Goal: Information Seeking & Learning: Learn about a topic

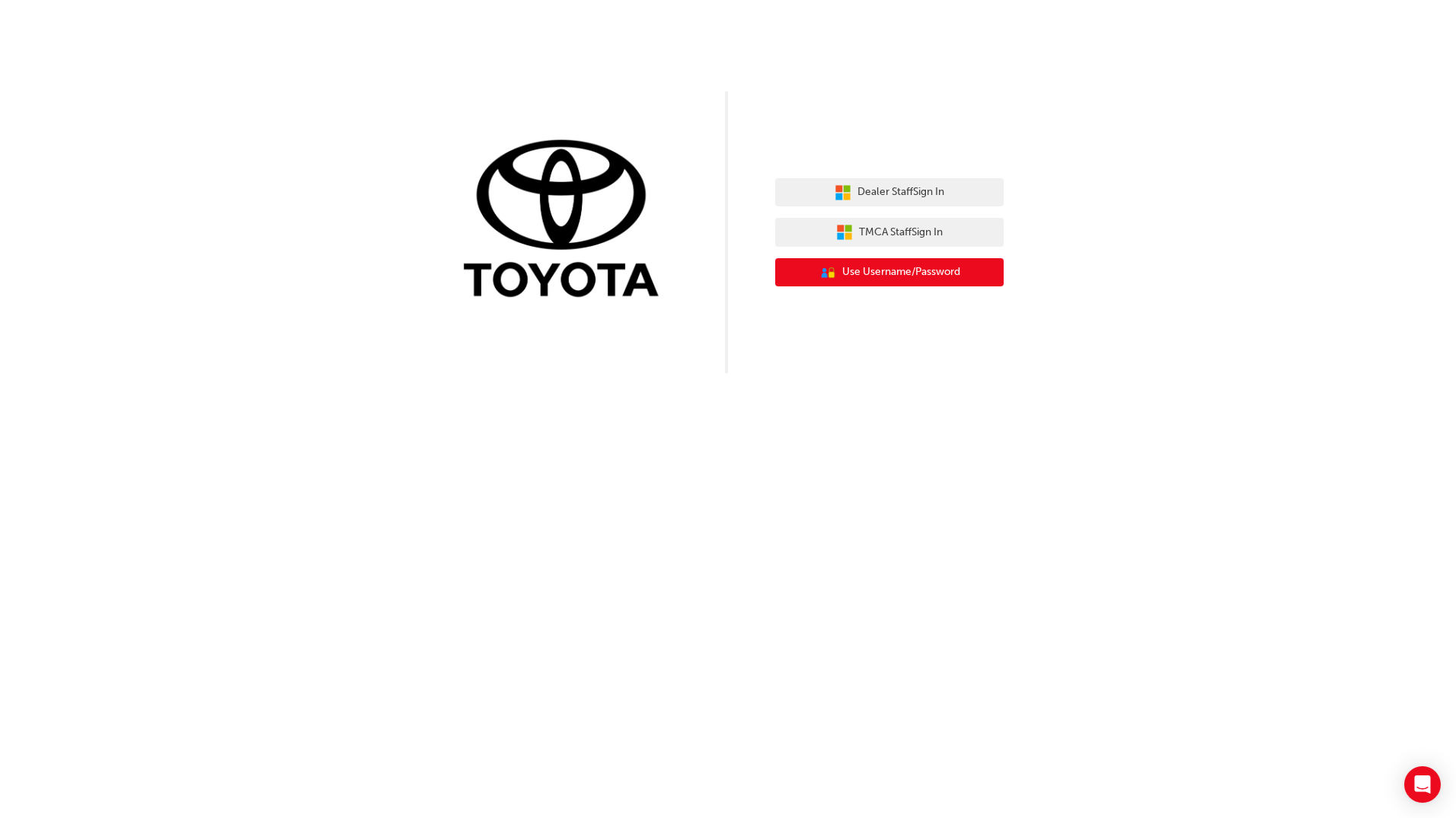
click at [894, 282] on button "User Authentication Icon - Blue Person, Gold Lock Use Username/Password" at bounding box center [890, 273] width 229 height 29
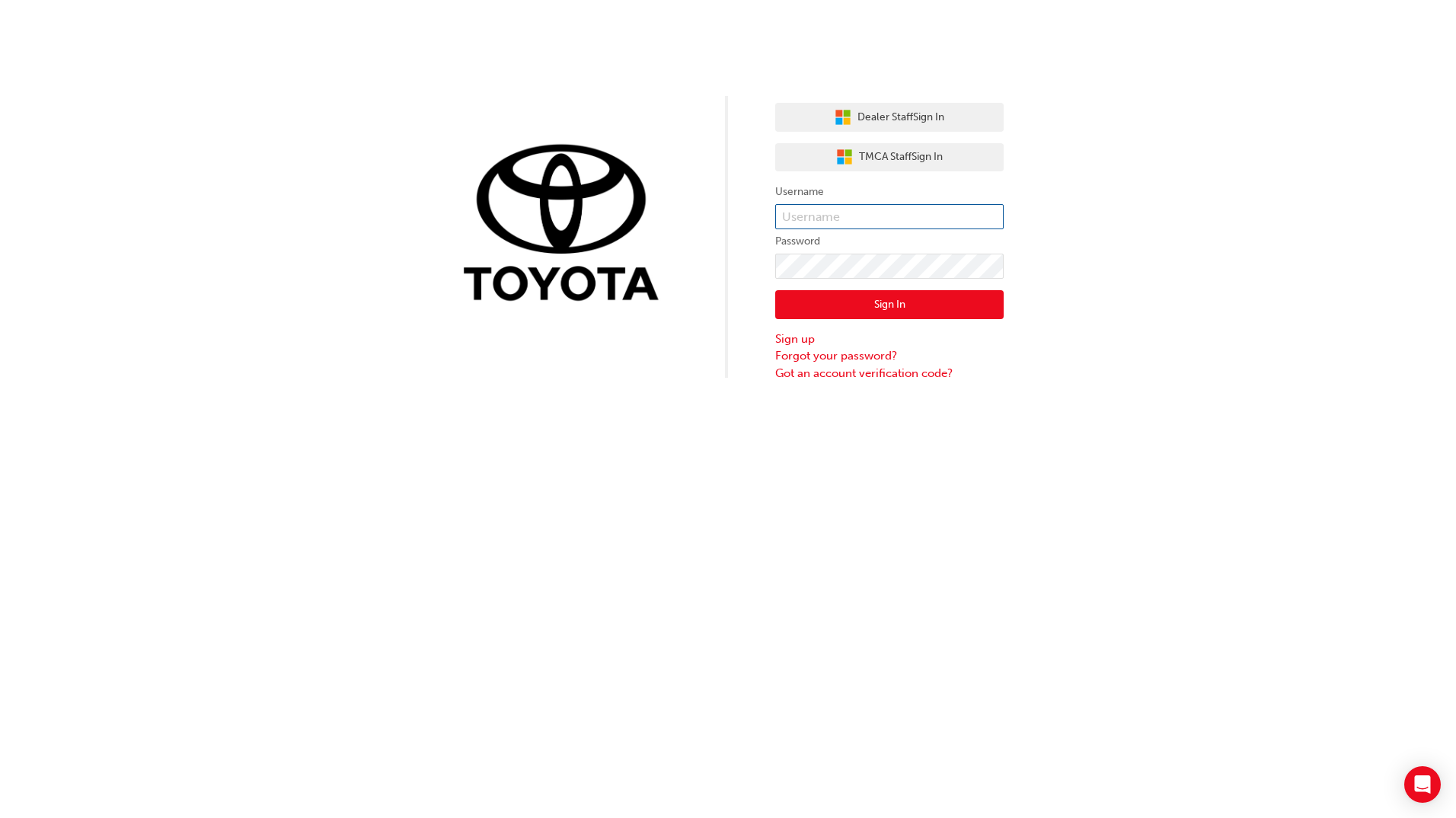
click at [838, 227] on input "text" at bounding box center [890, 217] width 229 height 26
type input "joshua.smirke@rockinghamtoyota.com.au"
click at [737, 283] on div "Dealer Staff Sign In TMCA Staff Sign In Username joshua.smirke@rockinghamtoyota…" at bounding box center [728, 190] width 1456 height 381
click at [873, 299] on button "Sign In" at bounding box center [890, 305] width 229 height 29
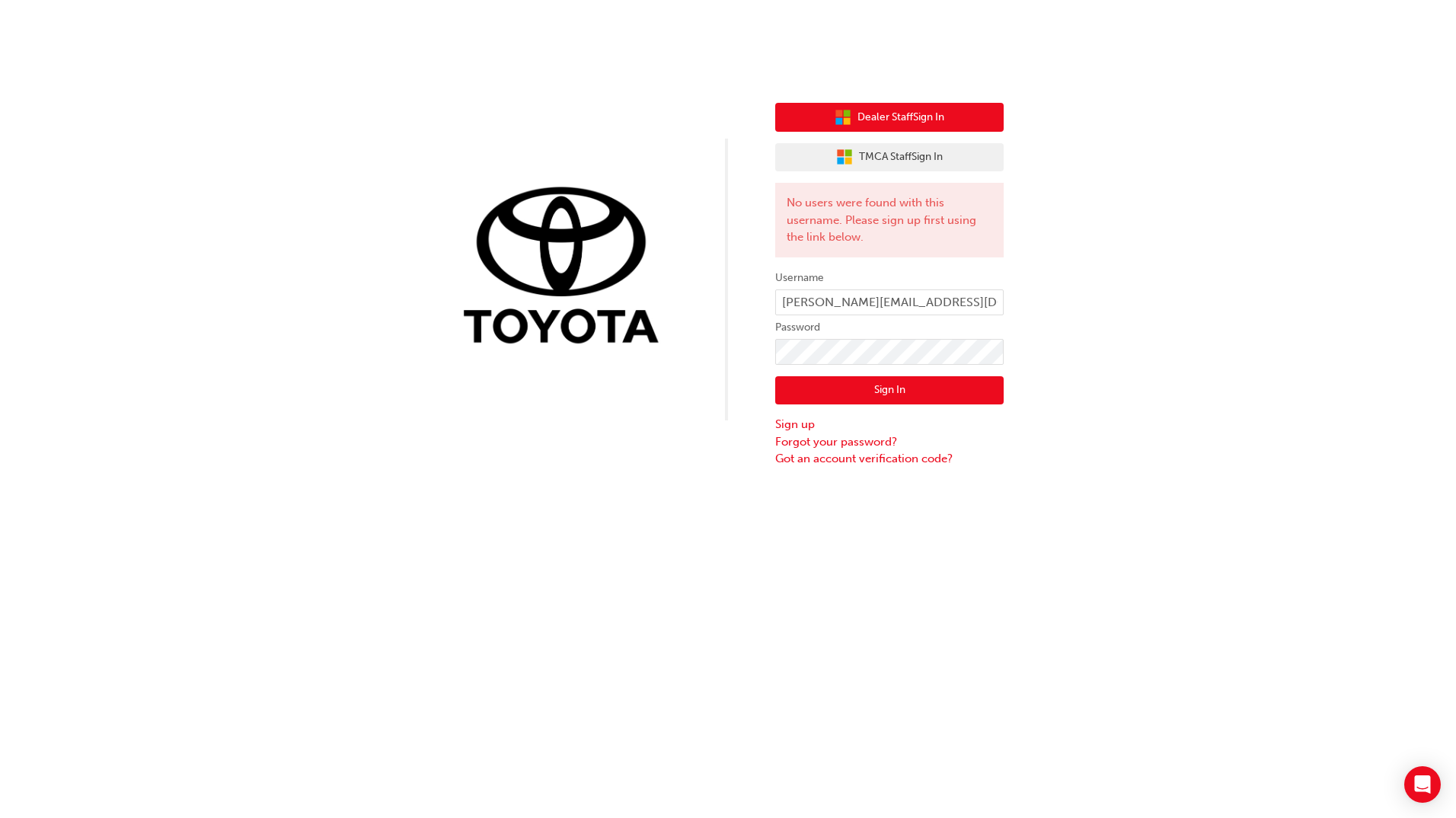
click at [941, 125] on span "Dealer Staff Sign In" at bounding box center [900, 117] width 87 height 18
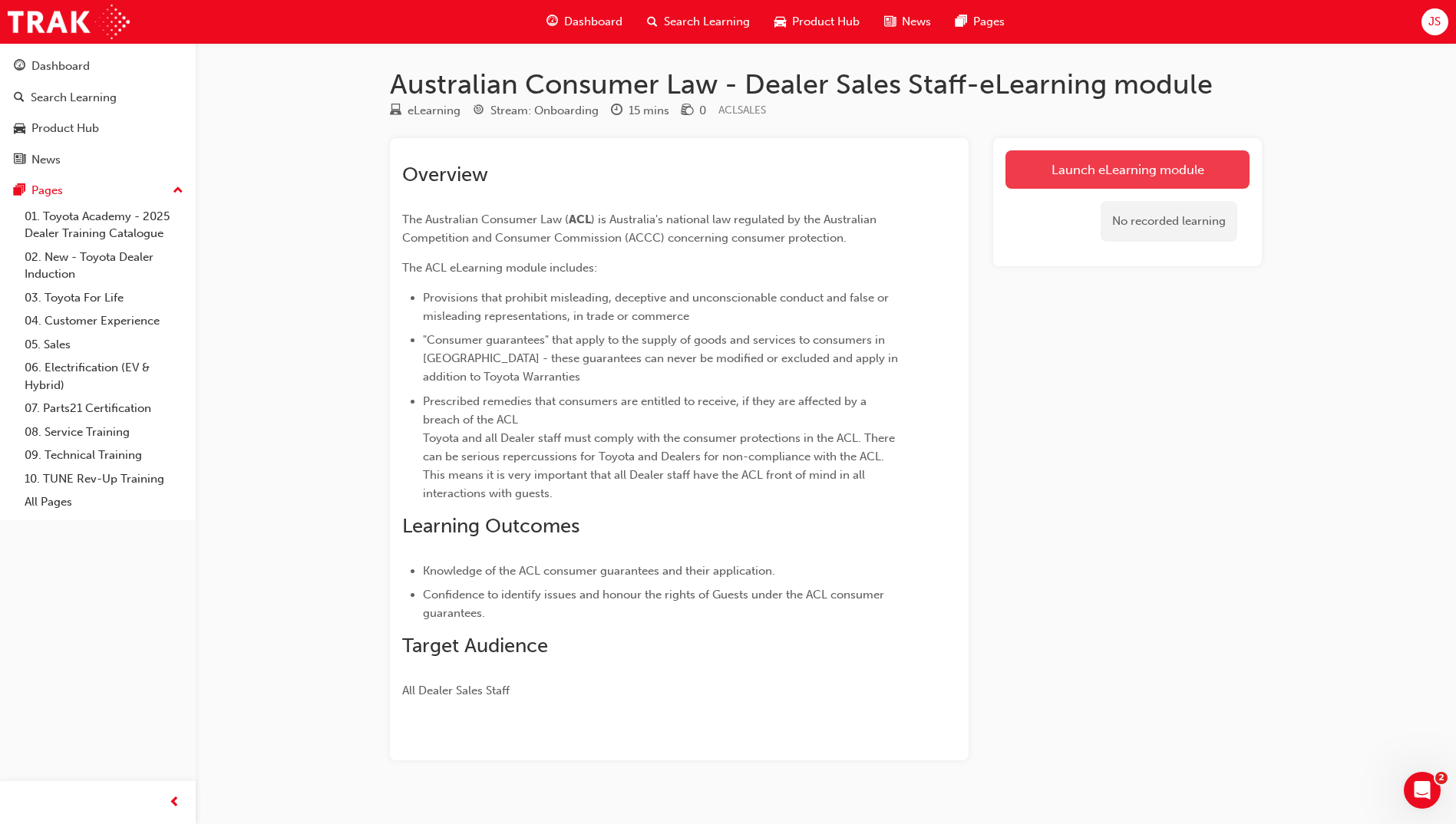
click at [1092, 166] on link "Launch eLearning module" at bounding box center [1127, 169] width 245 height 39
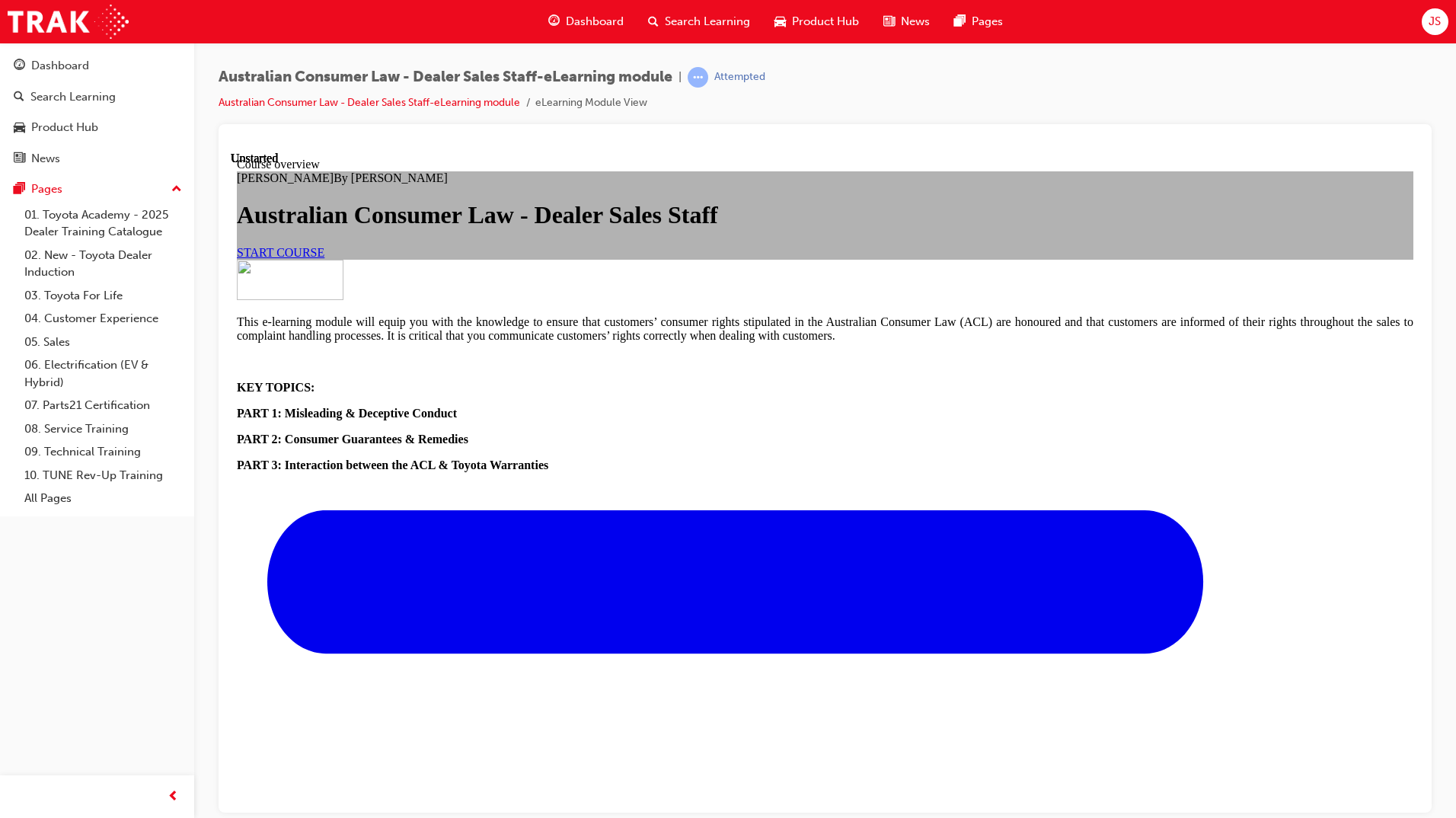
scroll to position [112, 0]
click at [324, 259] on link "START COURSE" at bounding box center [280, 252] width 87 height 13
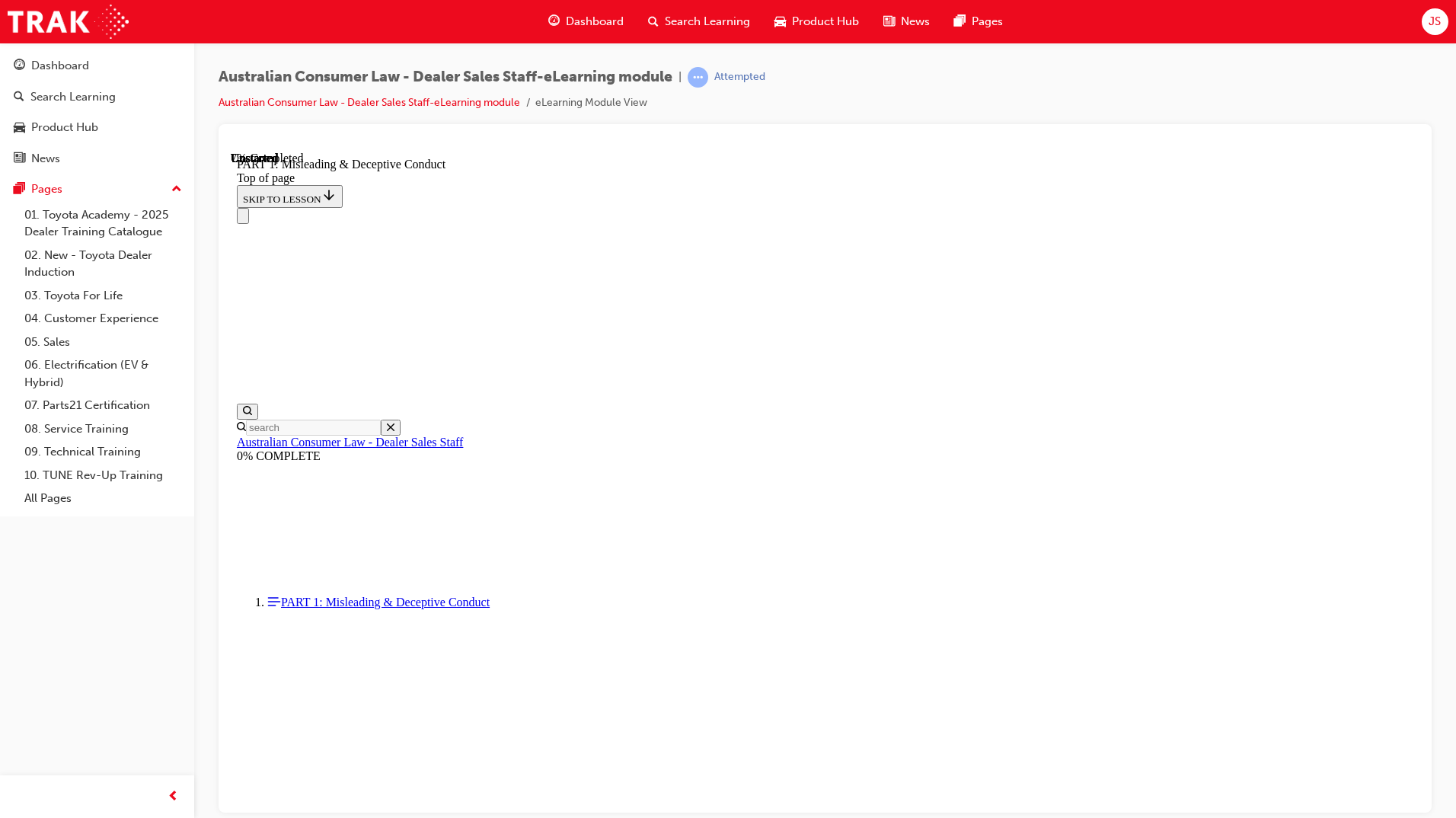
scroll to position [47, 0]
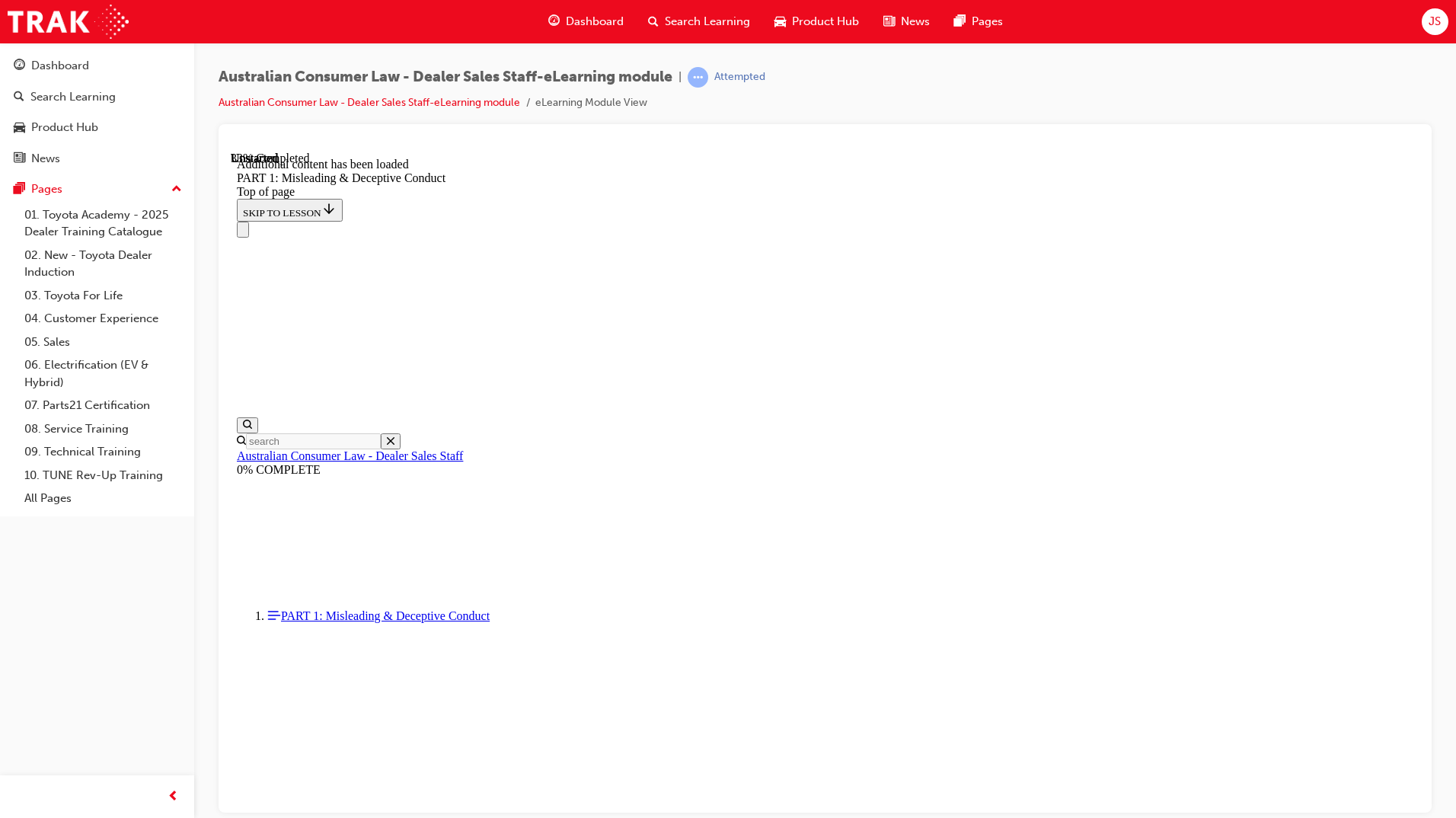
scroll to position [1514, 0]
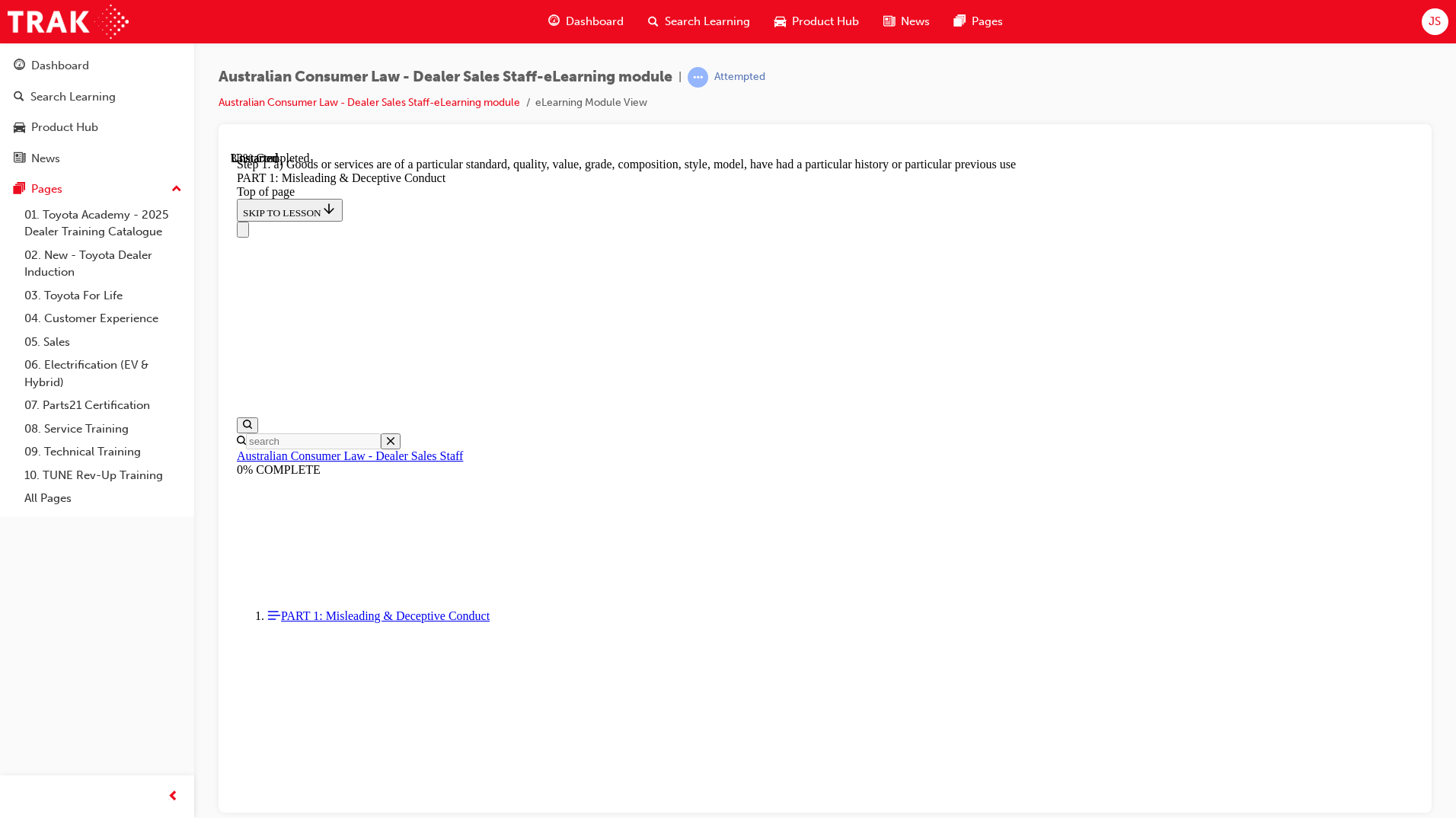
scroll to position [1691, 0]
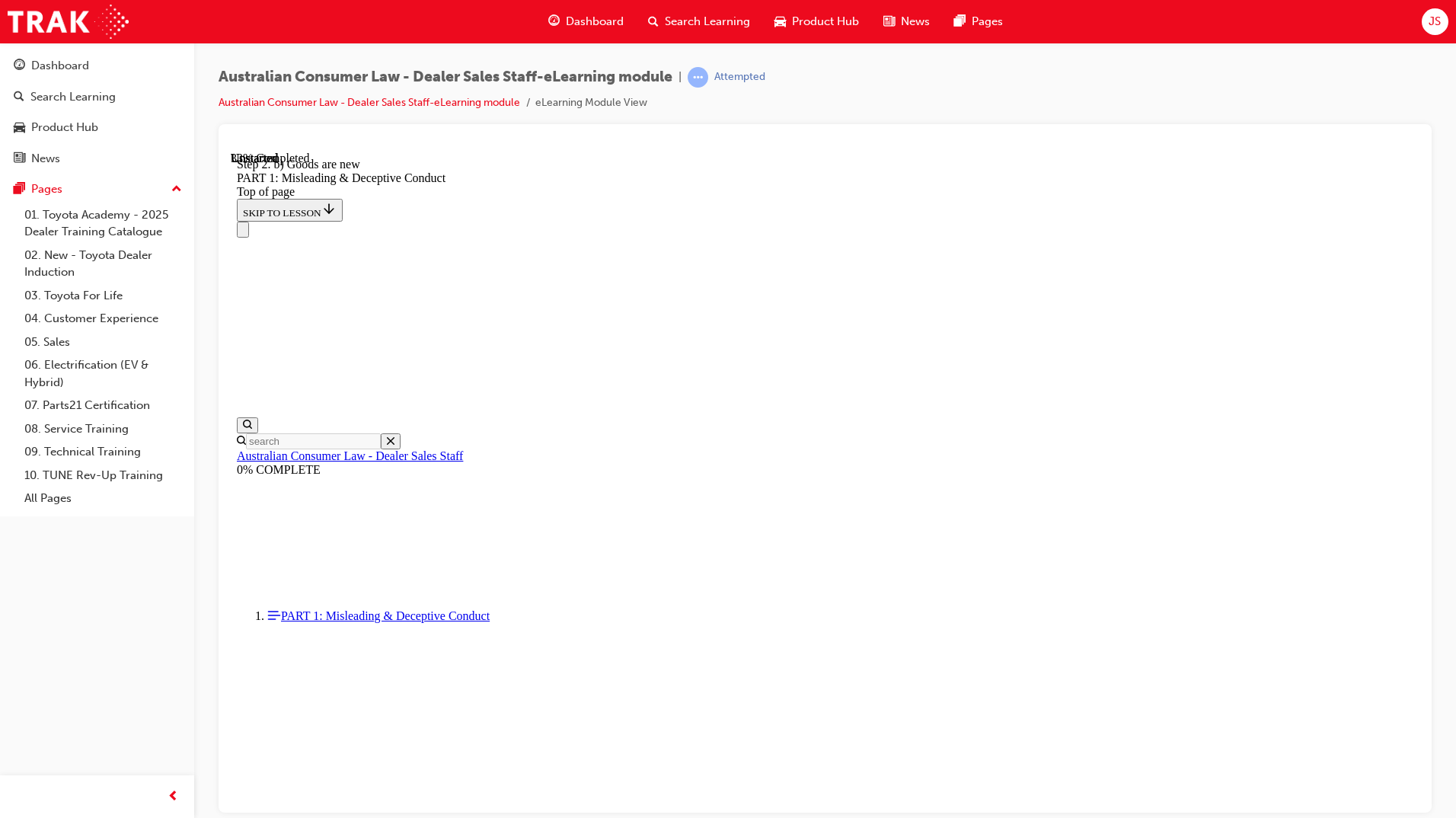
scroll to position [1663, 0]
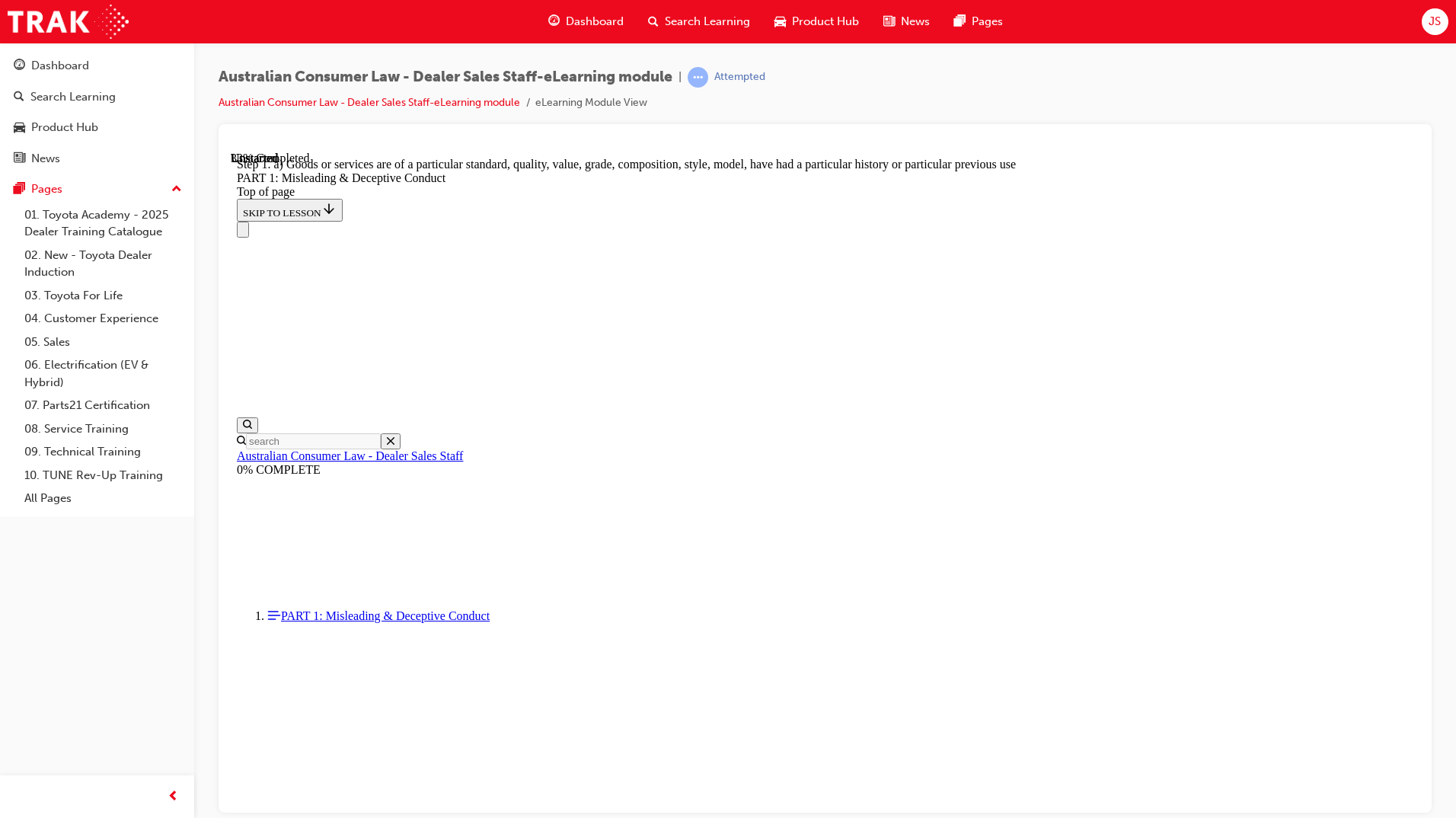
scroll to position [1691, 0]
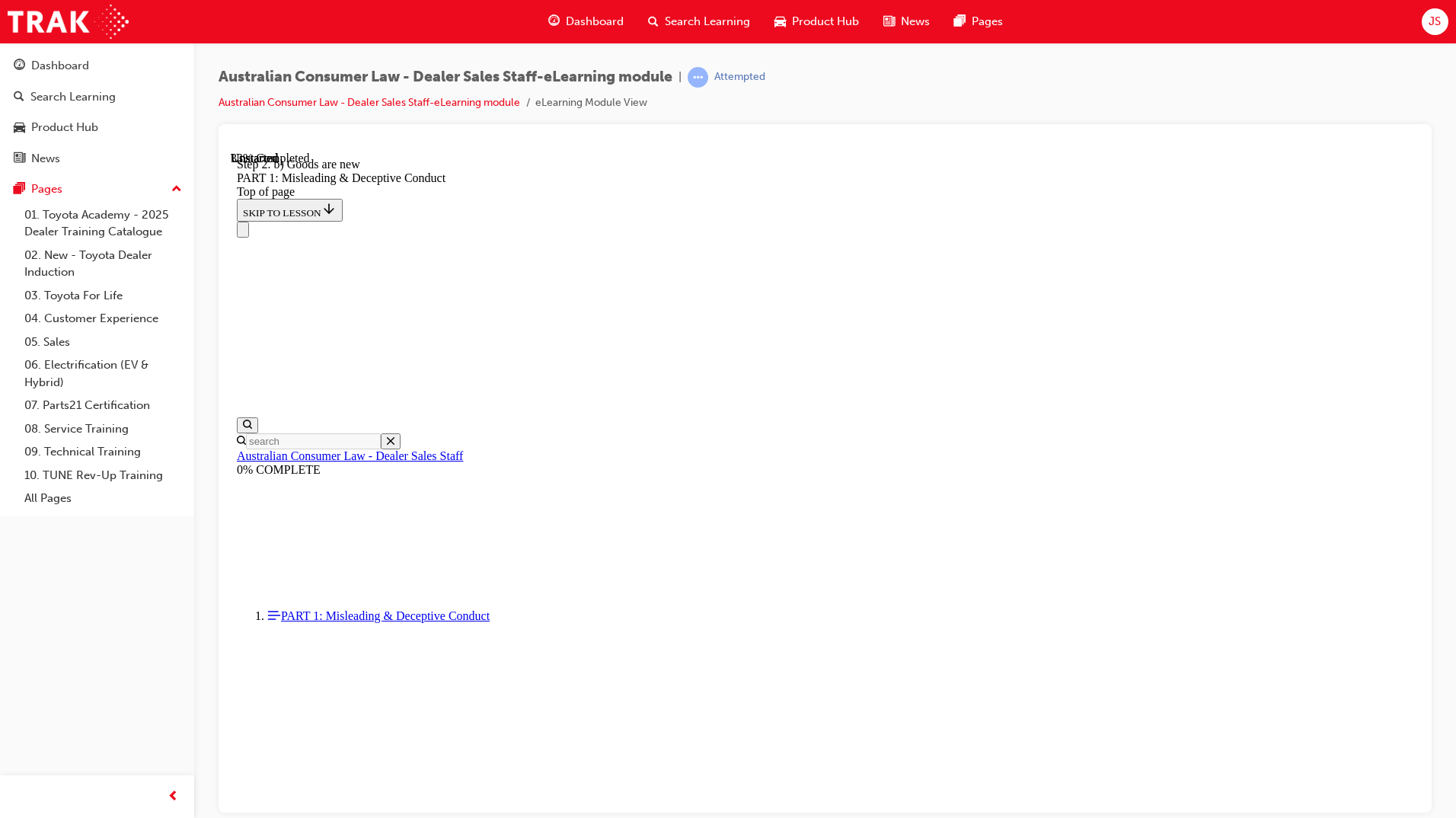
scroll to position [1663, 0]
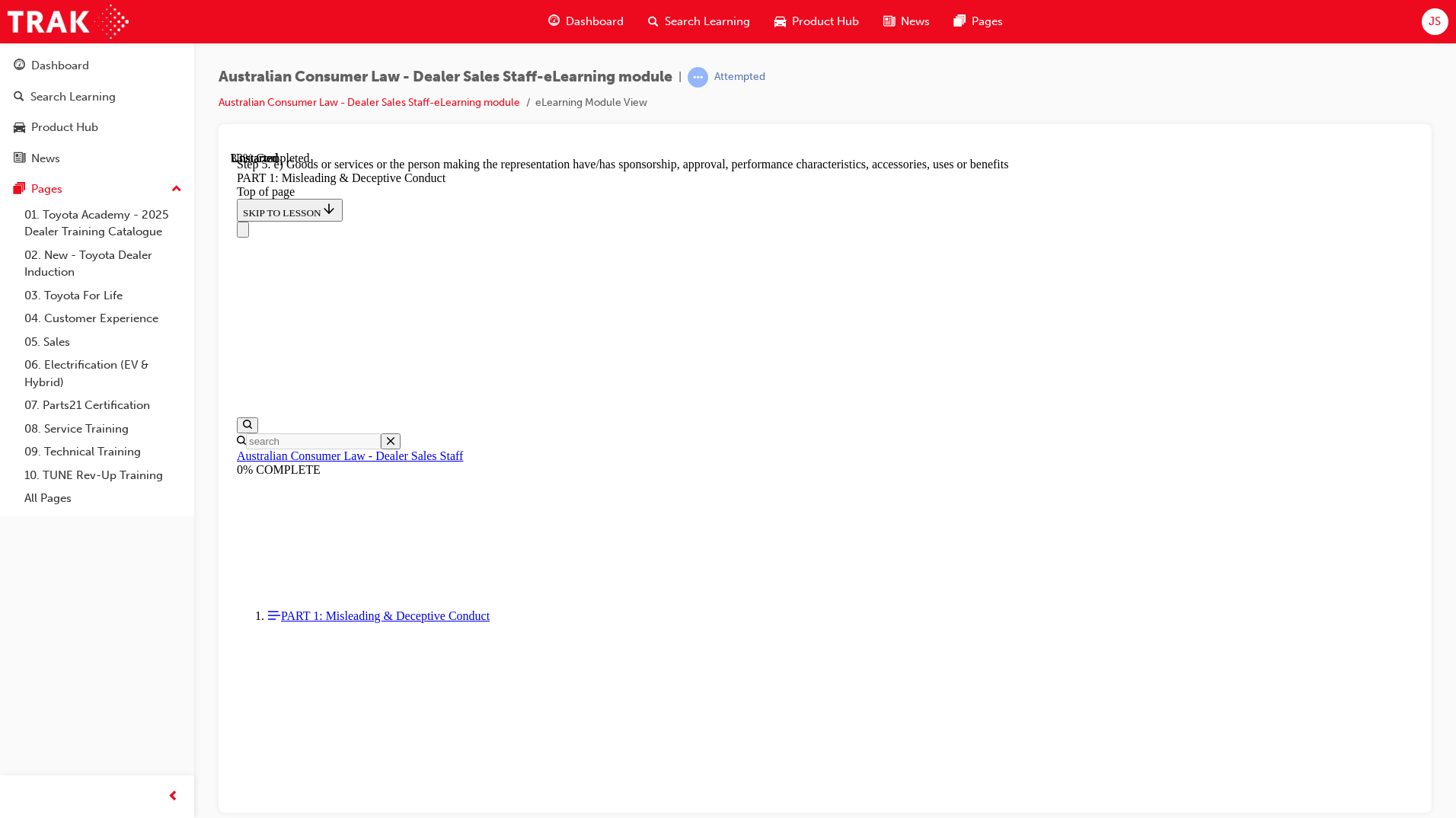
scroll to position [1691, 0]
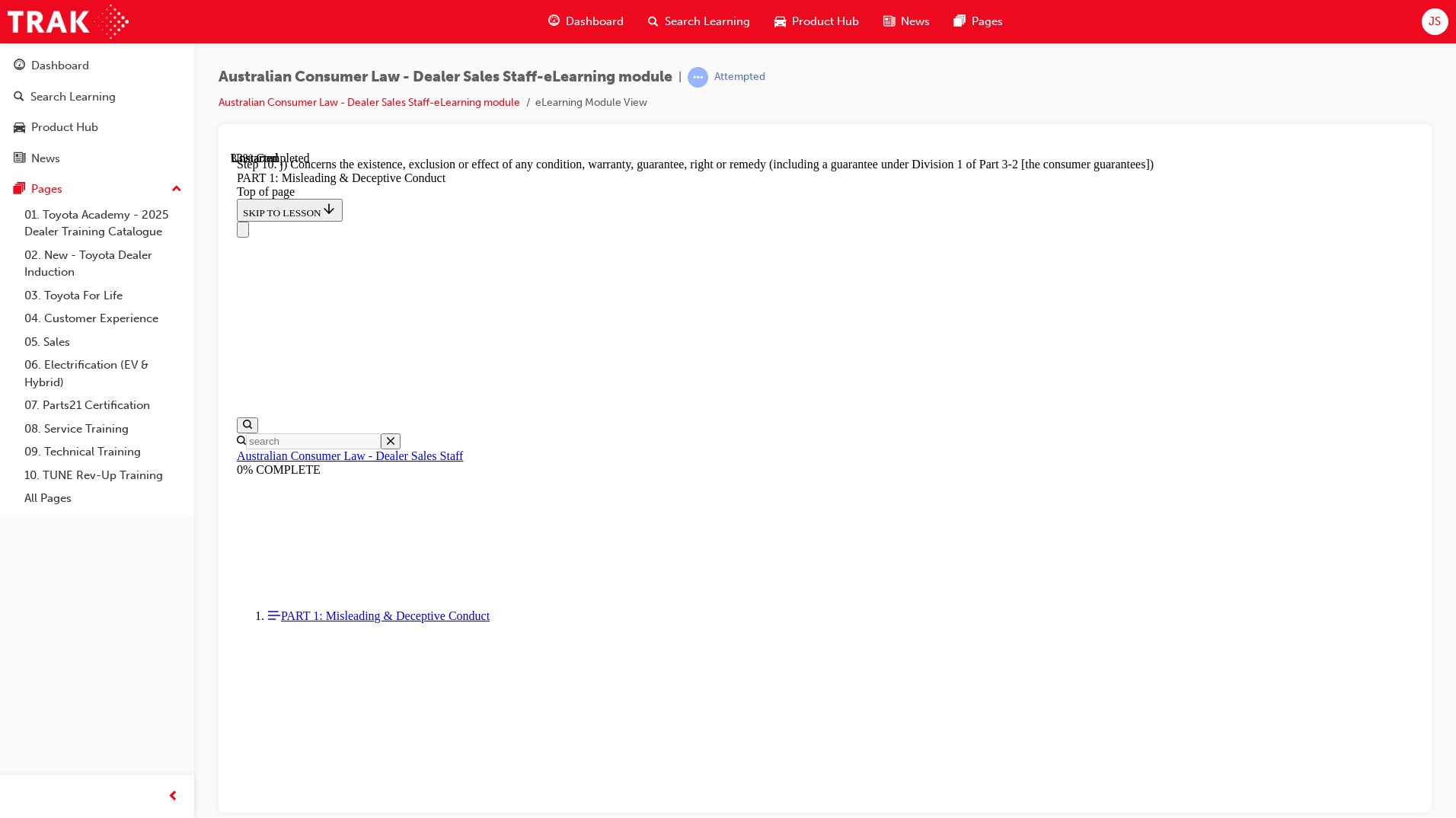
scroll to position [1691, 0]
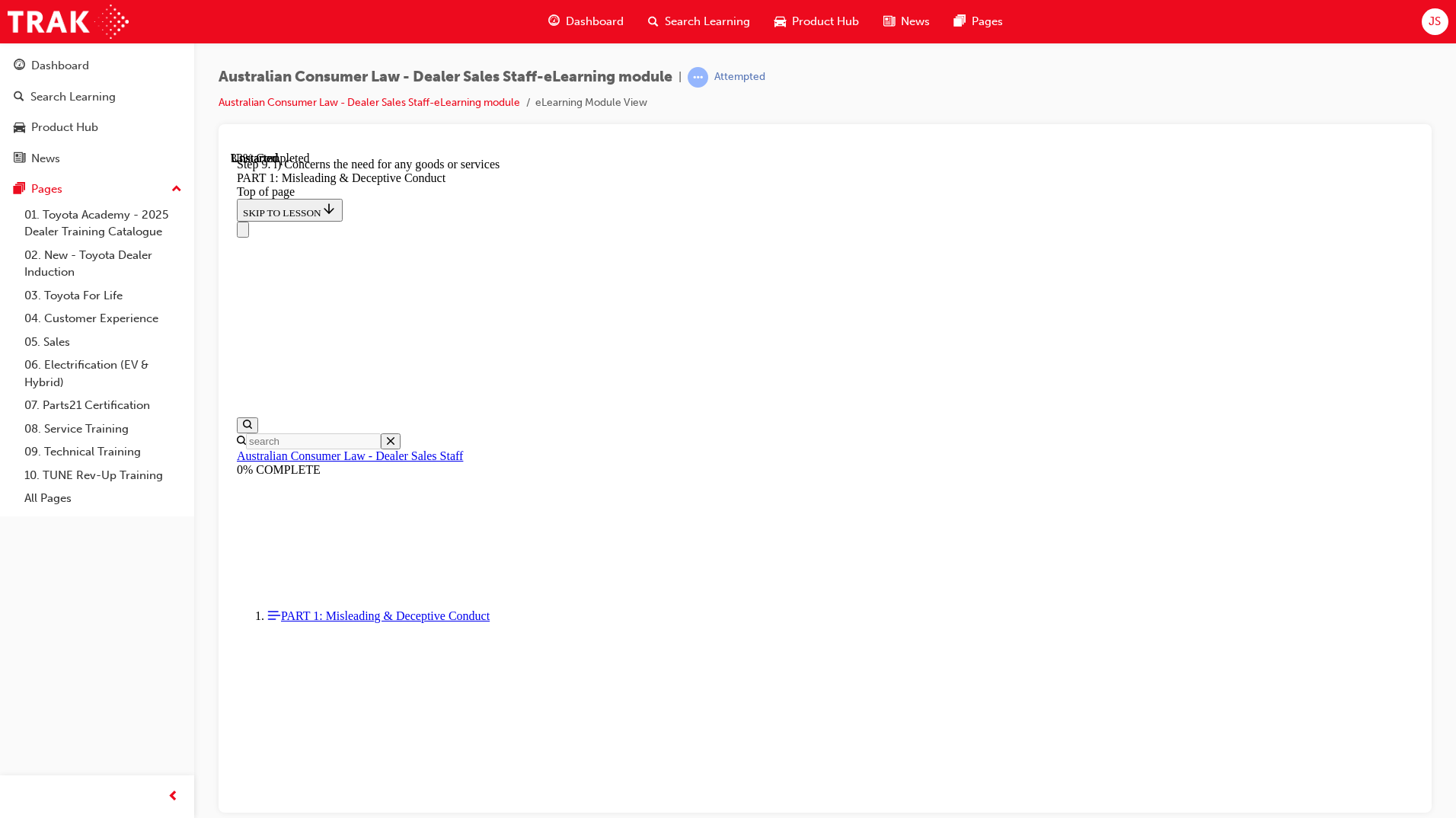
scroll to position [1663, 0]
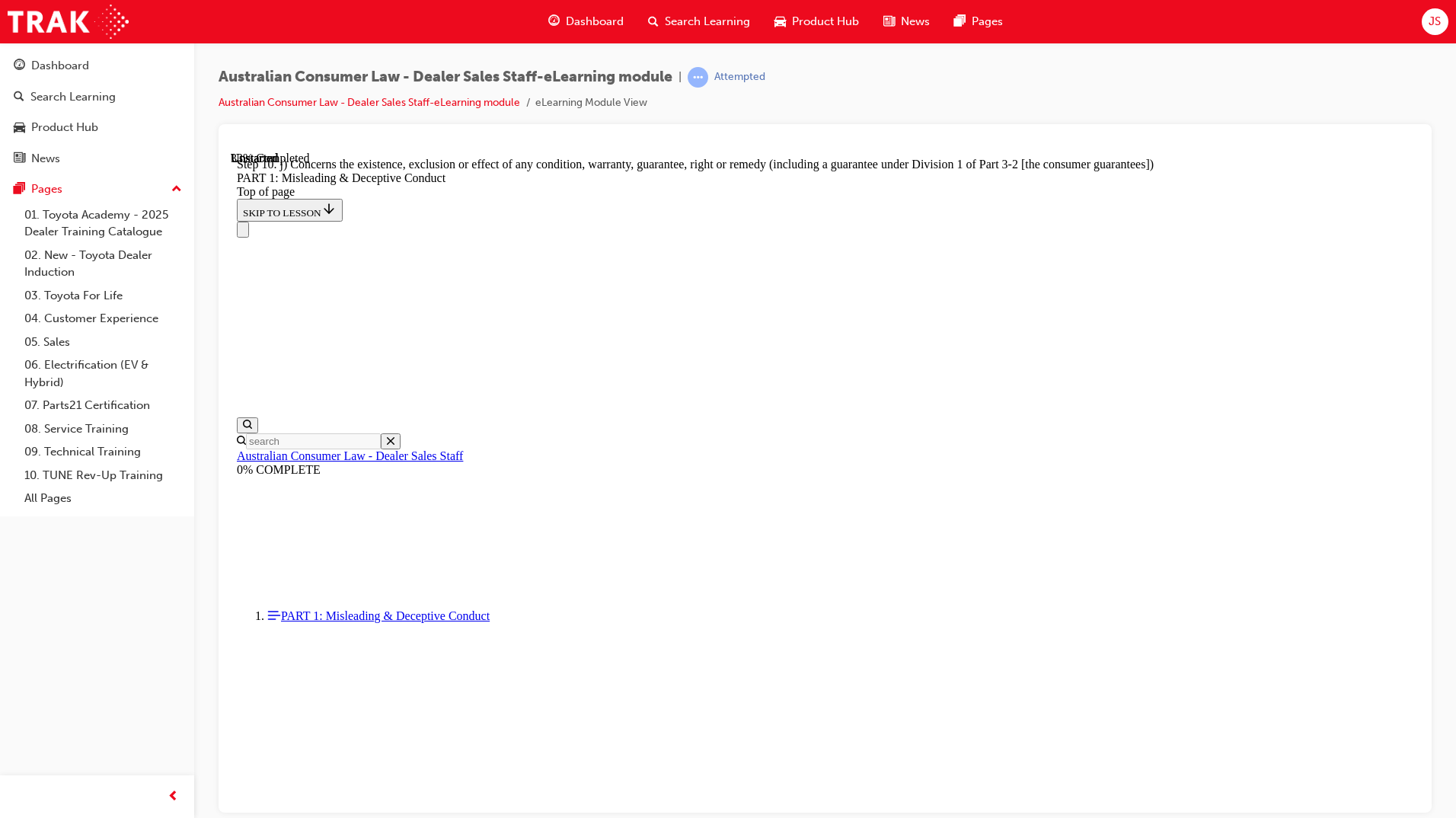
scroll to position [1691, 0]
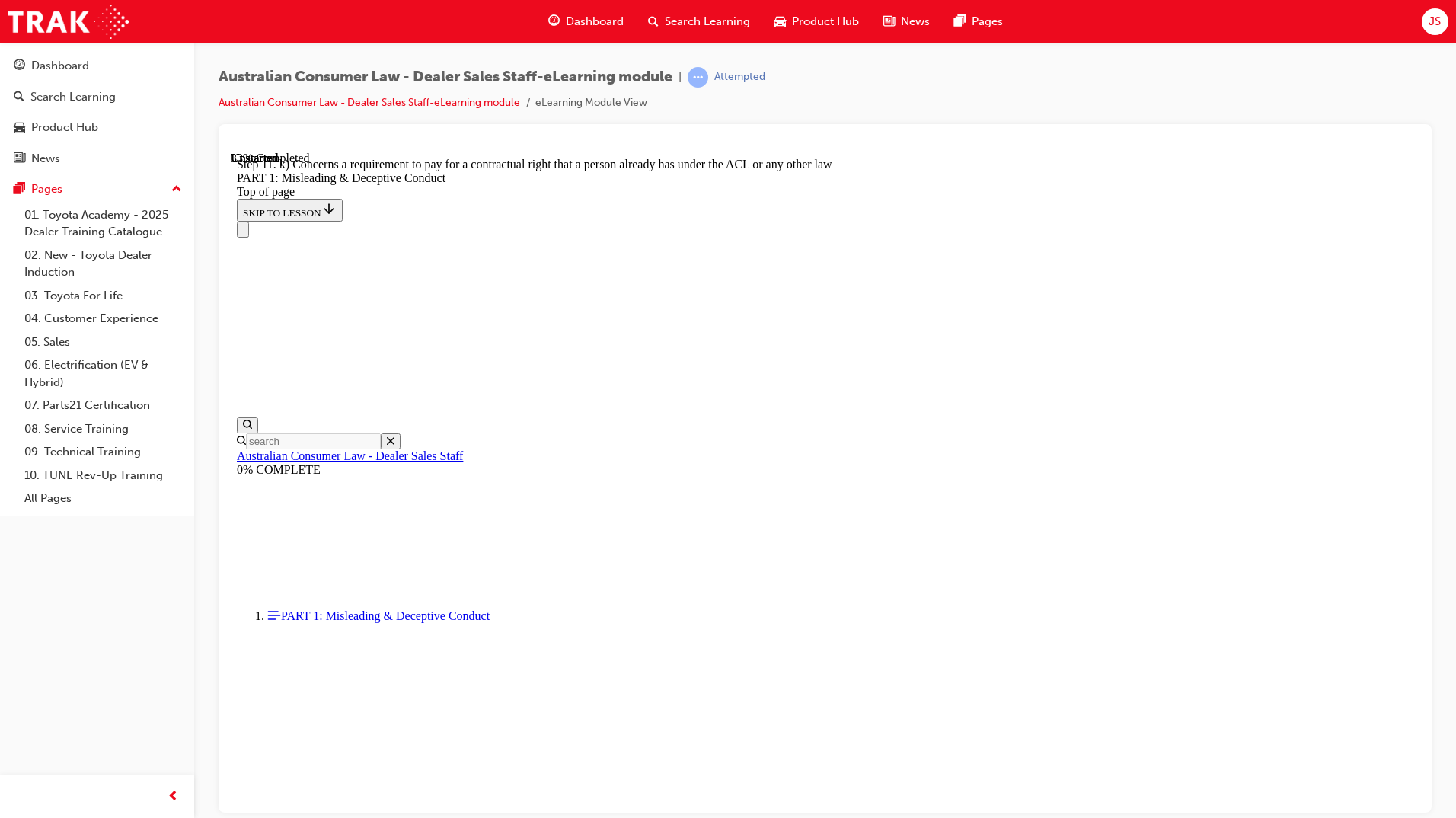
scroll to position [1660, 0]
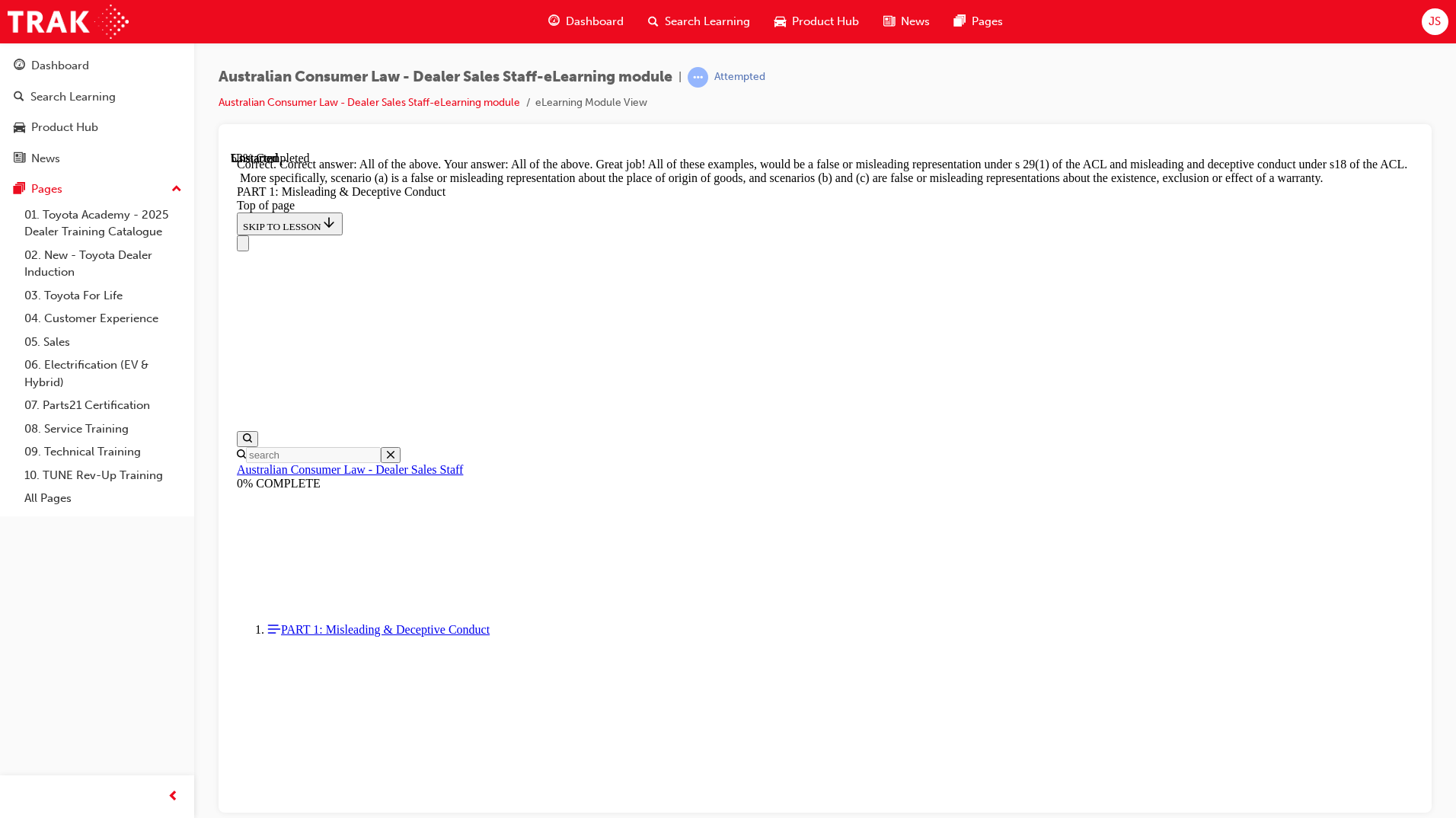
scroll to position [2503, 0]
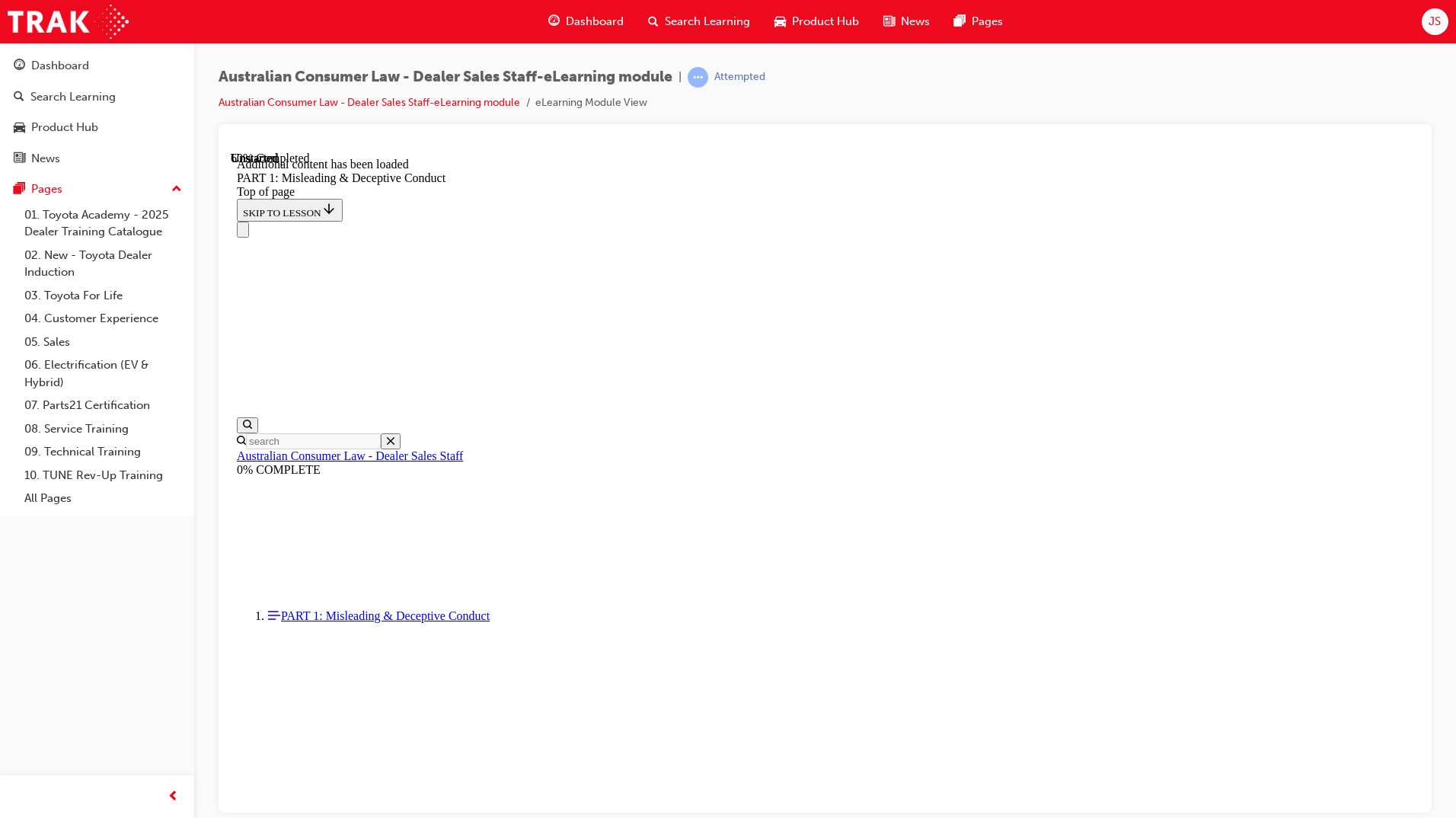
scroll to position [2991, 0]
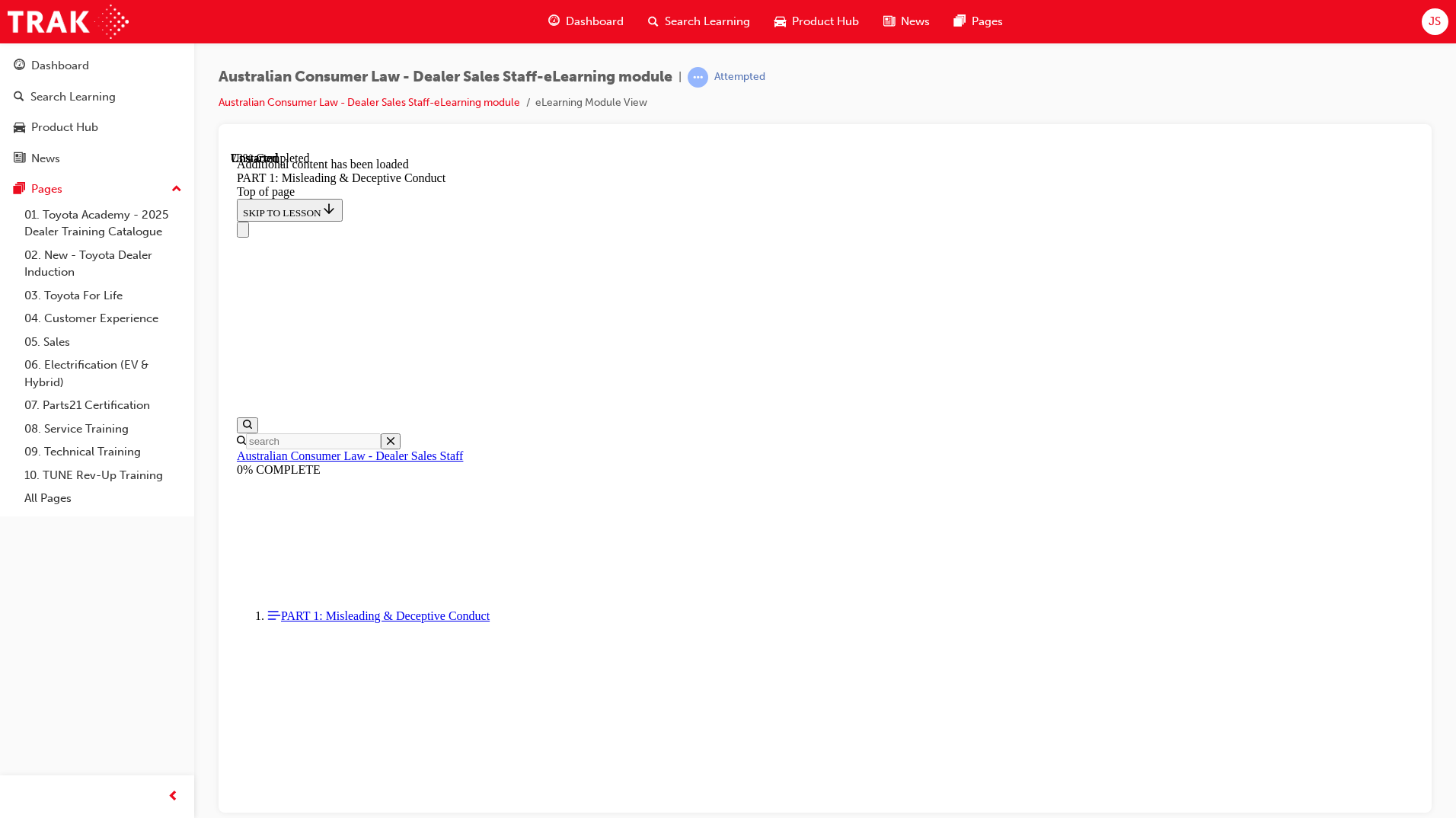
scroll to position [3633, 0]
click button "START"
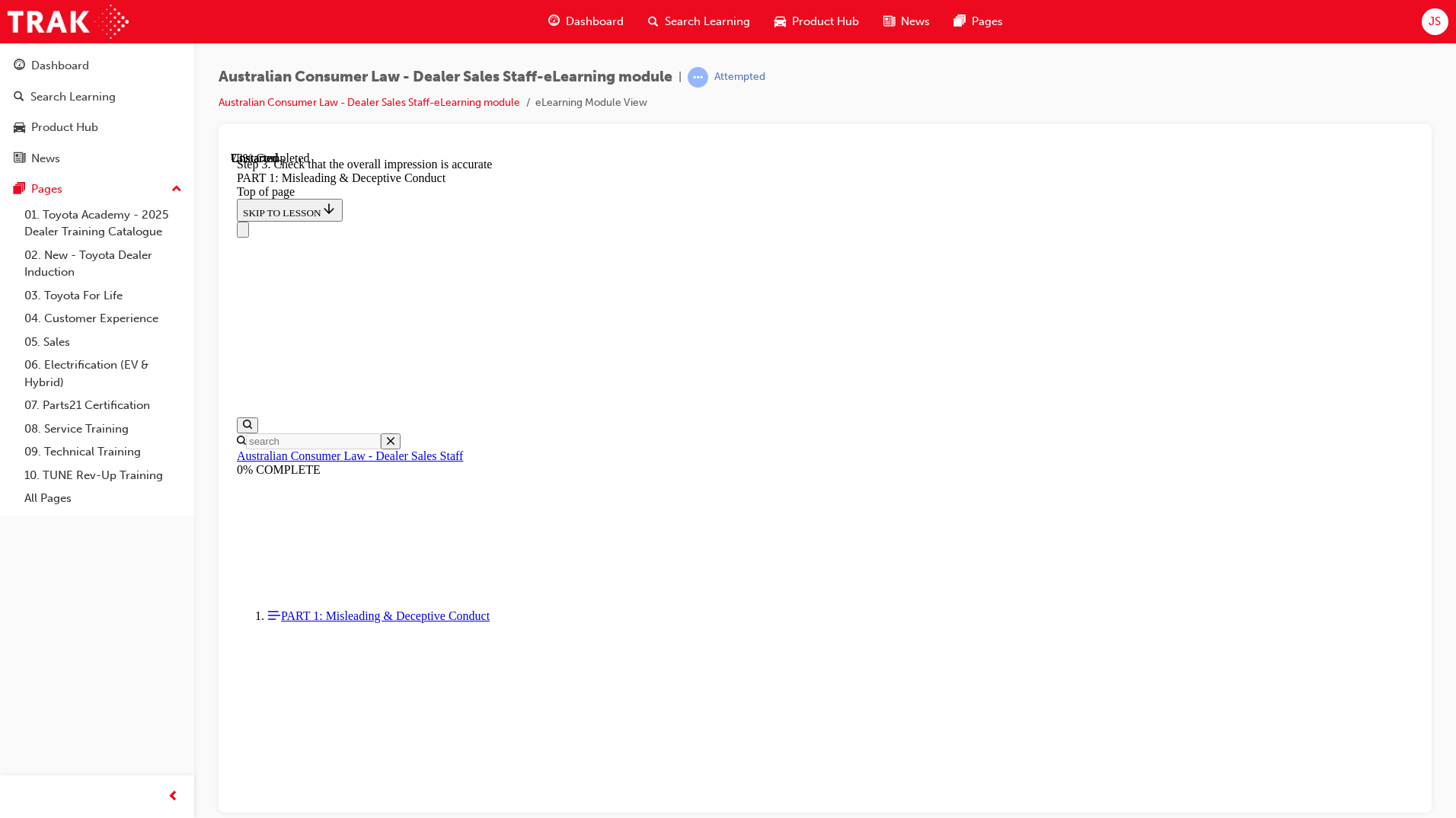
scroll to position [3646, 0]
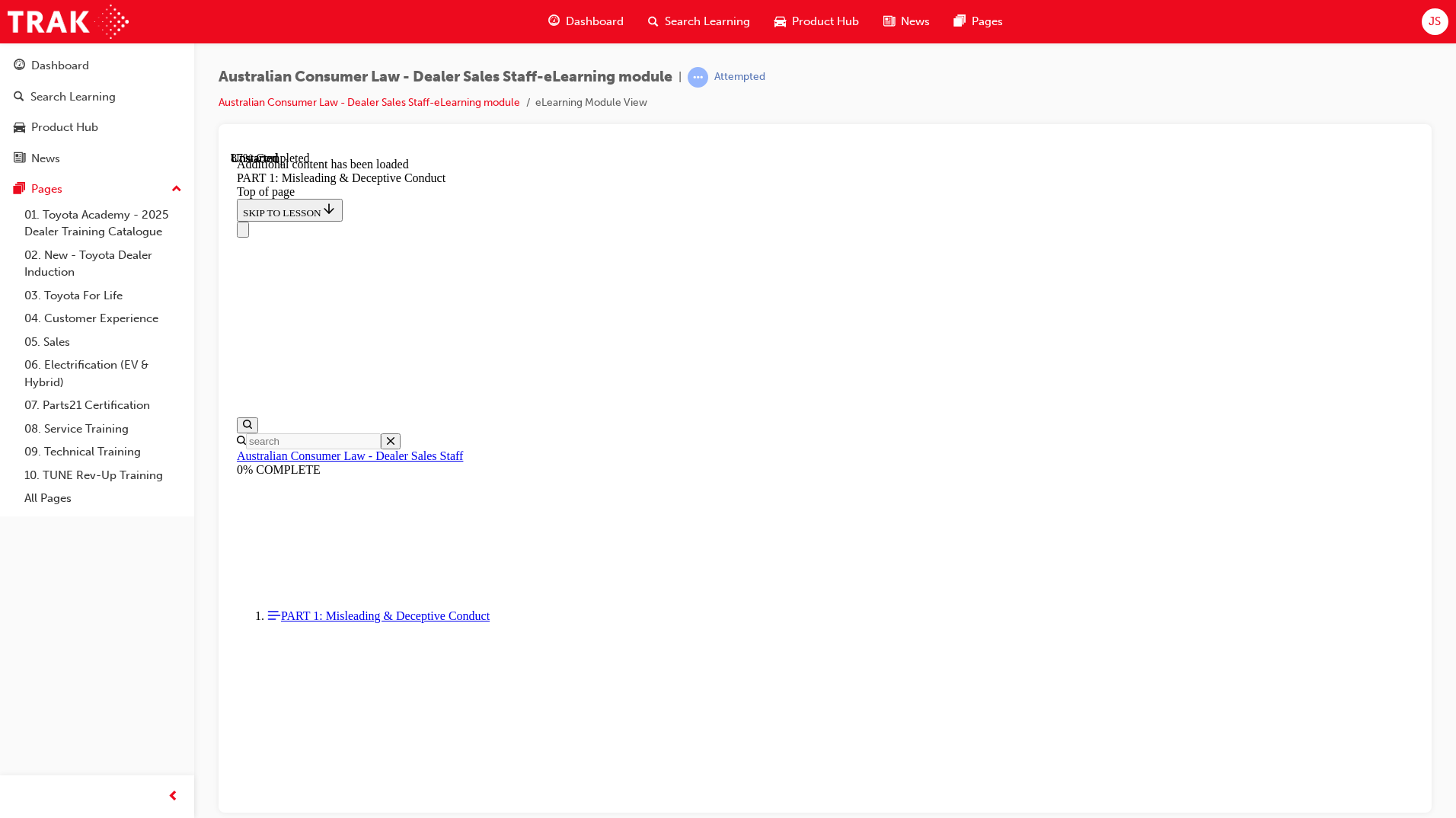
scroll to position [4044, 0]
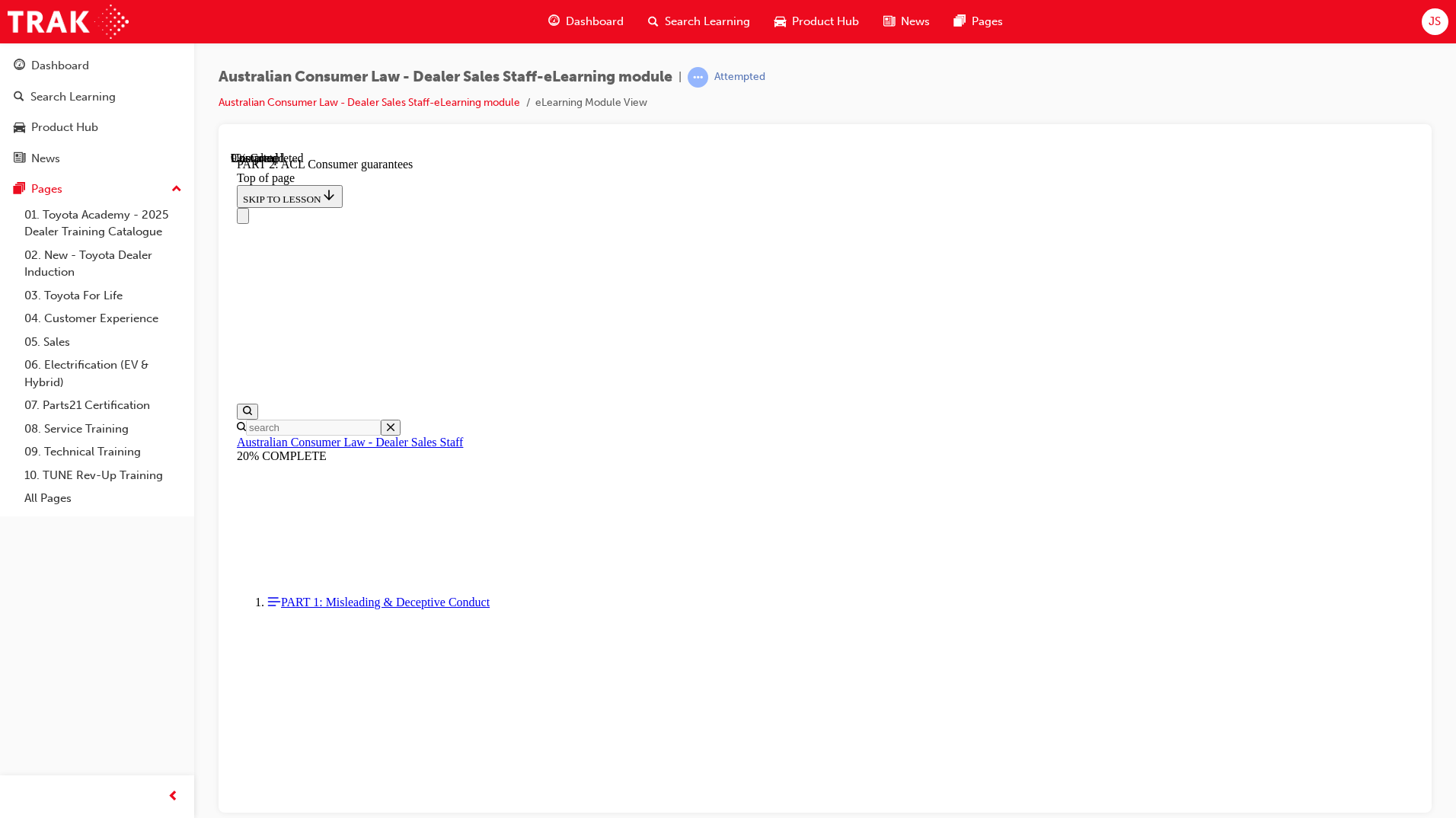
scroll to position [1563, 0]
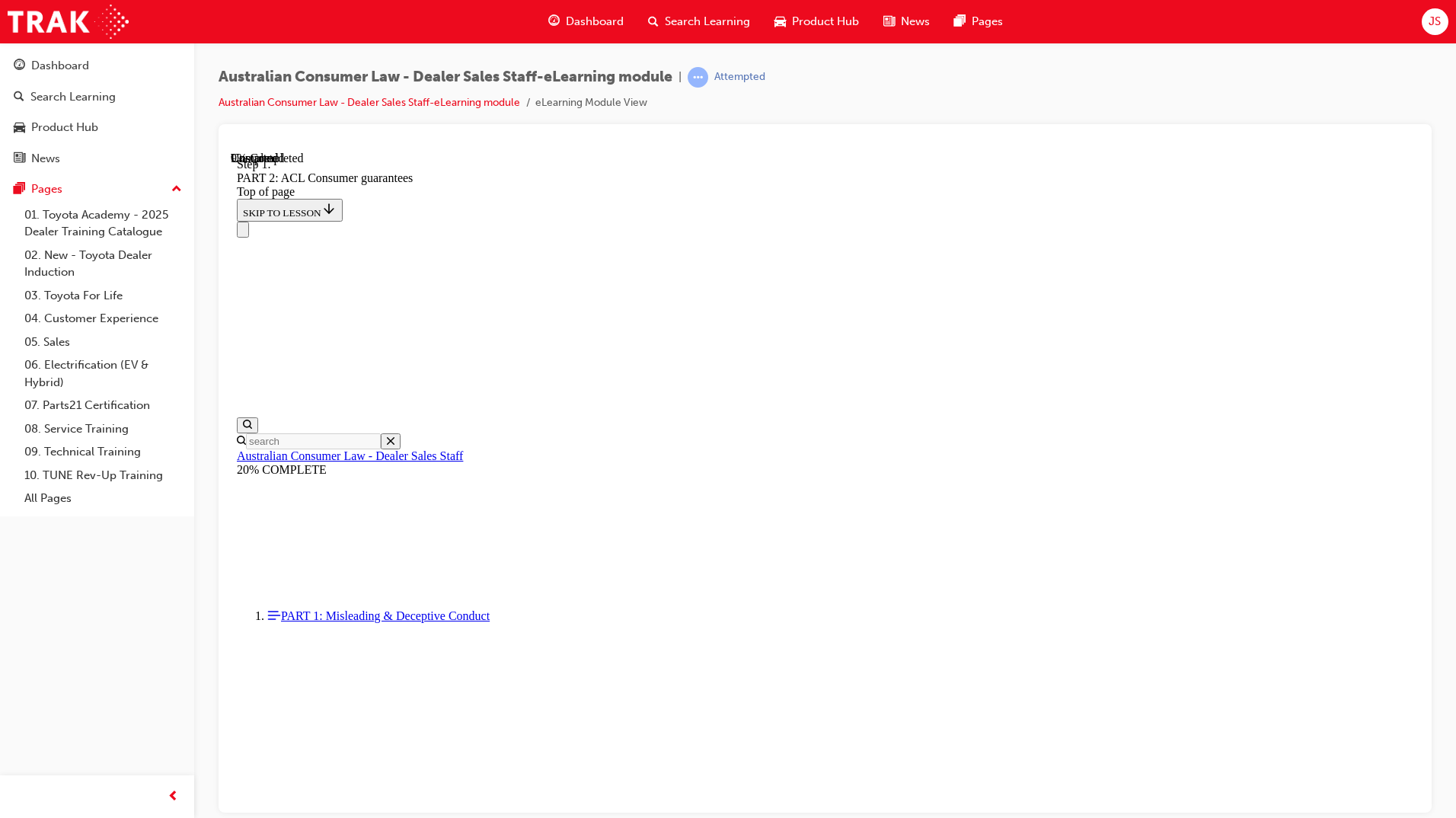
scroll to position [2380, 0]
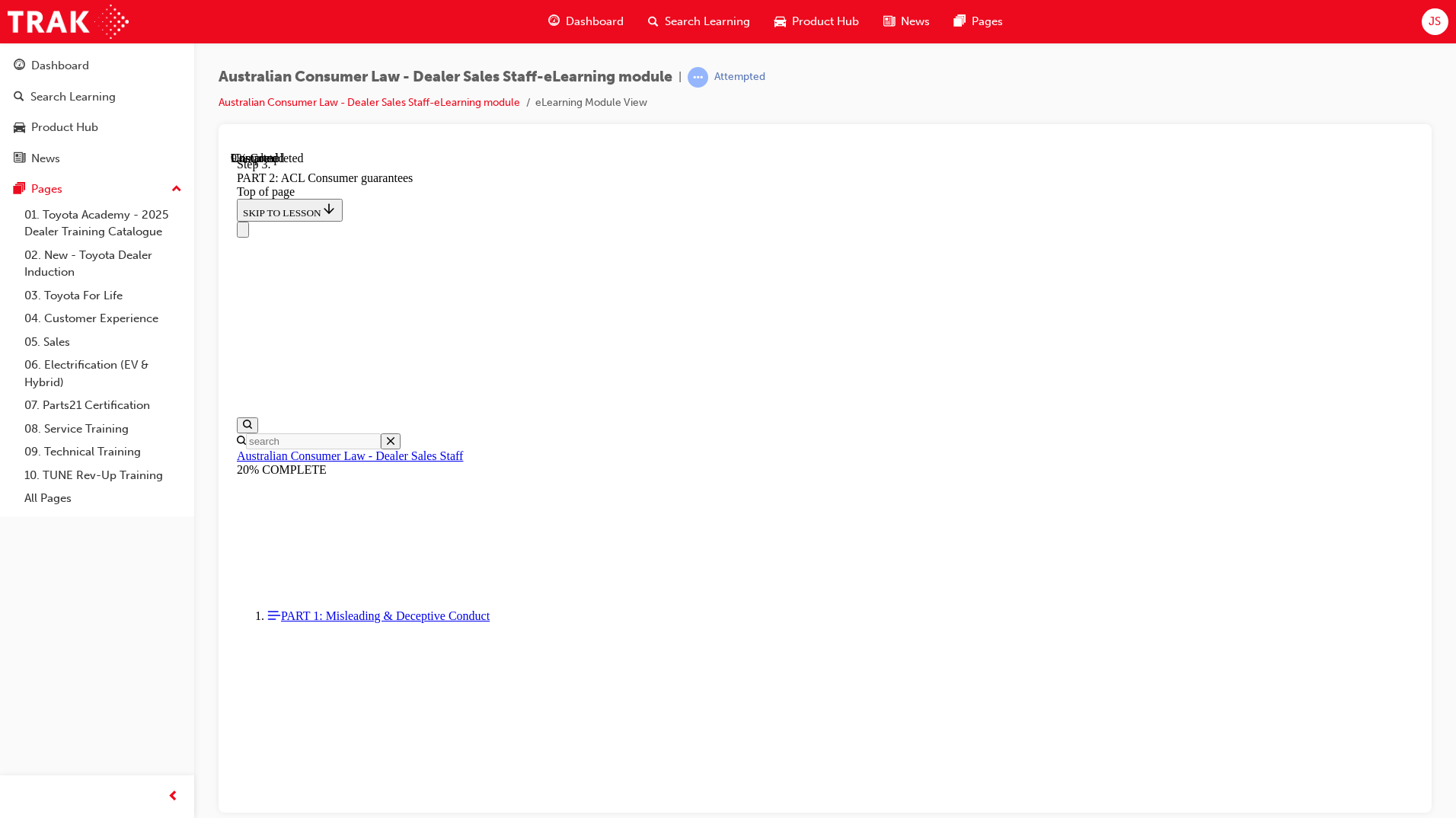
scroll to position [2378, 0]
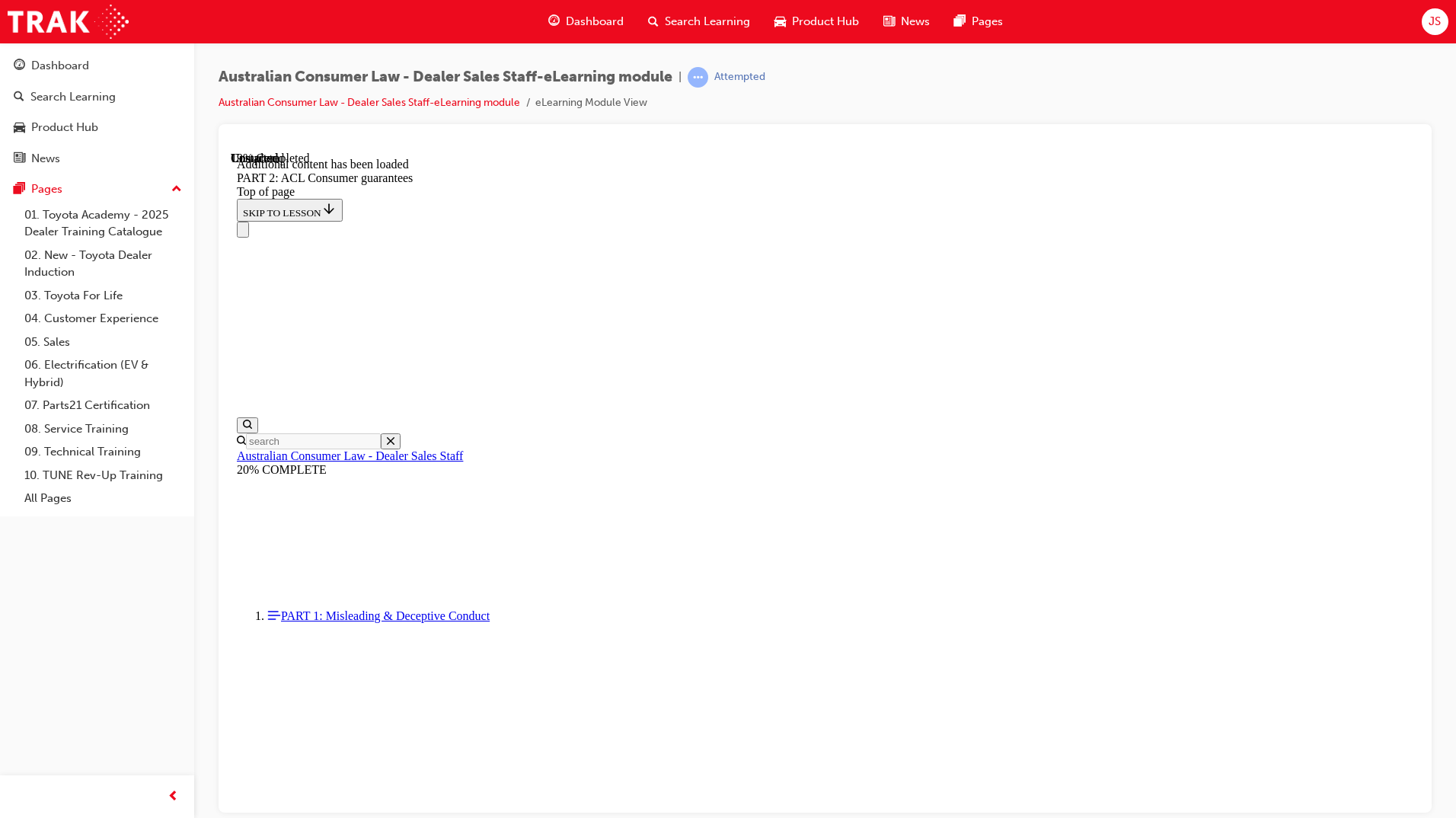
scroll to position [3670, 0]
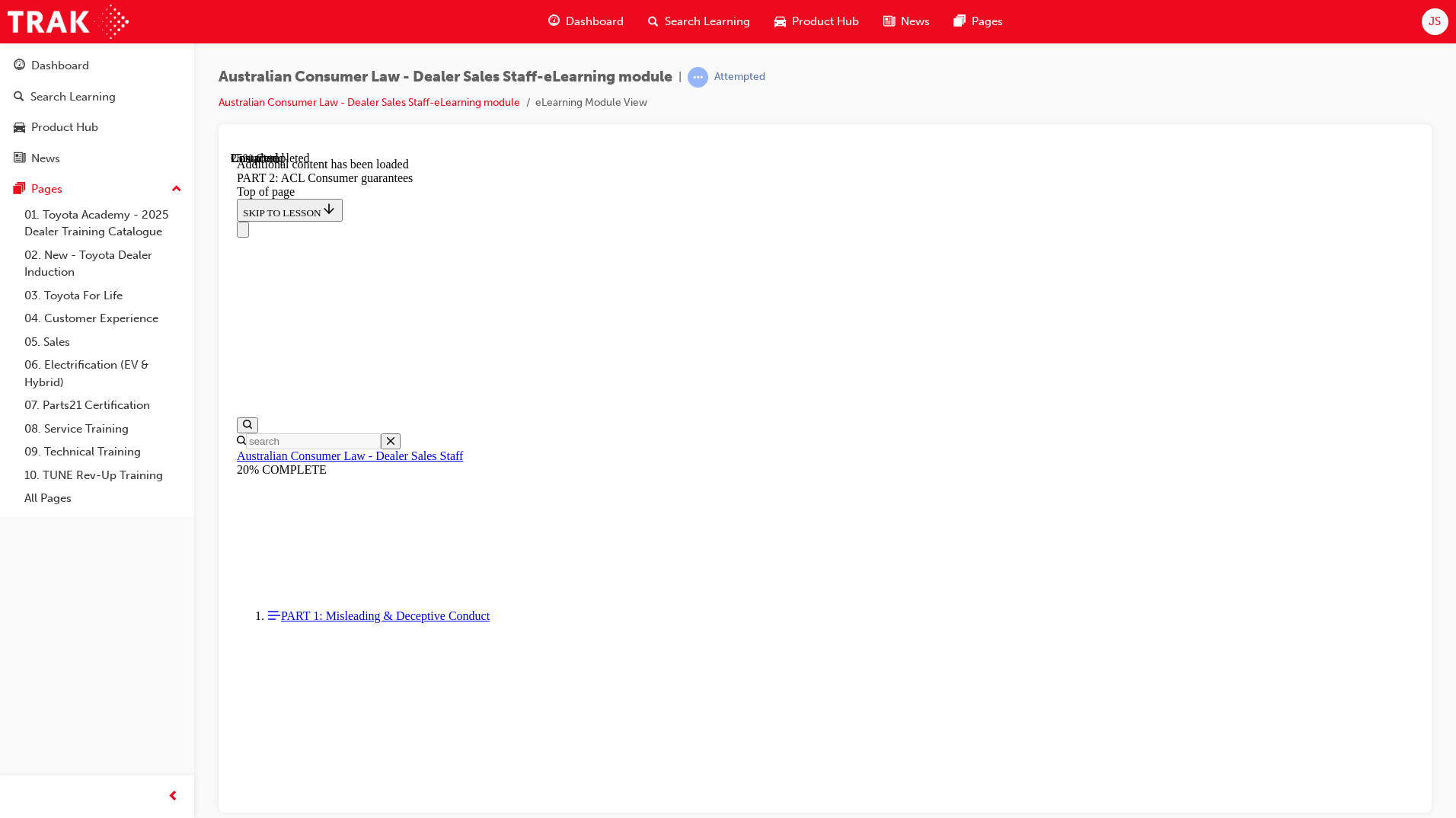
drag, startPoint x: 794, startPoint y: 338, endPoint x: 721, endPoint y: 311, distance: 77.8
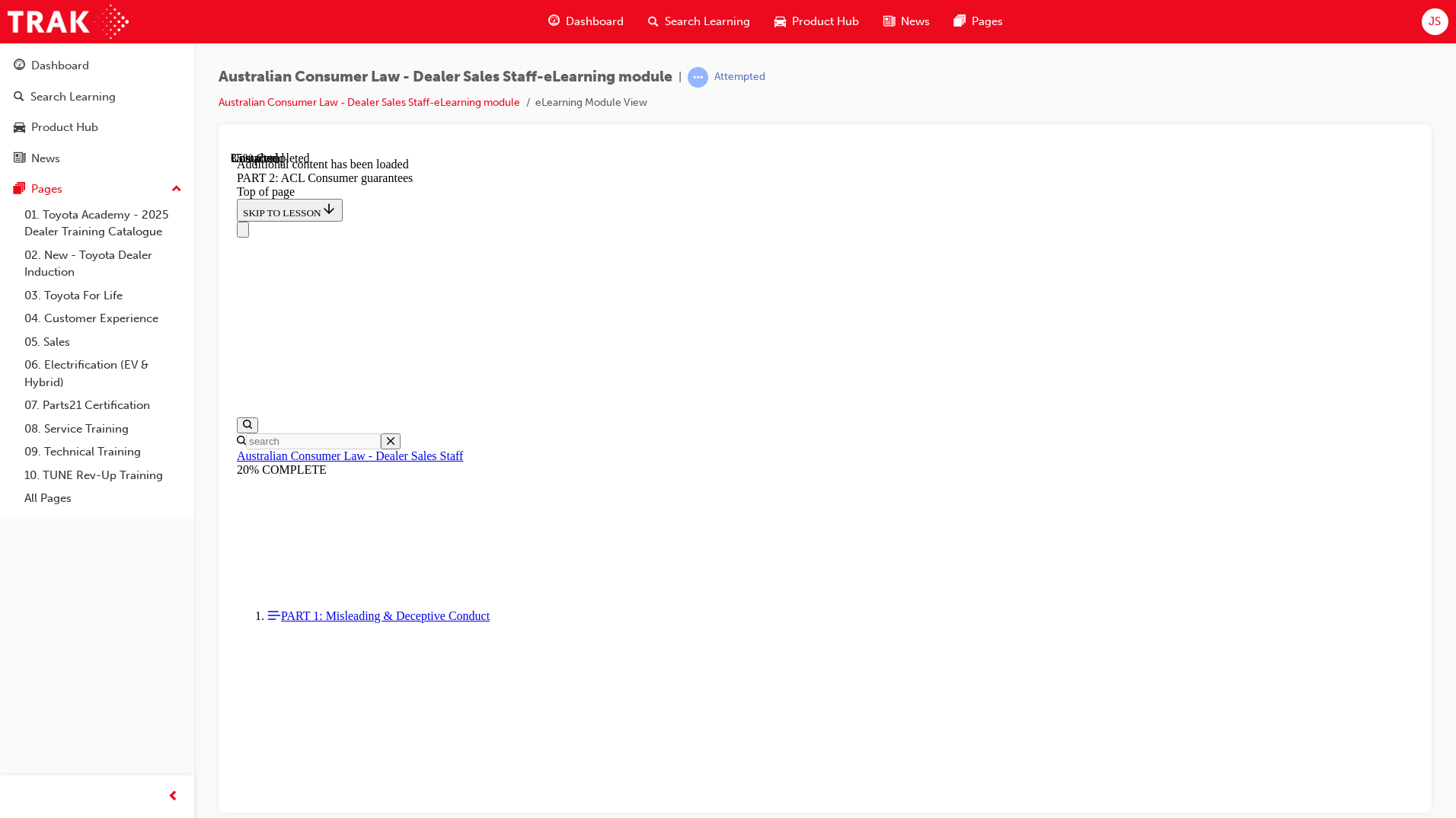
scroll to position [6477, 0]
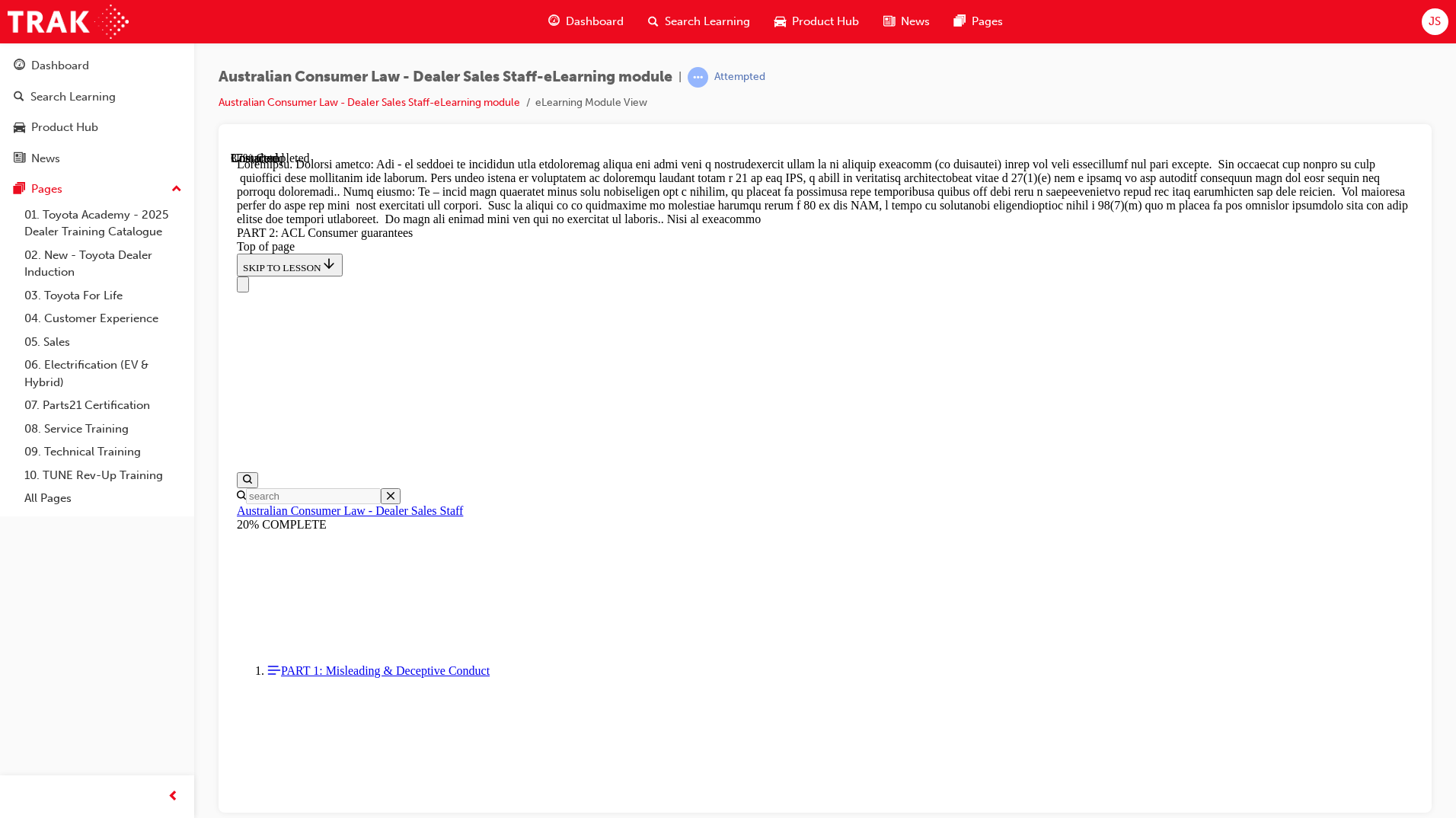
scroll to position [6744, 0]
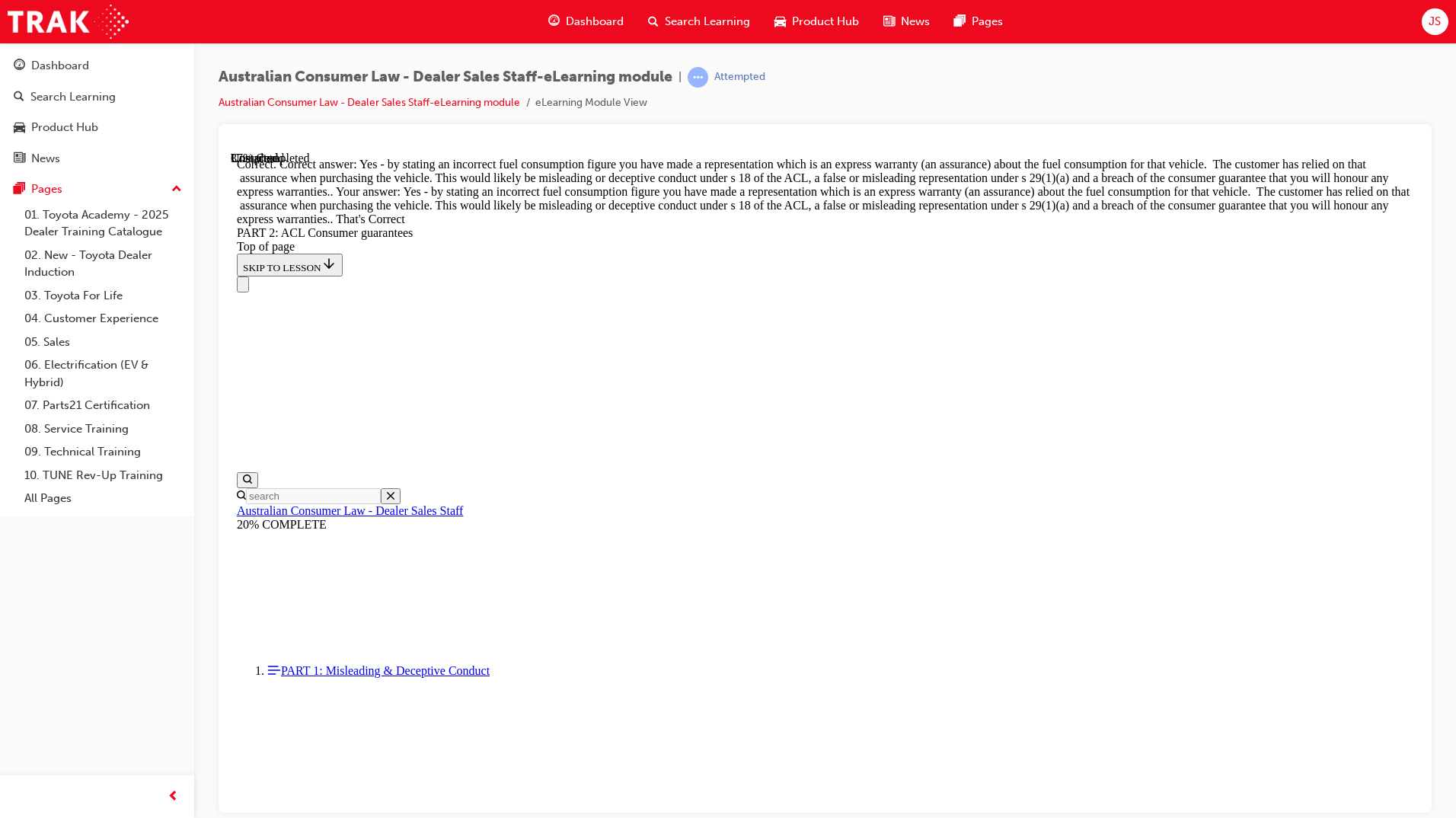
scroll to position [6834, 0]
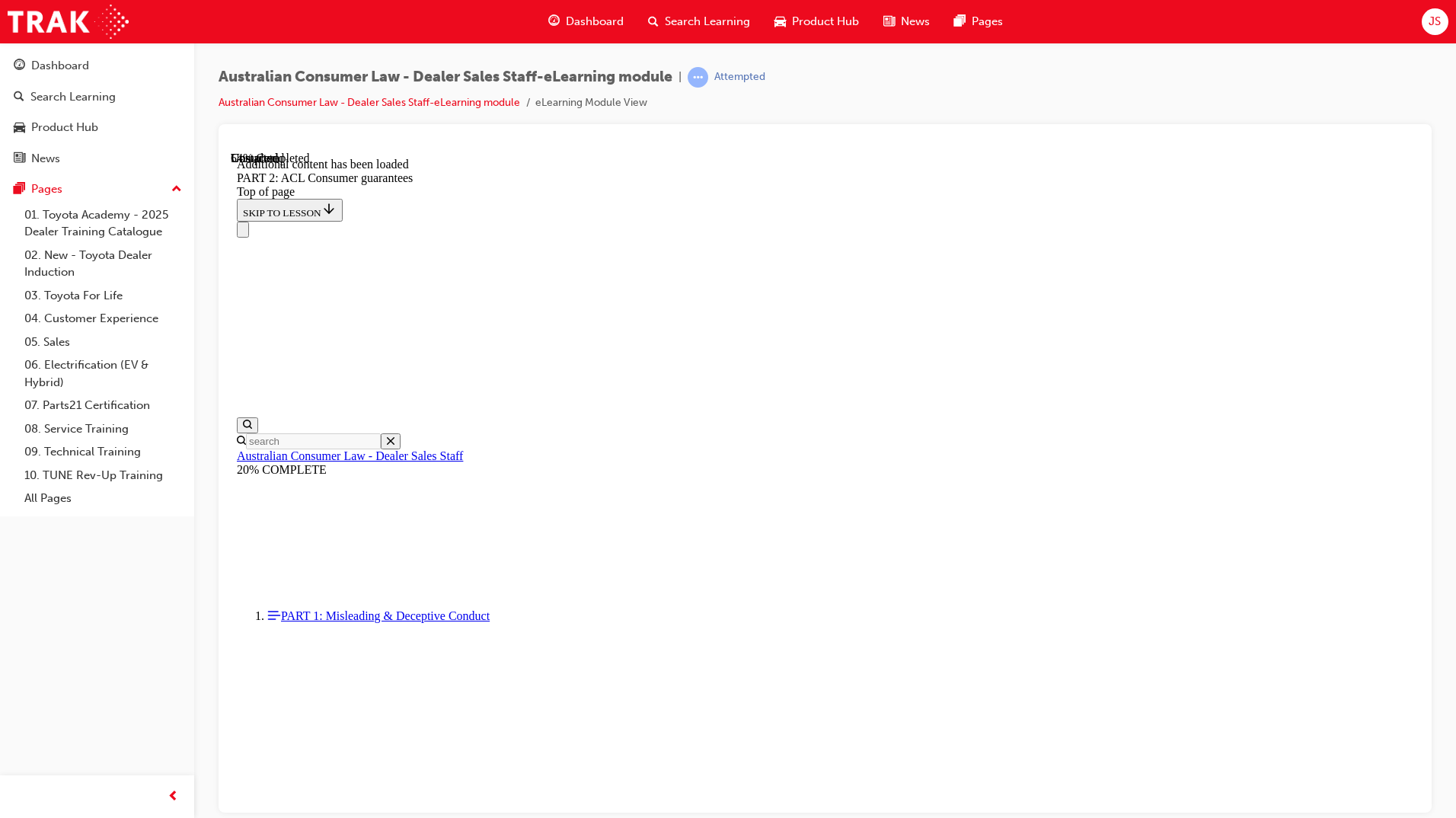
scroll to position [8340, 0]
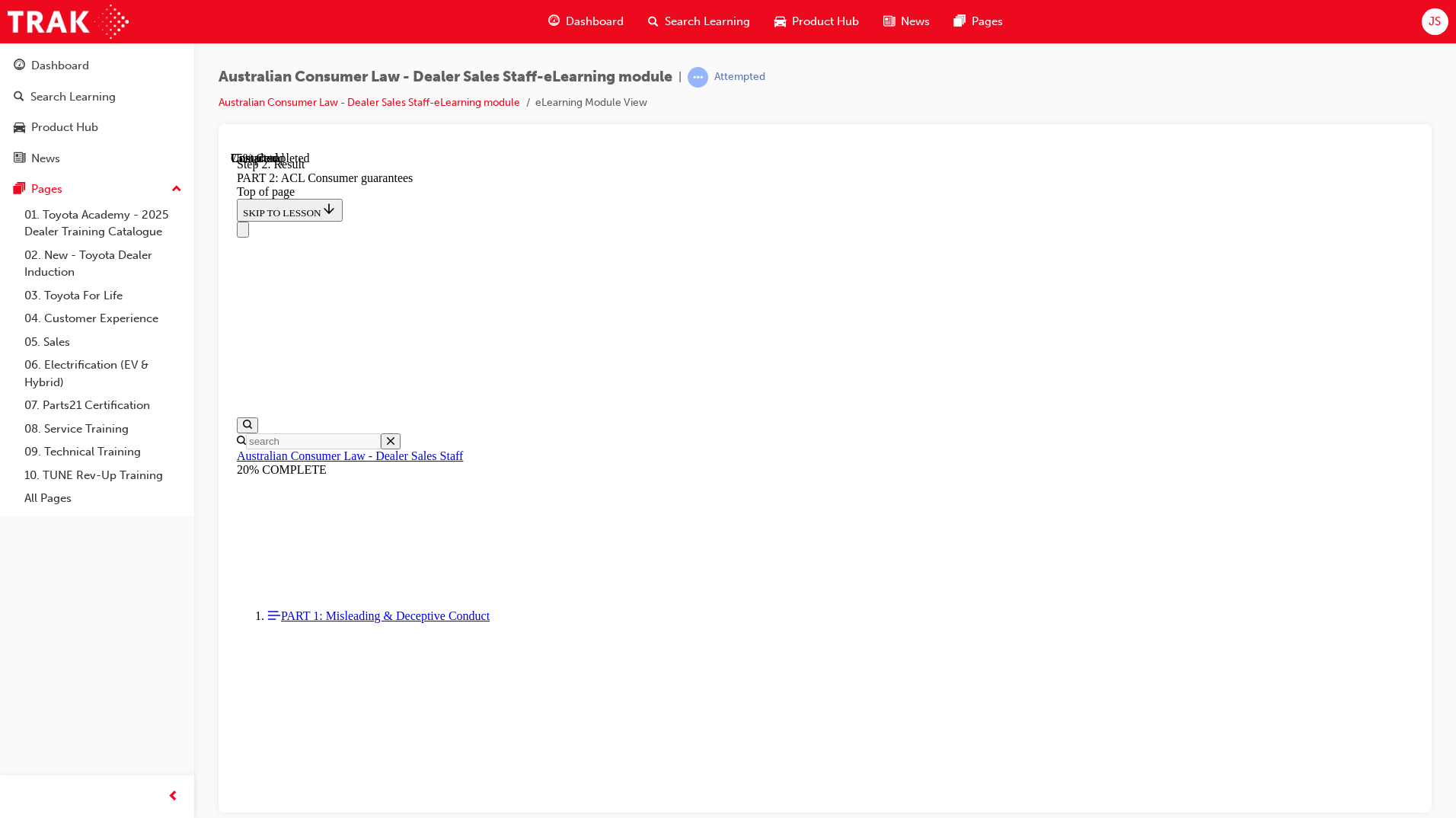
scroll to position [12810, 0]
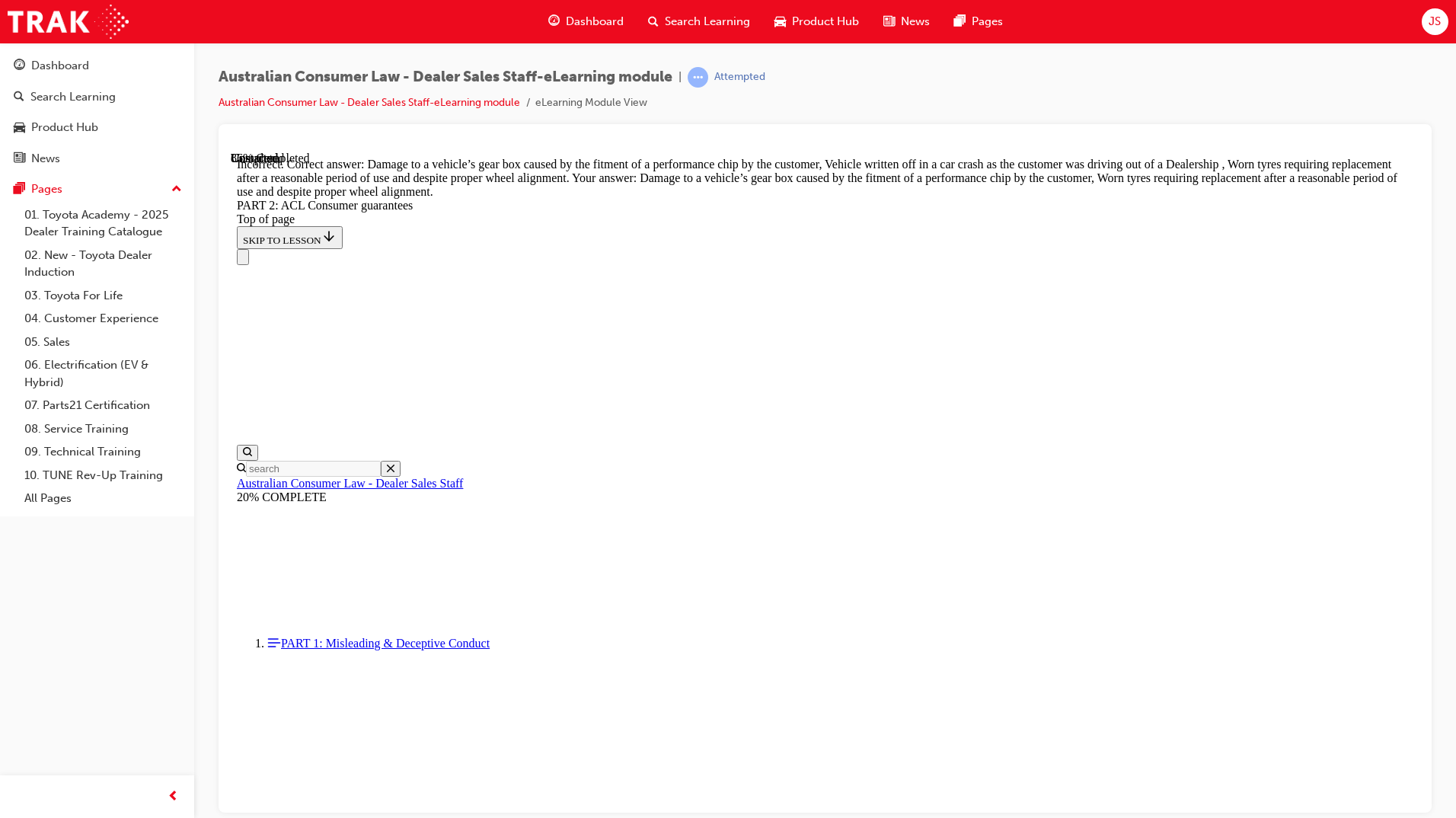
scroll to position [15061, 0]
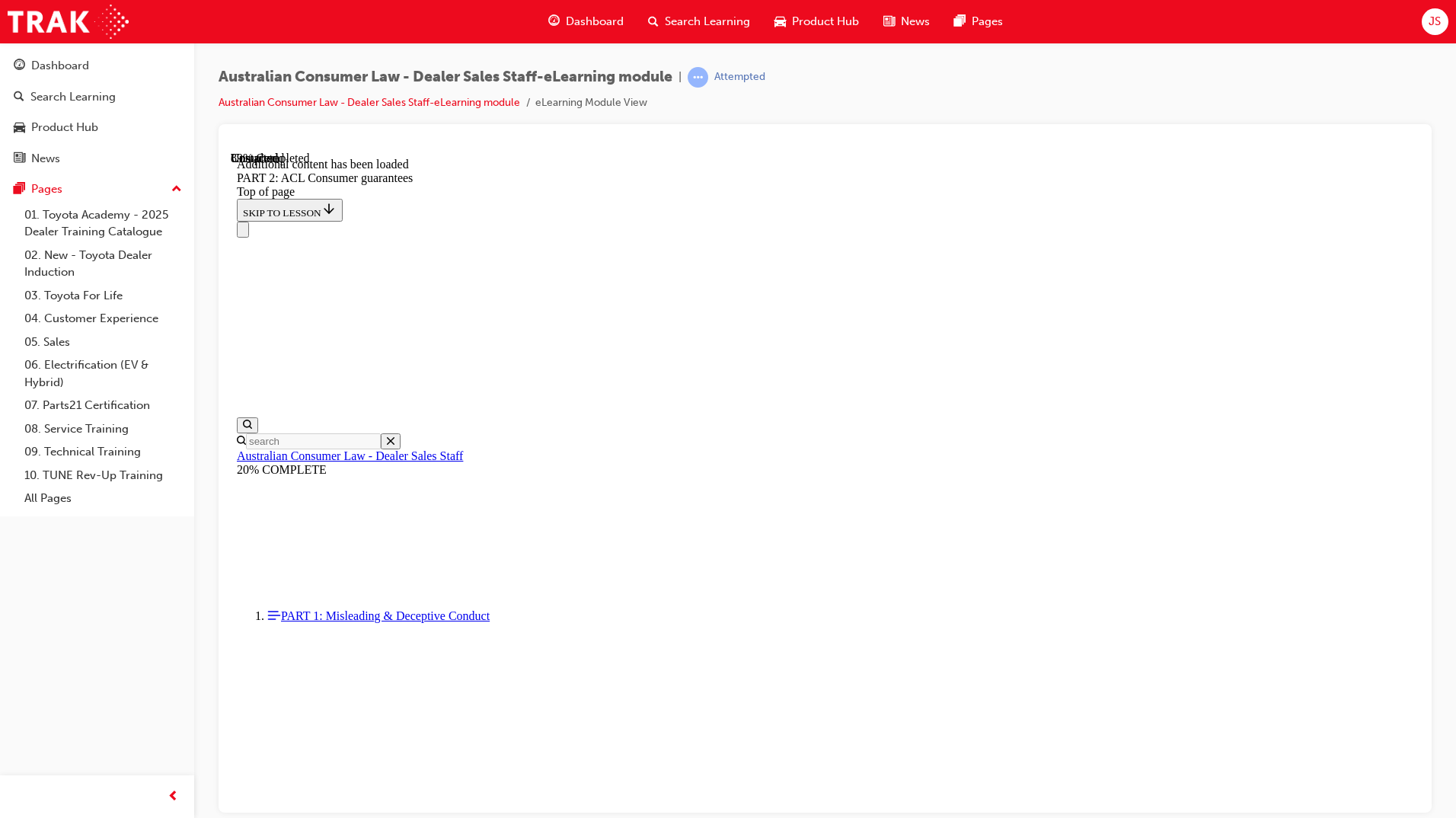
scroll to position [16457, 0]
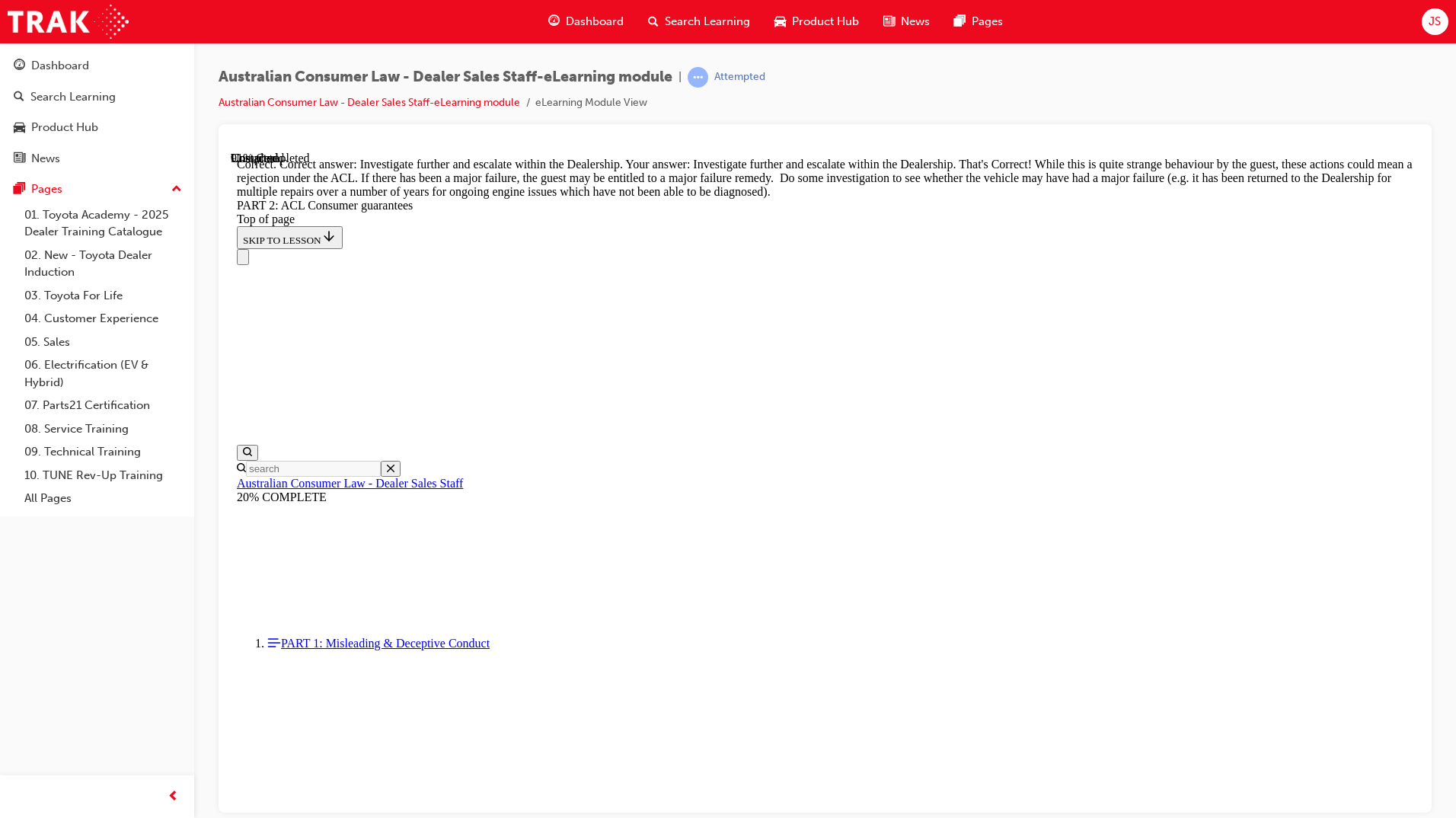
scroll to position [16870, 0]
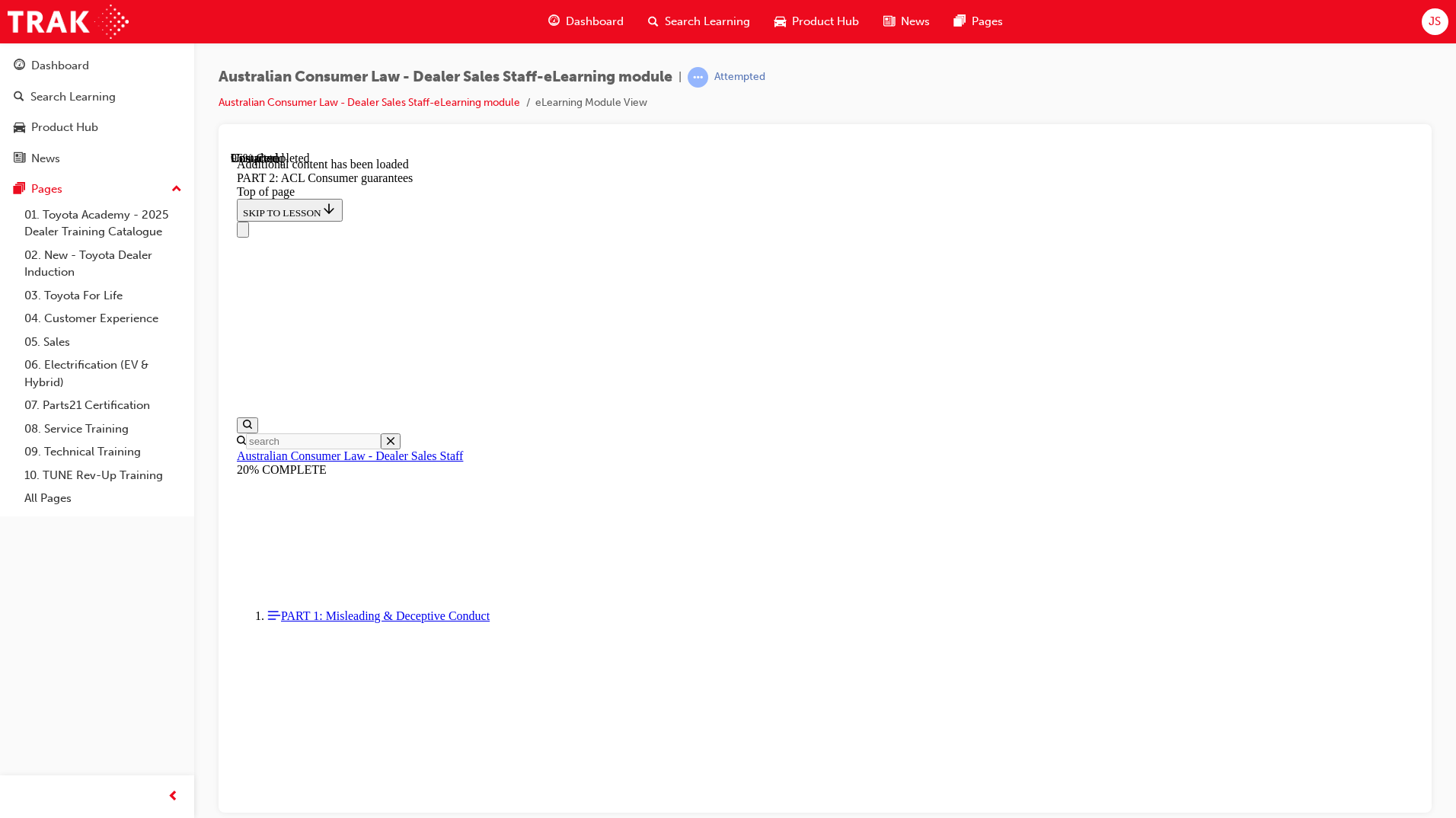
scroll to position [18101, 0]
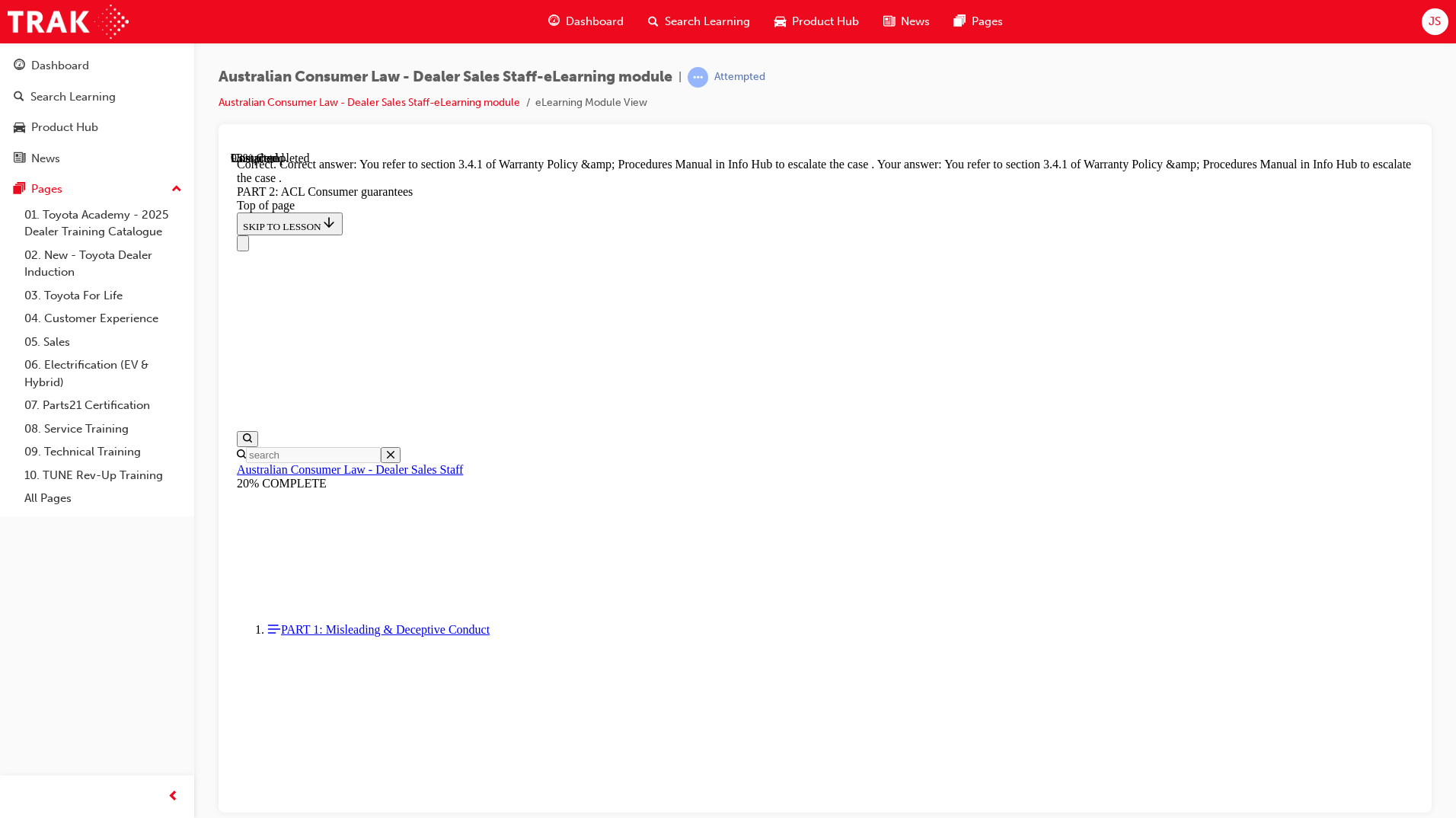
scroll to position [19016, 0]
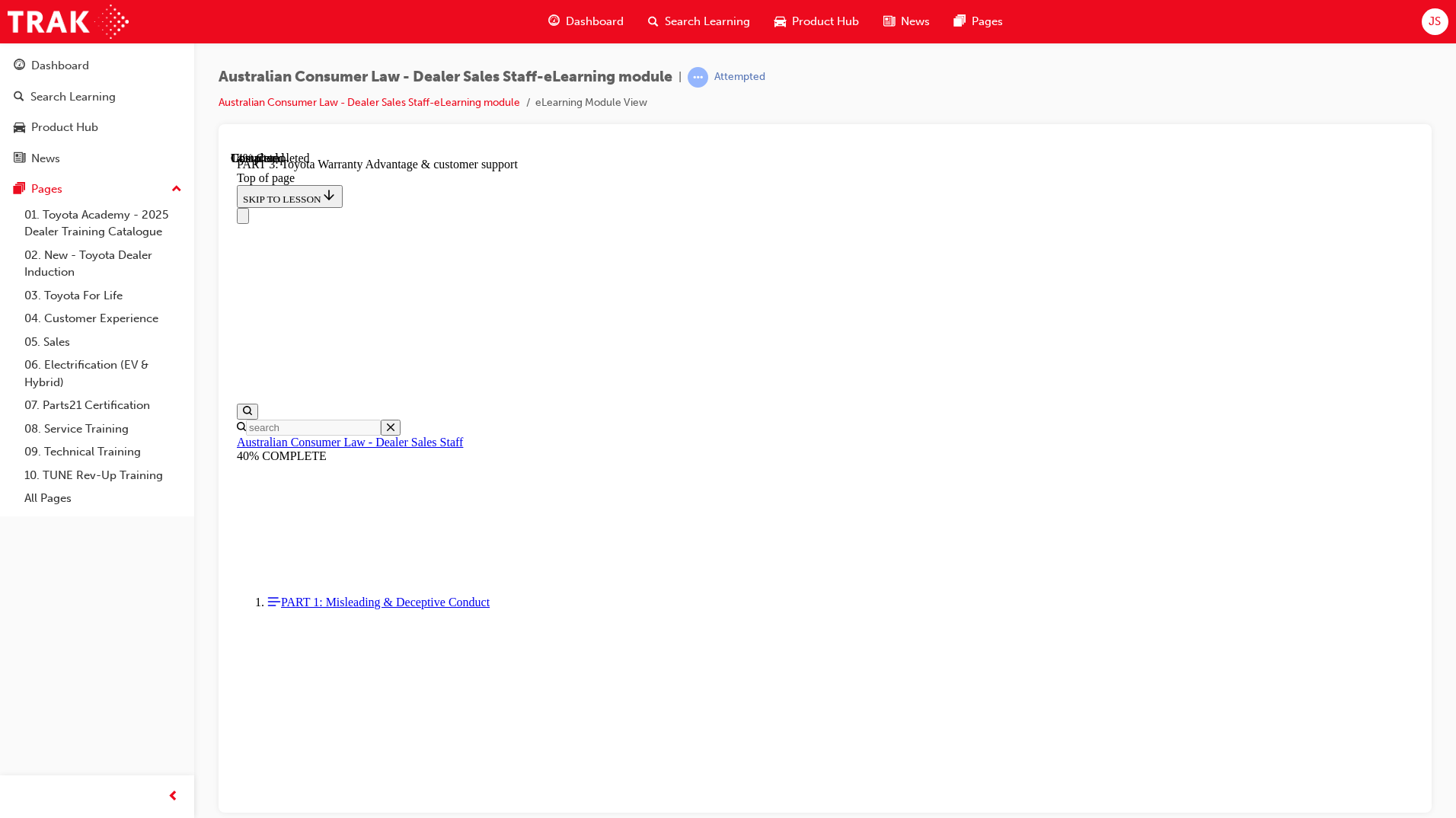
scroll to position [991, 0]
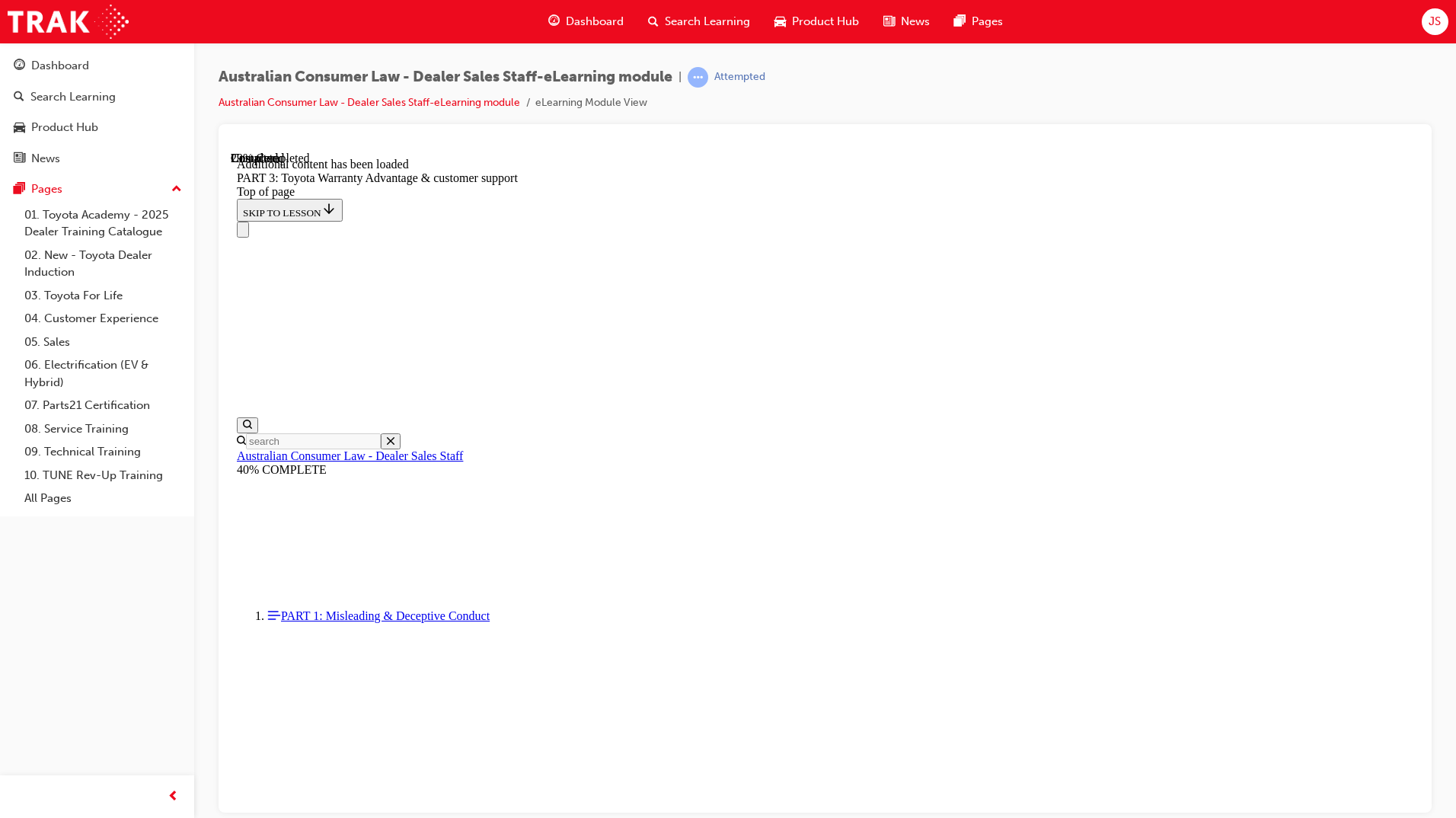
scroll to position [1777, 0]
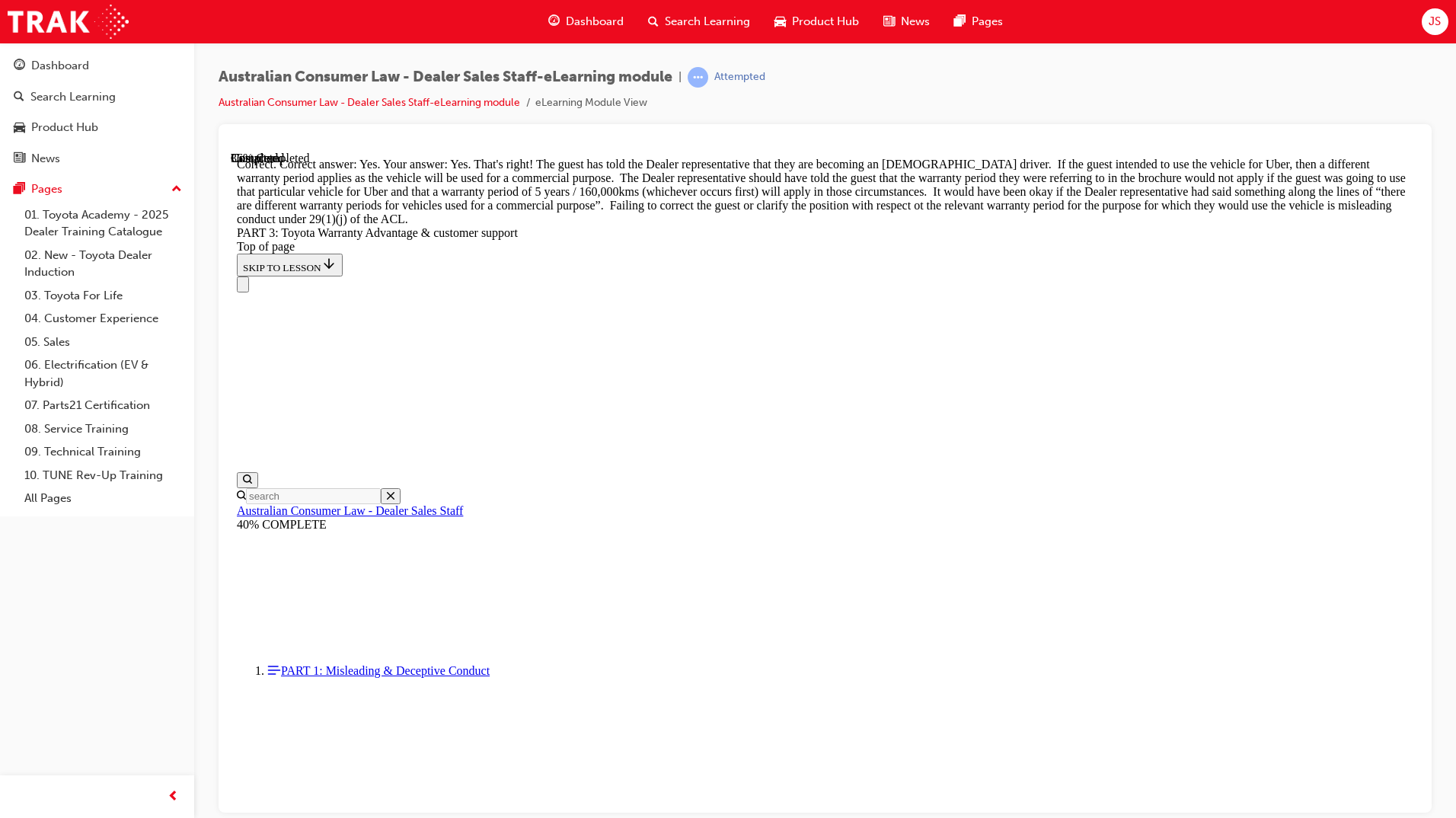
scroll to position [2180, 0]
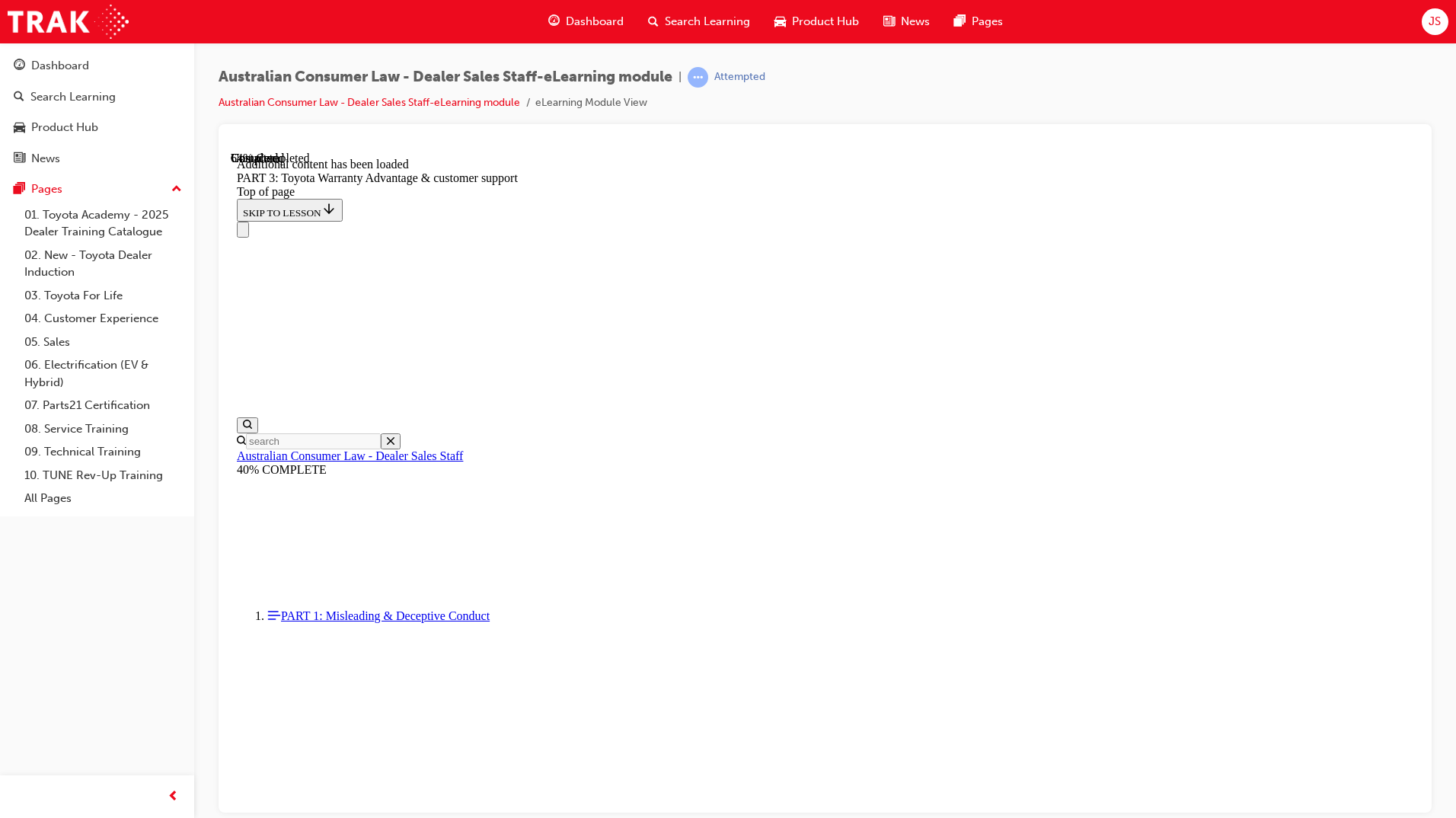
scroll to position [4017, 0]
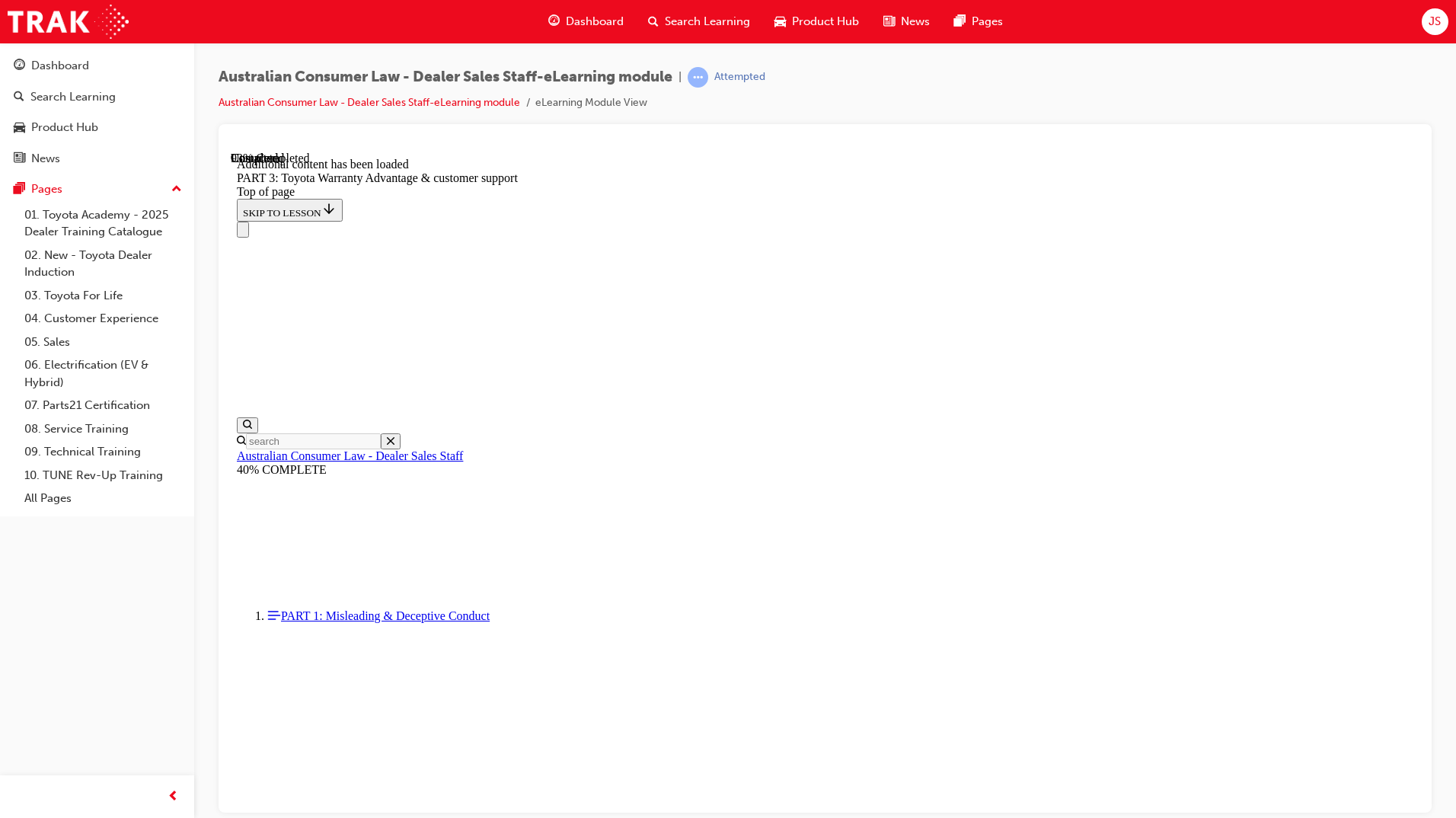
scroll to position [4723, 0]
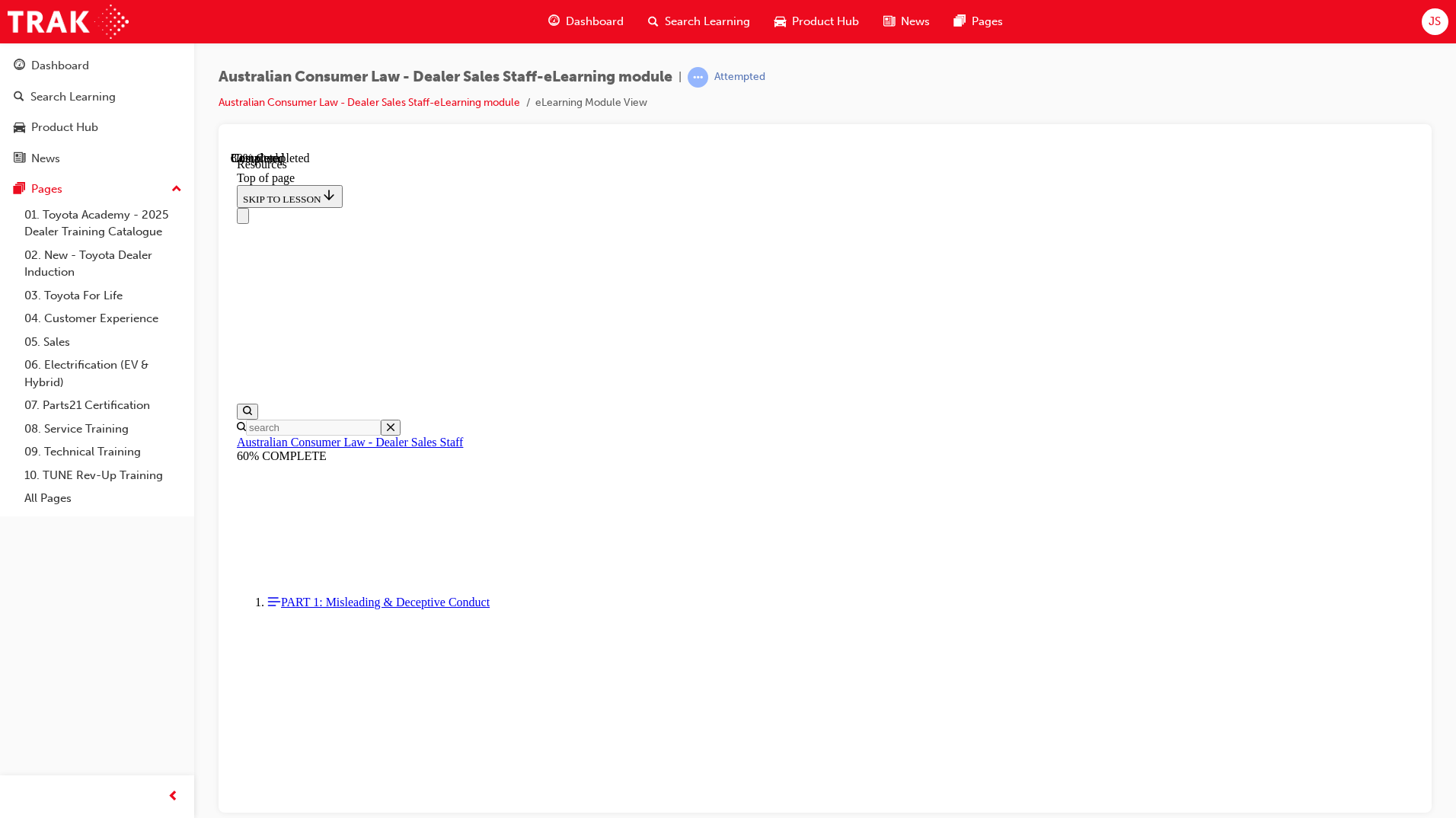
scroll to position [656, 0]
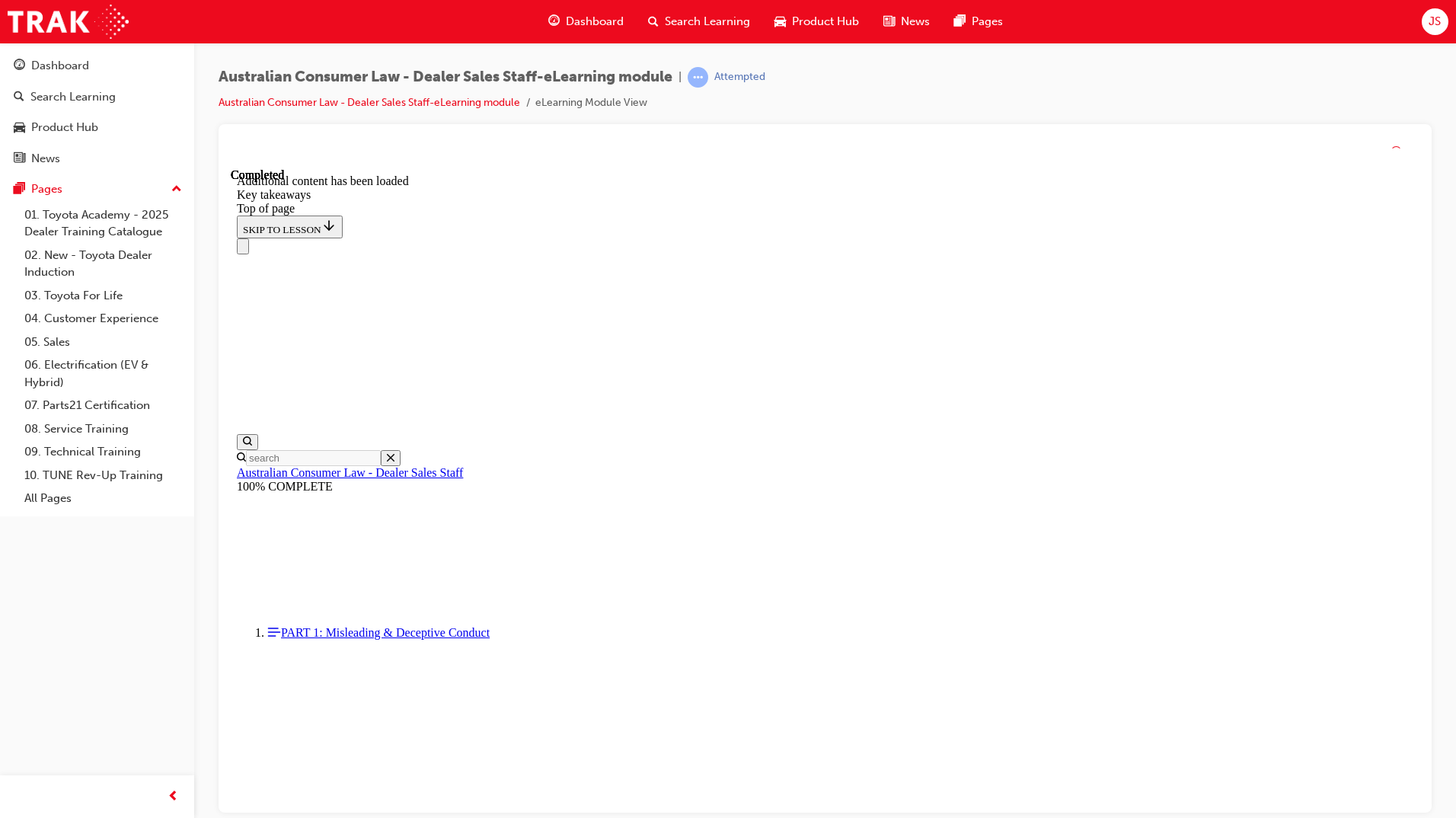
scroll to position [0, 0]
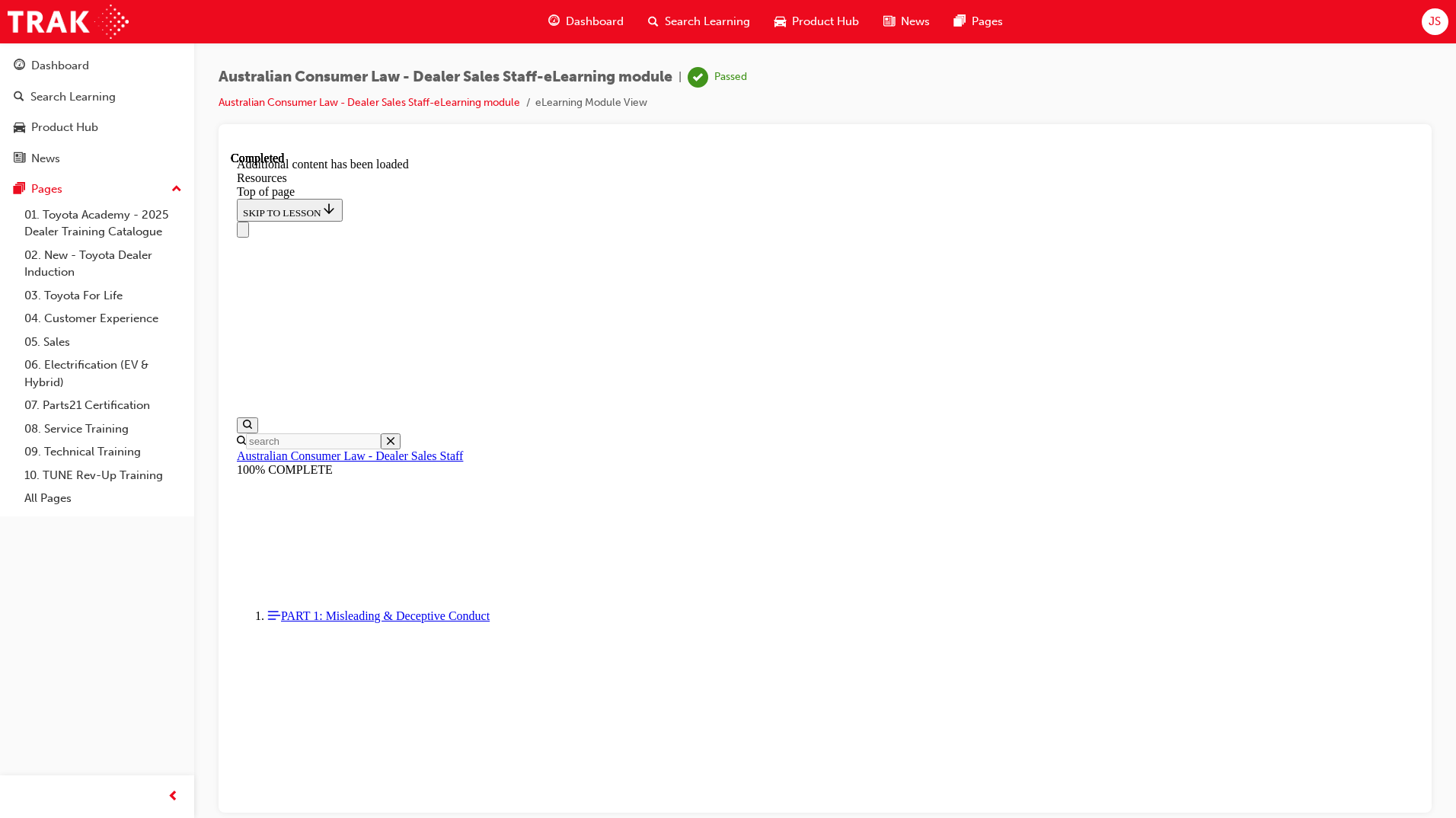
scroll to position [613, 0]
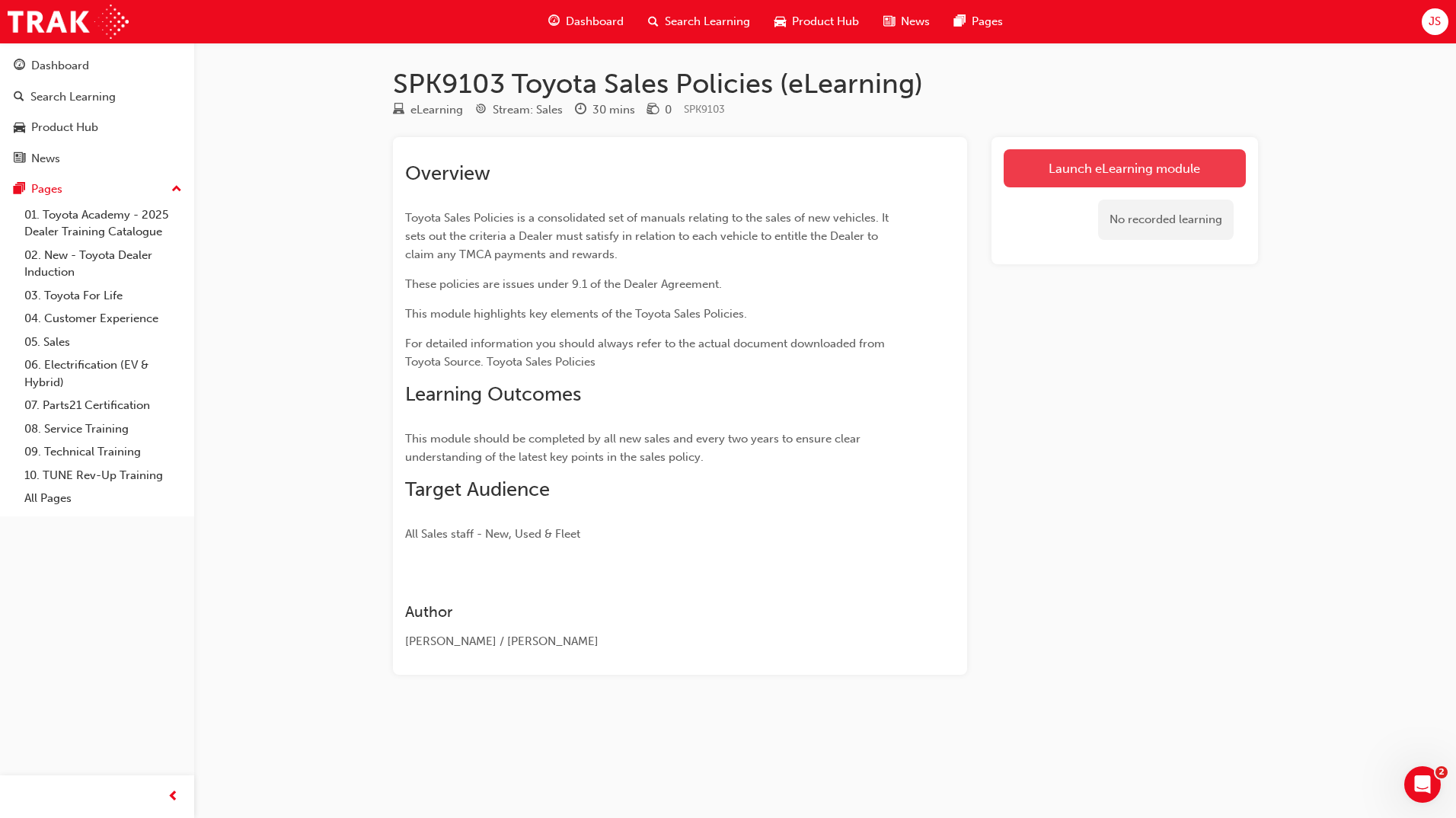
click at [1057, 172] on link "Launch eLearning module" at bounding box center [1124, 168] width 243 height 38
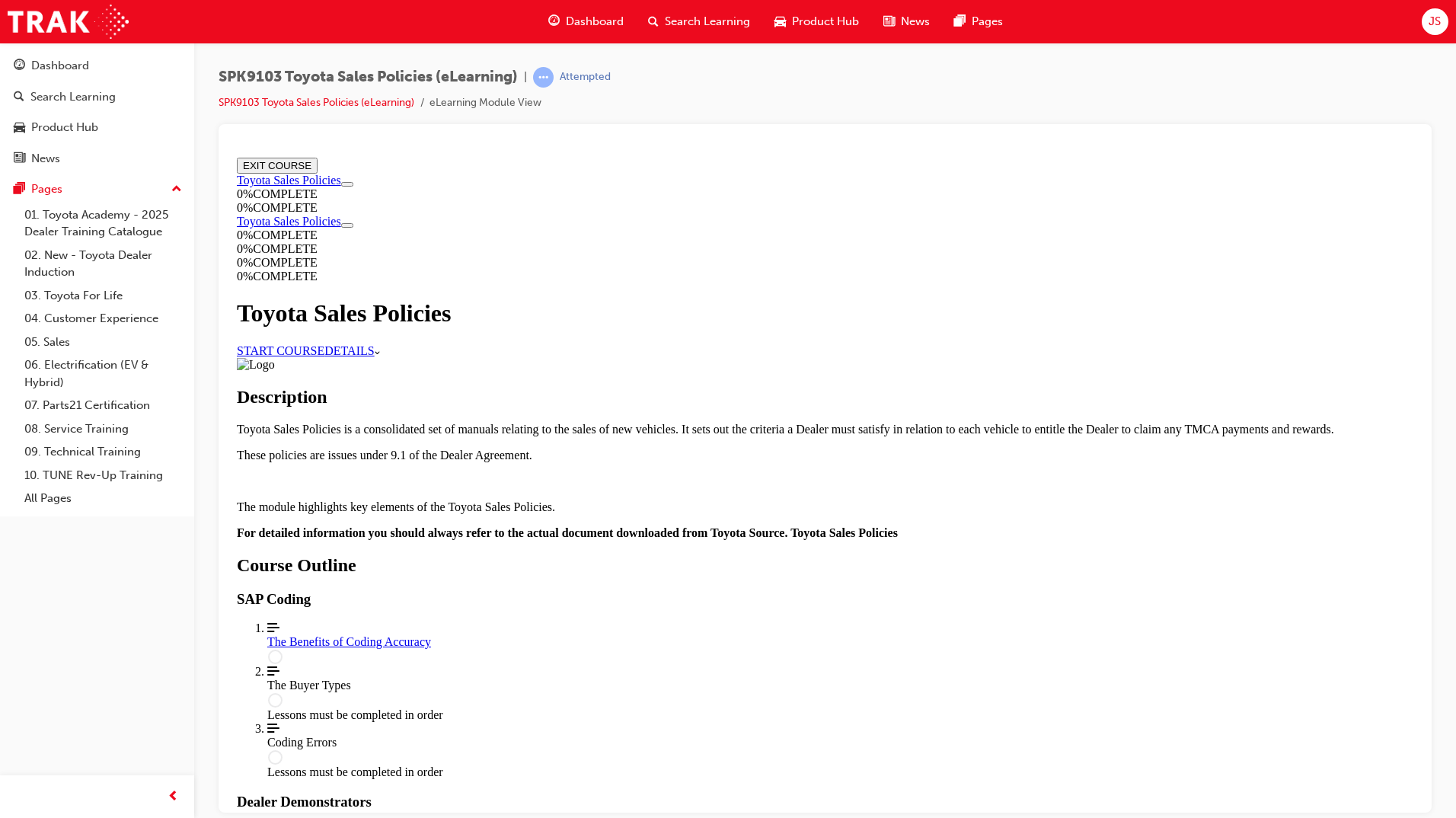
scroll to position [653, 0]
click at [845, 634] on div "The Benefits of Coding Accuracy" at bounding box center [839, 641] width 1146 height 14
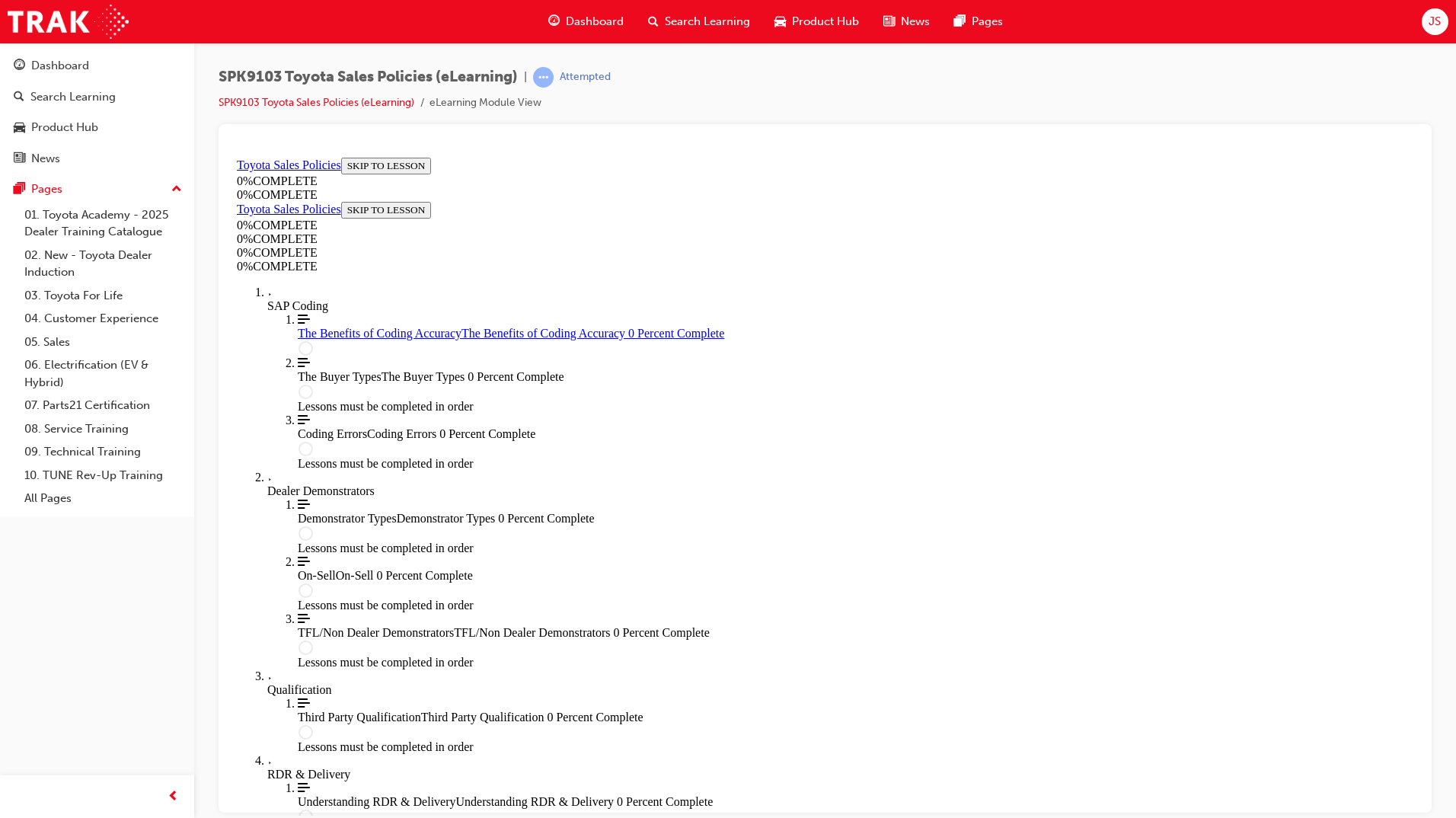
scroll to position [52, 0]
click at [377, 201] on div "0 % COMPLETE" at bounding box center [825, 194] width 1177 height 14
click at [294, 350] on ol "Align left Three vertical lines aligned to the left The Benefits of Coding Accu…" at bounding box center [839, 391] width 1146 height 157
click at [283, 312] on div "More Filled caret pointing right SAP Coding" at bounding box center [839, 298] width 1146 height 27
click at [311, 201] on div "Toyota Sales Policies SKIP TO LESSON 0 % COMPLETE 0 % COMPLETE" at bounding box center [825, 178] width 1177 height 44
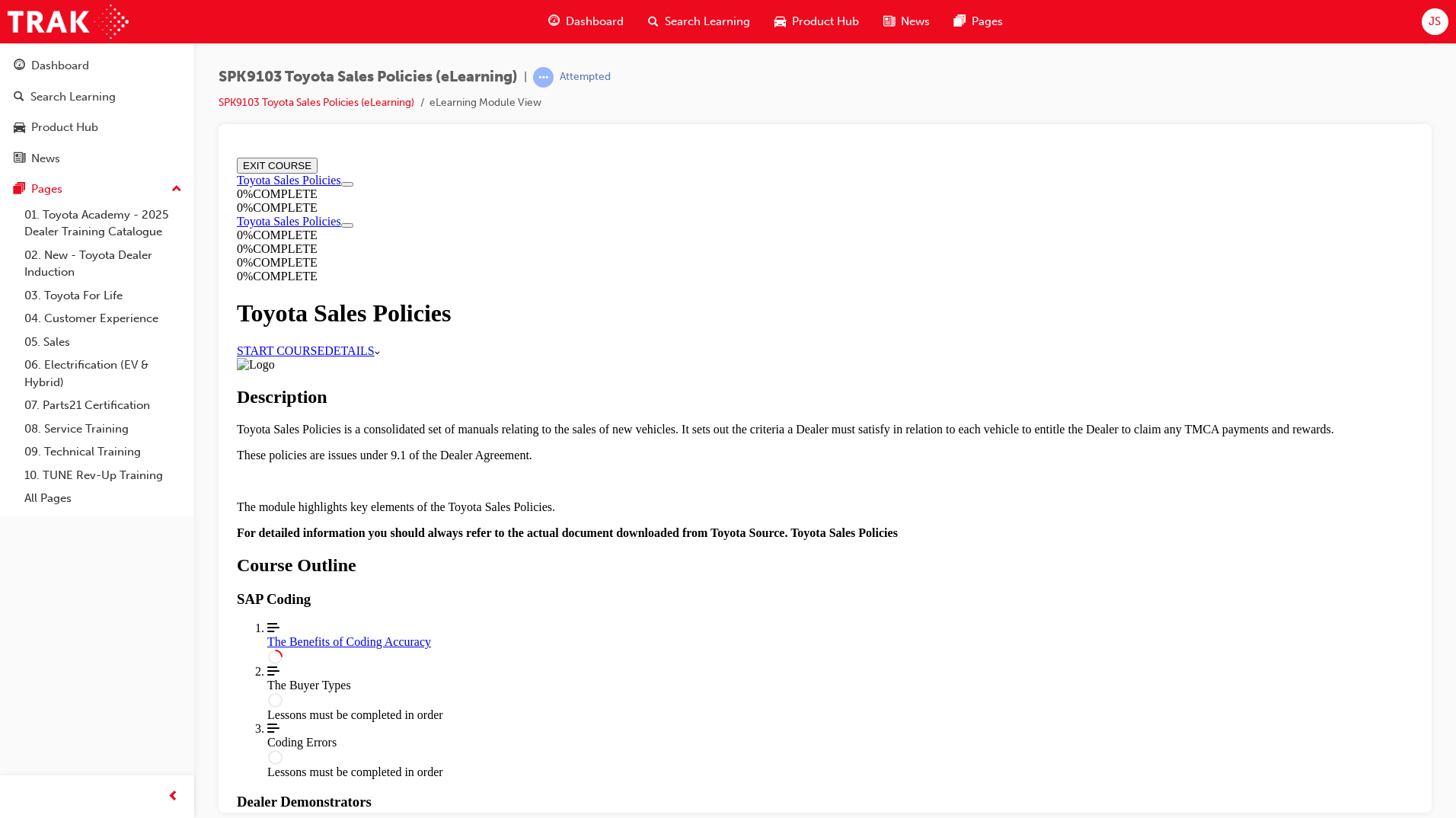
click at [599, 356] on div "Toyota Sales Policies START COURSE DETAILS More Caret pointing down" at bounding box center [825, 328] width 1177 height 58
click at [324, 348] on link "START COURSE" at bounding box center [280, 350] width 87 height 13
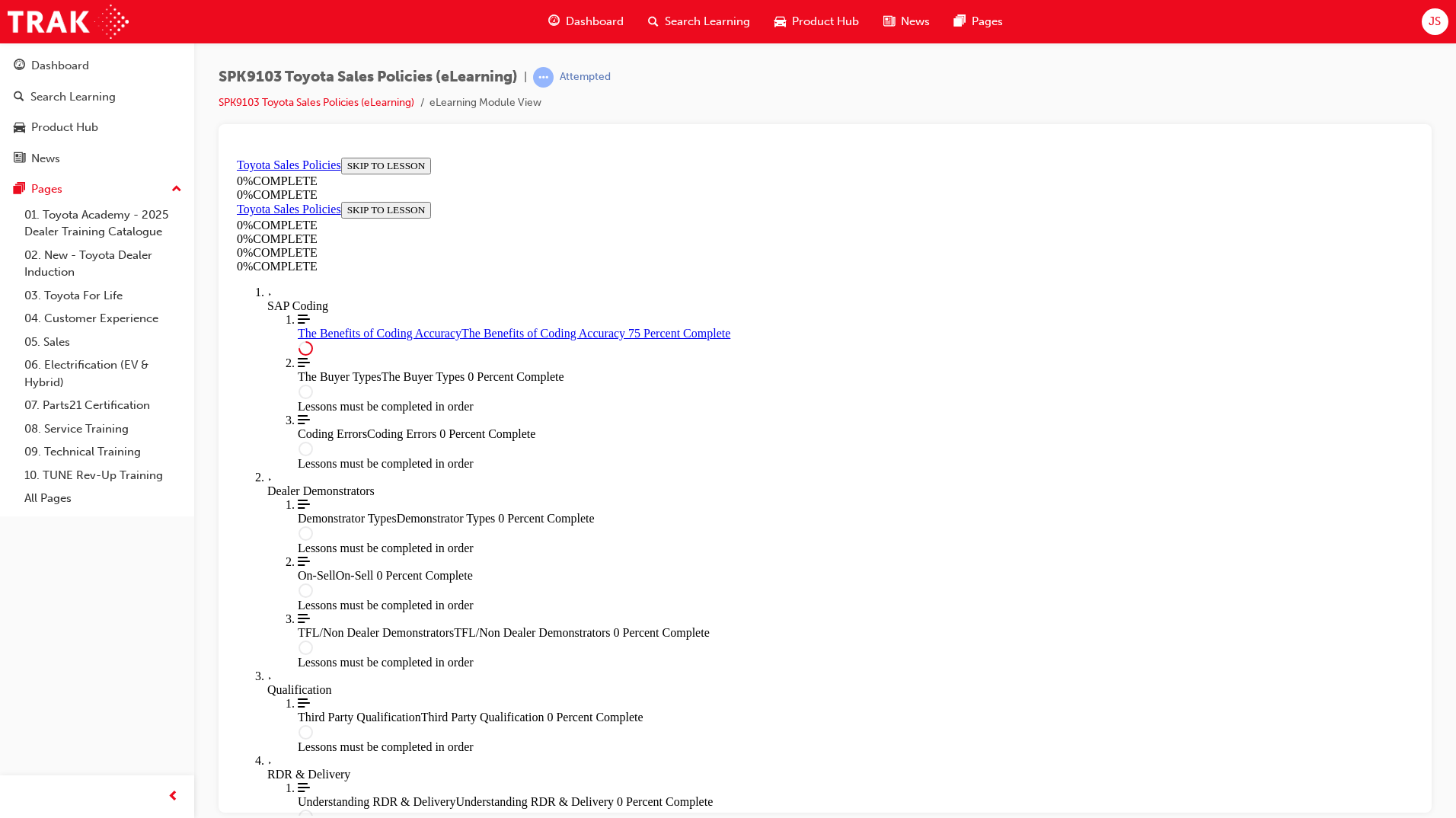
scroll to position [638, 0]
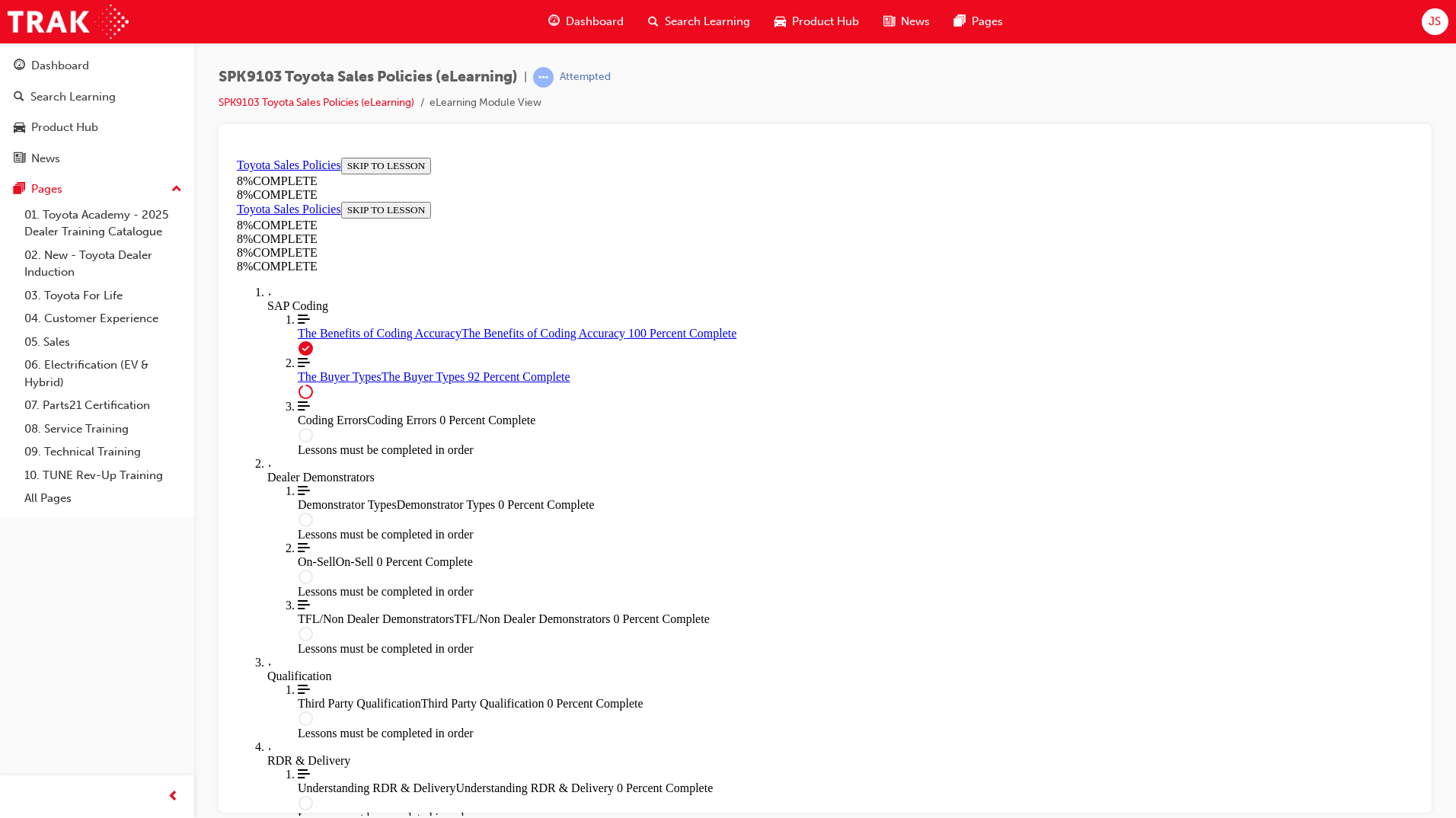
scroll to position [5428, 0]
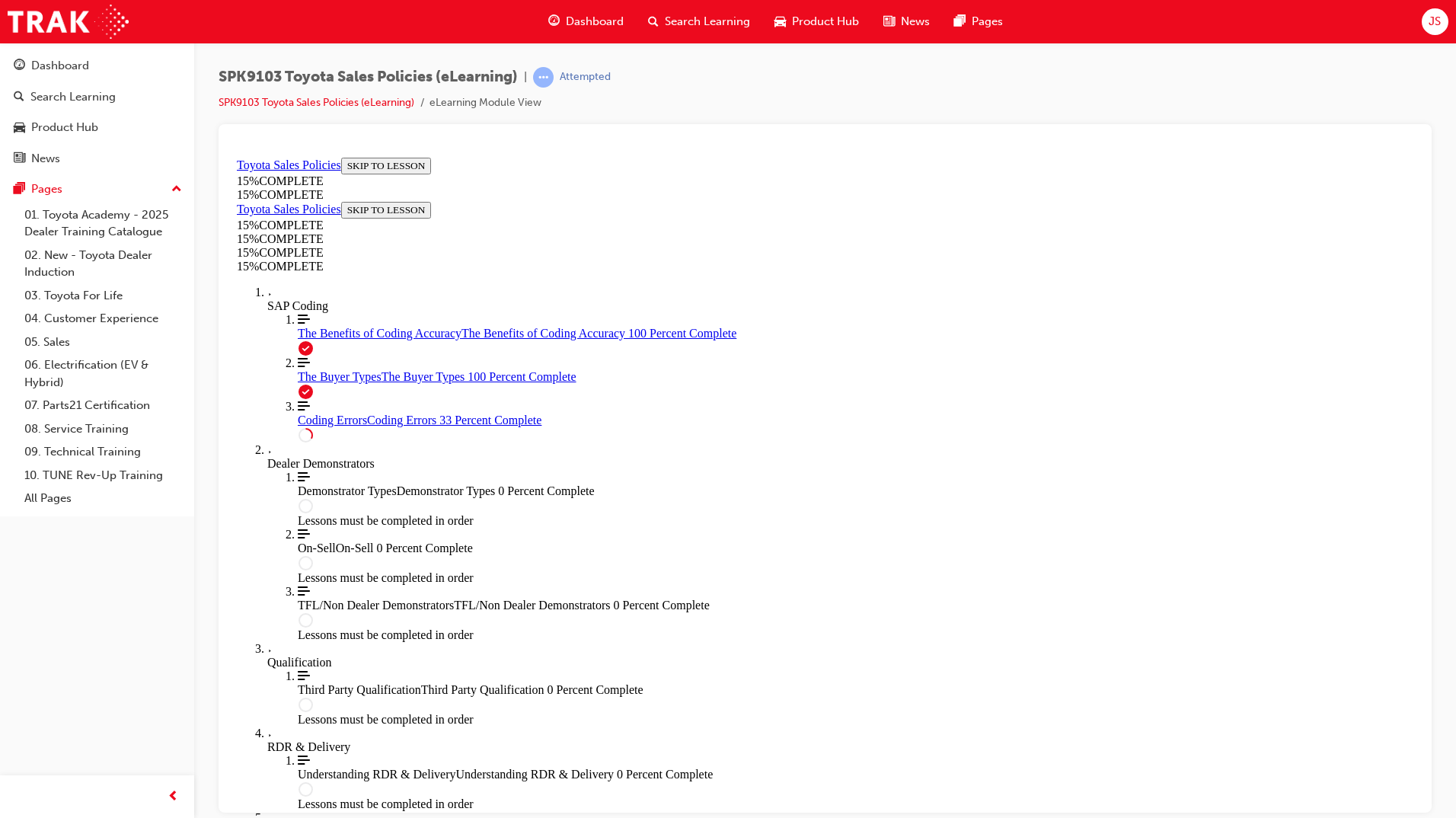
scroll to position [0, 0]
drag, startPoint x: 781, startPoint y: 405, endPoint x: 914, endPoint y: -57, distance: 480.8
drag, startPoint x: 914, startPoint y: -57, endPoint x: 969, endPoint y: 239, distance: 301.1
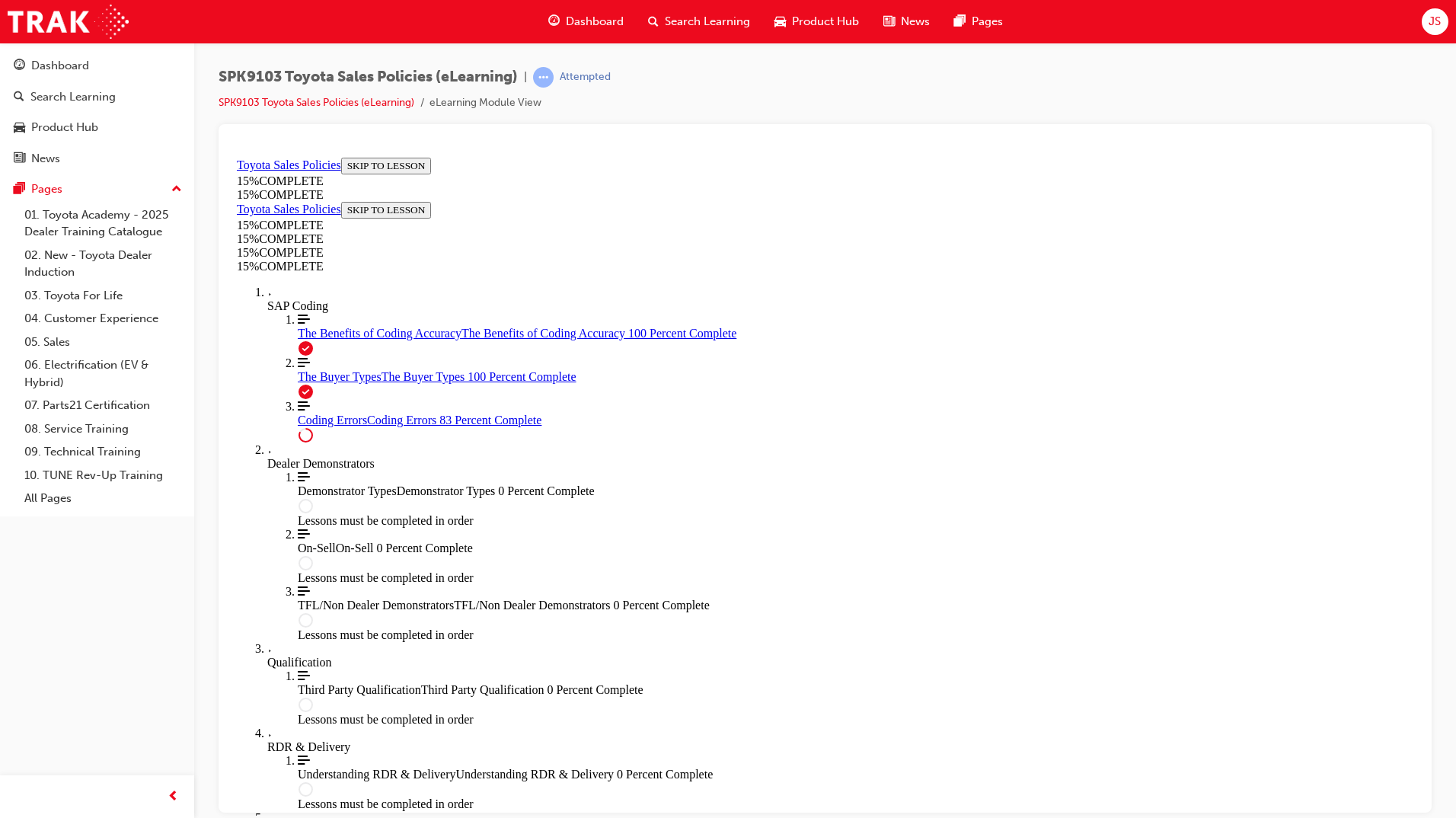
scroll to position [1108, 0]
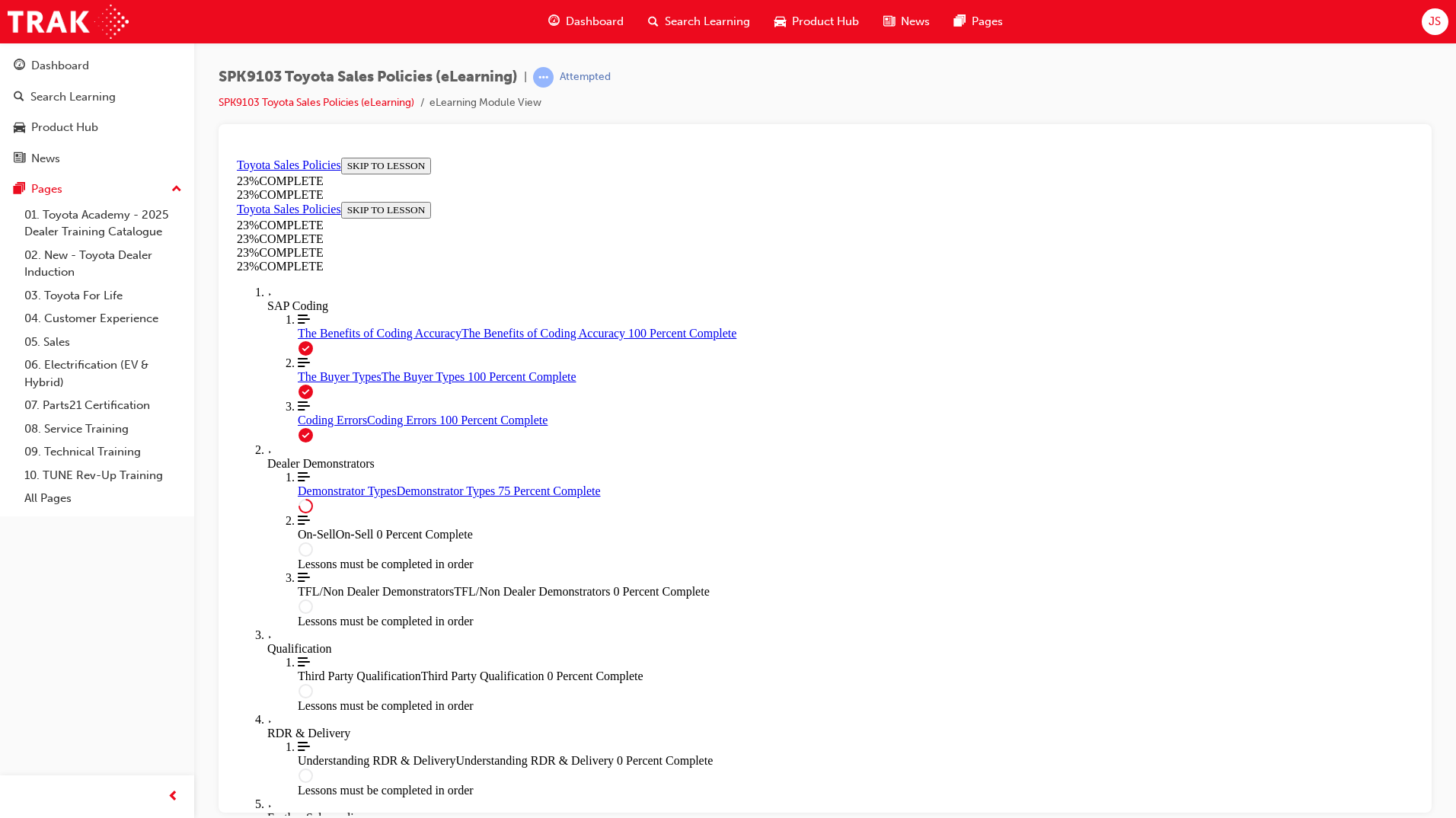
scroll to position [588, 0]
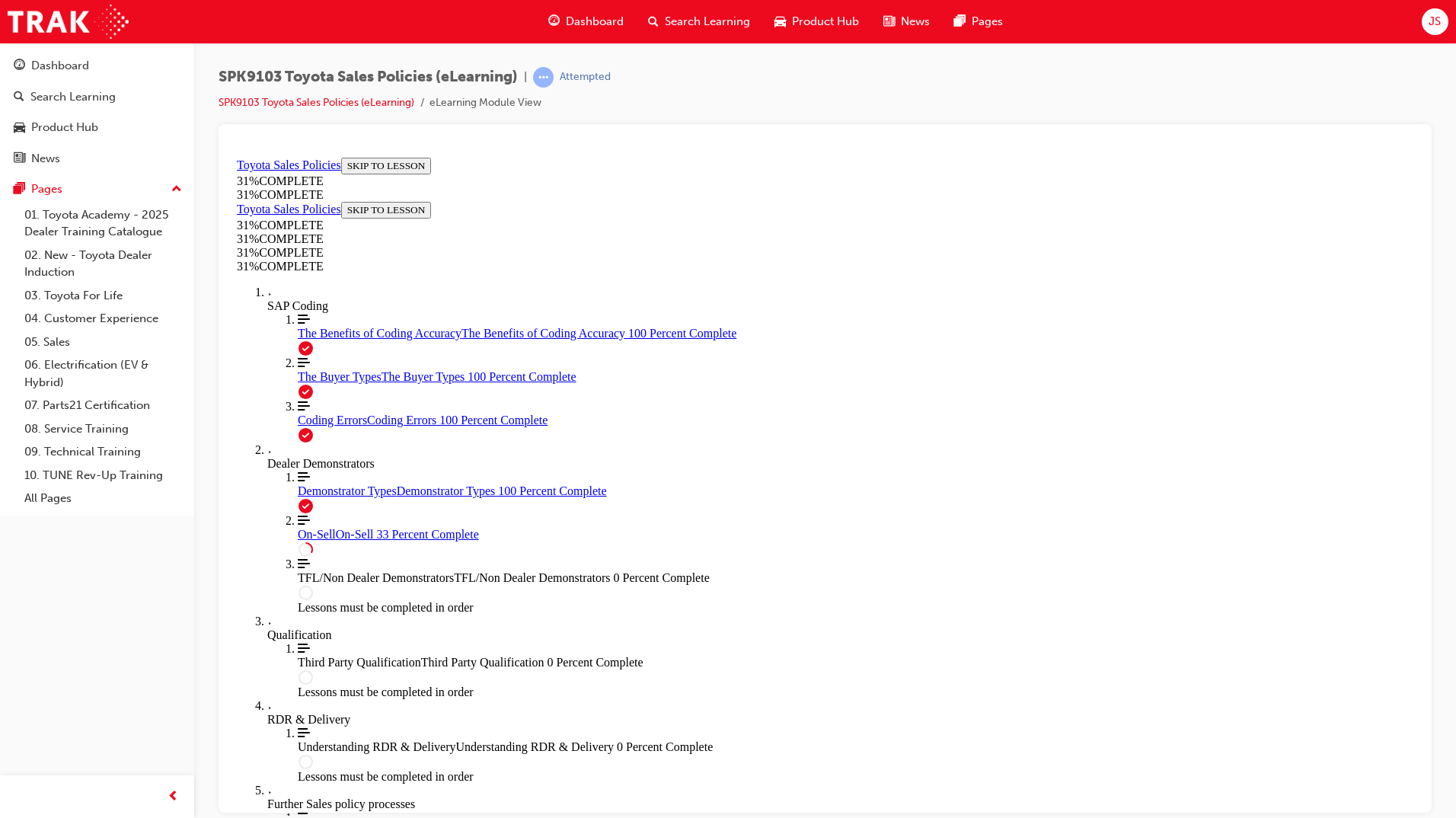
scroll to position [730, 0]
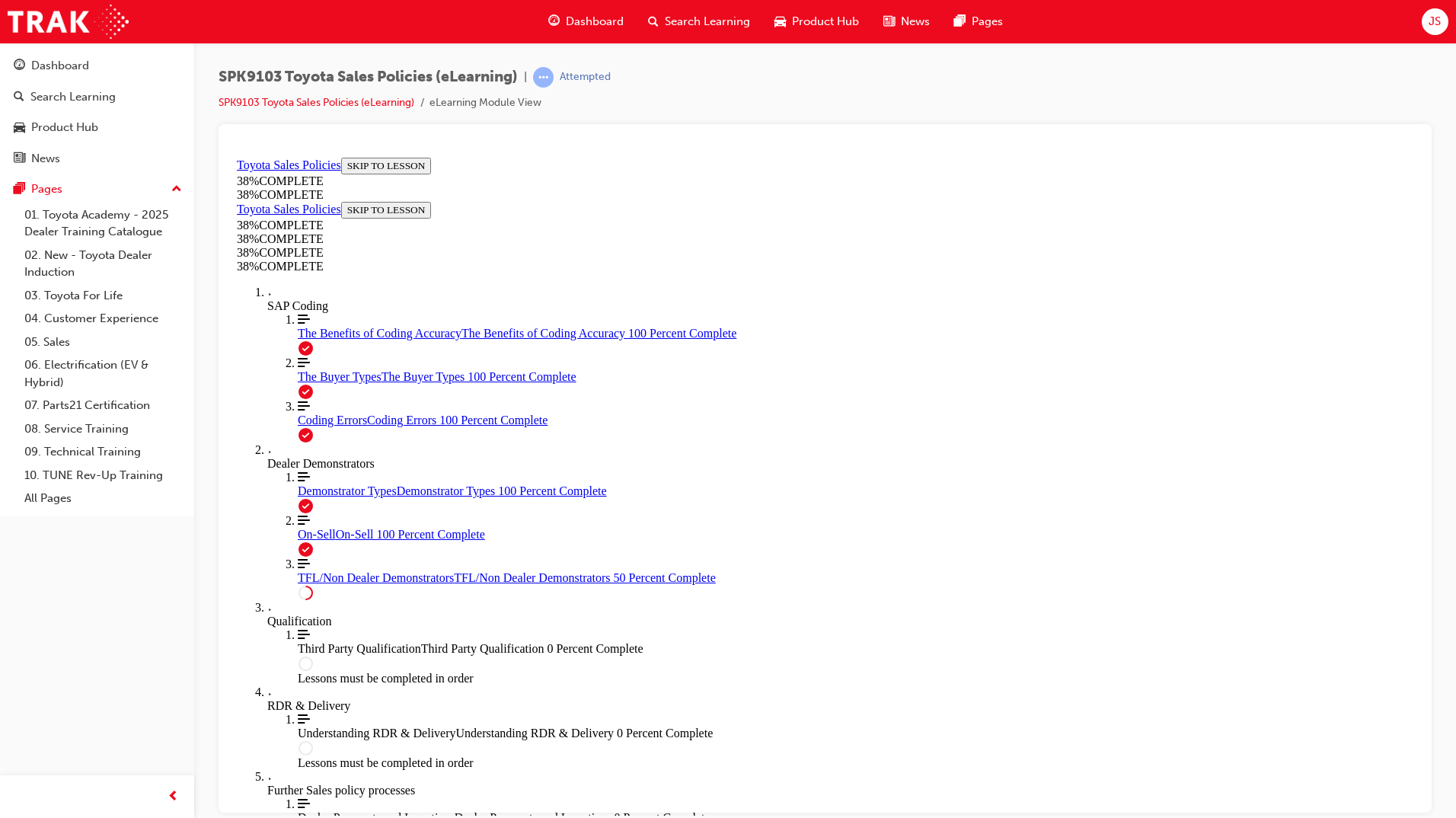
scroll to position [668, 0]
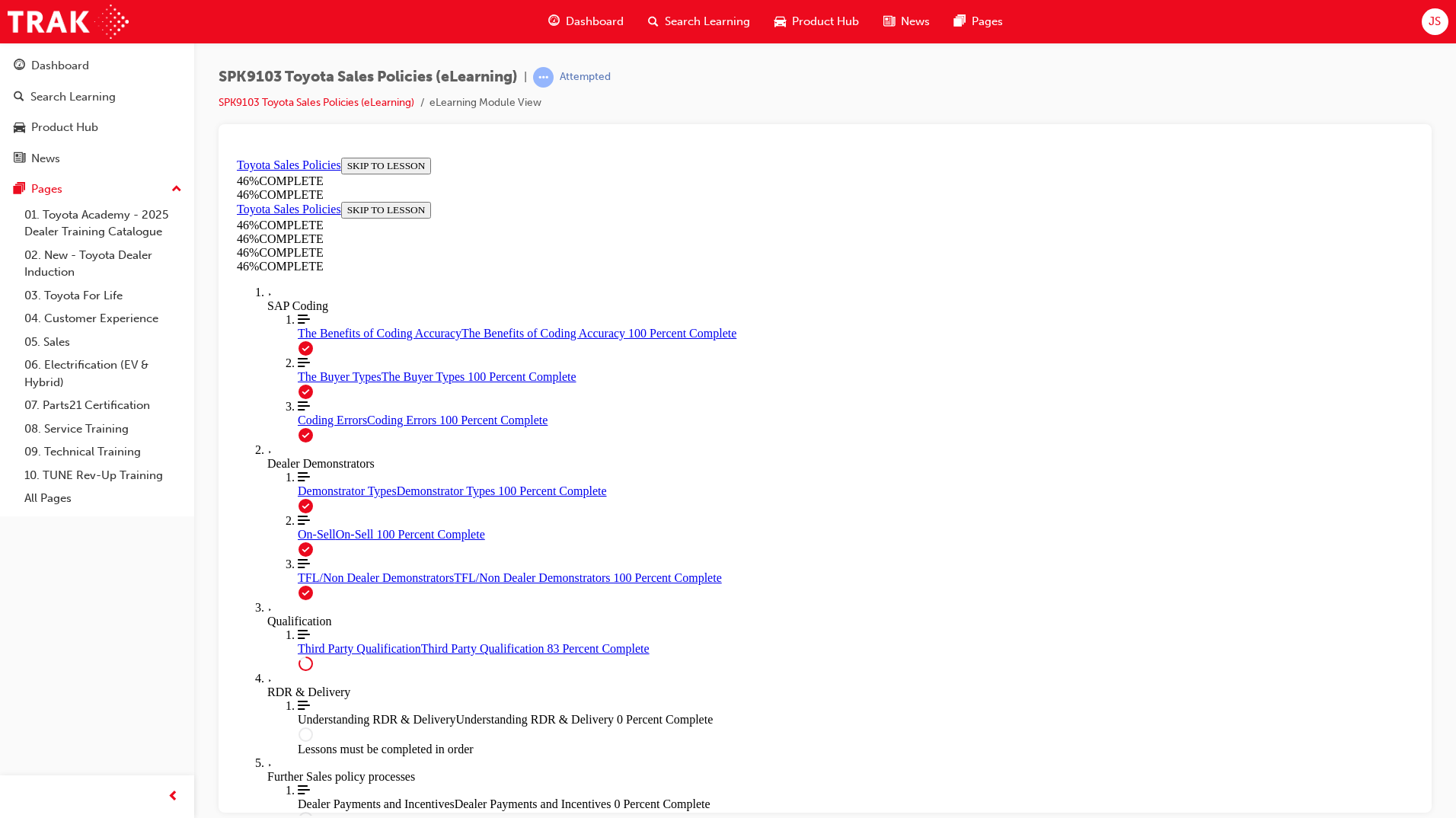
scroll to position [1022, 0]
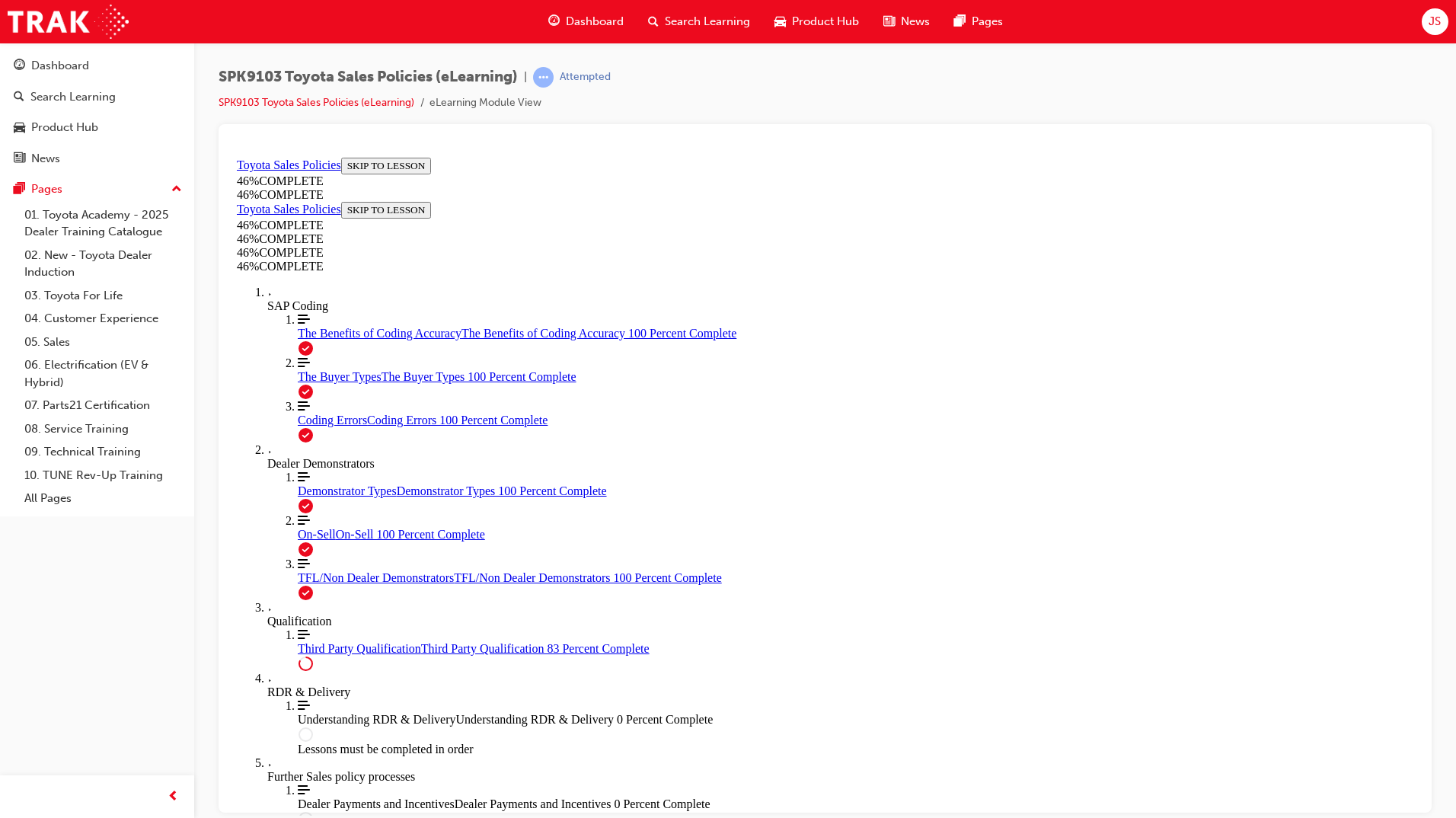
drag, startPoint x: 891, startPoint y: 744, endPoint x: 1036, endPoint y: 724, distance: 146.4
drag, startPoint x: 1036, startPoint y: 724, endPoint x: 1014, endPoint y: 710, distance: 26.1
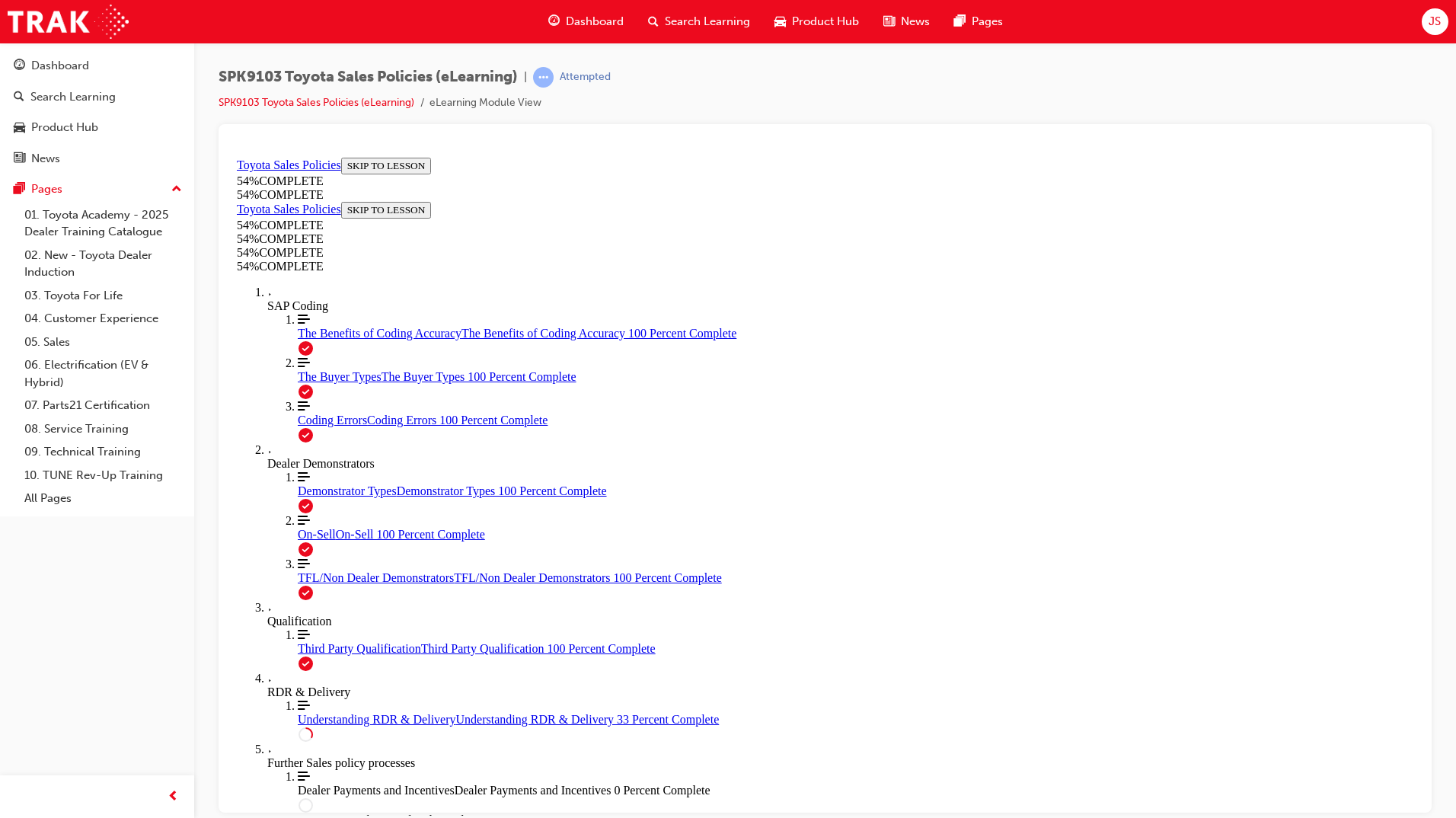
scroll to position [543, 0]
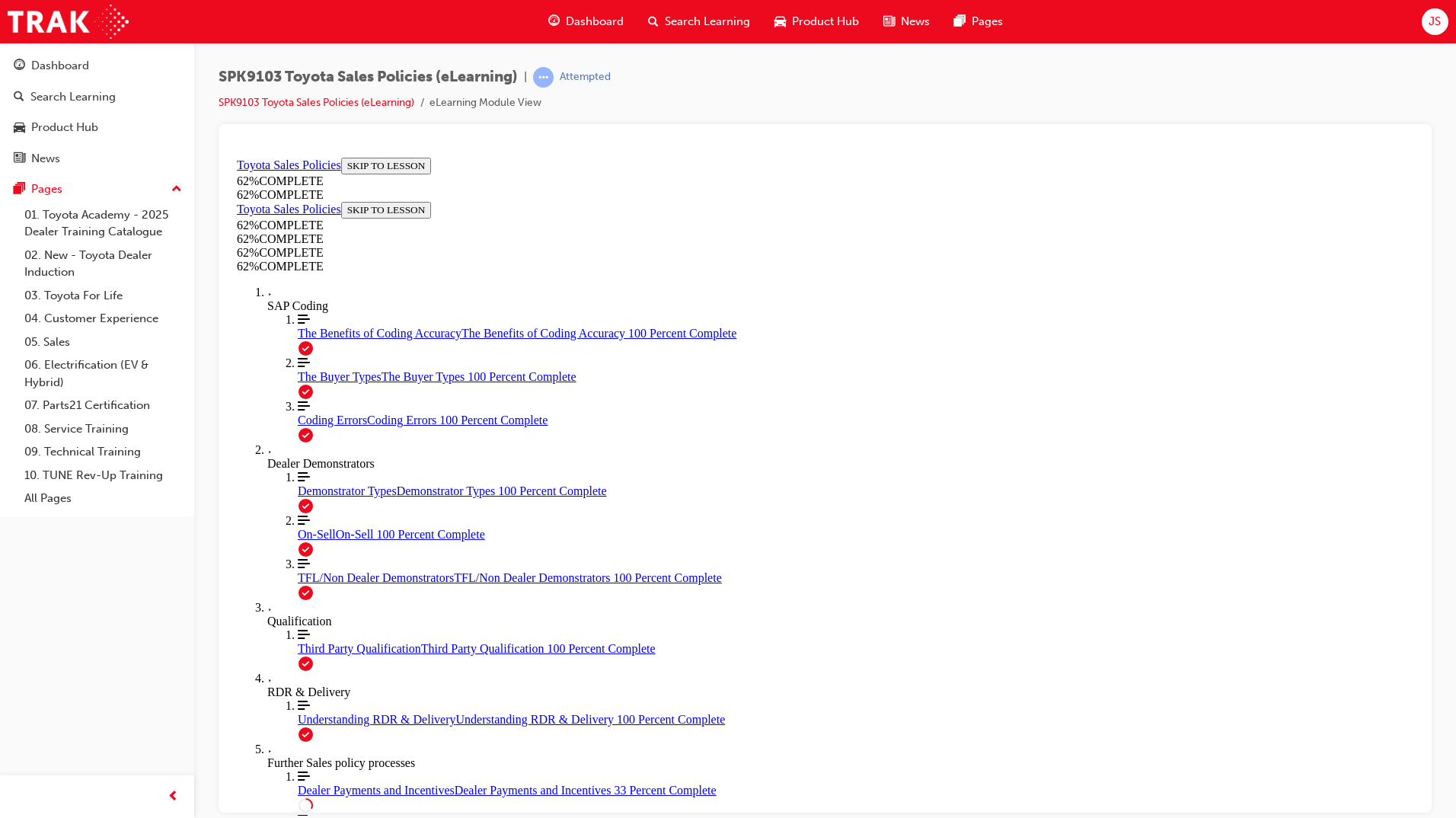
scroll to position [406, 0]
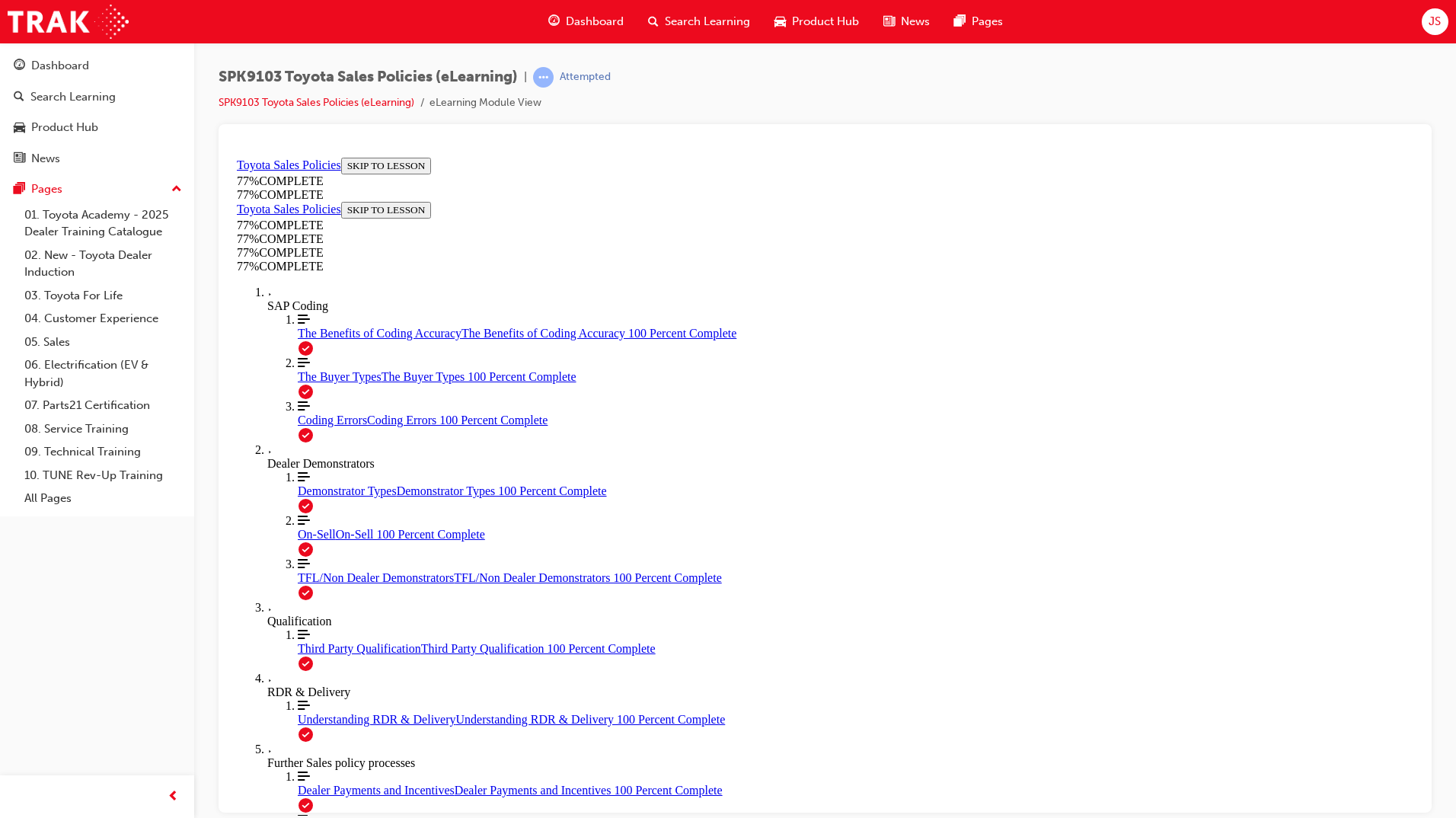
scroll to position [799, 0]
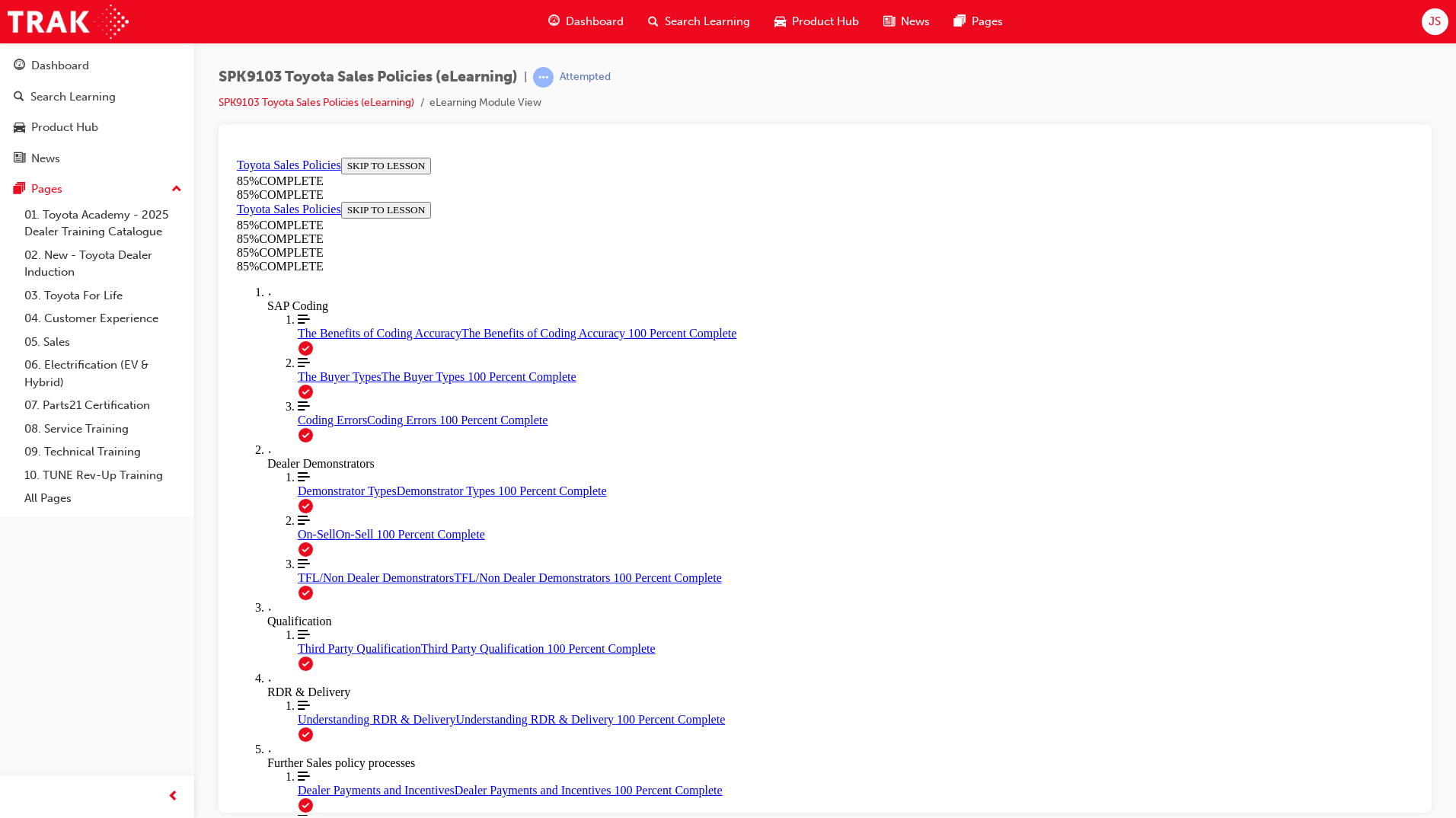
drag, startPoint x: 895, startPoint y: 523, endPoint x: 715, endPoint y: 723, distance: 269.1
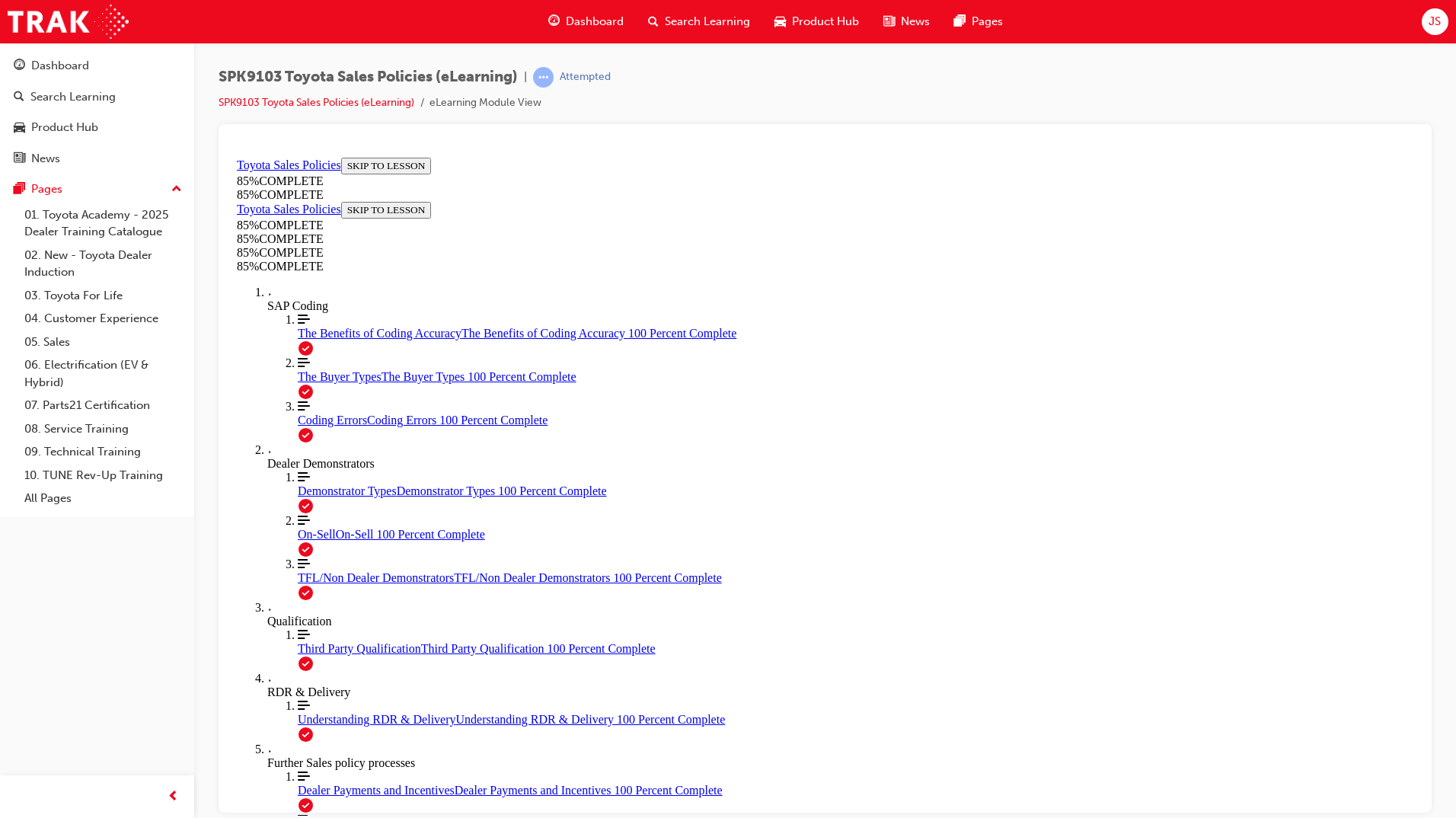
drag, startPoint x: 950, startPoint y: 531, endPoint x: 761, endPoint y: 725, distance: 270.8
drag, startPoint x: 930, startPoint y: 538, endPoint x: 753, endPoint y: 739, distance: 267.8
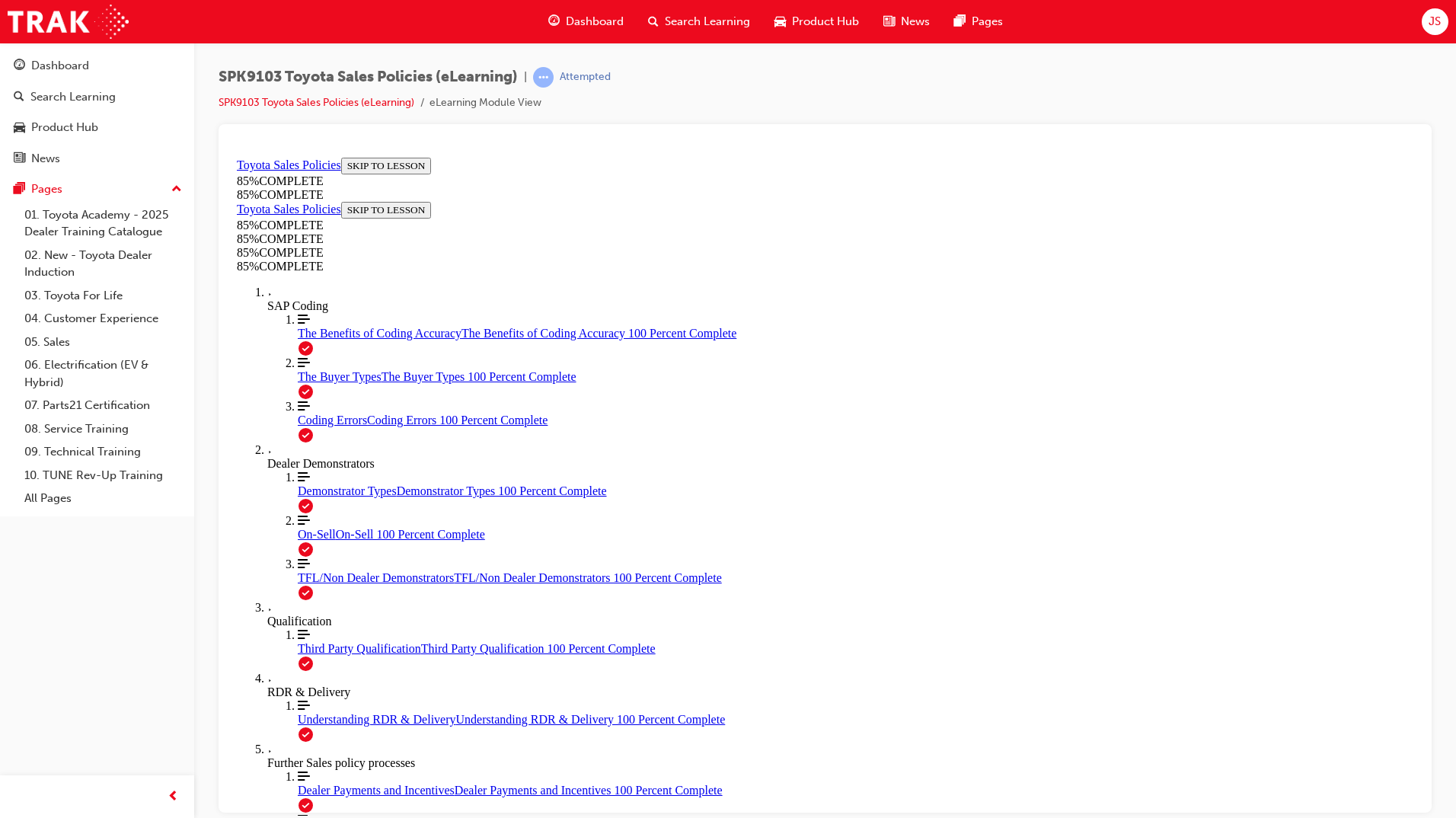
drag, startPoint x: 959, startPoint y: 535, endPoint x: 755, endPoint y: 741, distance: 289.9
drag, startPoint x: 967, startPoint y: 512, endPoint x: 1179, endPoint y: 715, distance: 293.5
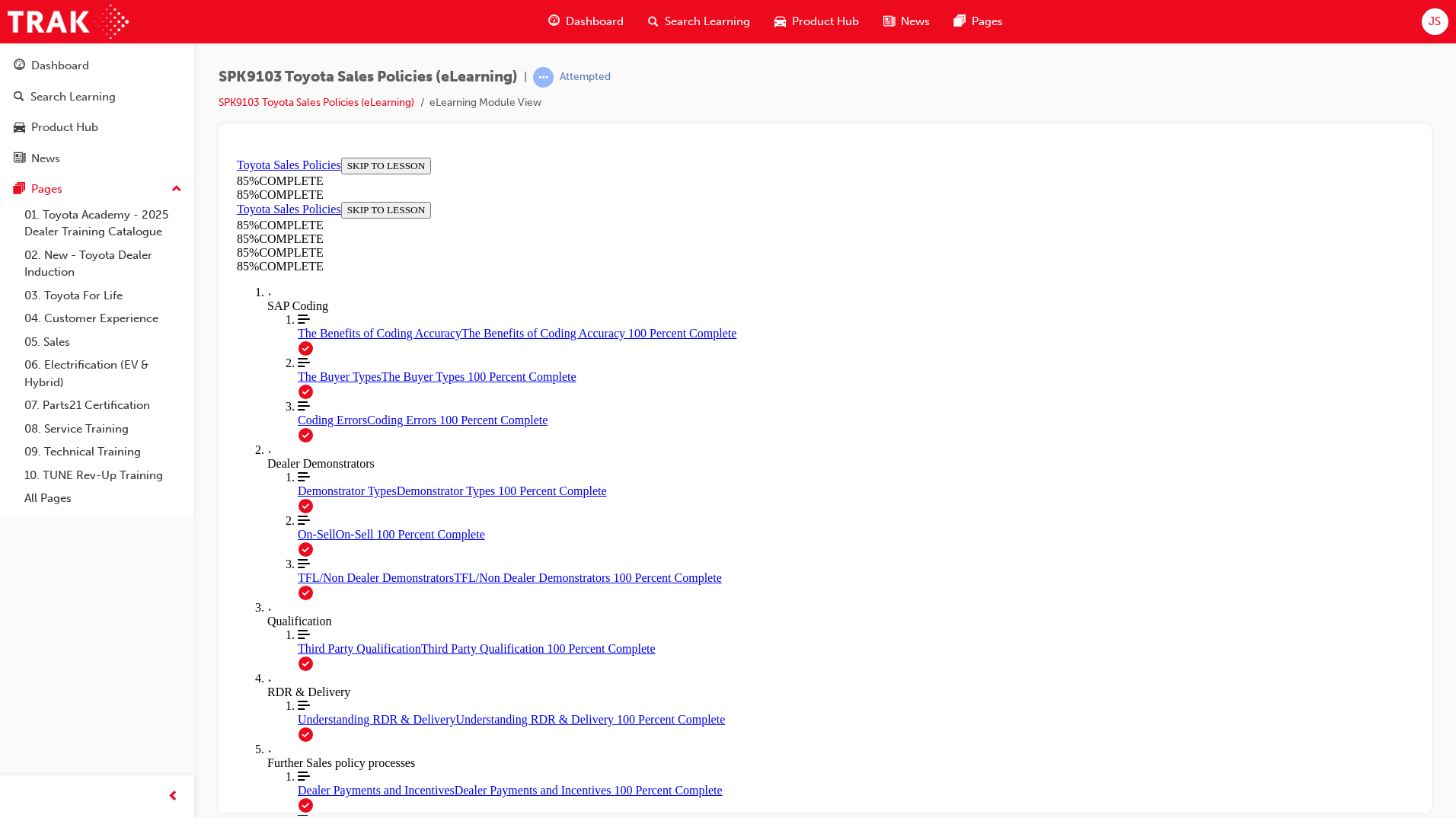
drag, startPoint x: 914, startPoint y: 731, endPoint x: 798, endPoint y: 653, distance: 139.8
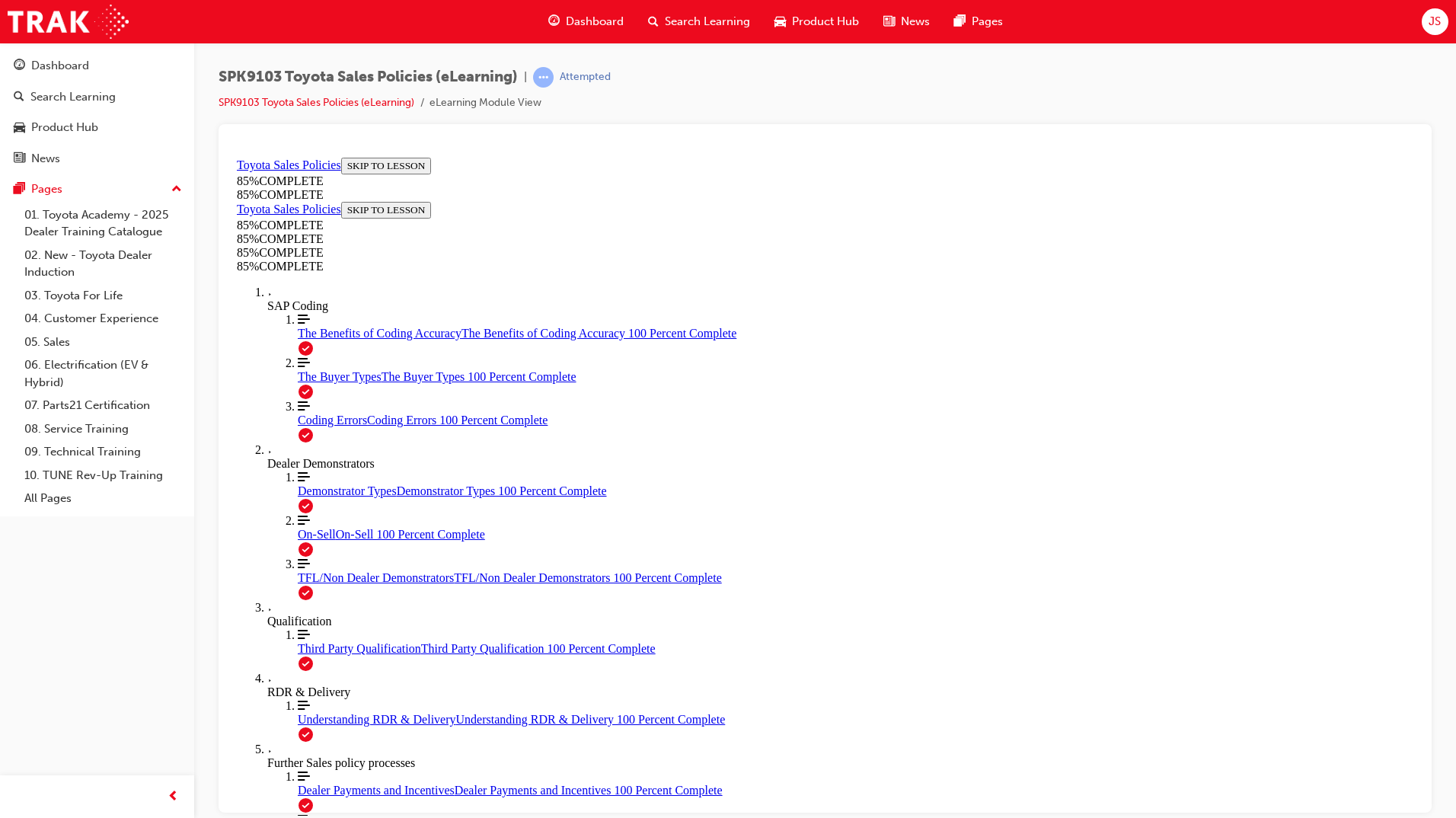
scroll to position [1302, 0]
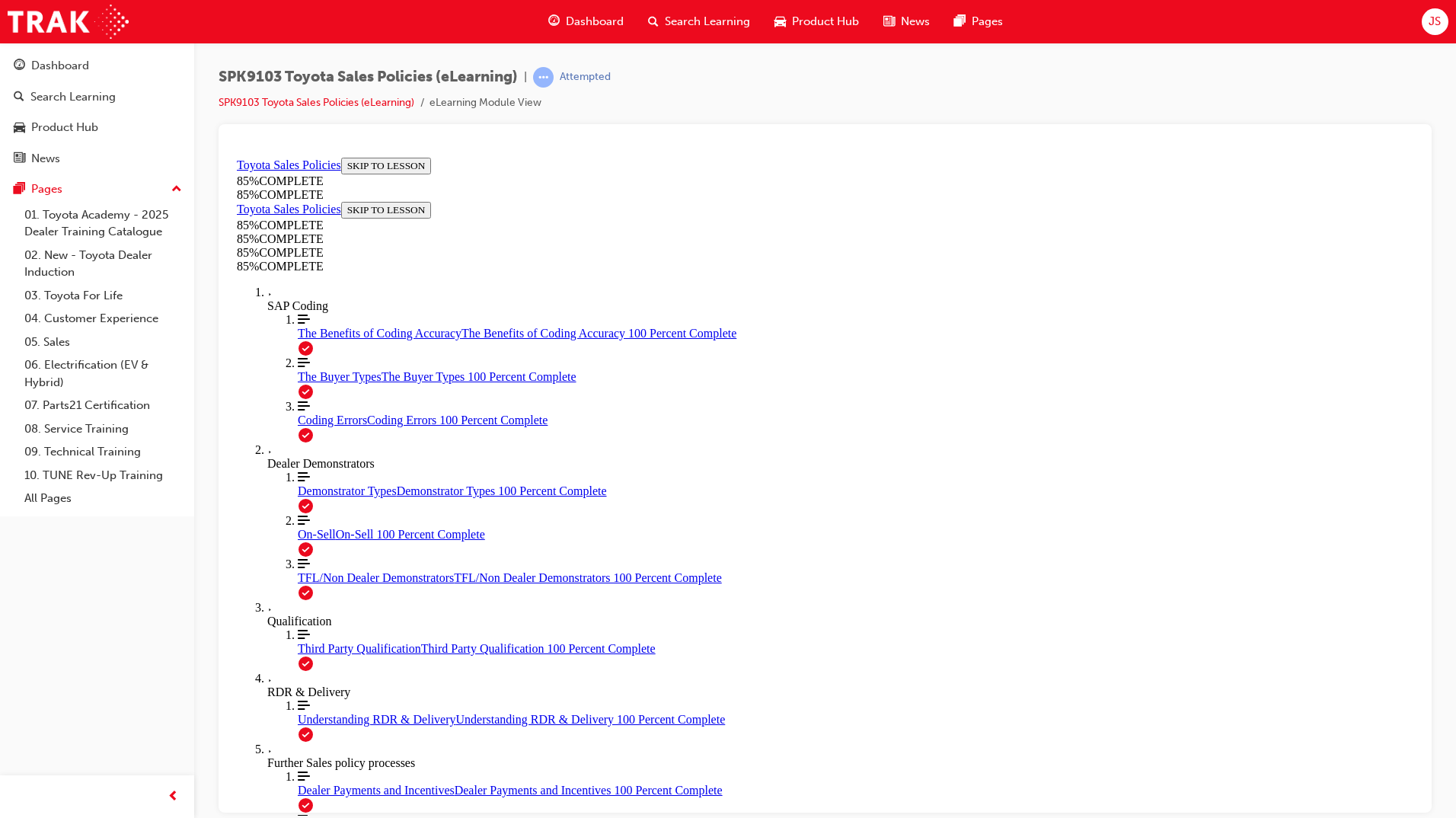
scroll to position [2357, 0]
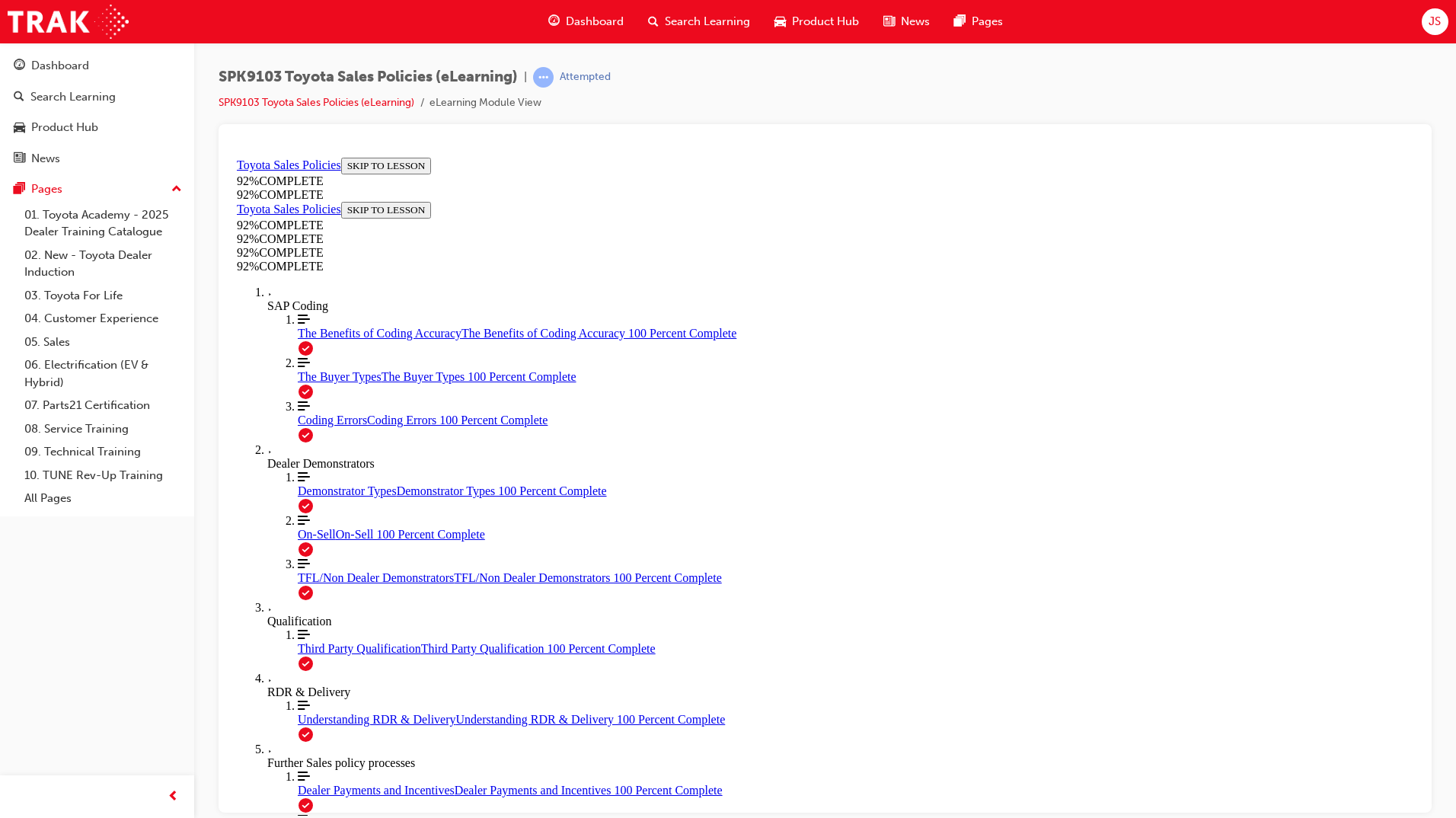
scroll to position [55, 0]
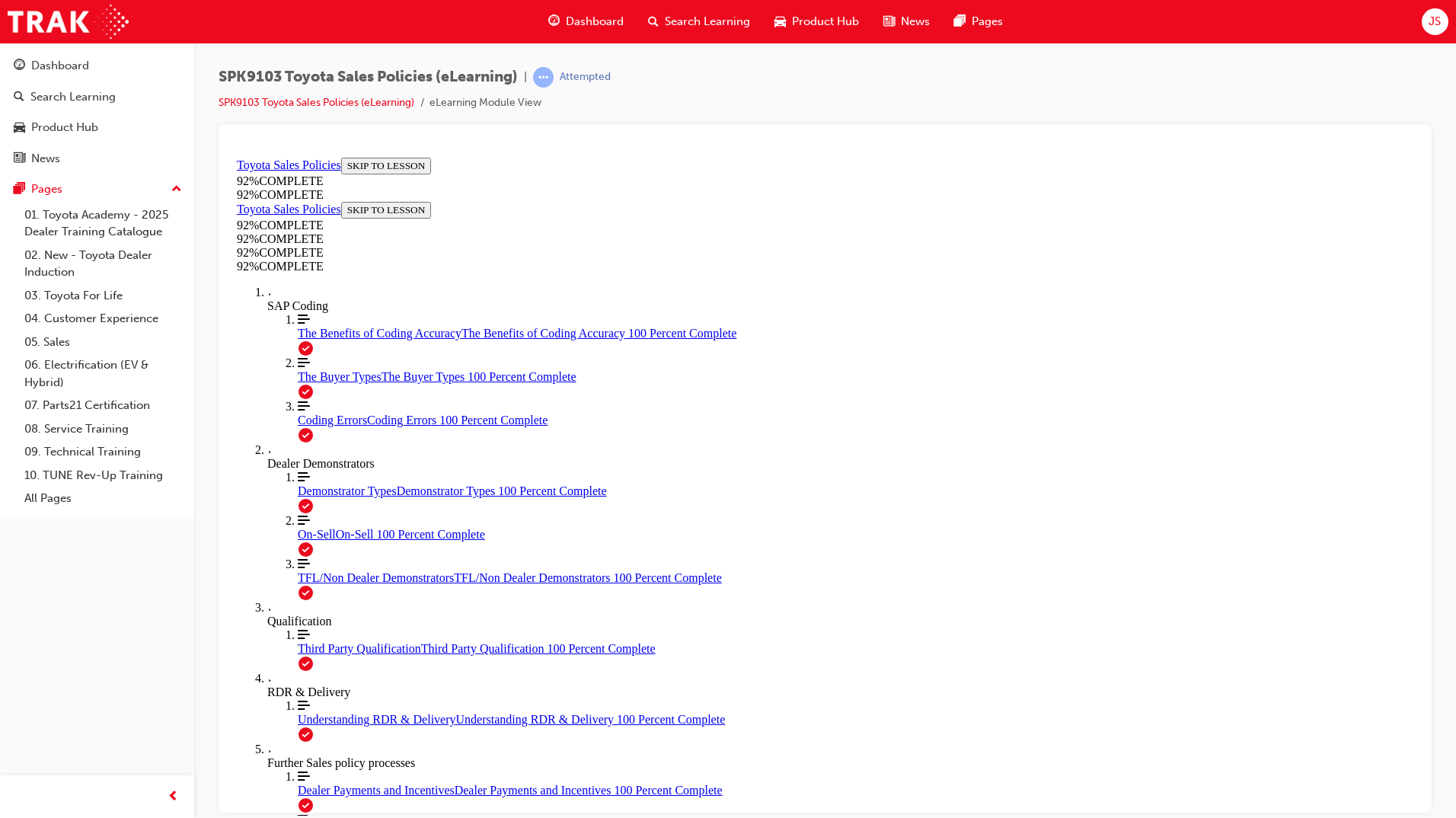
scroll to position [80, 0]
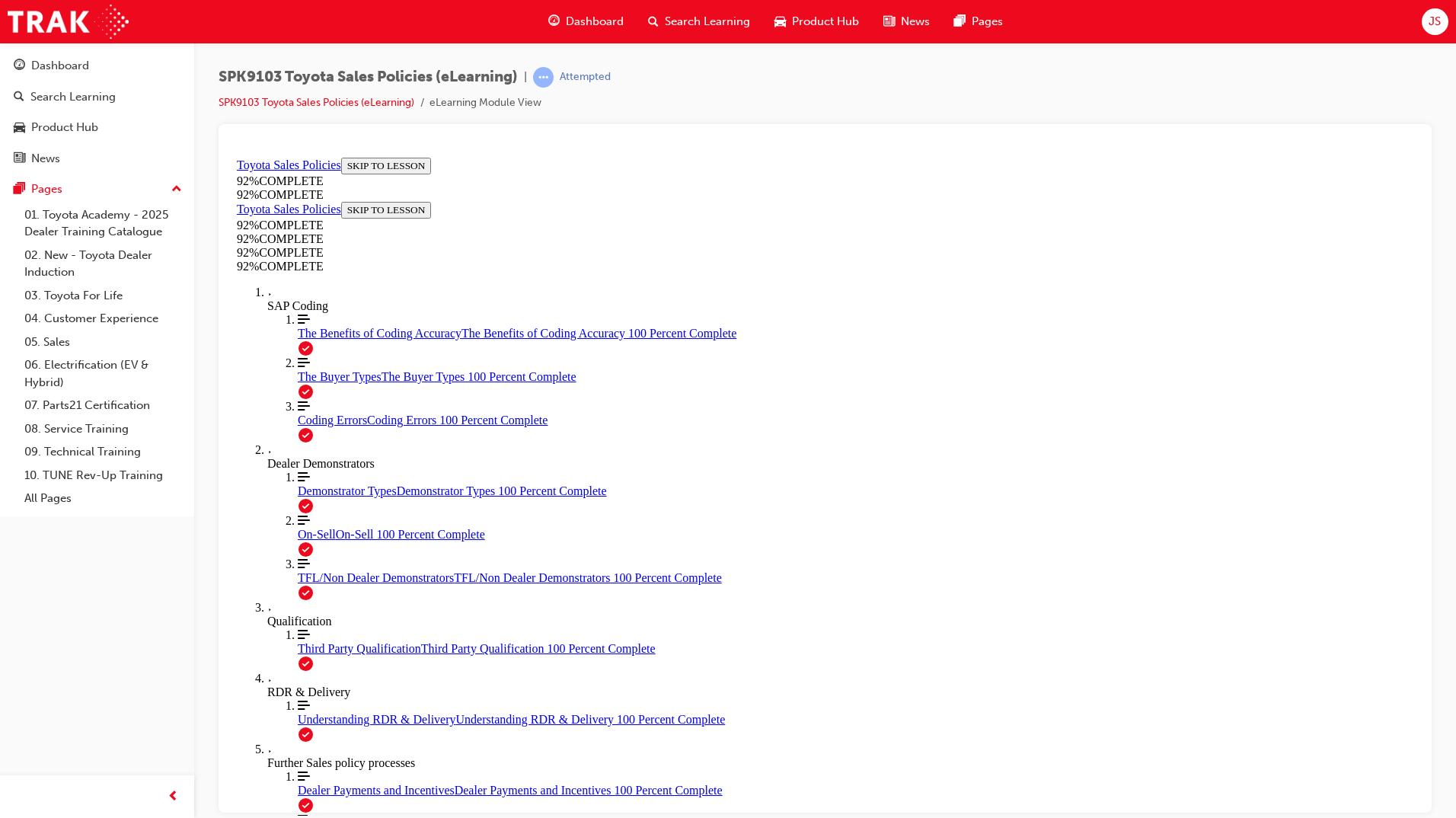
scroll to position [55, 0]
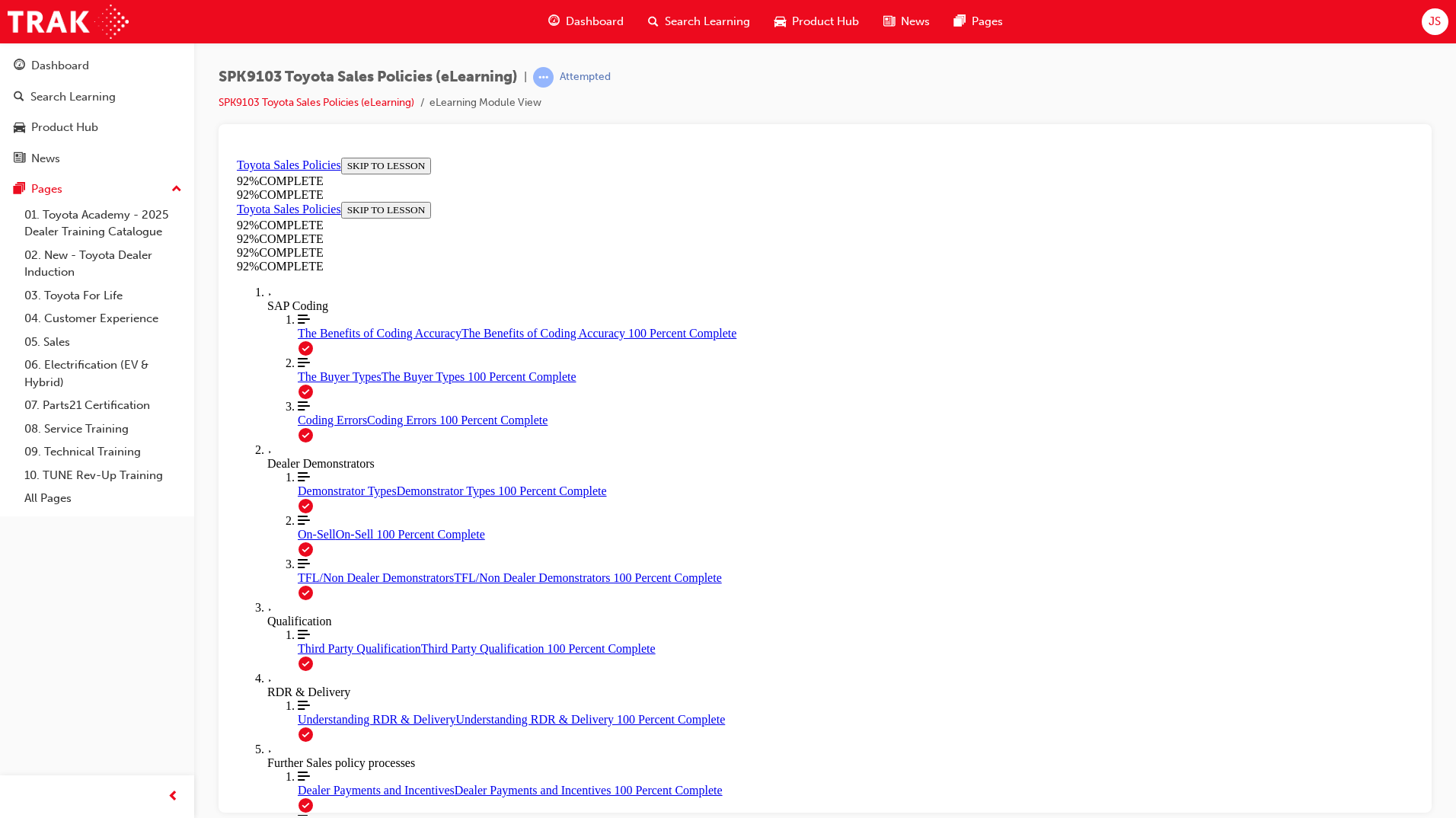
scroll to position [55, 0]
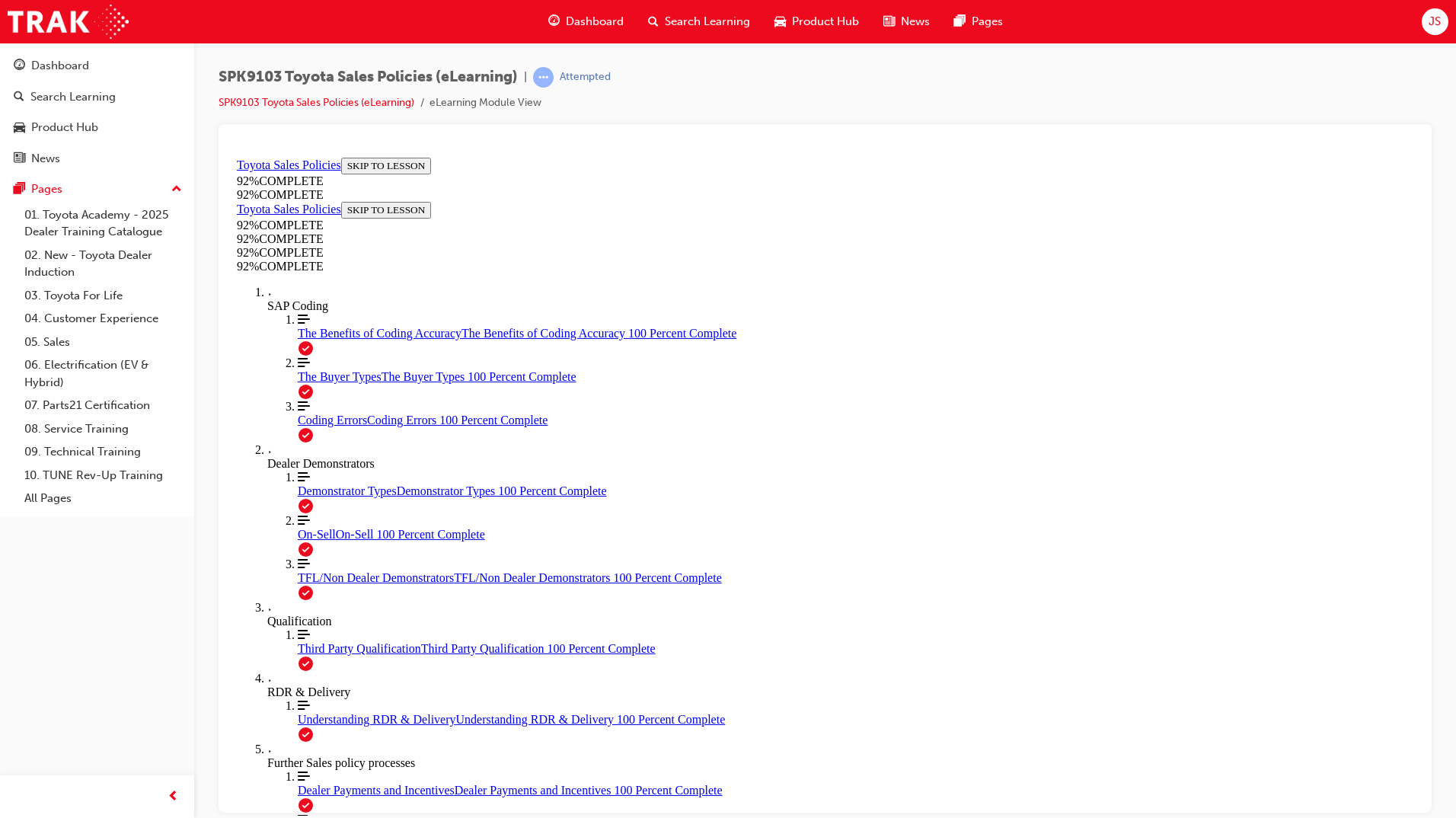
scroll to position [168, 0]
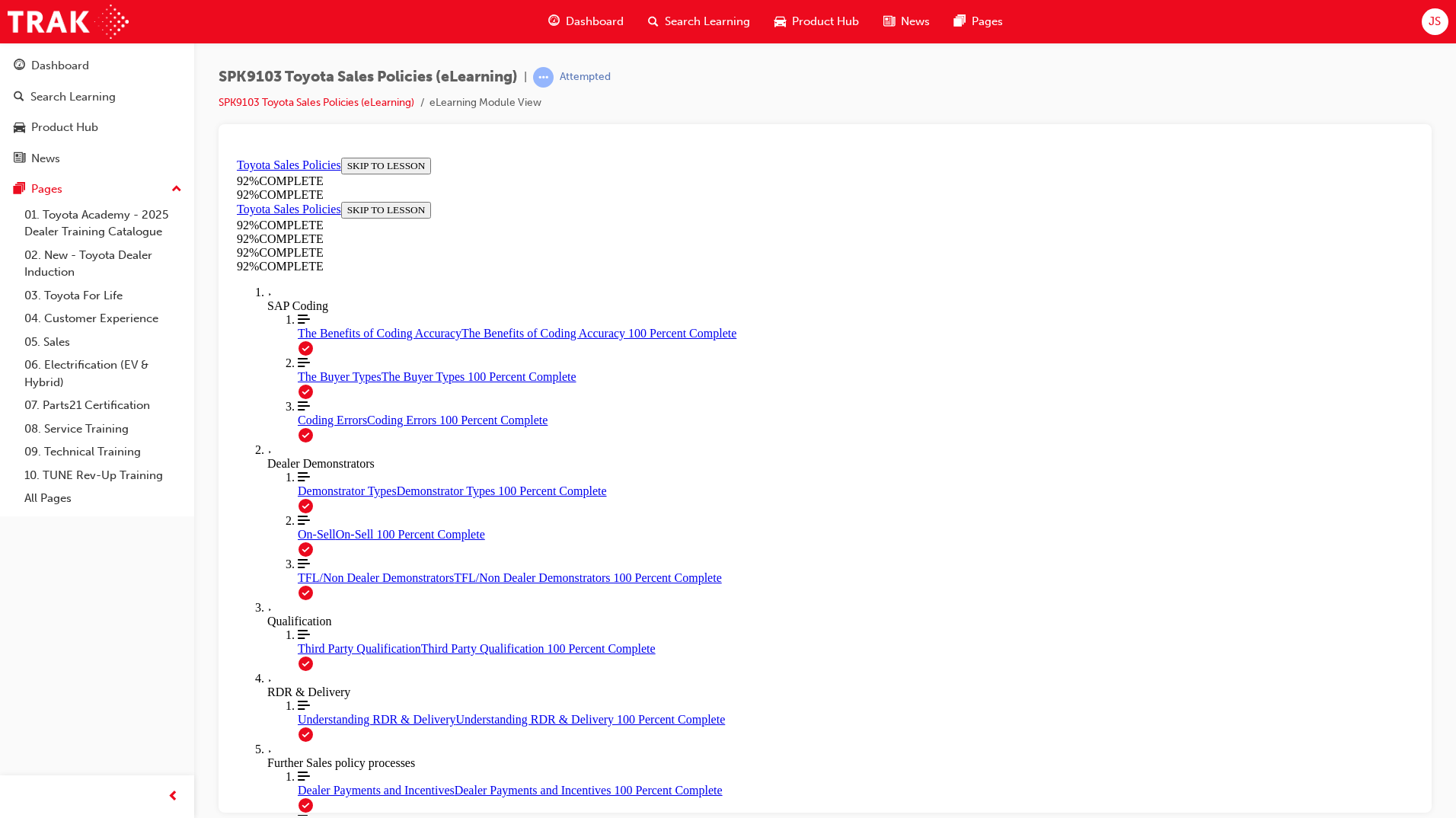
scroll to position [141, 0]
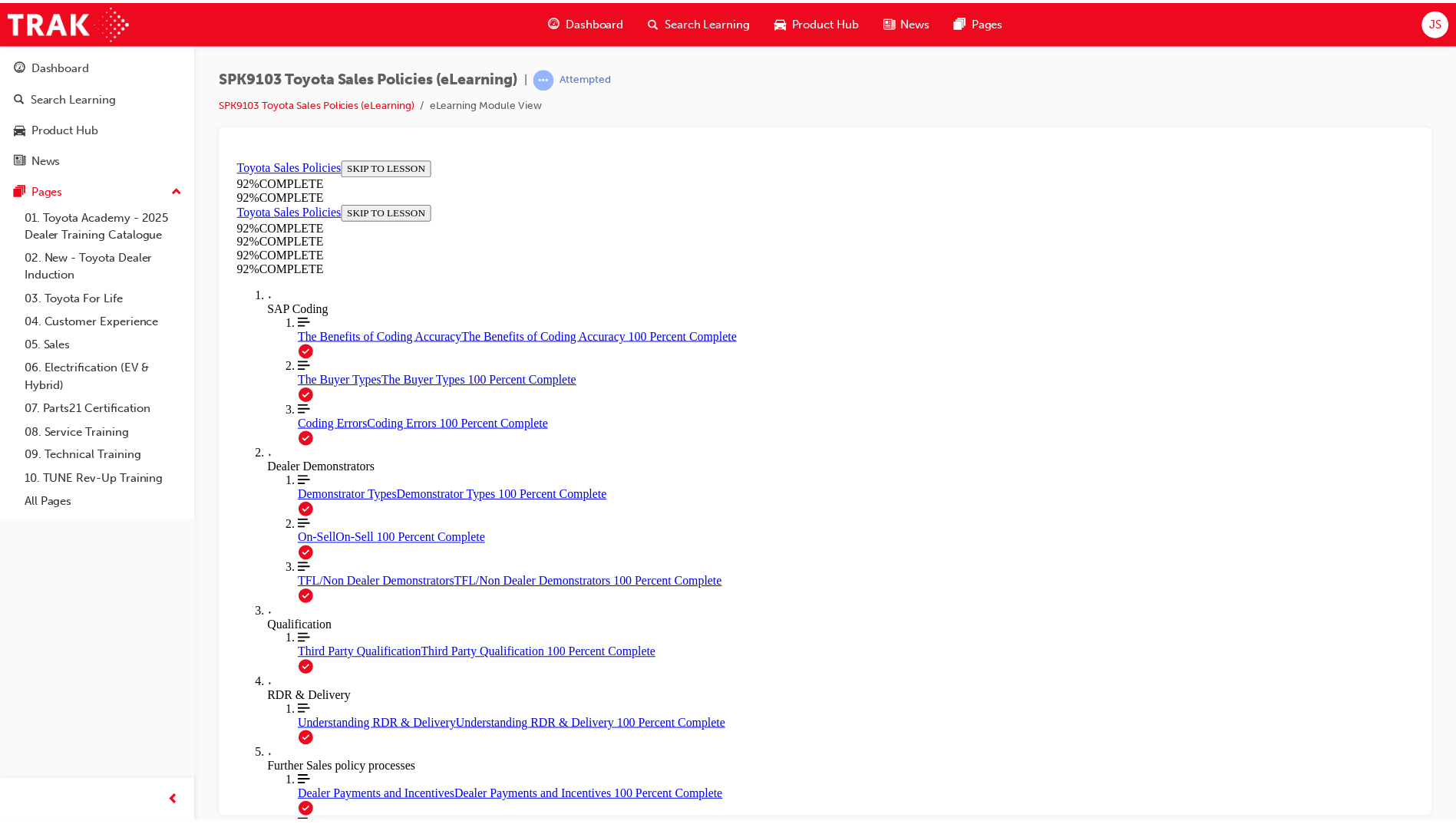
scroll to position [56, 0]
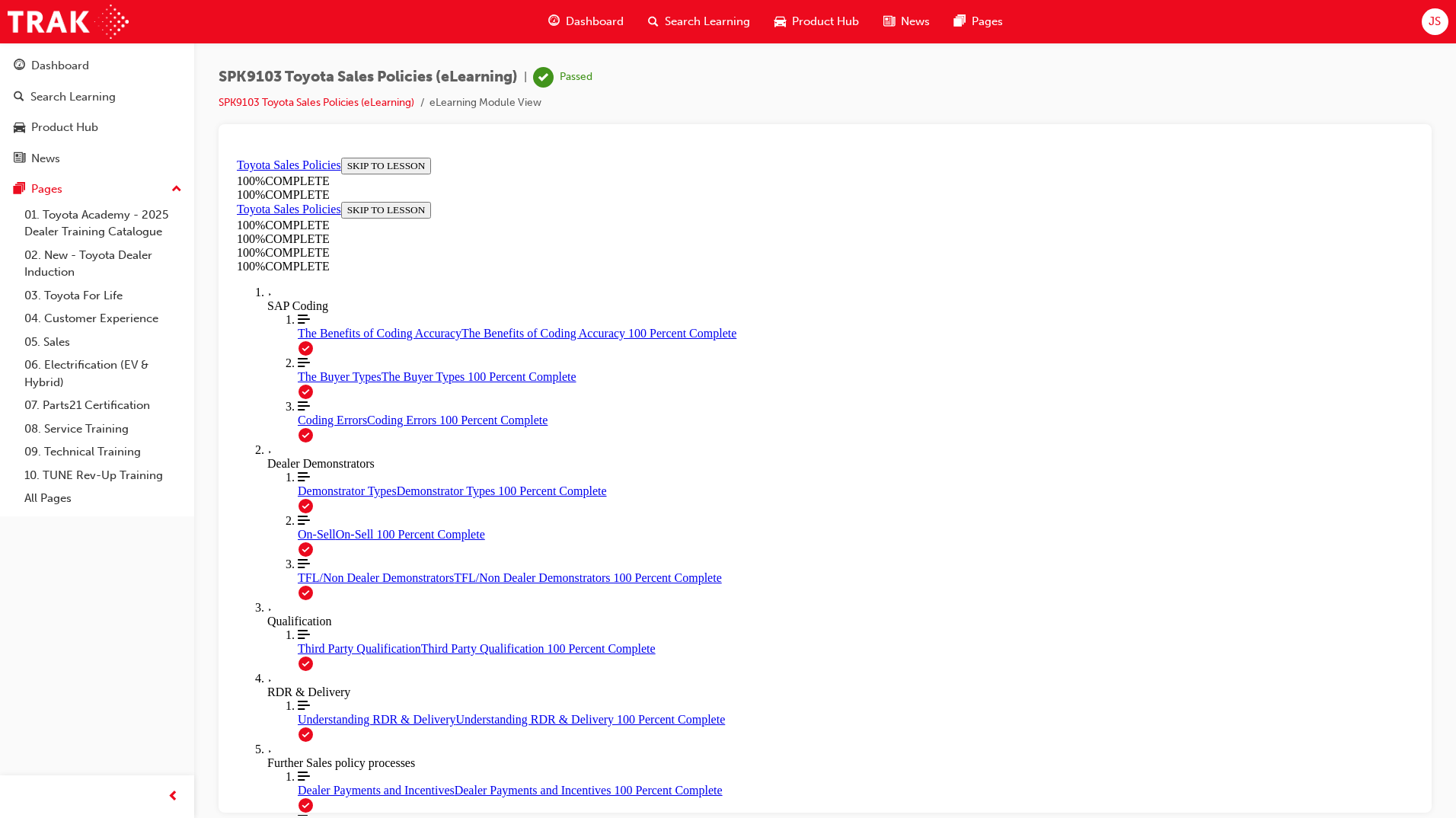
scroll to position [620, 0]
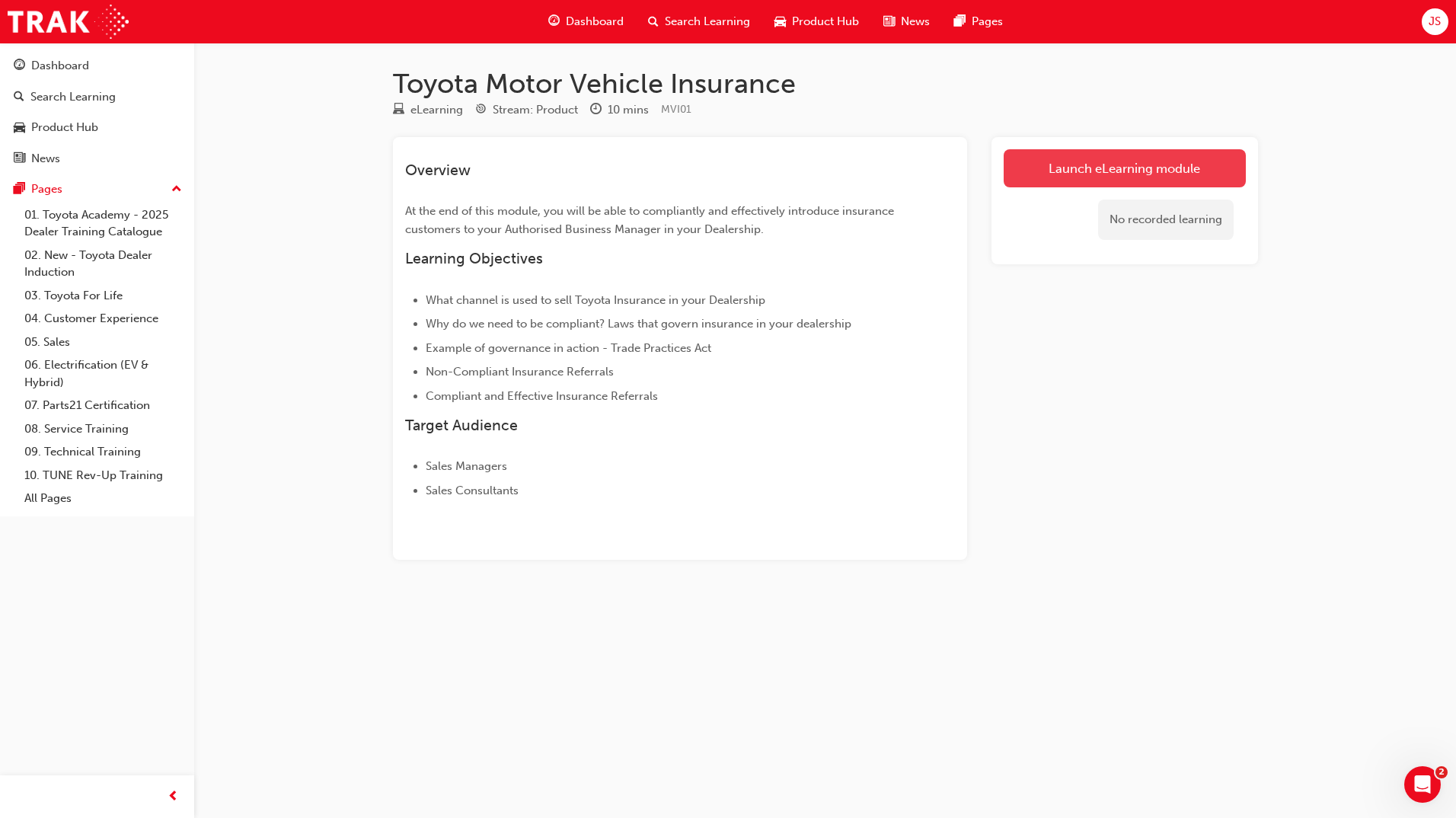
click at [1087, 172] on link "Launch eLearning module" at bounding box center [1124, 168] width 243 height 38
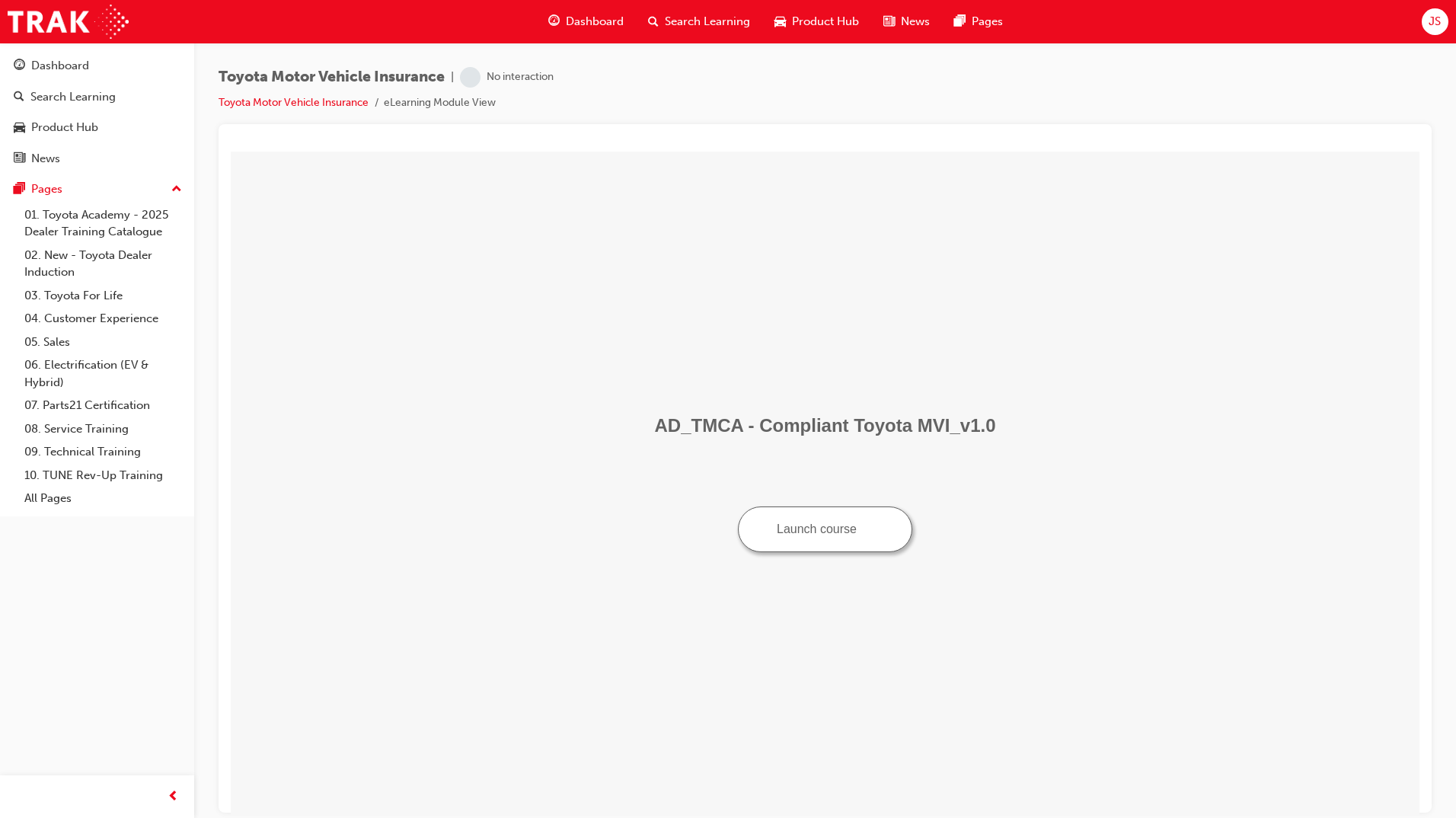
click at [1000, 646] on td "AD_TMCA - Compliant Toyota MVI_v1.0 Launch course" at bounding box center [825, 483] width 1177 height 652
click at [821, 523] on button "Launch course" at bounding box center [825, 528] width 174 height 46
click at [559, 207] on td "AD_TMCA - Compliant Toyota MVI_v1.0 Launch course" at bounding box center [825, 483] width 1177 height 652
click at [877, 510] on button "Launch course" at bounding box center [825, 528] width 174 height 46
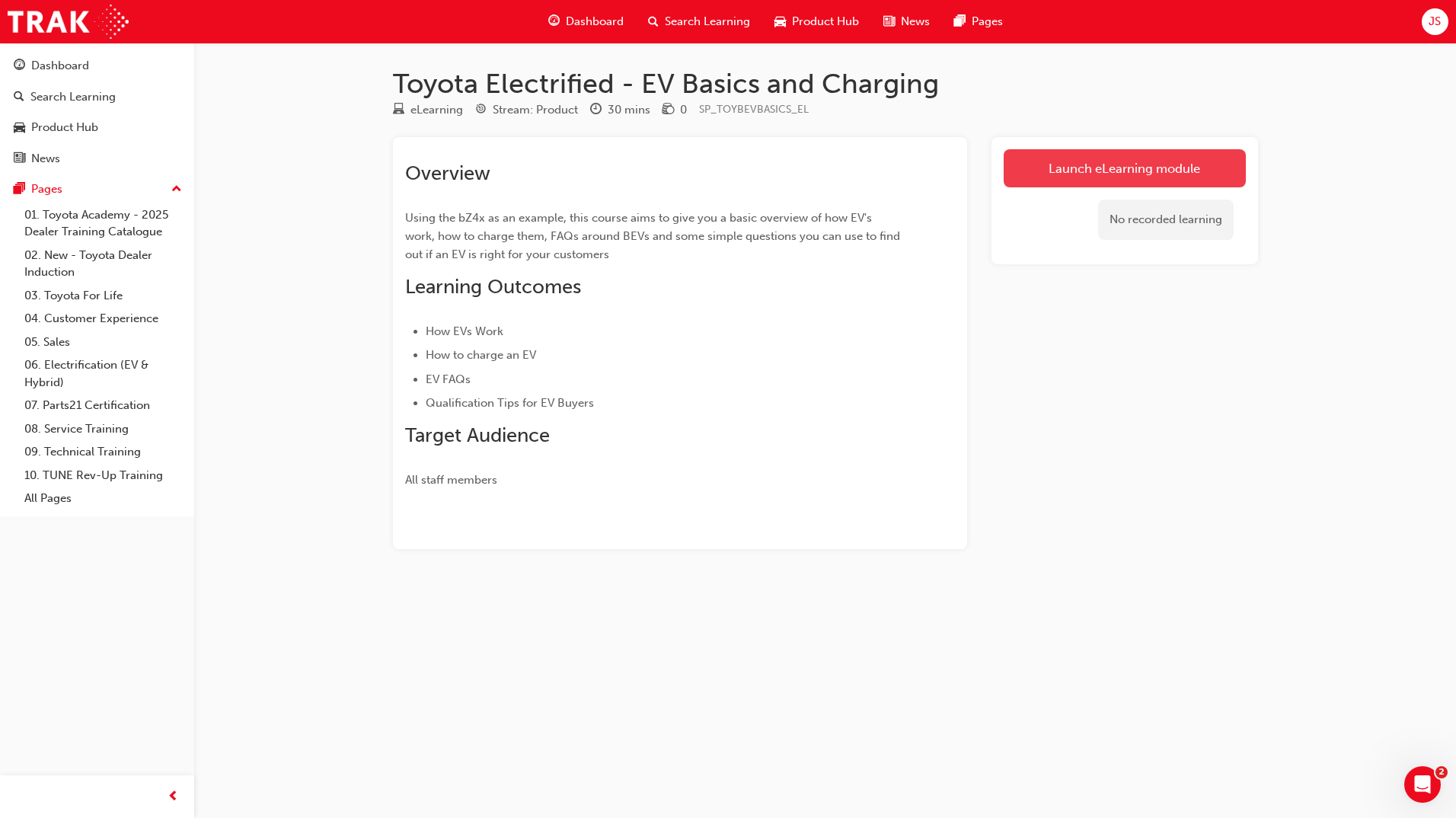
click at [1048, 177] on link "Launch eLearning module" at bounding box center [1124, 168] width 243 height 38
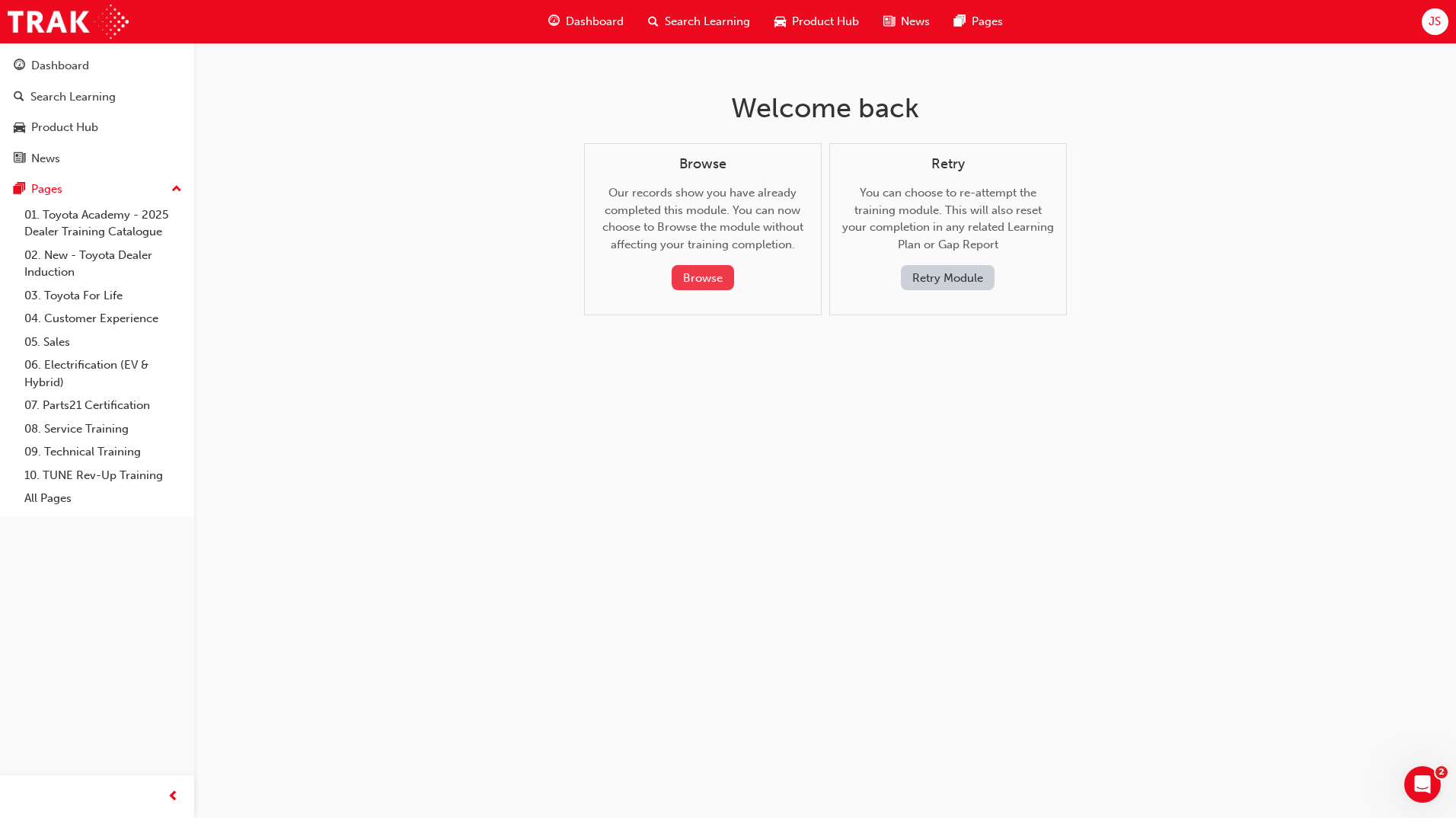
click at [714, 272] on button "Browse" at bounding box center [703, 277] width 63 height 25
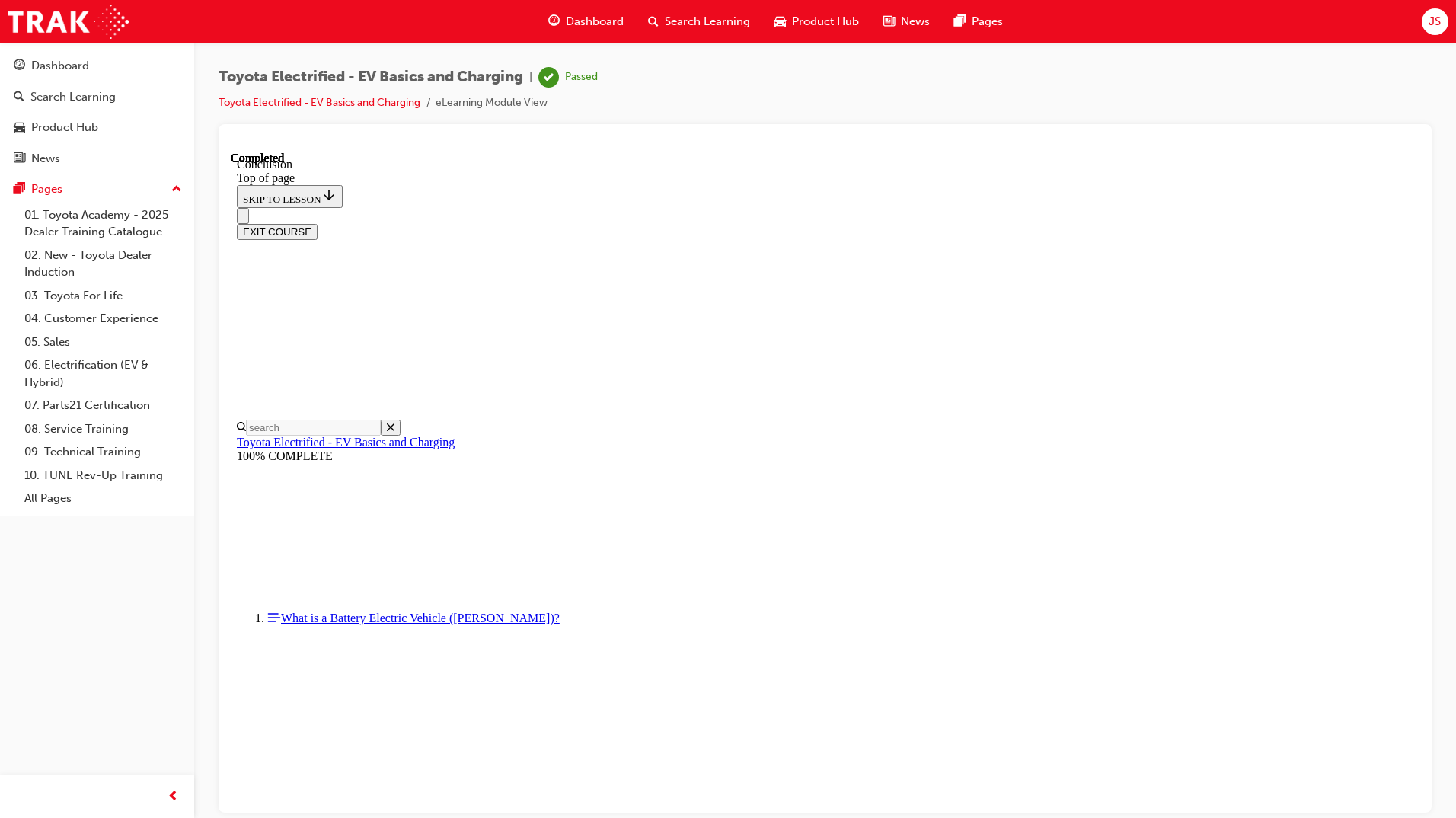
scroll to position [47, 0]
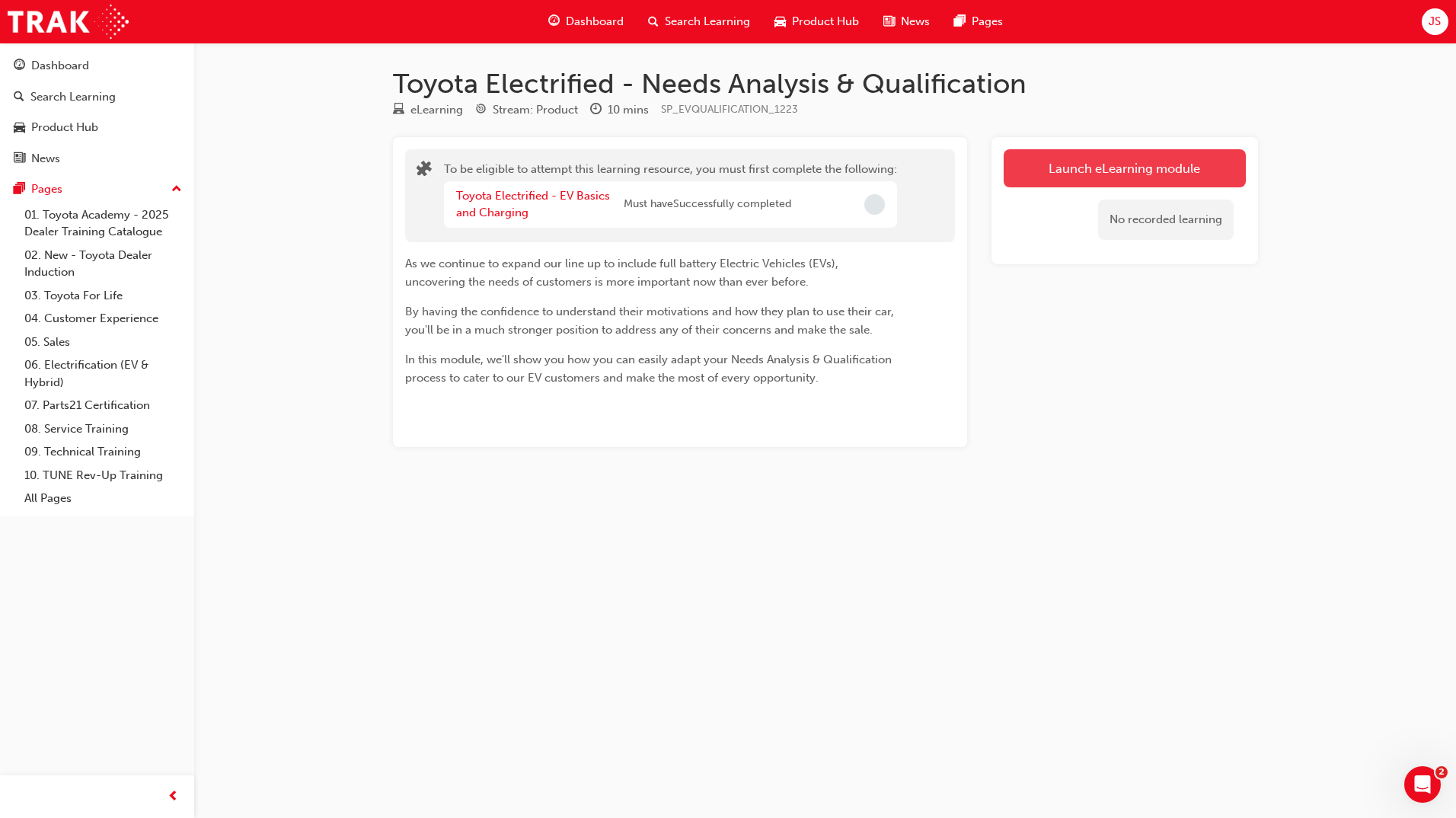
click at [1104, 175] on button "Launch eLearning module" at bounding box center [1124, 168] width 243 height 38
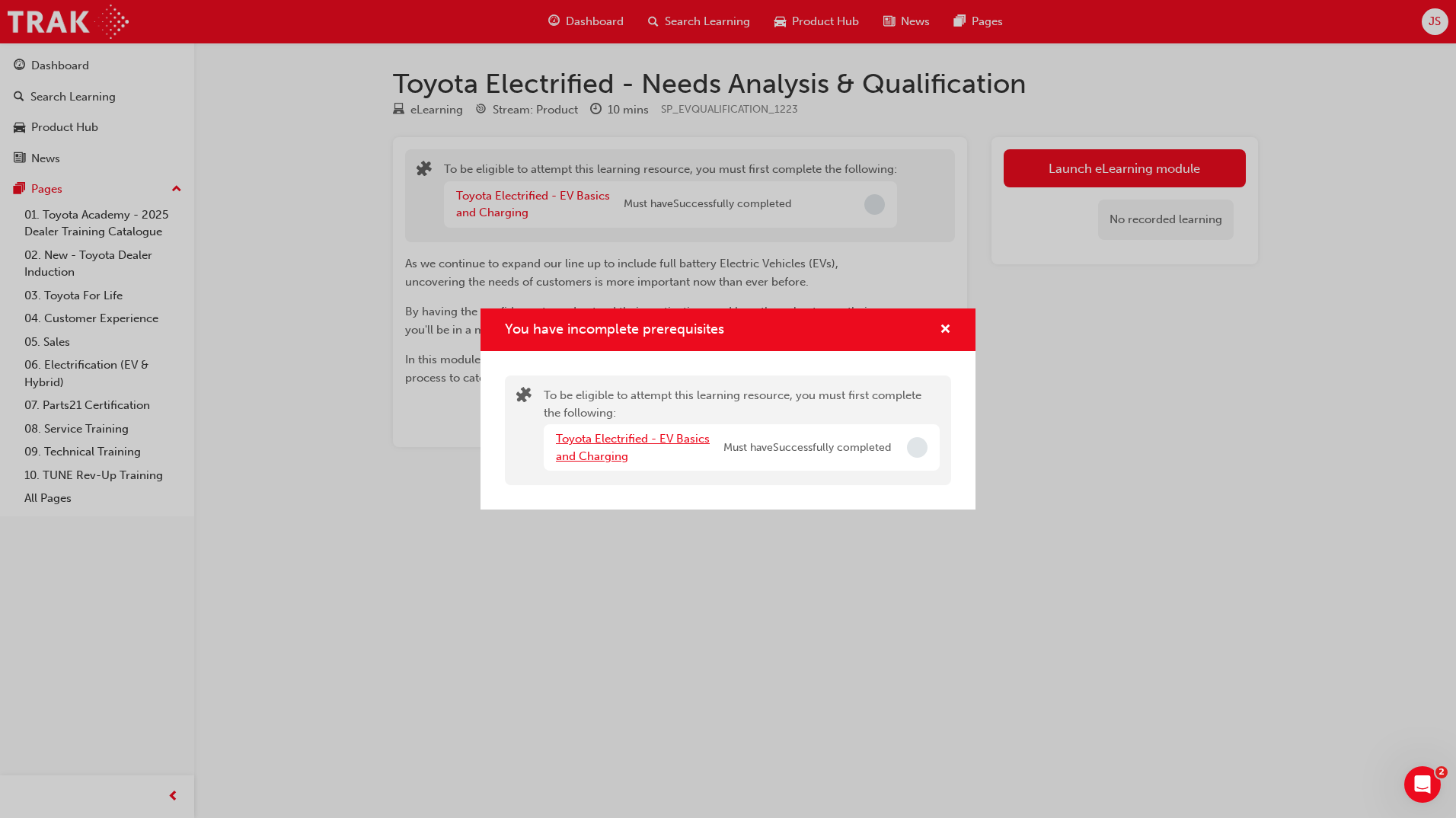
click at [662, 434] on link "Toyota Electrified - EV Basics and Charging" at bounding box center [632, 447] width 154 height 31
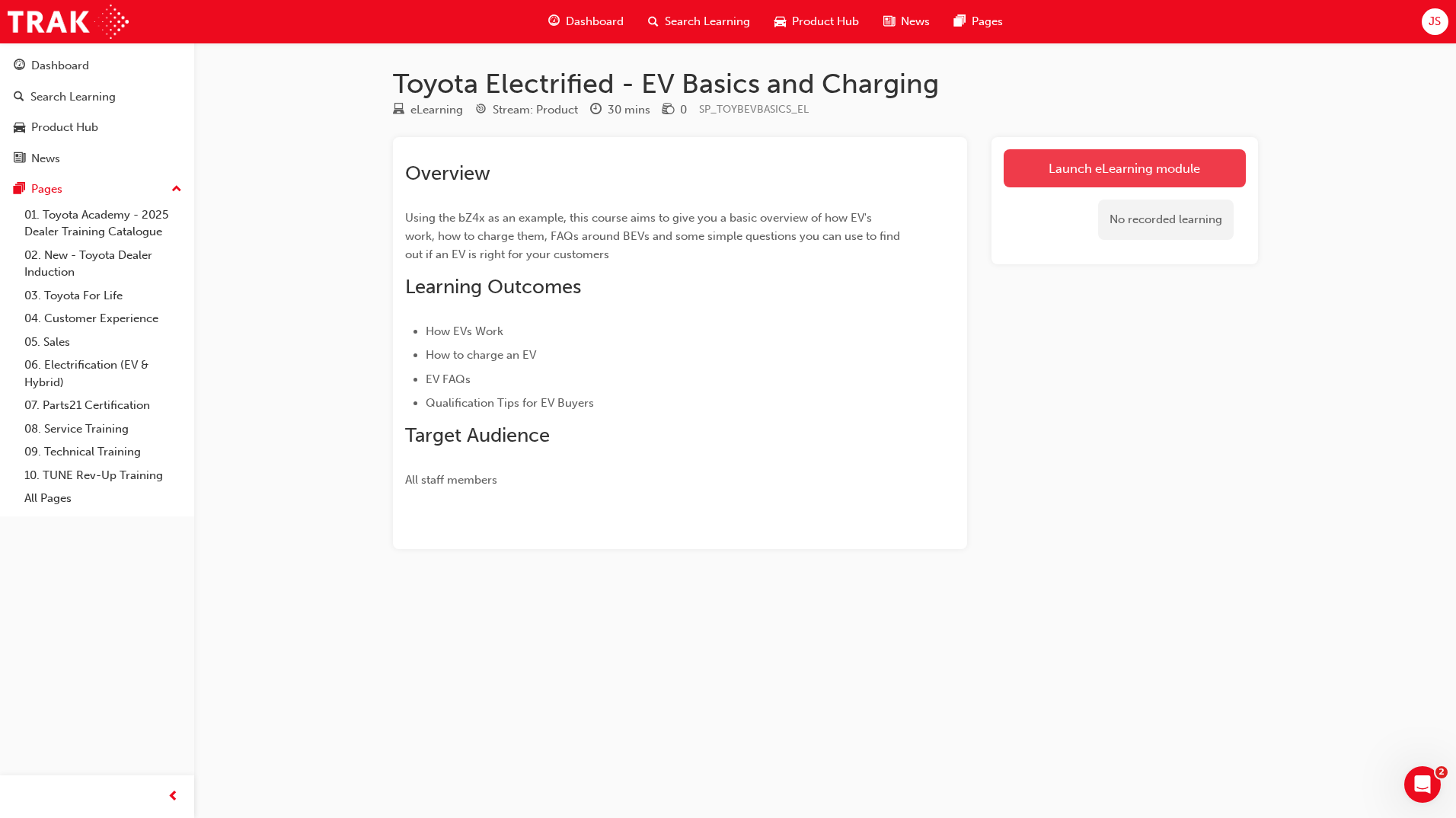
click at [1051, 169] on link "Launch eLearning module" at bounding box center [1124, 168] width 243 height 38
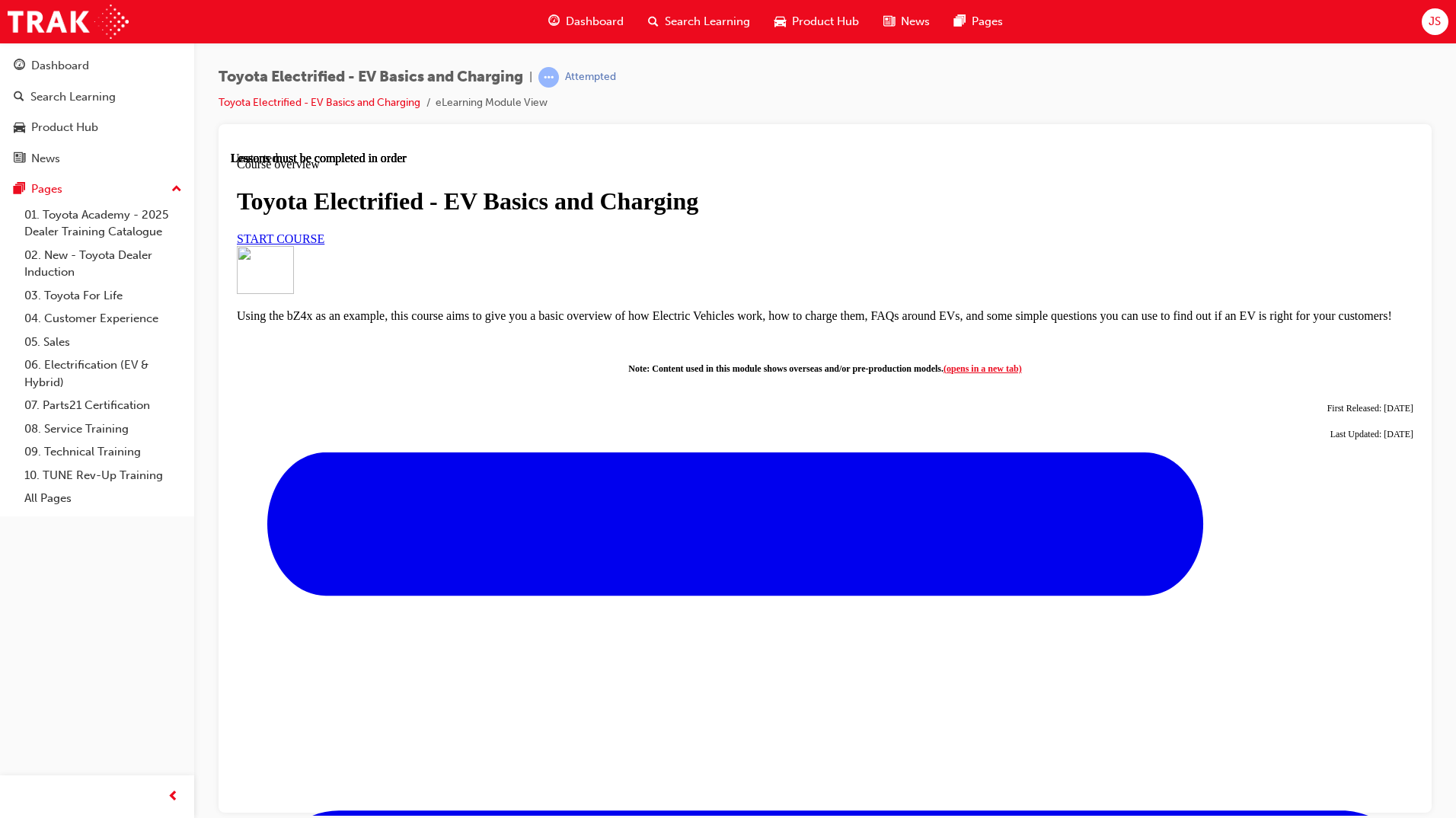
click at [324, 245] on span "START COURSE" at bounding box center [280, 238] width 87 height 13
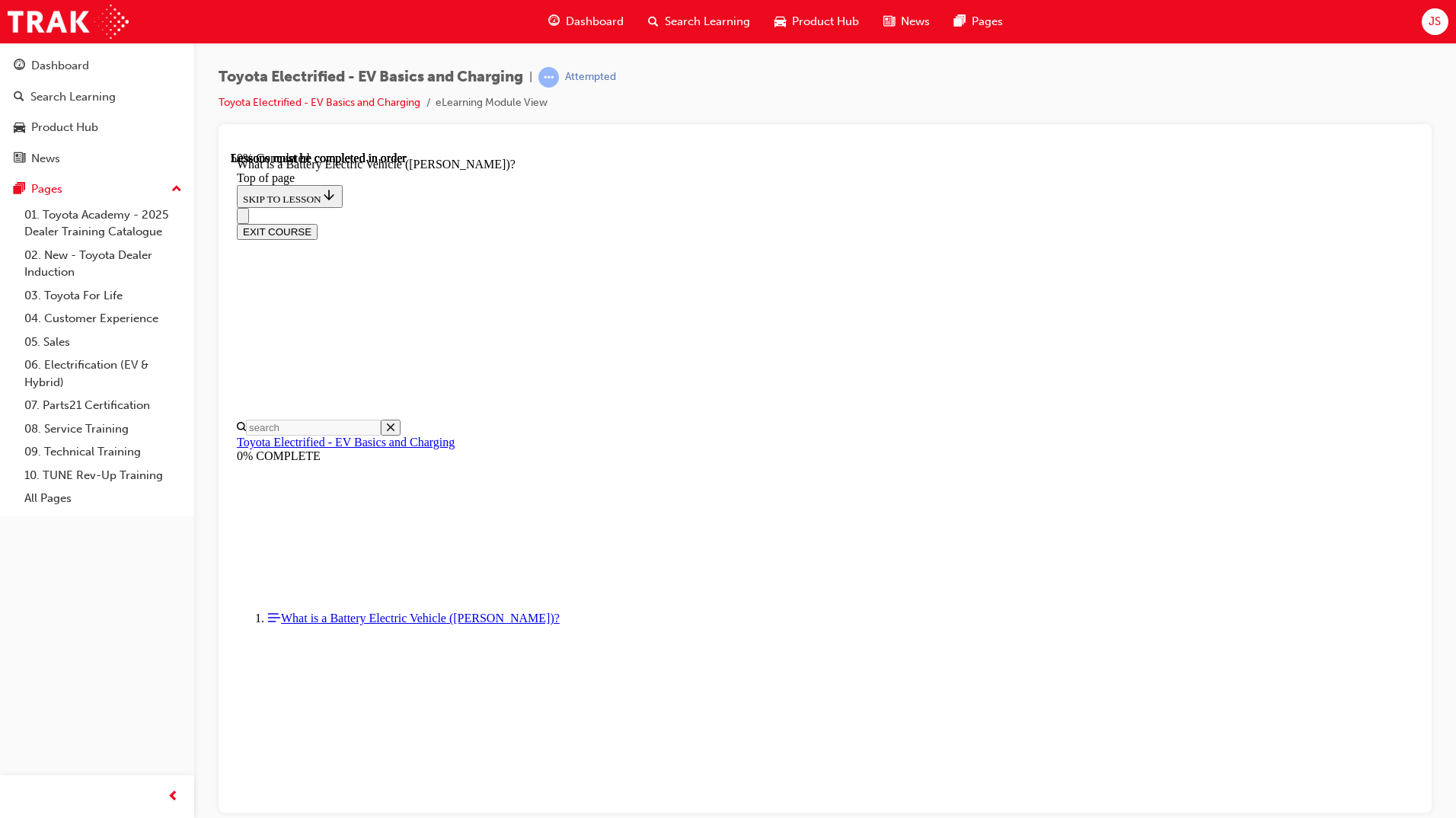
scroll to position [1575, 0]
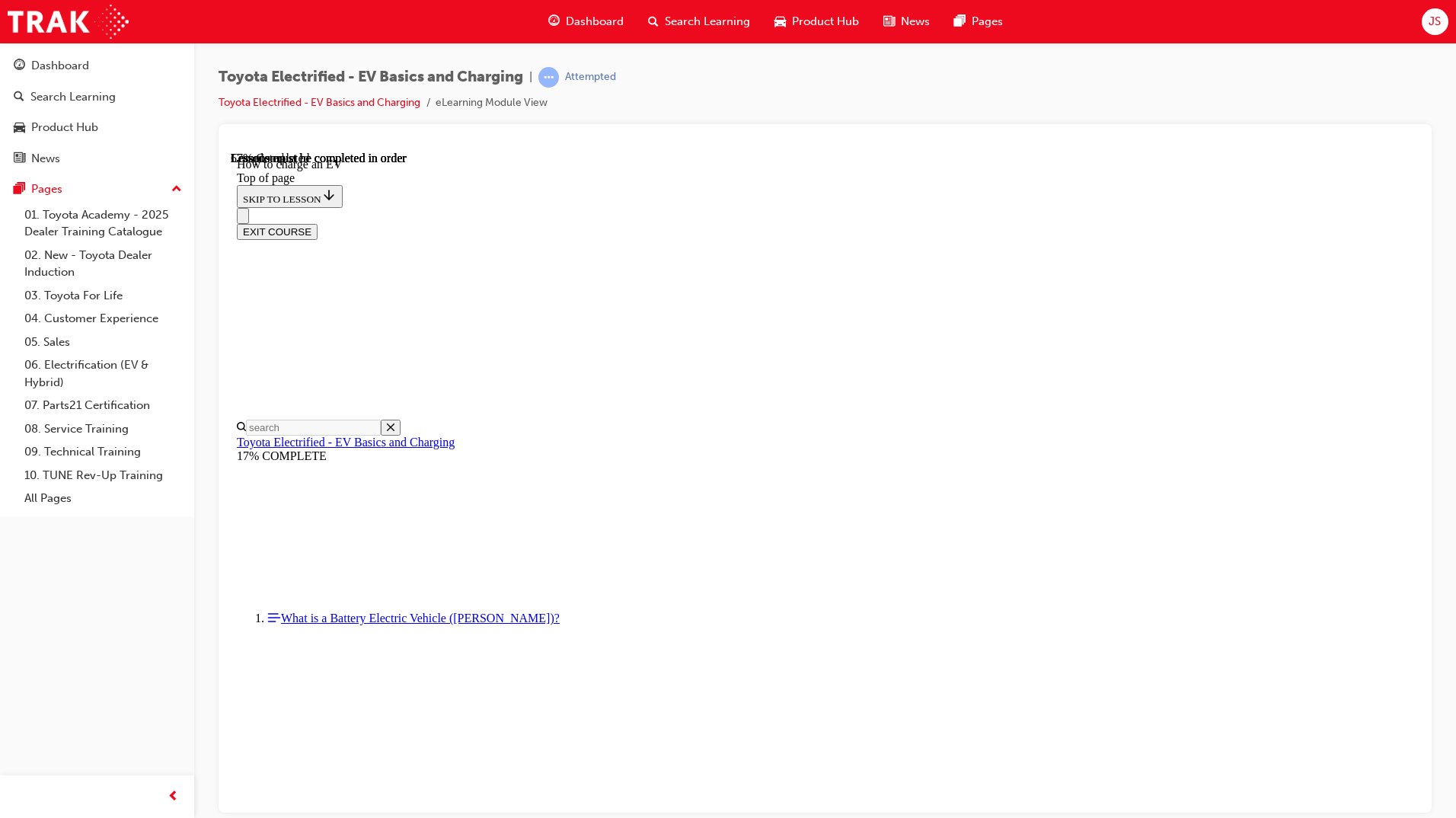
scroll to position [4180, 0]
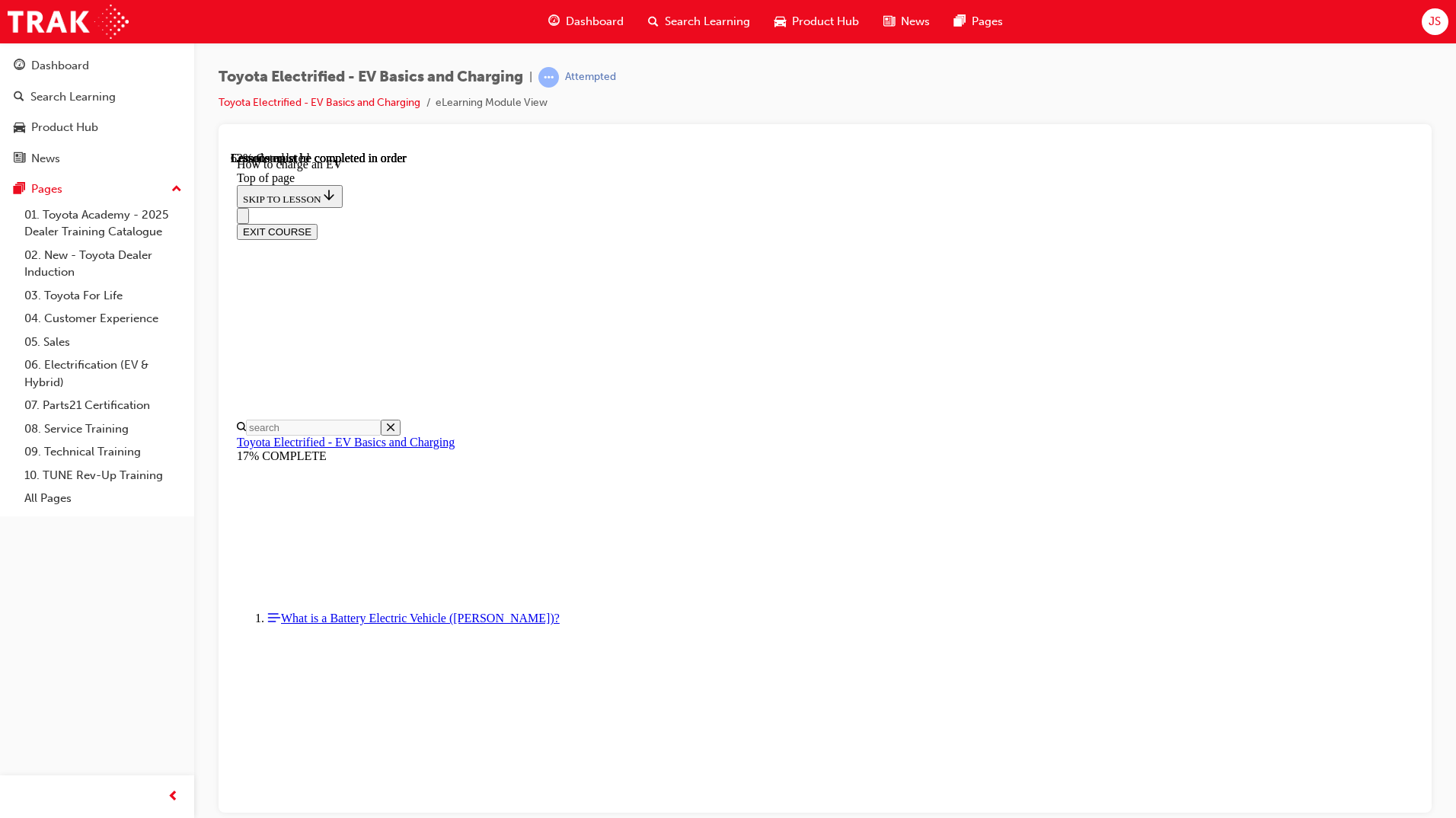
scroll to position [5071, 0]
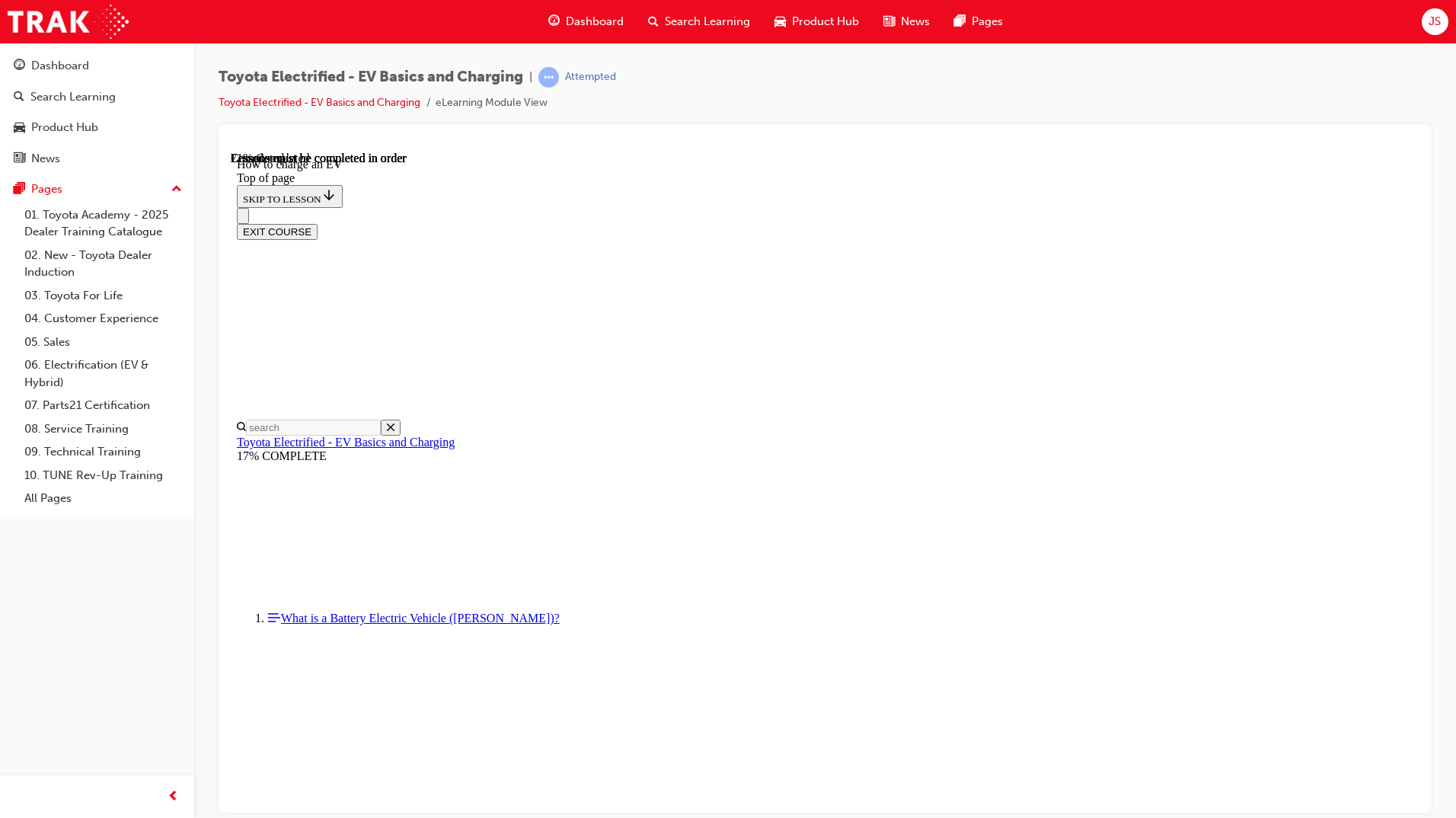
scroll to position [6093, 0]
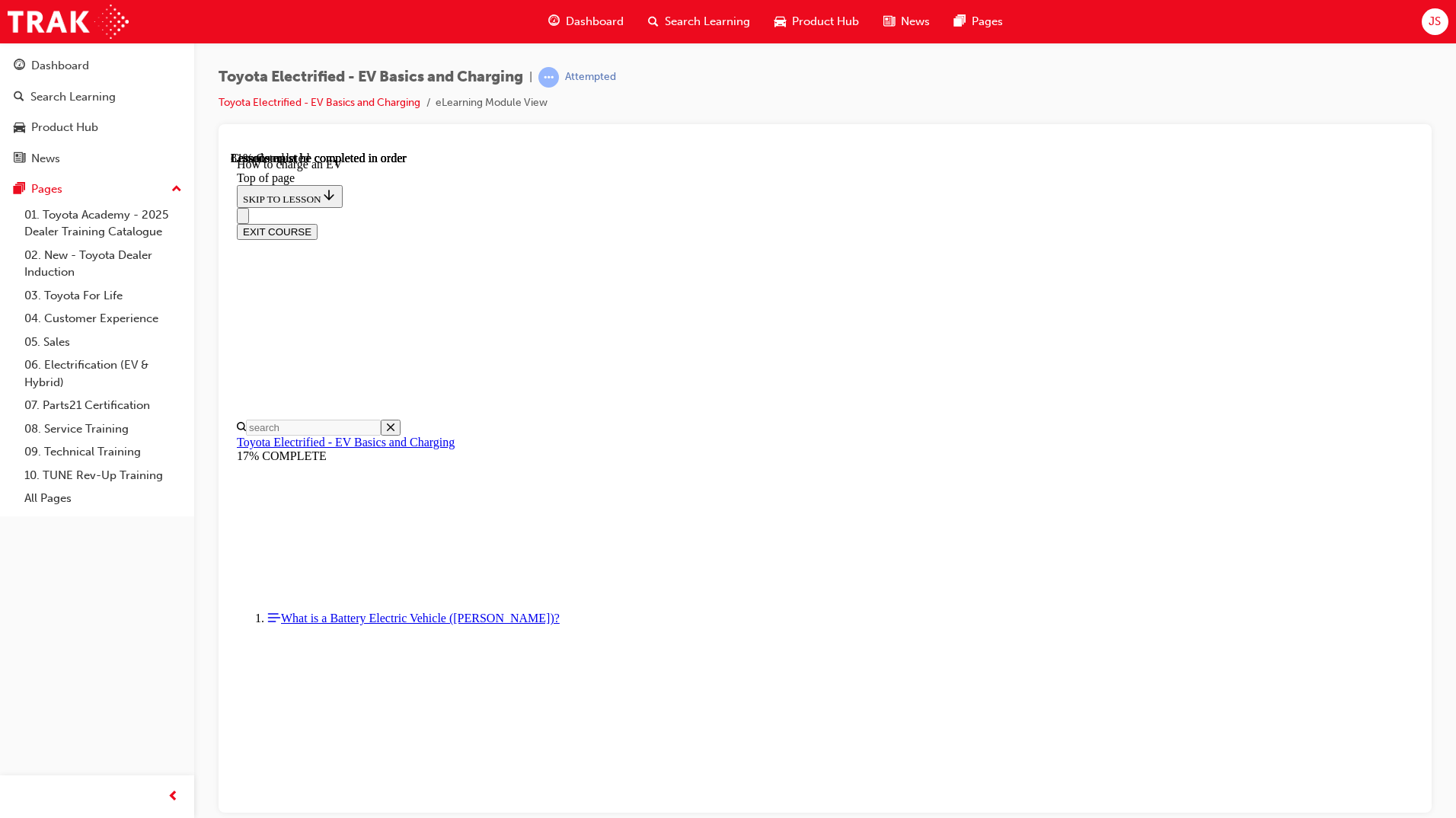
scroll to position [4180, 0]
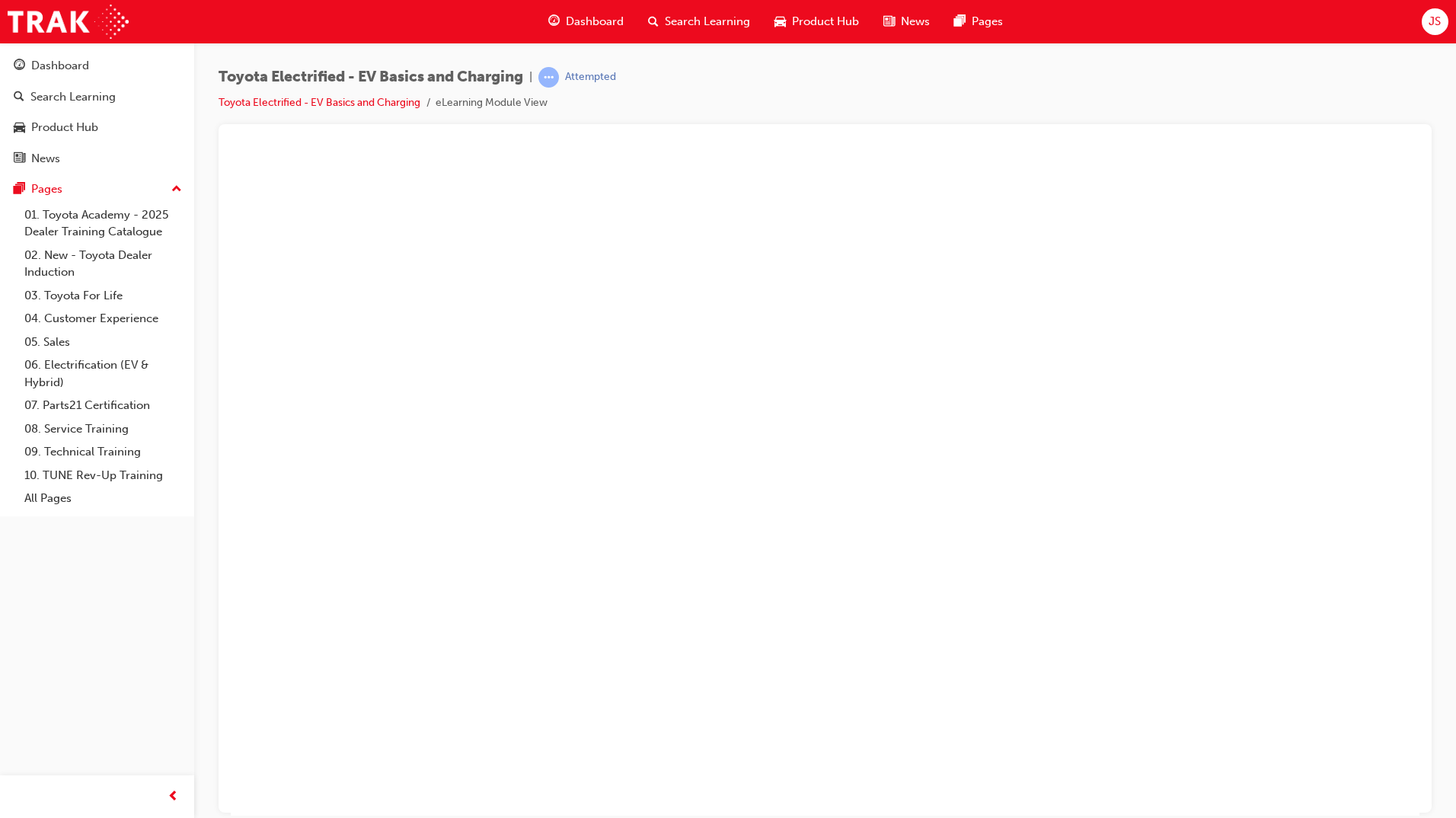
click at [779, 424] on button "Unzoom image" at bounding box center [825, 483] width 1189 height 664
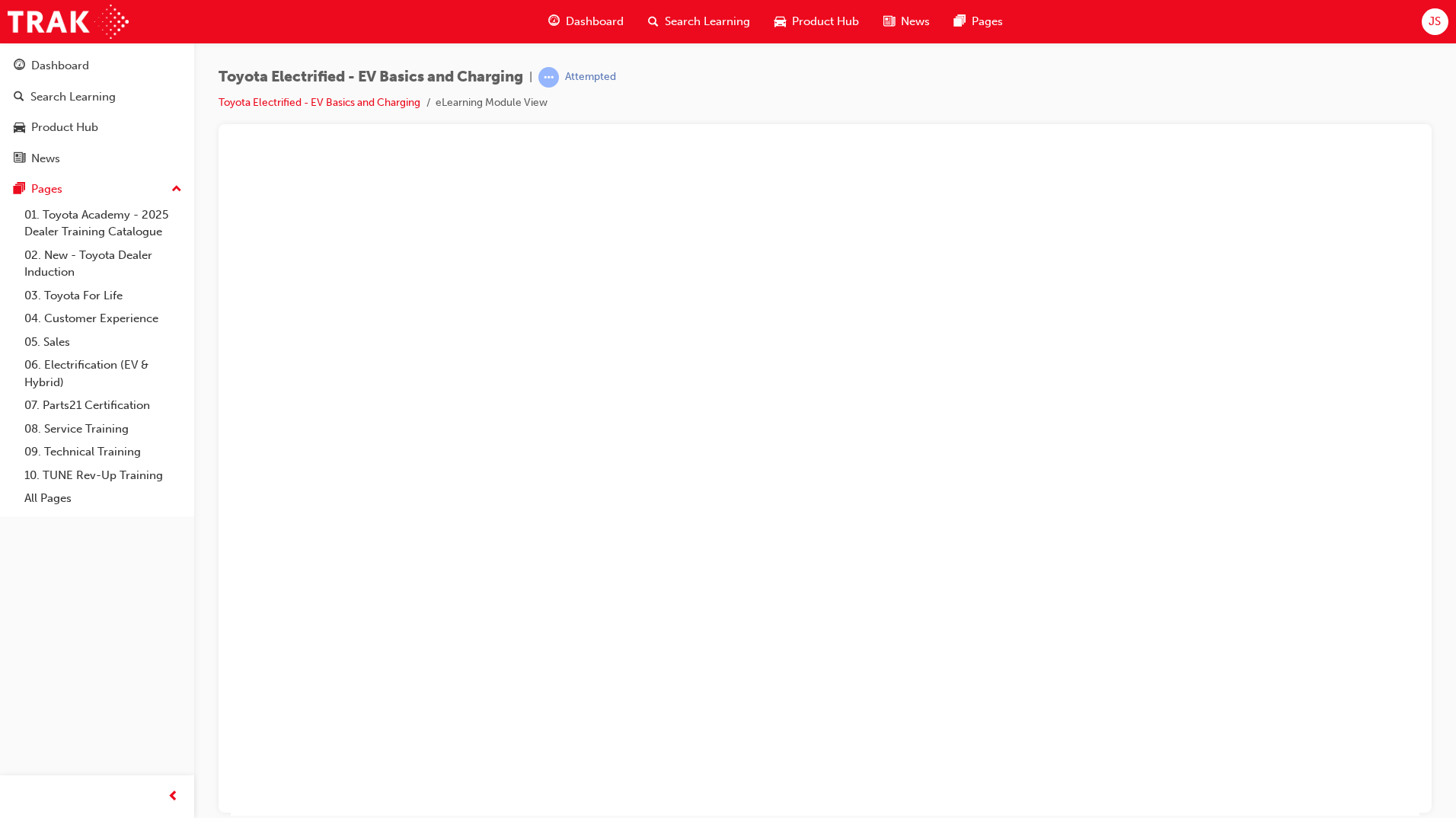
click at [903, 414] on button "Unzoom image" at bounding box center [825, 483] width 1189 height 664
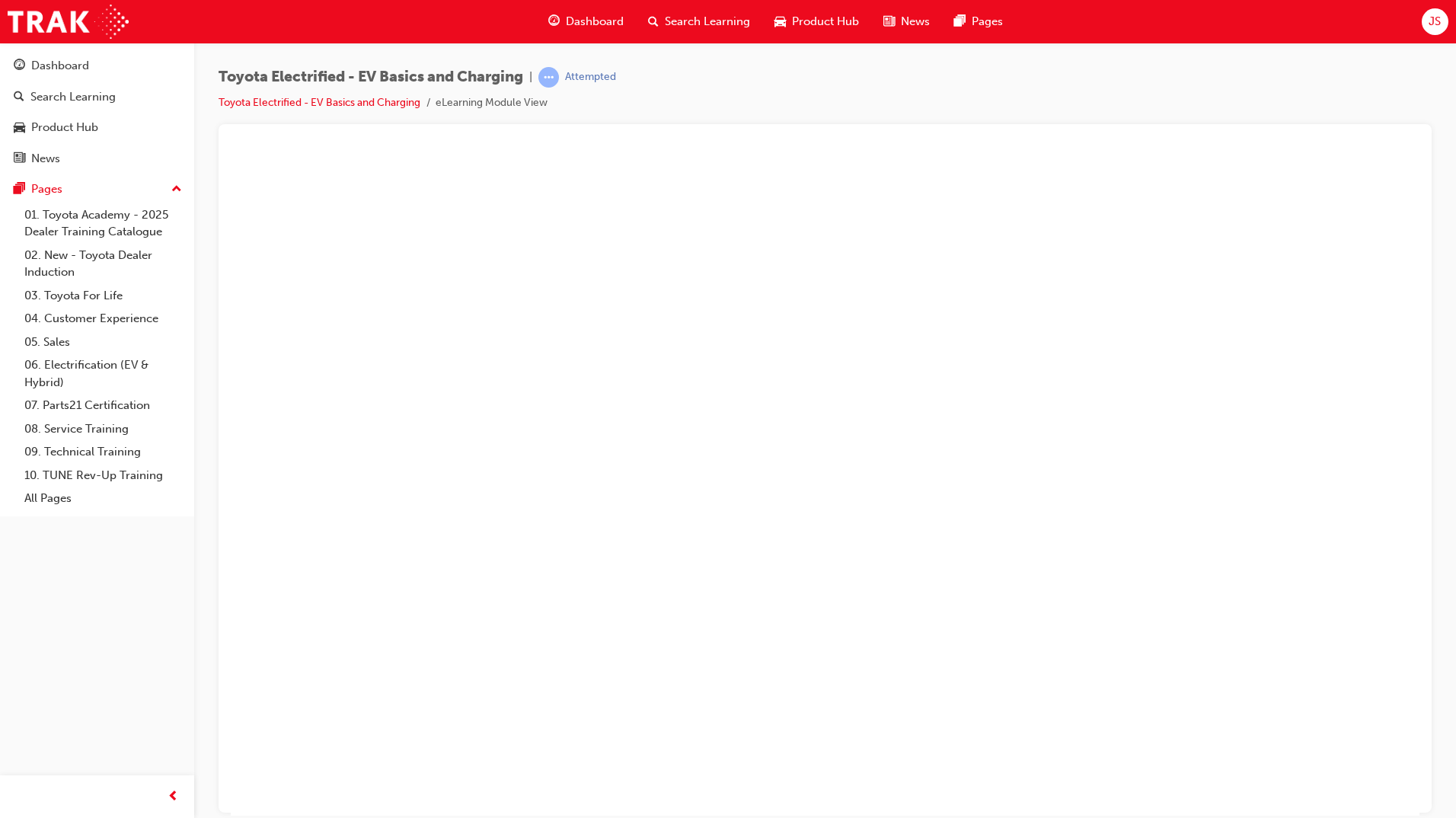
click at [694, 456] on button "Unzoom image" at bounding box center [825, 483] width 1189 height 664
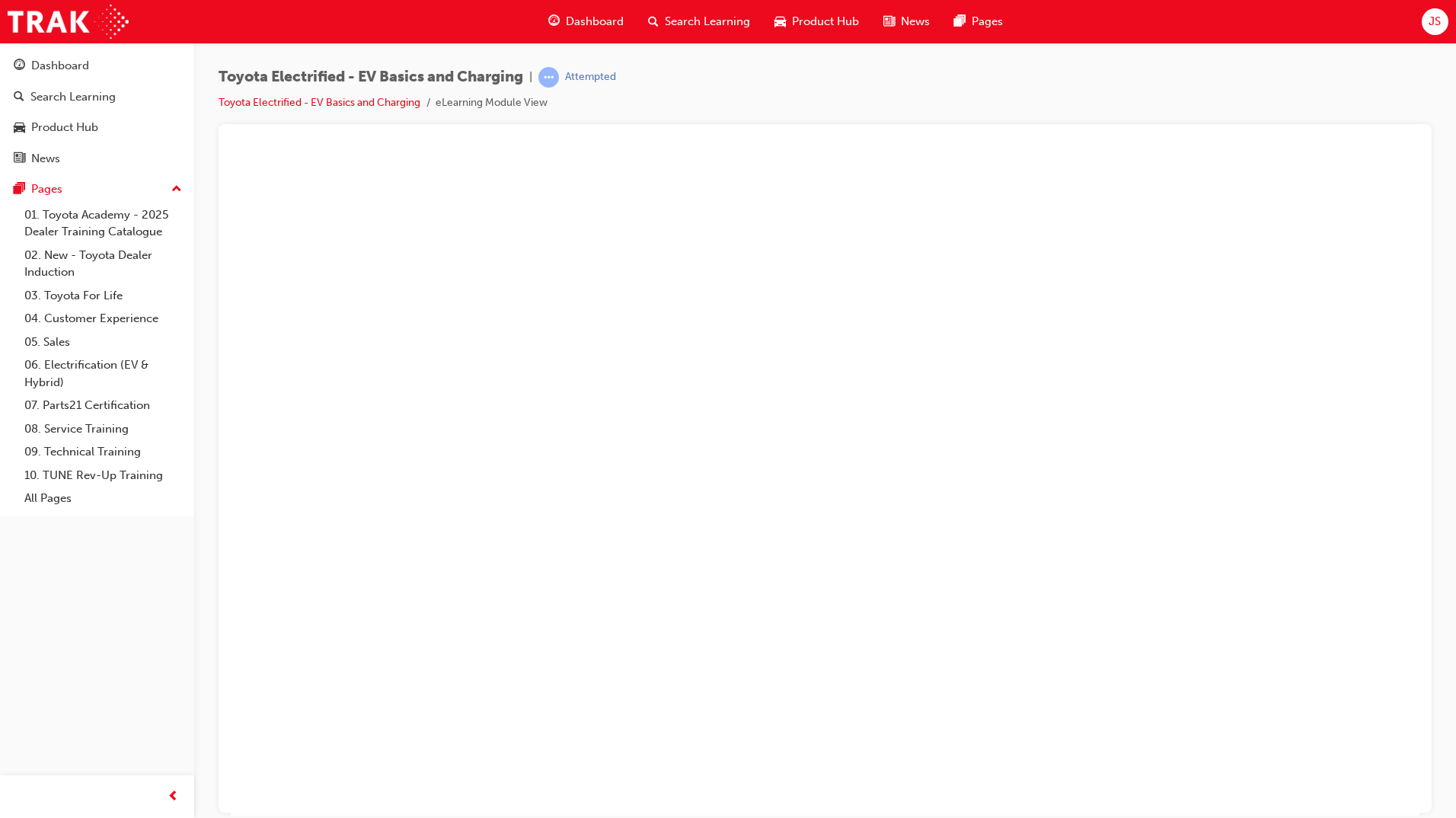
click at [1025, 389] on button "Unzoom image" at bounding box center [825, 483] width 1189 height 664
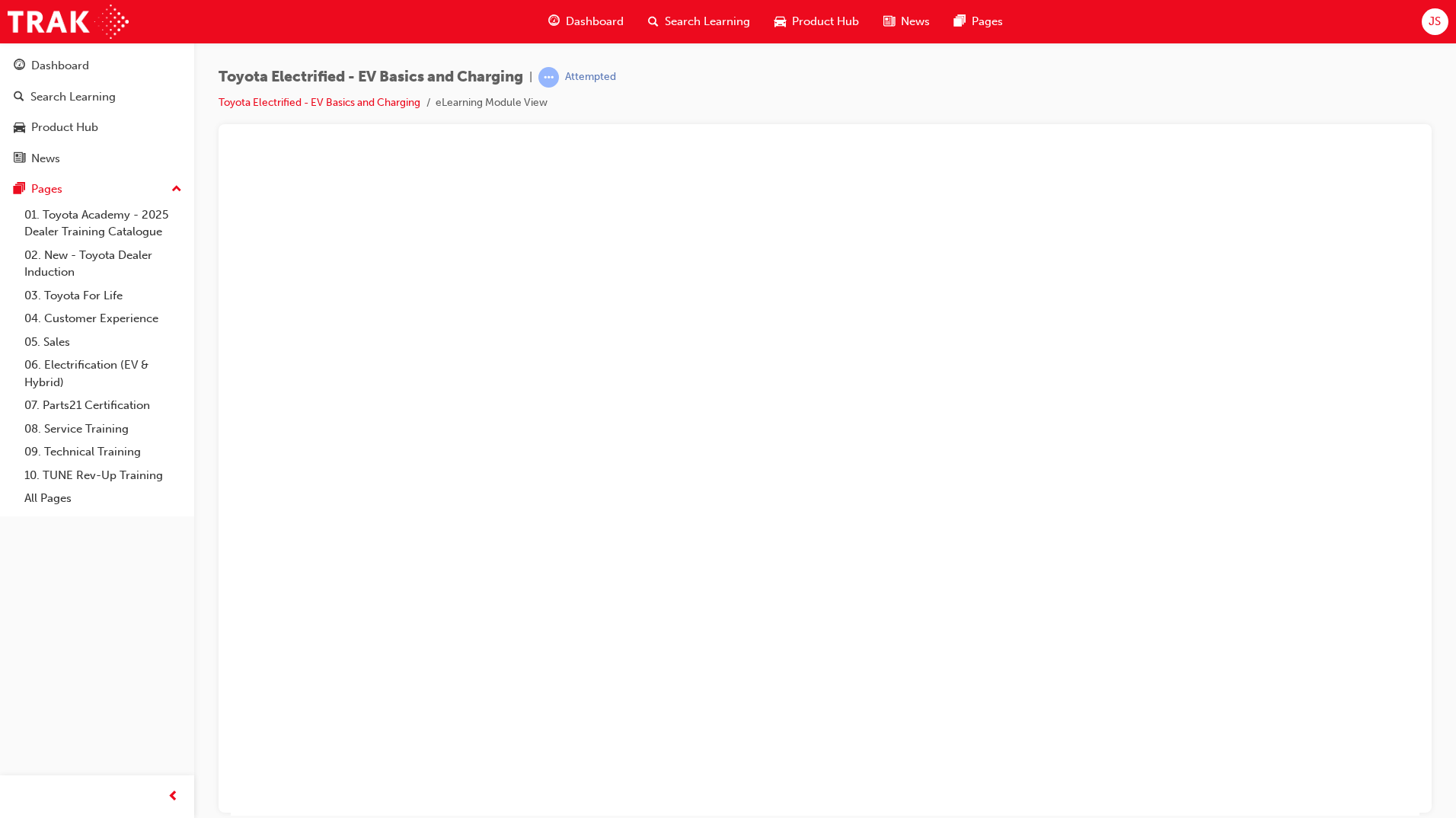
click at [1127, 427] on button "Unzoom image" at bounding box center [825, 483] width 1189 height 664
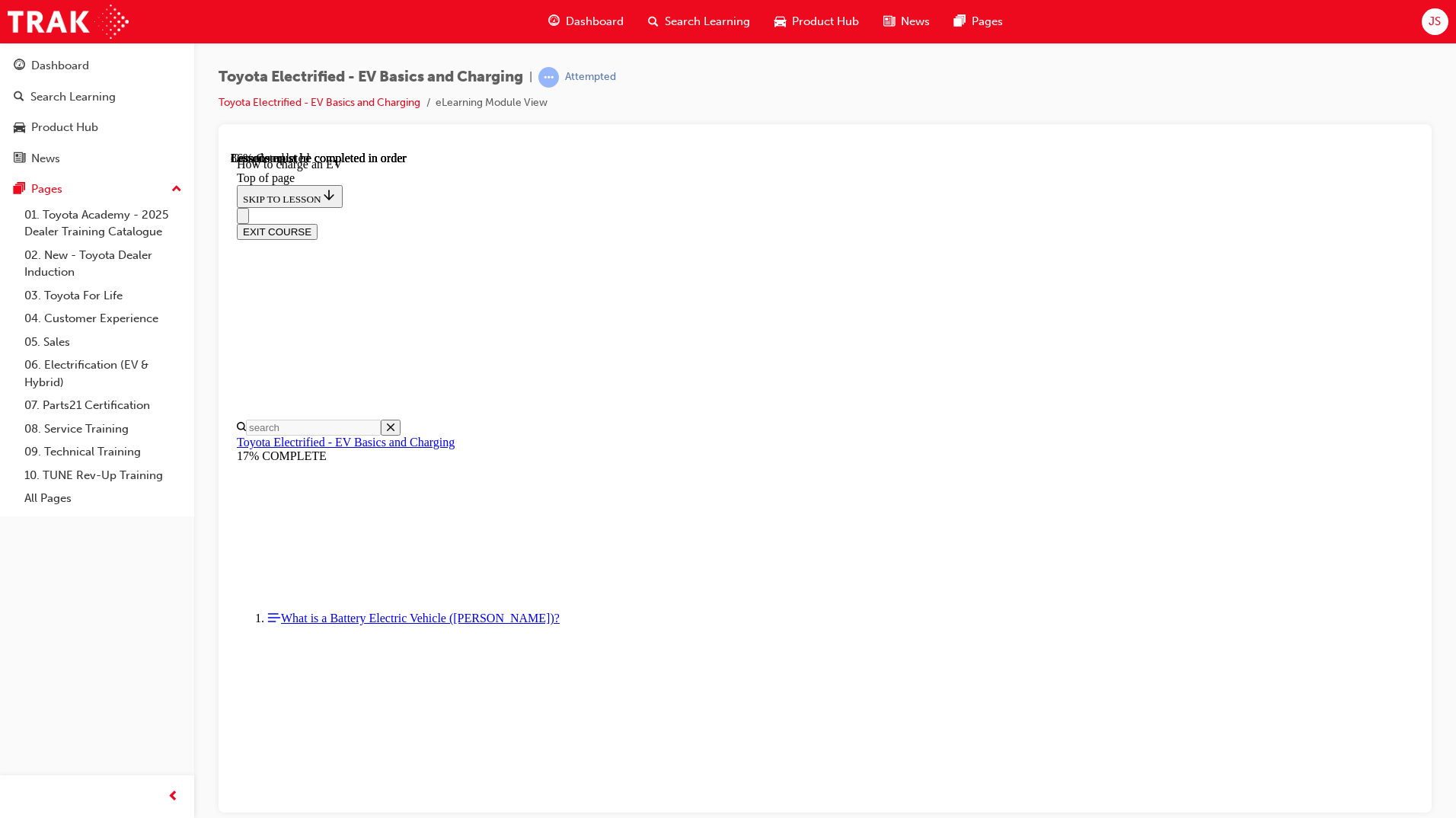
scroll to position [22, 0]
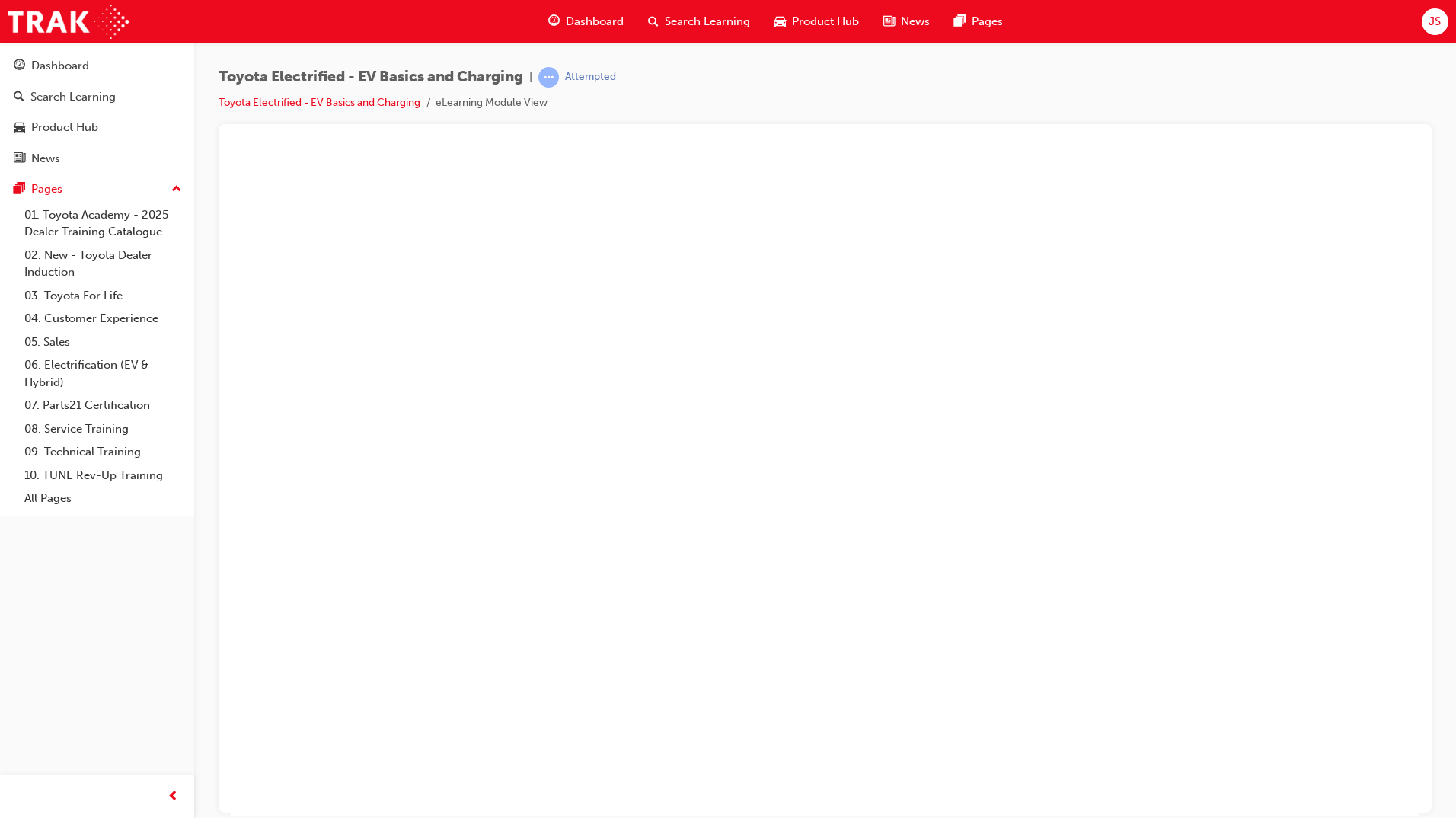
click at [887, 454] on button "Unzoom image" at bounding box center [825, 483] width 1189 height 664
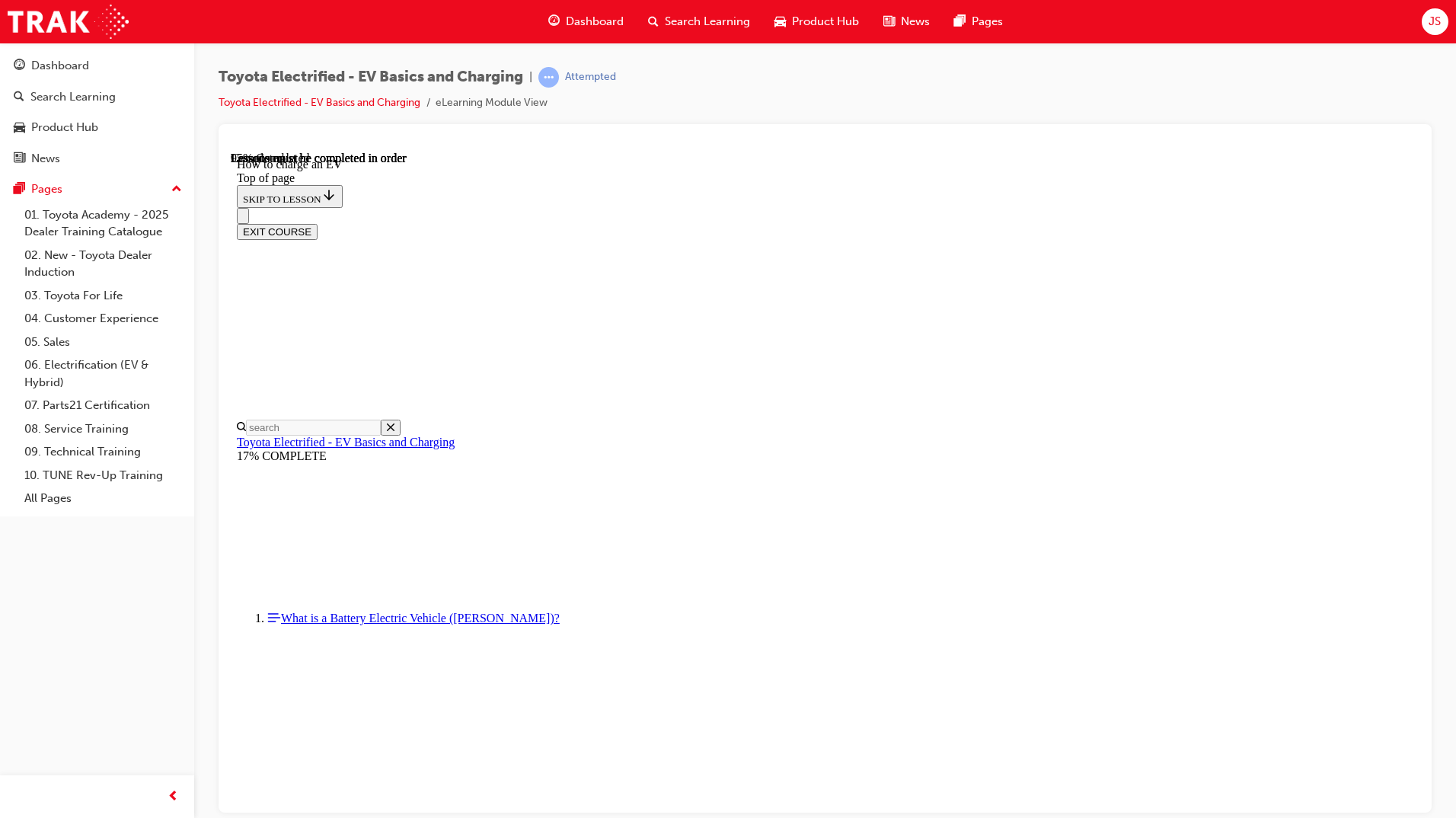
scroll to position [3425, 0]
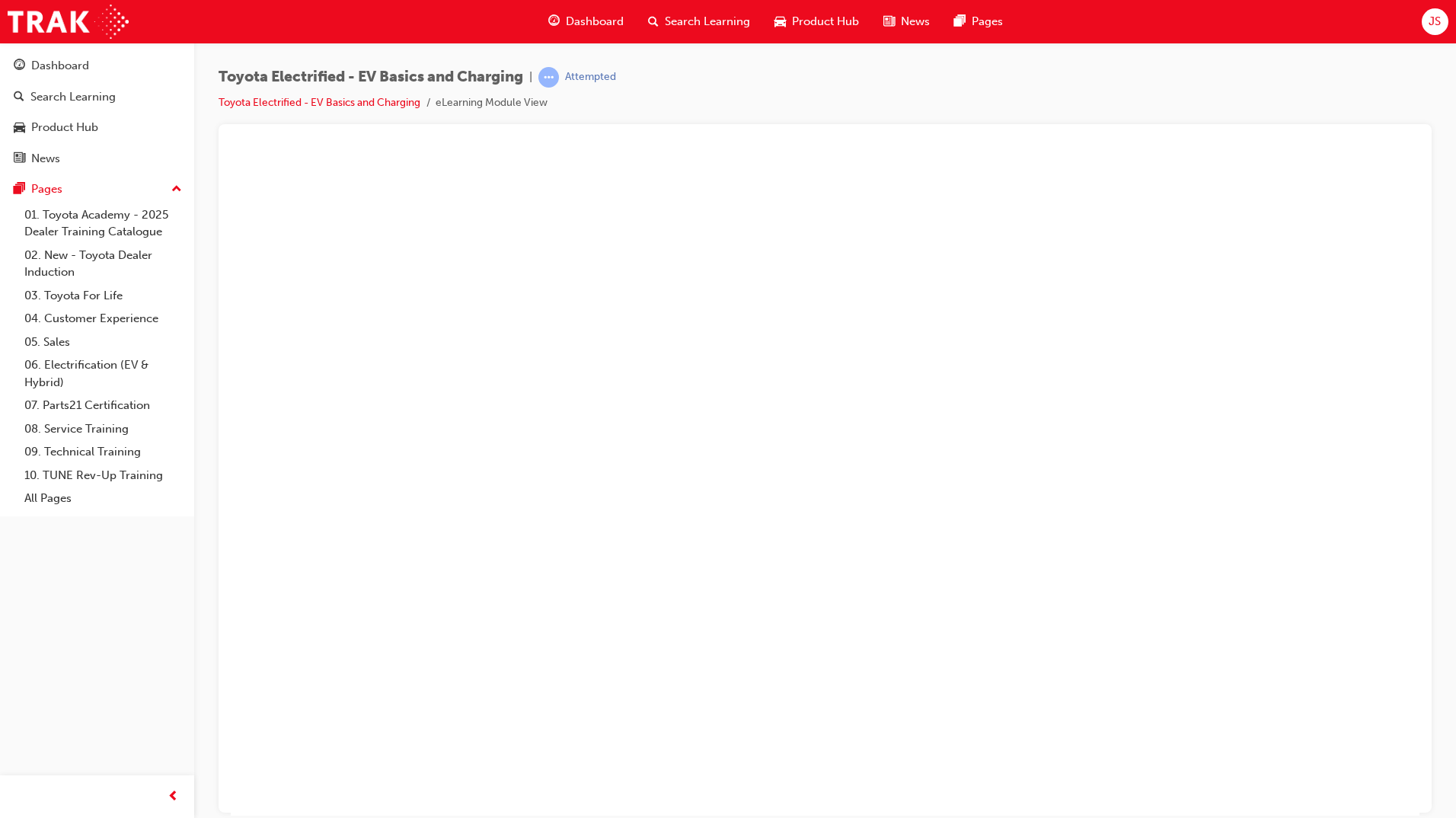
click at [745, 490] on button "Unzoom image" at bounding box center [825, 483] width 1189 height 664
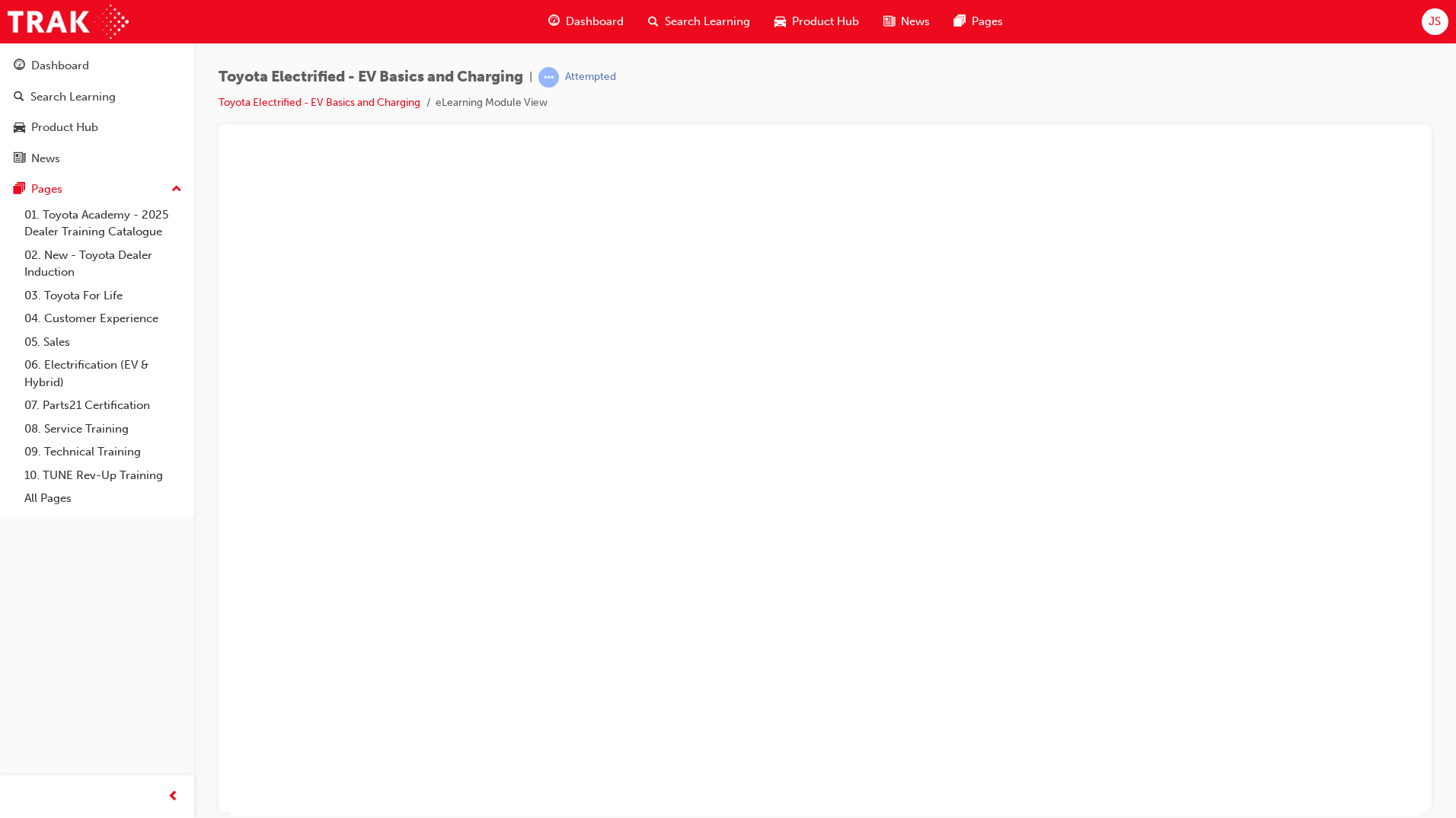
click at [981, 472] on button "Unzoom image" at bounding box center [825, 483] width 1189 height 664
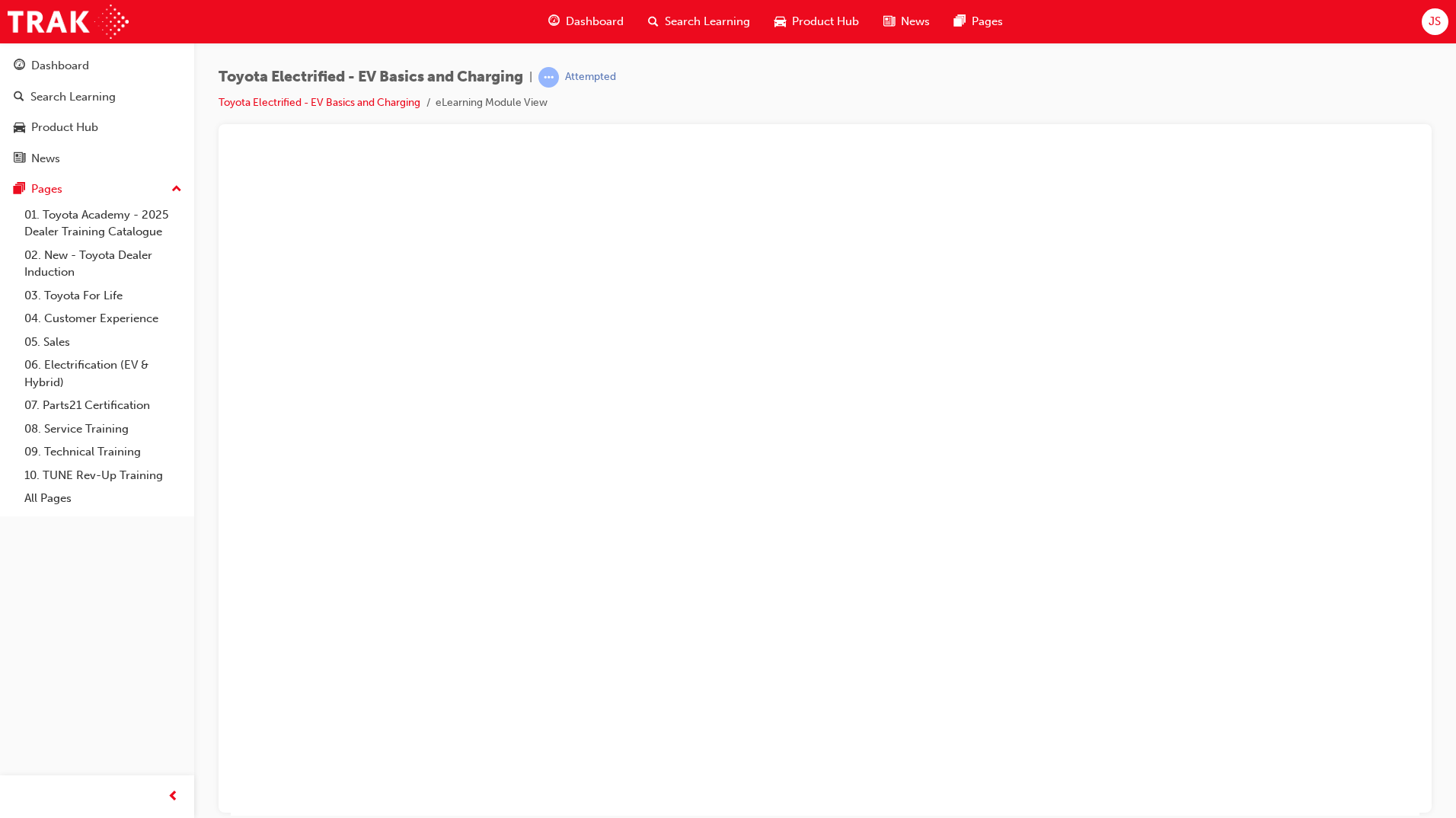
click at [1123, 489] on button "Unzoom image" at bounding box center [825, 483] width 1189 height 664
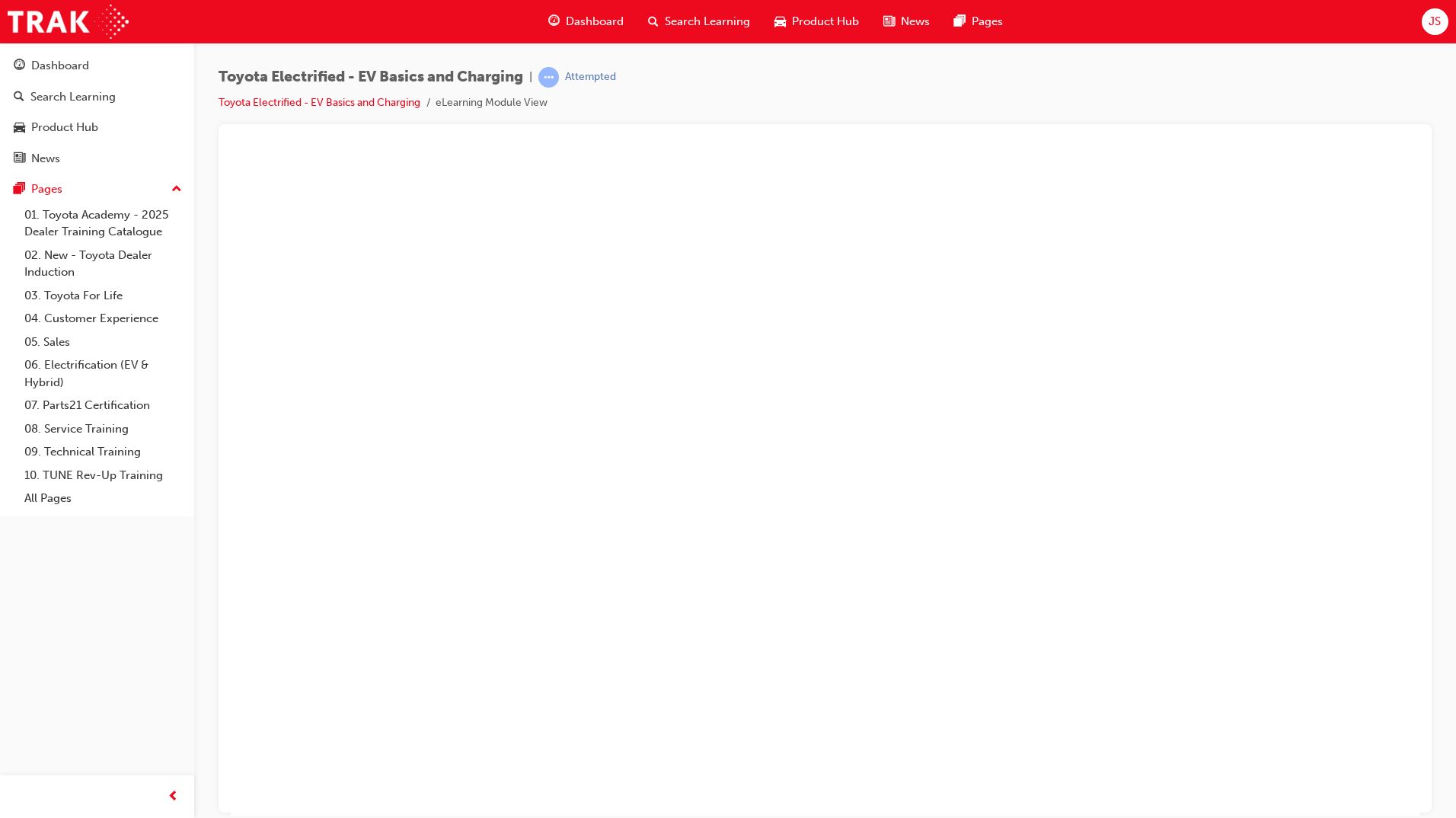
click at [1039, 486] on button "Unzoom image" at bounding box center [825, 483] width 1189 height 664
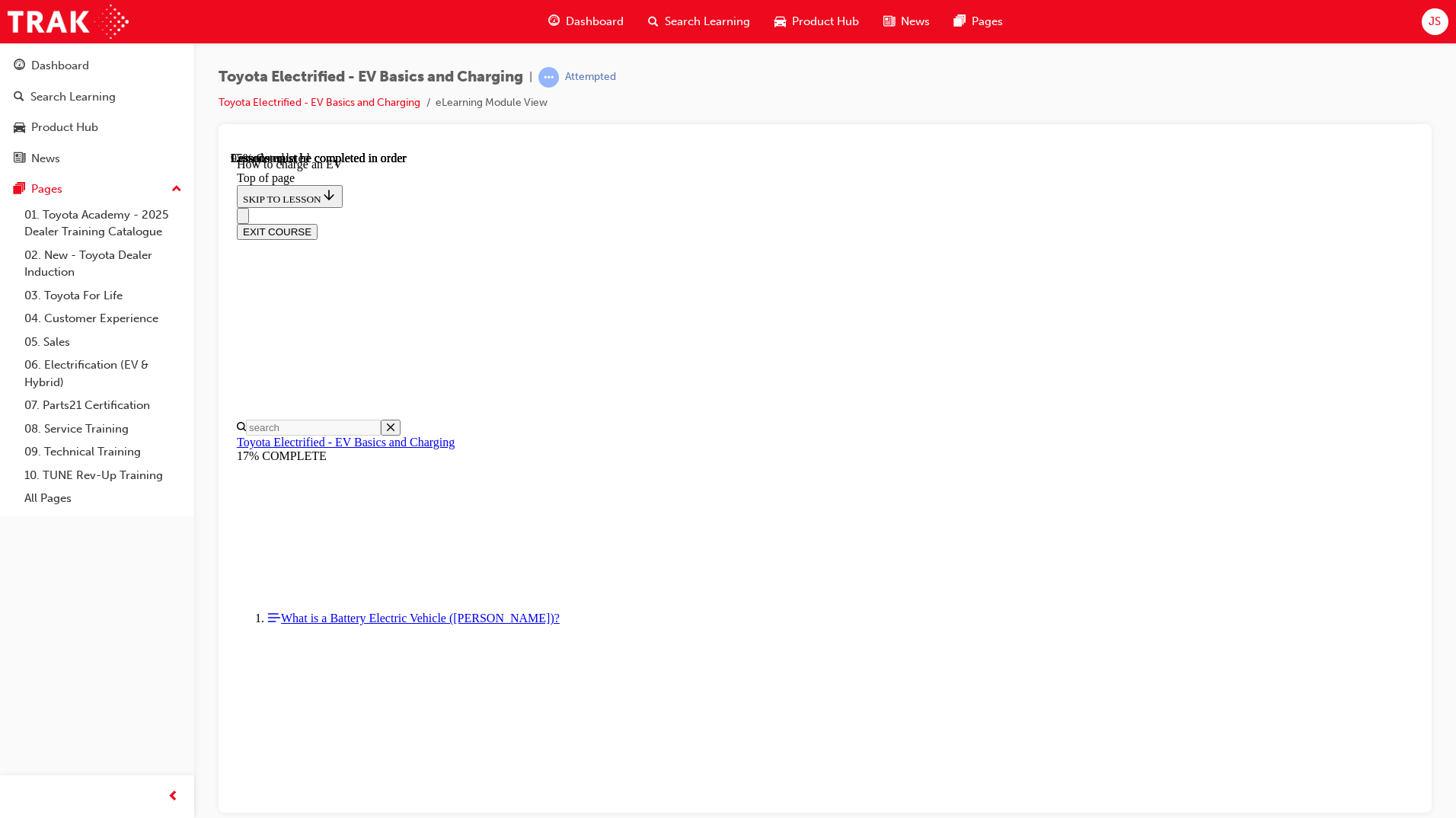
scroll to position [6373, 0]
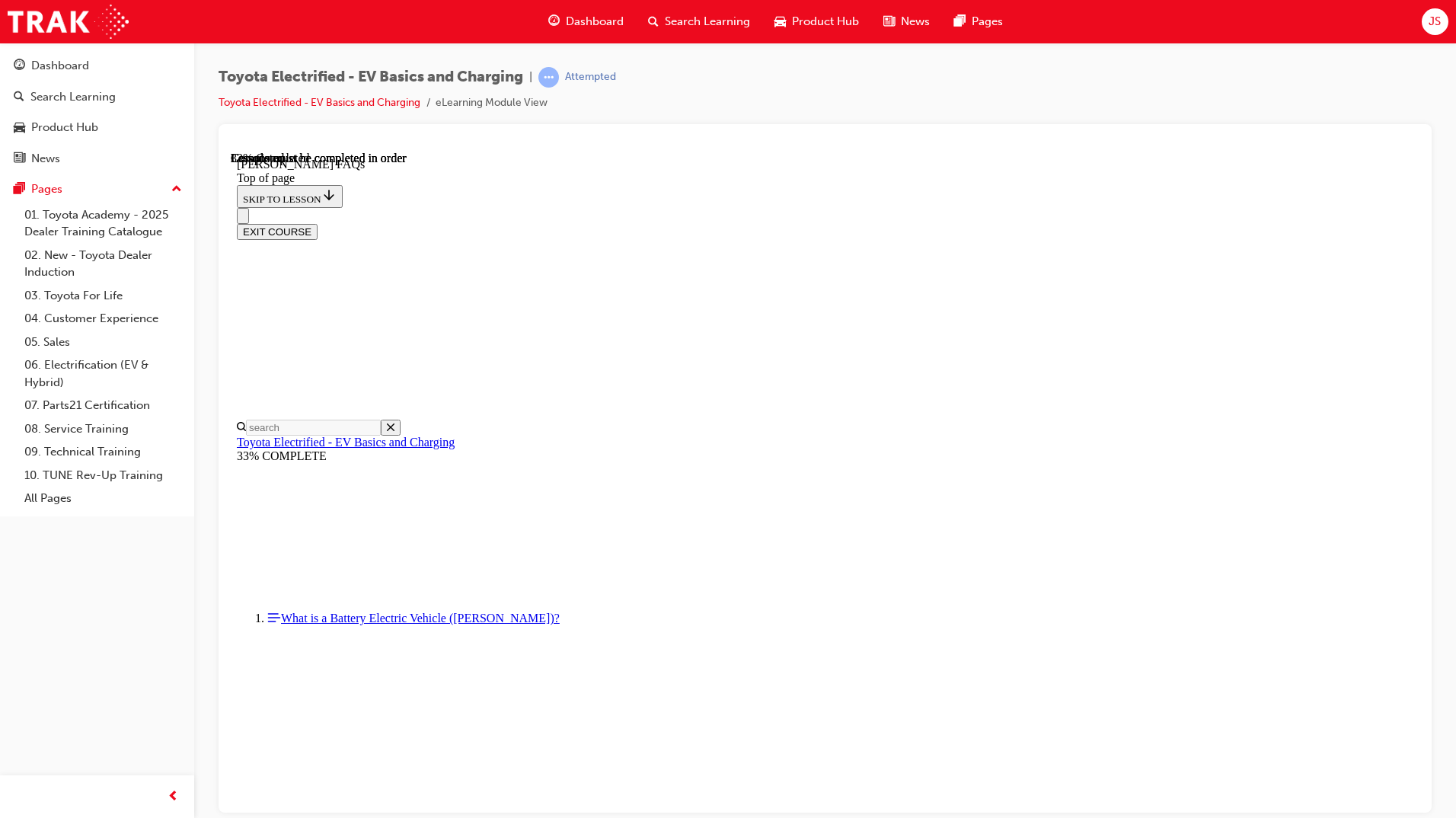
scroll to position [2248, 0]
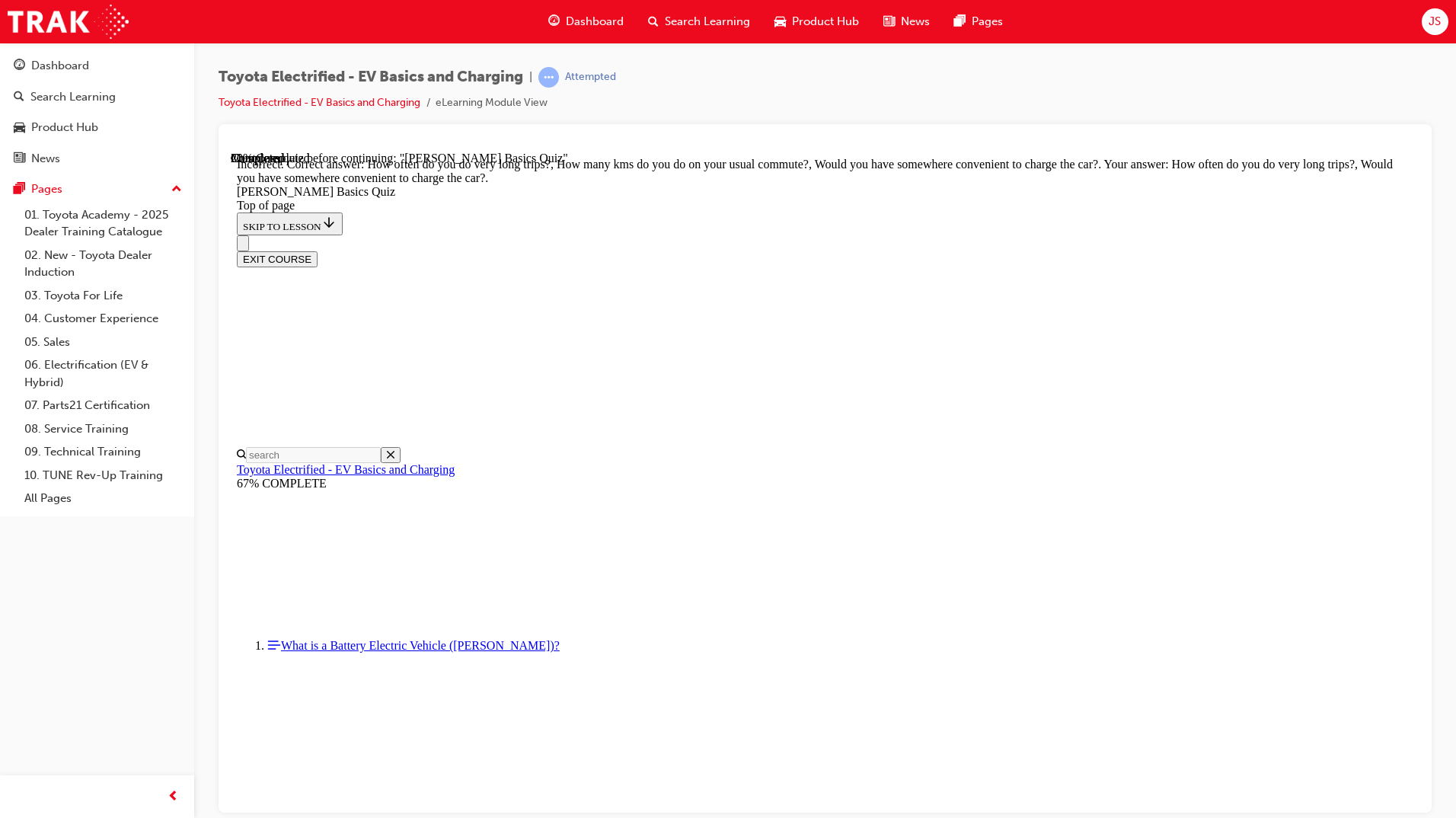
scroll to position [165, 0]
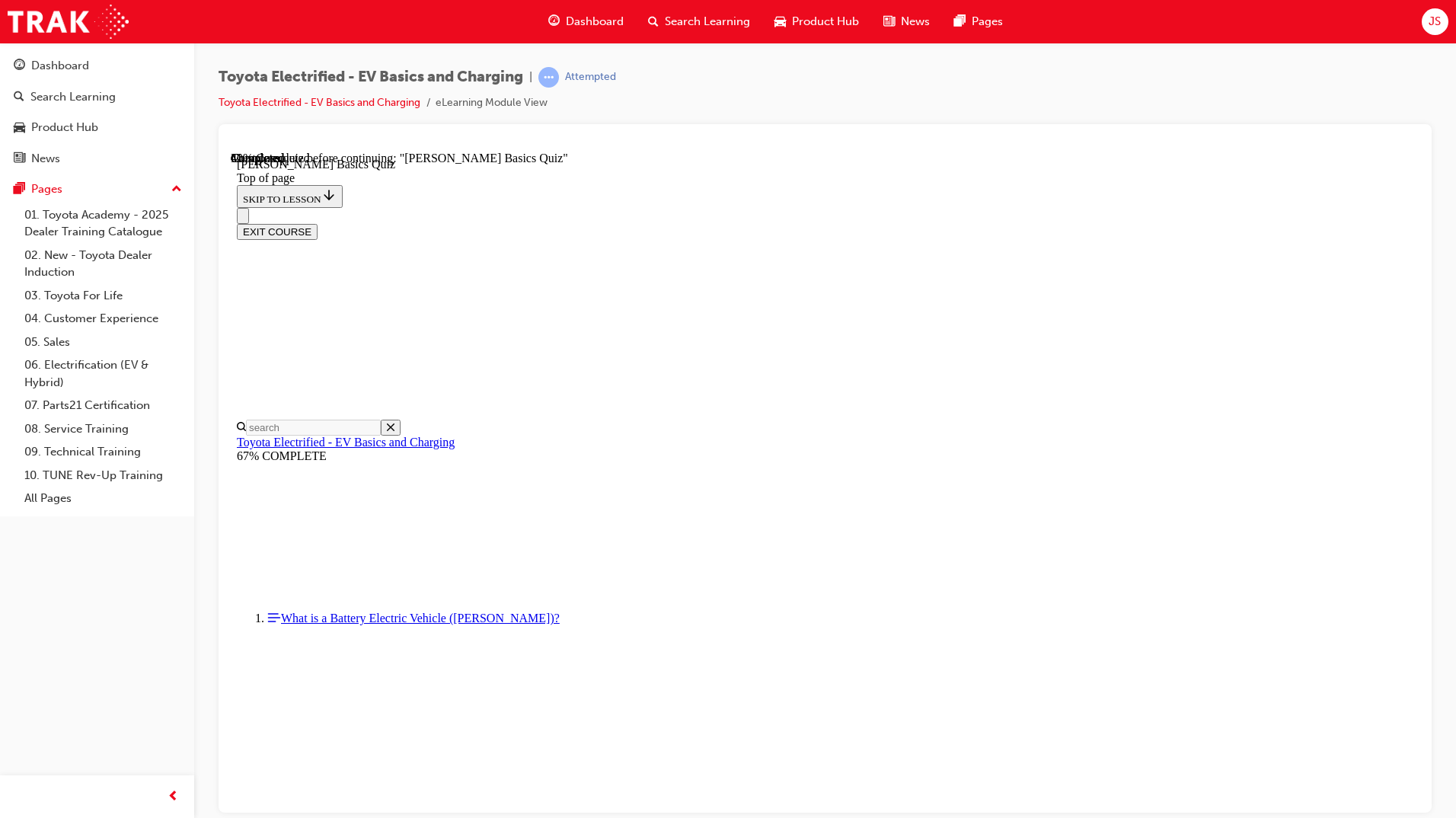
scroll to position [134, 0]
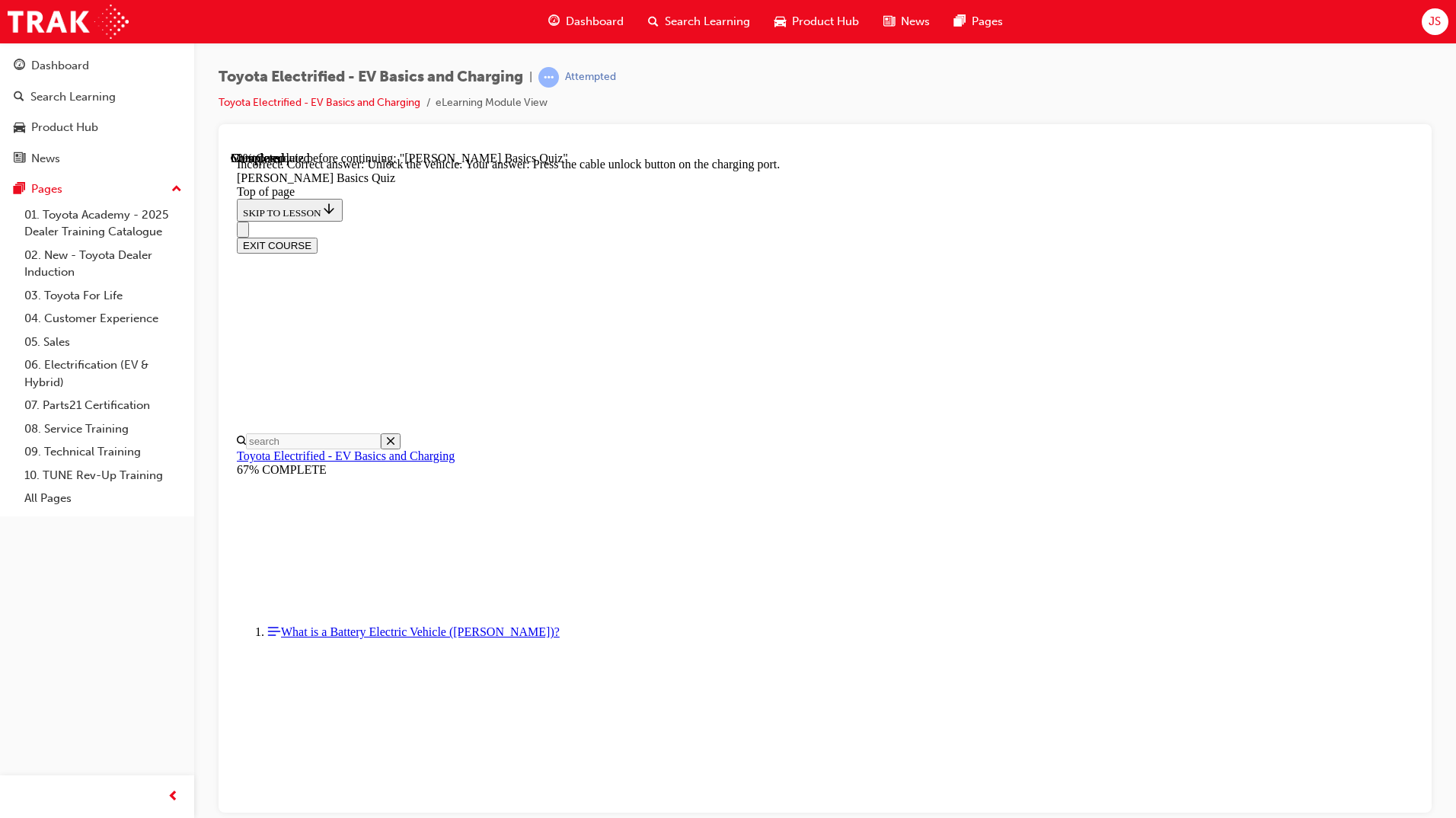
scroll to position [301, 0]
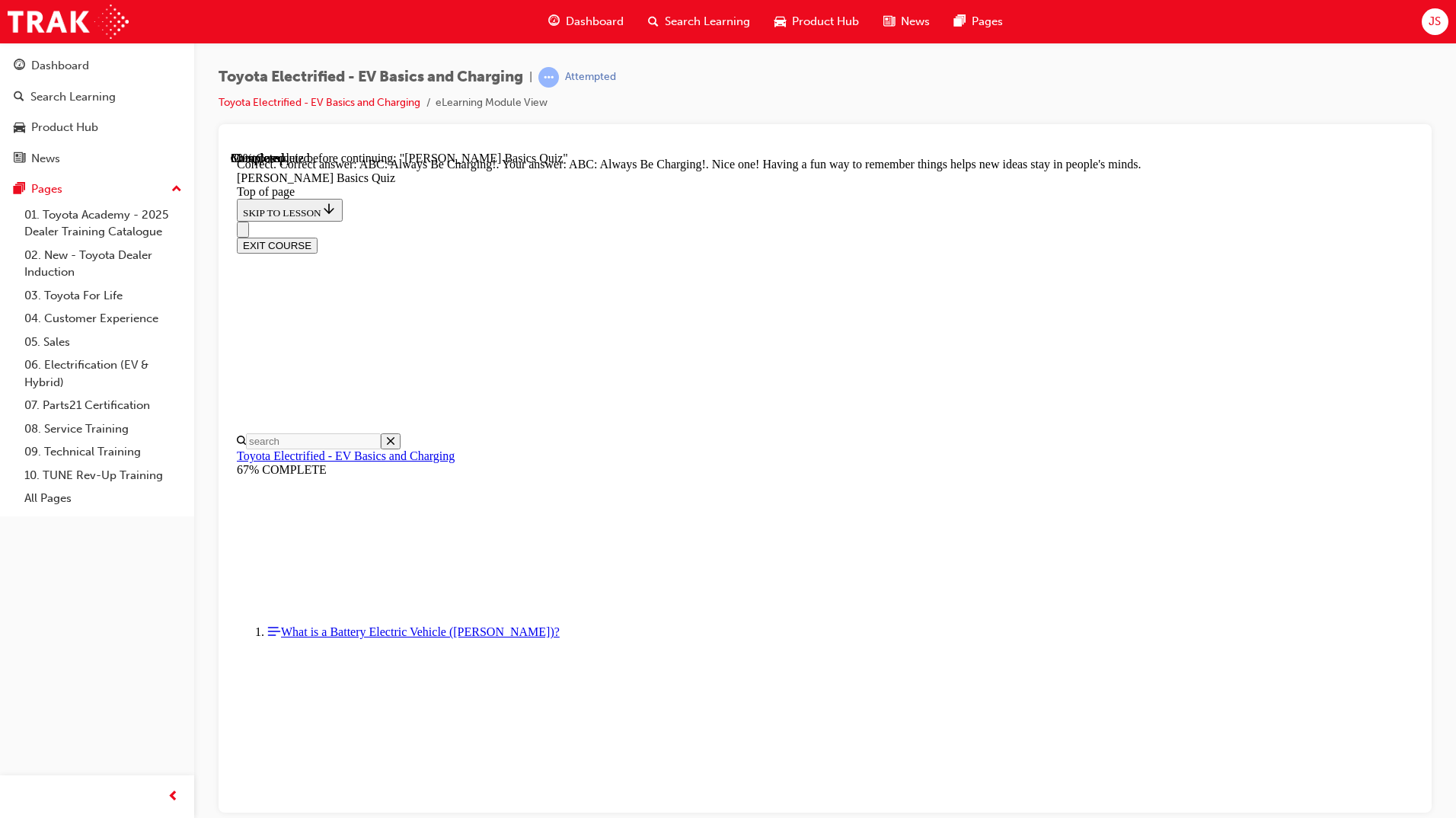
scroll to position [198, 0]
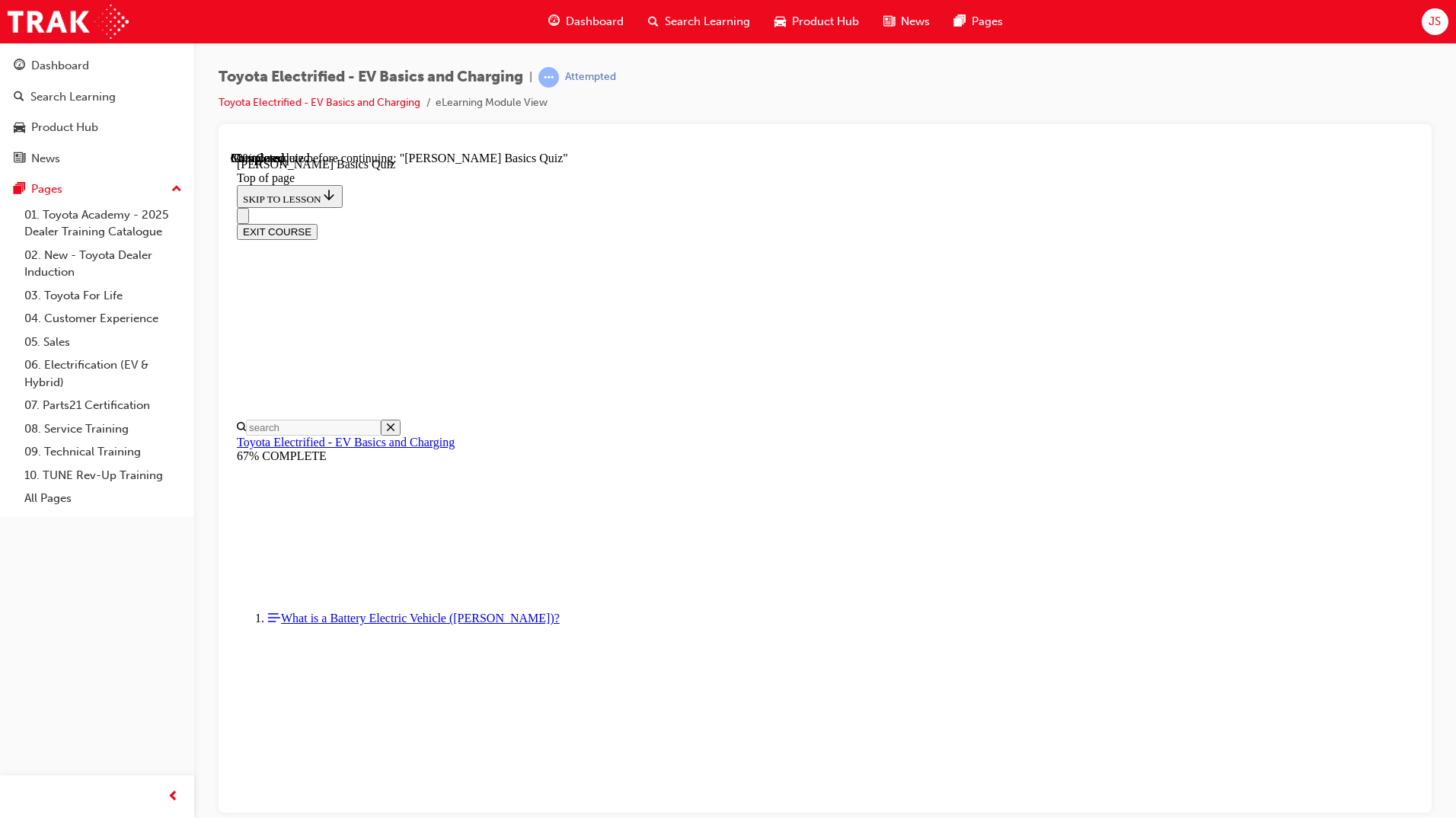
scroll to position [47, 0]
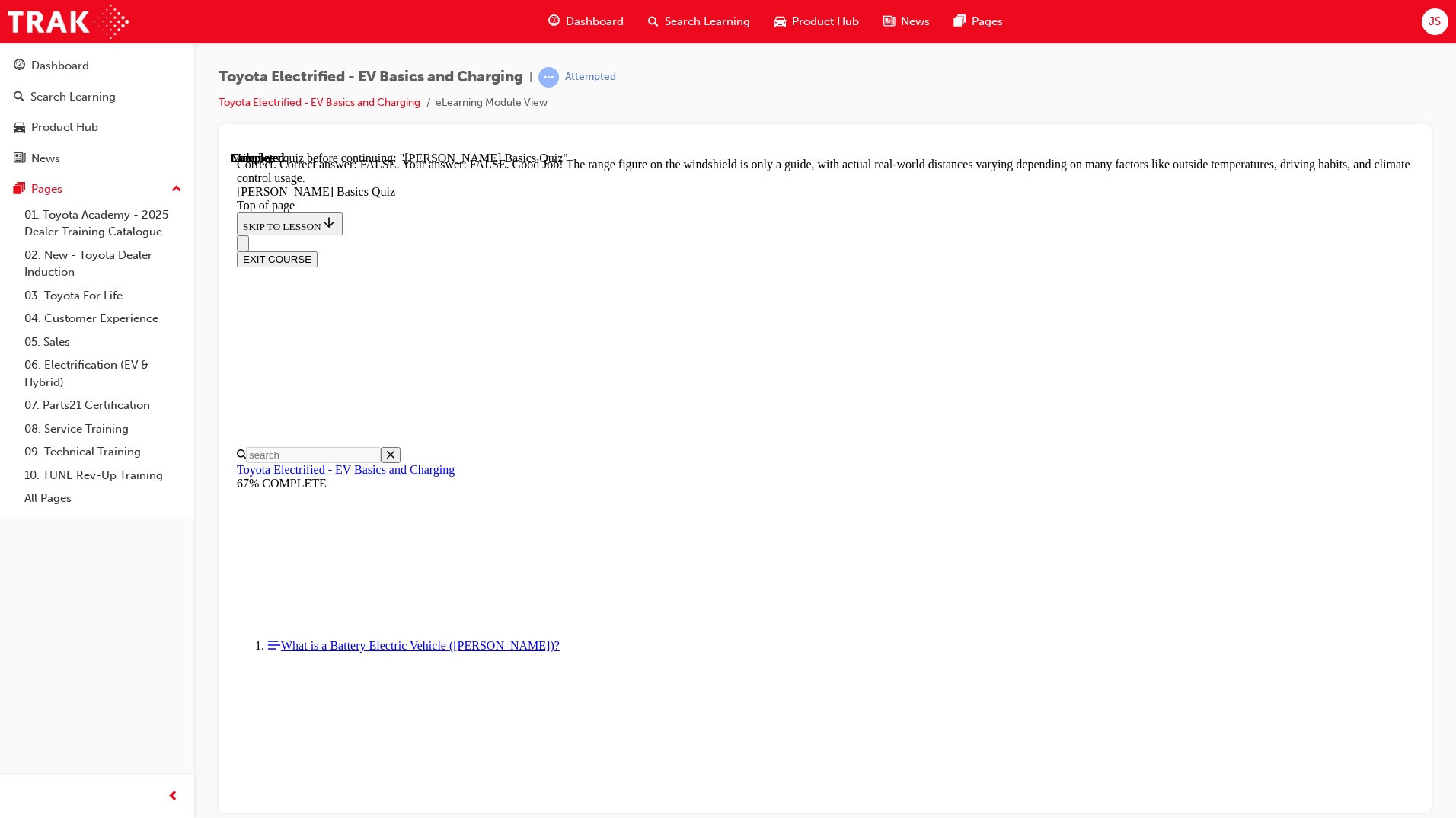
scroll to position [154, 0]
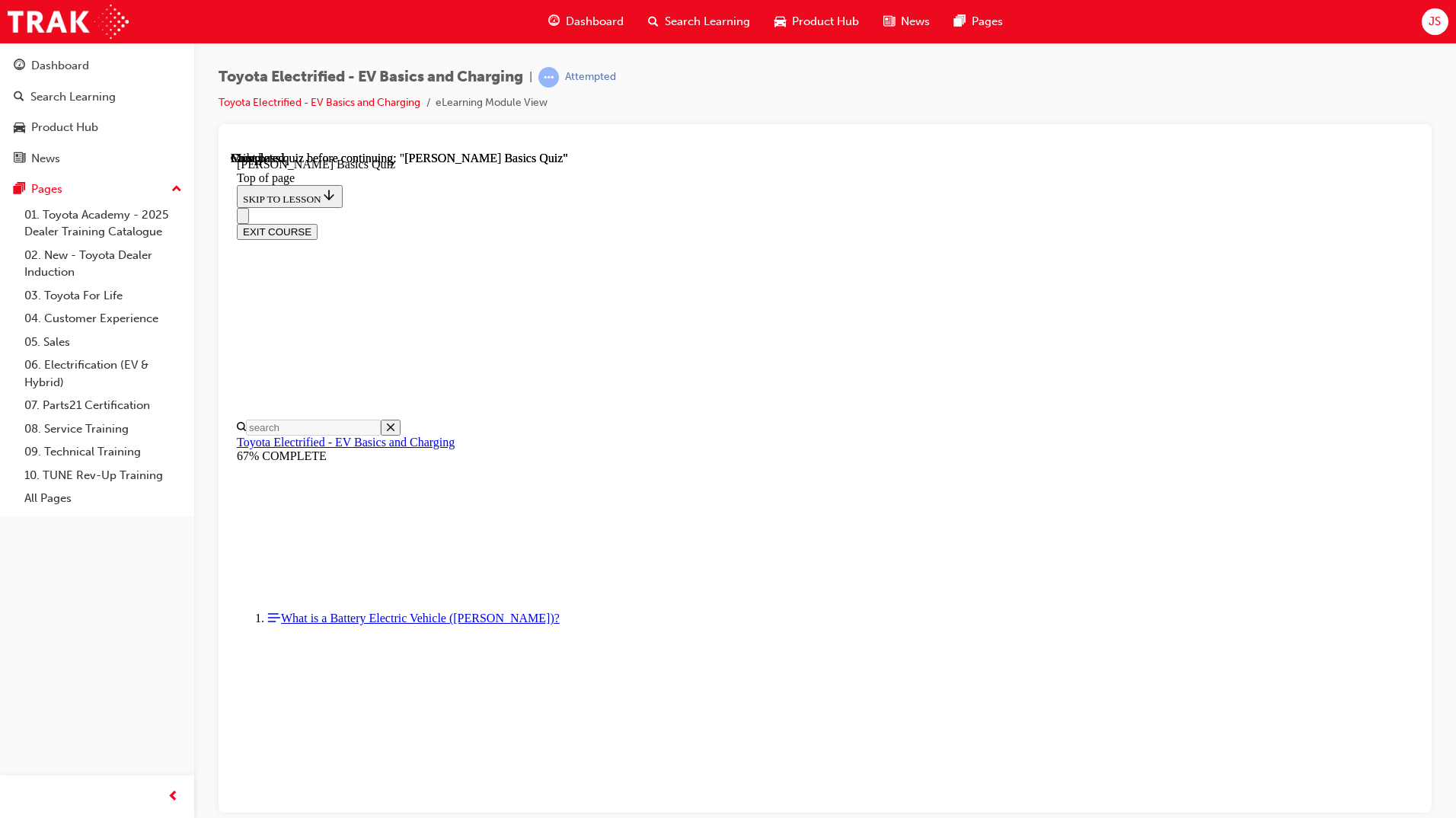
scroll to position [163, 0]
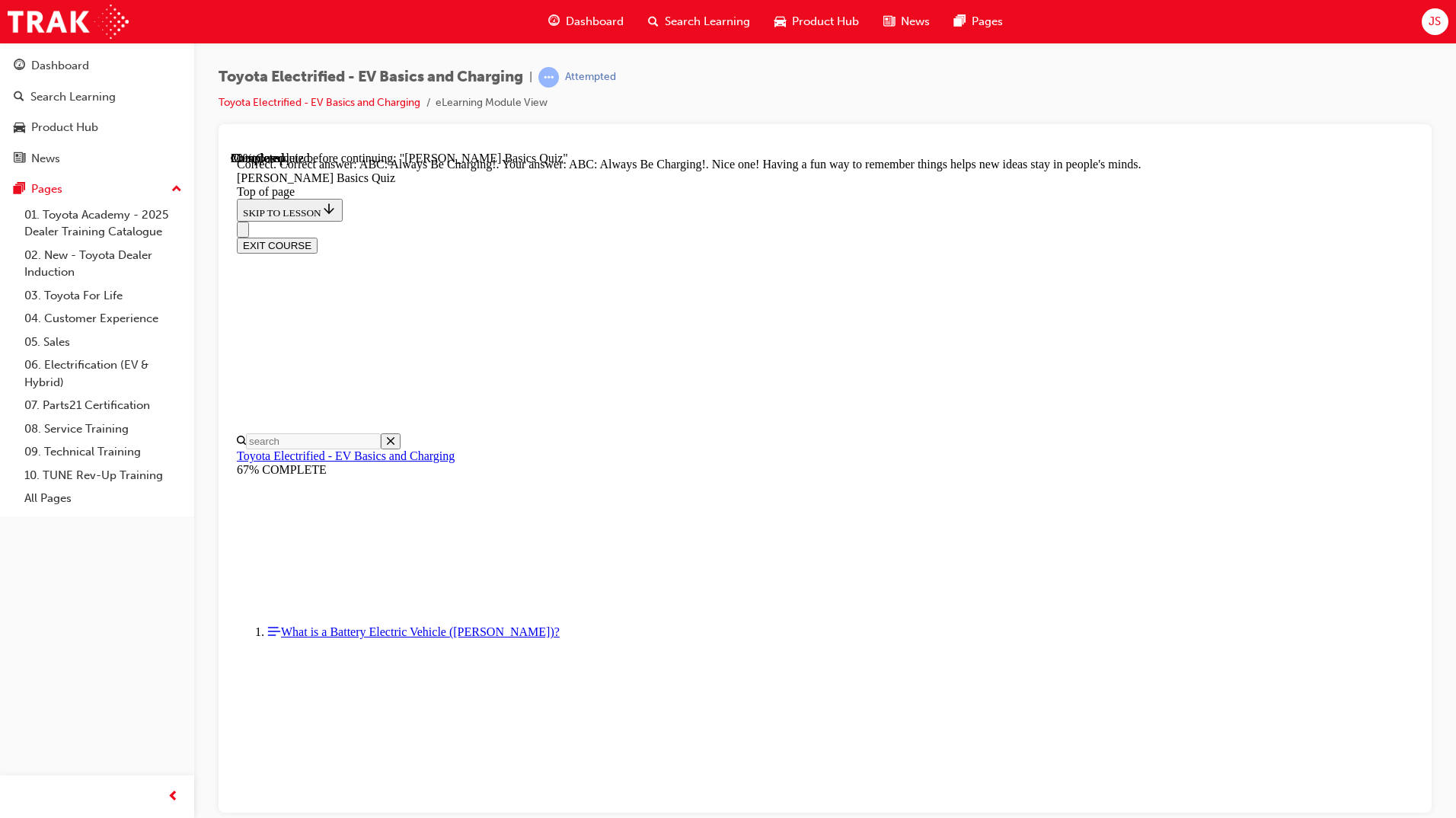
scroll to position [198, 0]
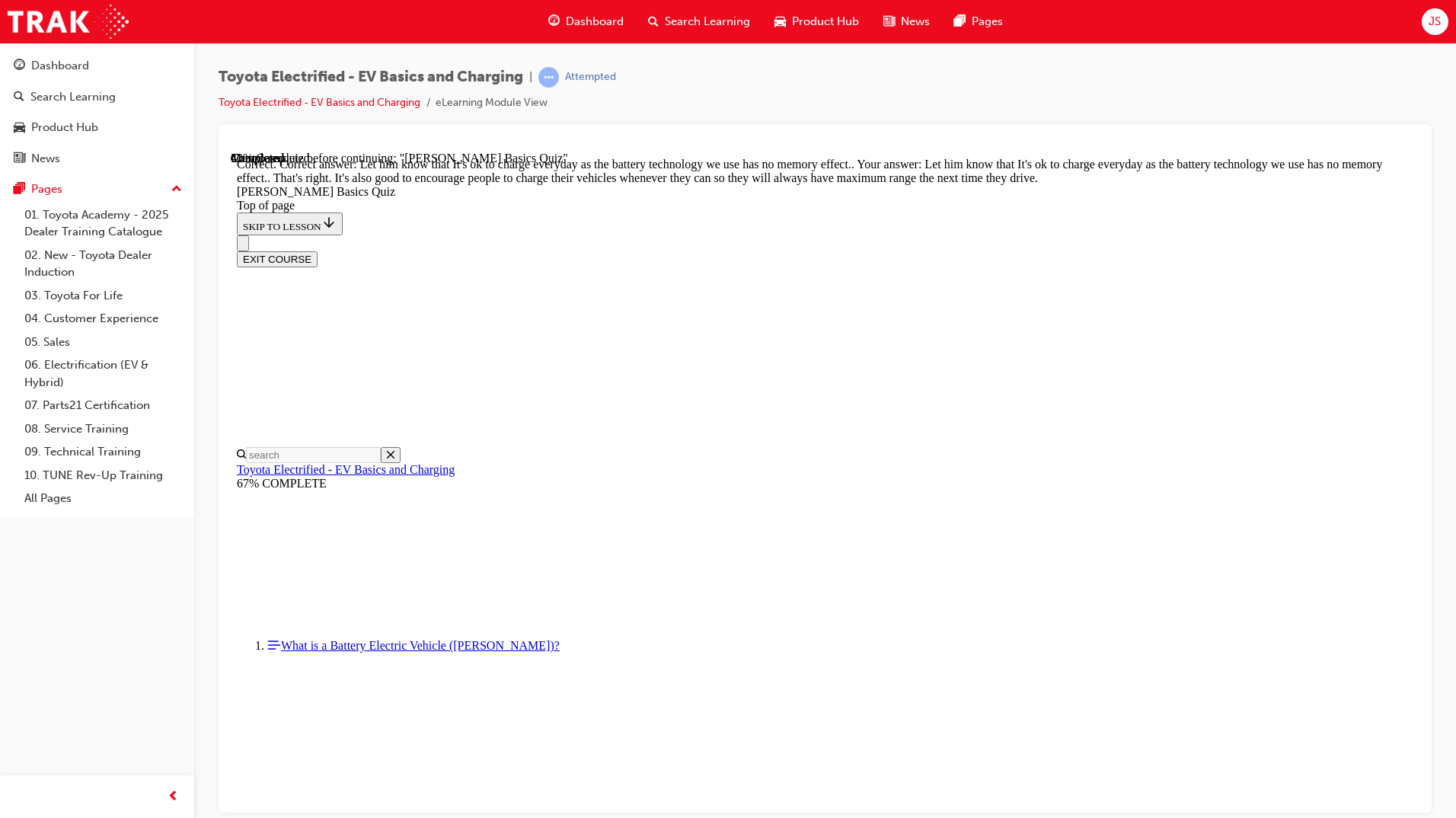
scroll to position [185, 0]
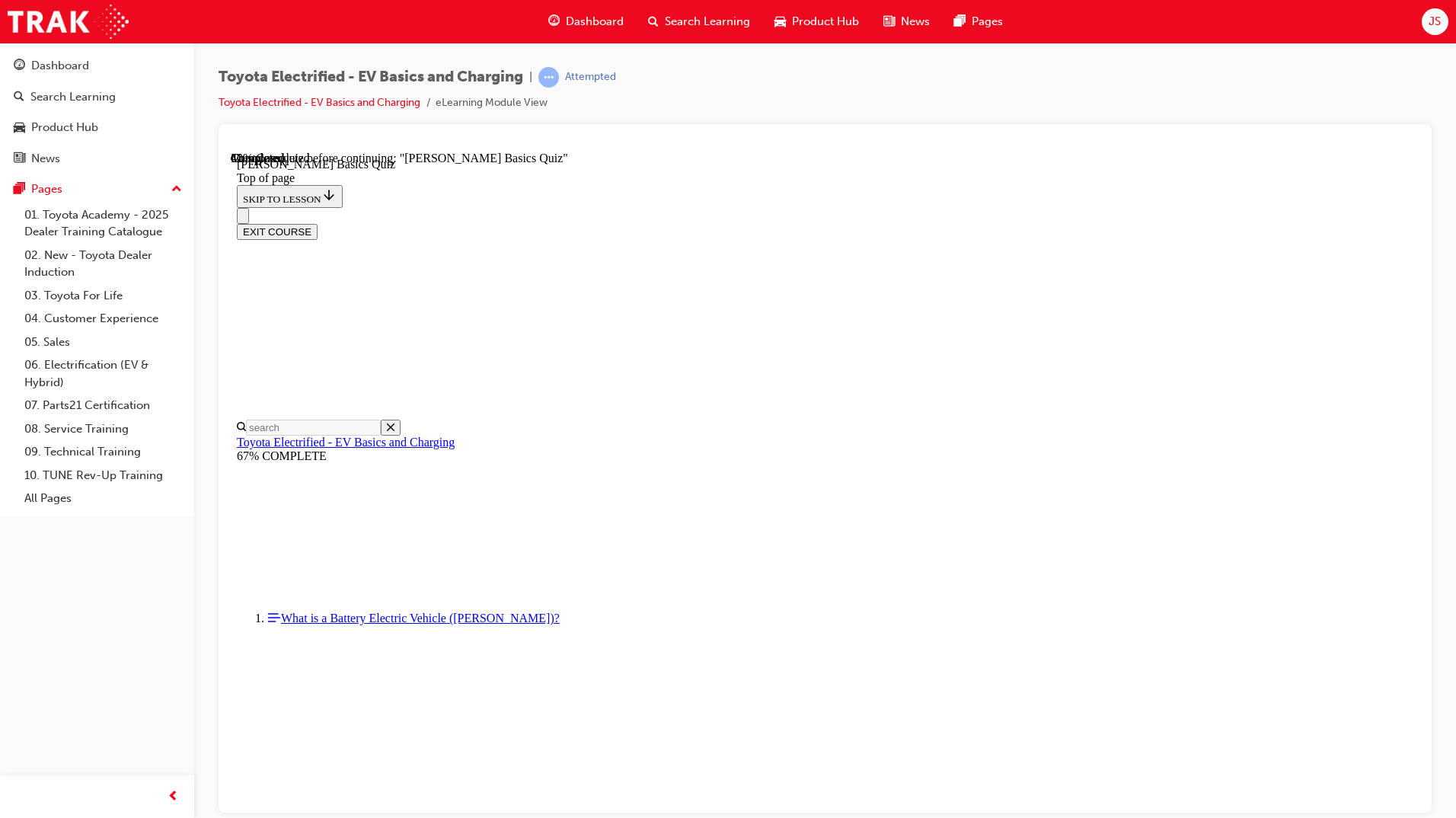
scroll to position [211, 0]
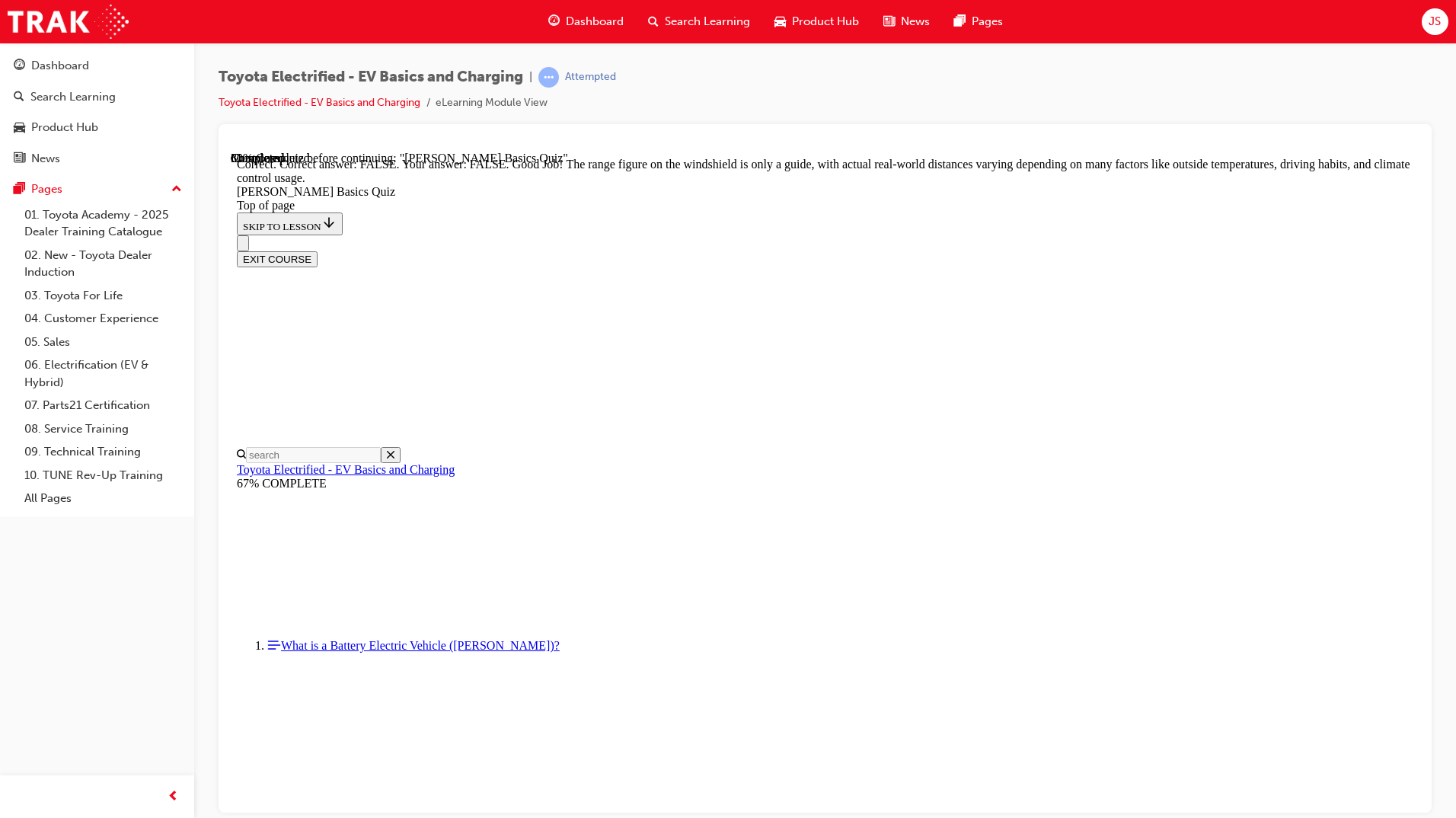
scroll to position [154, 0]
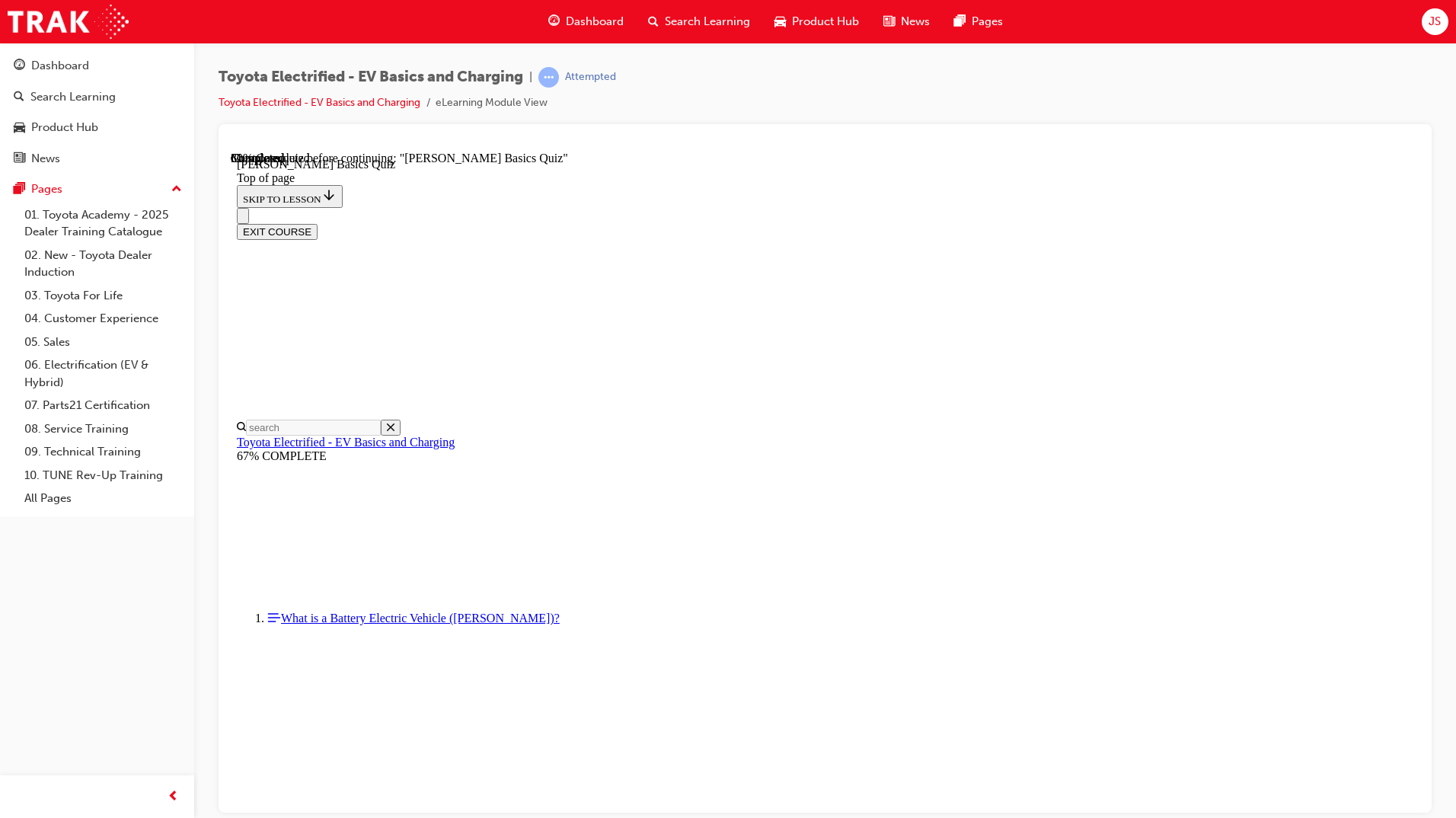
scroll to position [47, 0]
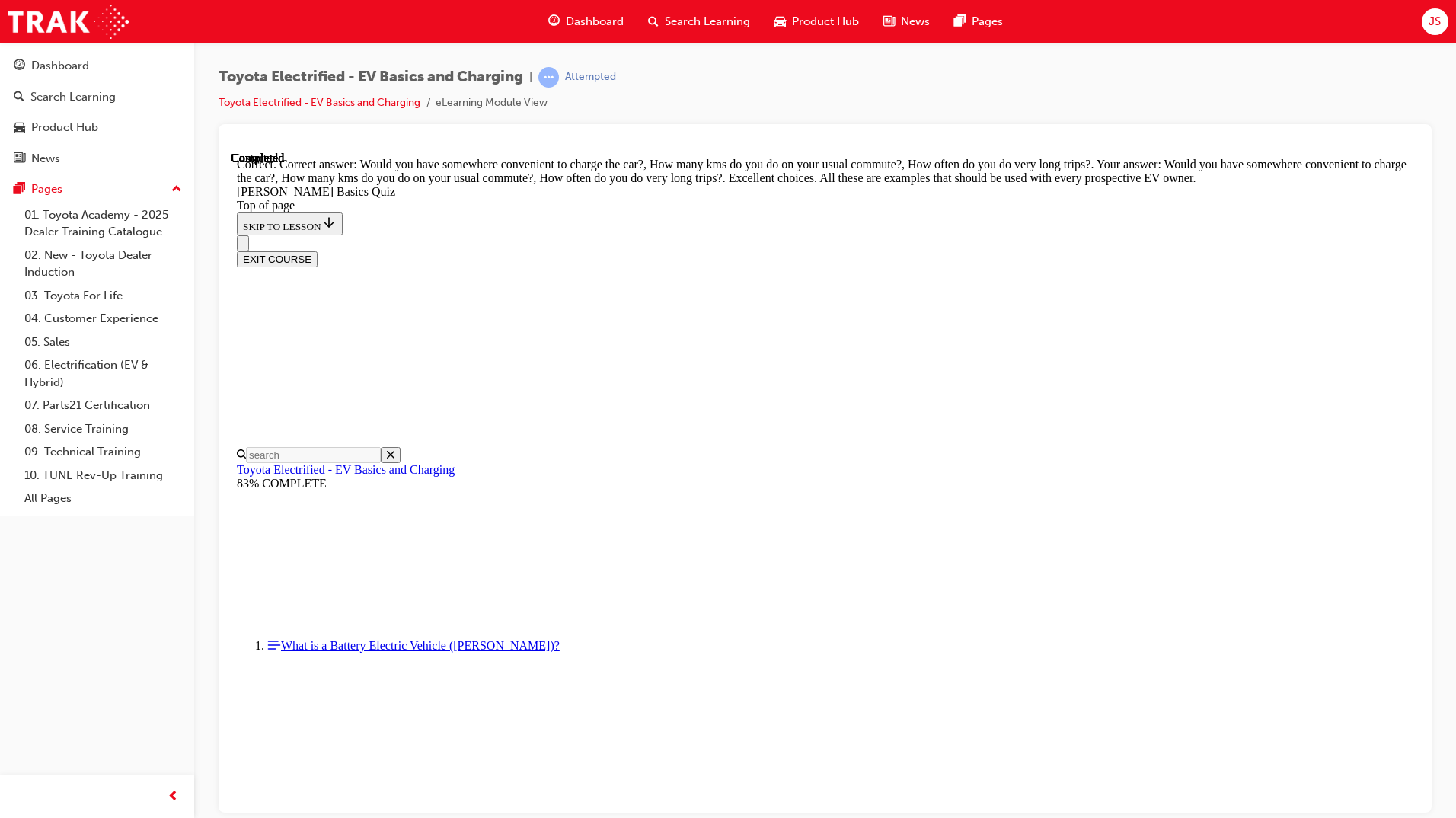
scroll to position [259, 0]
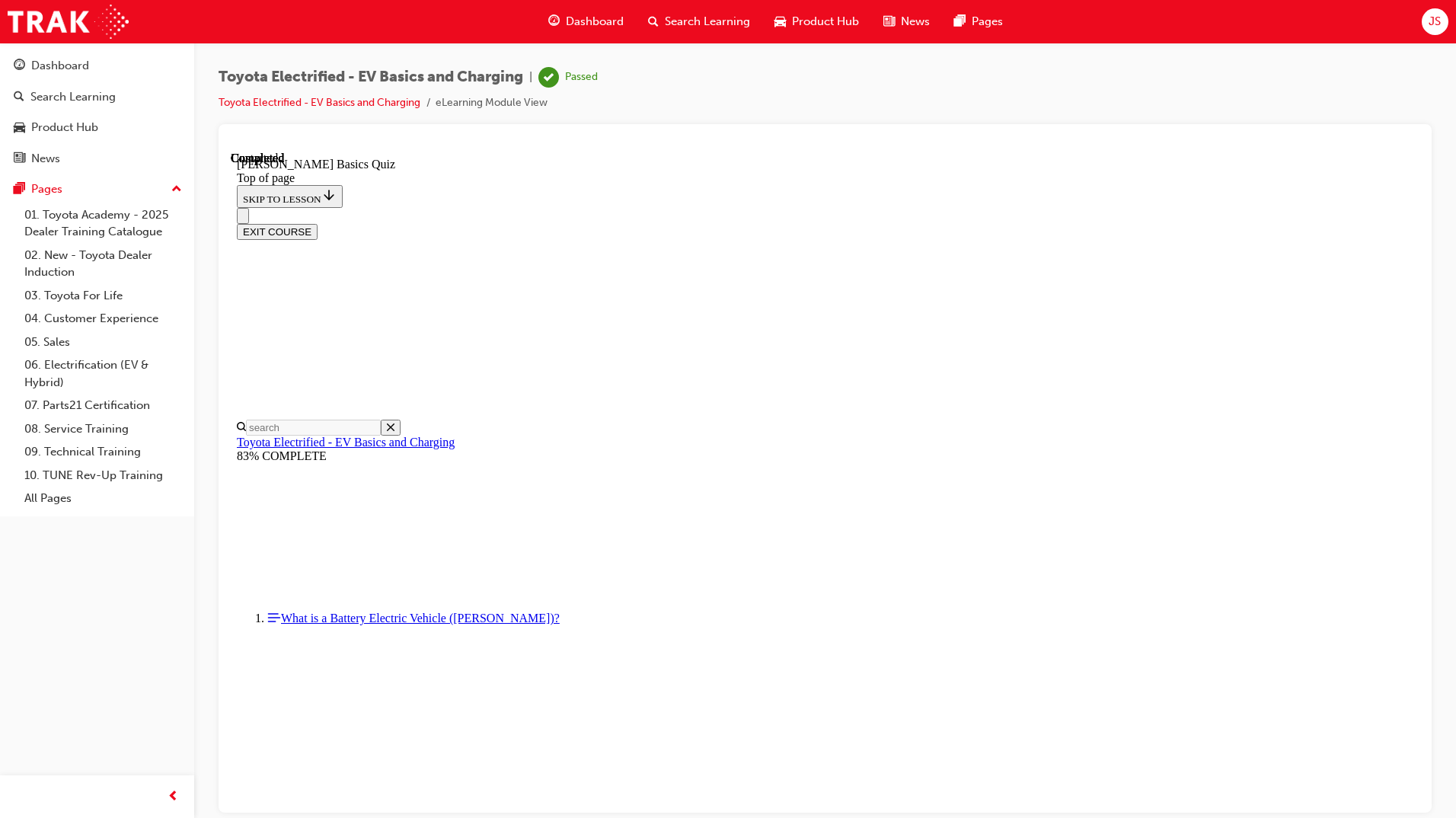
scroll to position [163, 0]
click at [318, 223] on button "EXIT COURSE" at bounding box center [277, 231] width 81 height 16
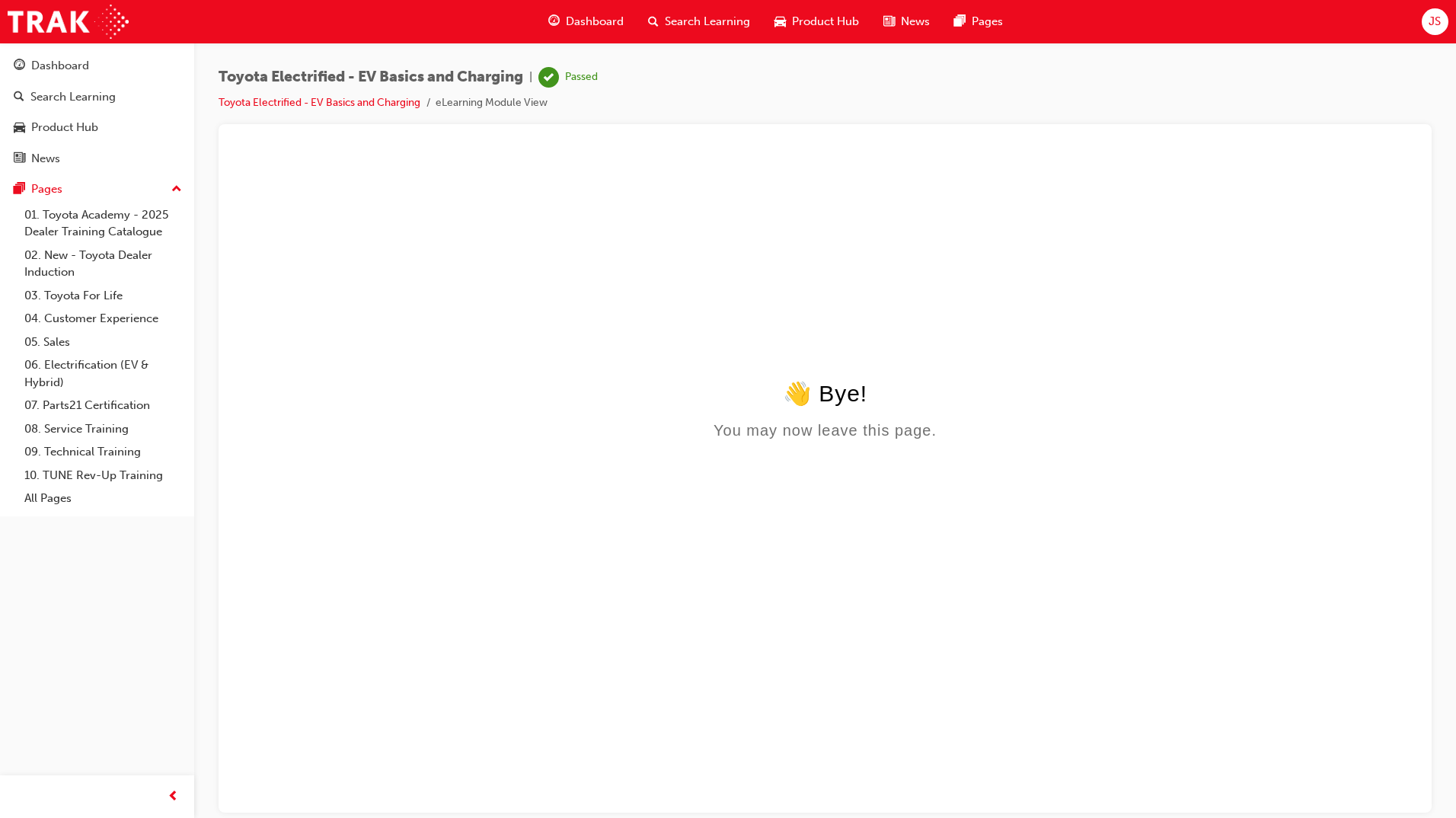
scroll to position [0, 0]
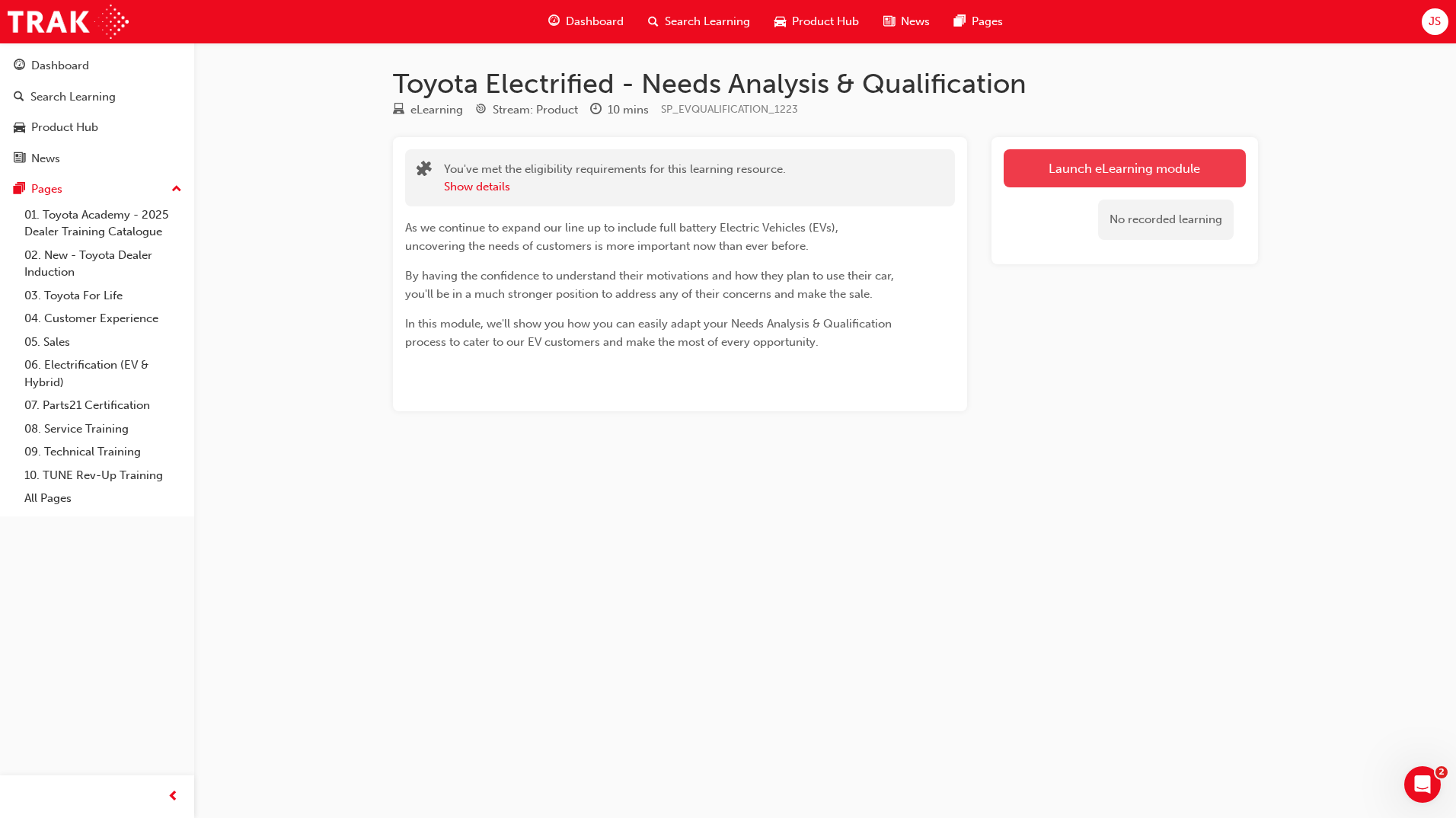
click at [1133, 171] on link "Launch eLearning module" at bounding box center [1124, 168] width 243 height 38
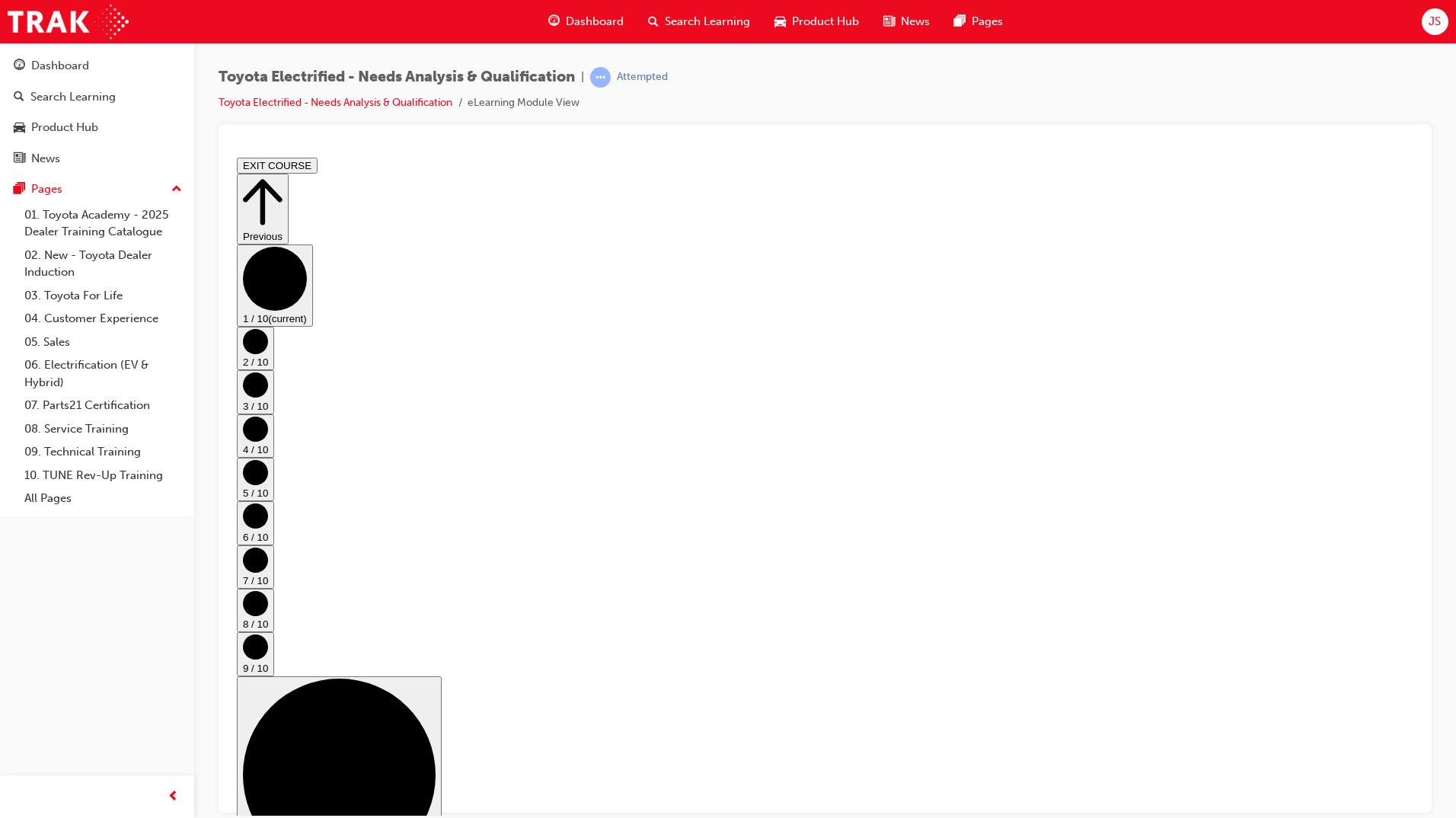
click at [268, 353] on circle "Step controls" at bounding box center [255, 340] width 25 height 25
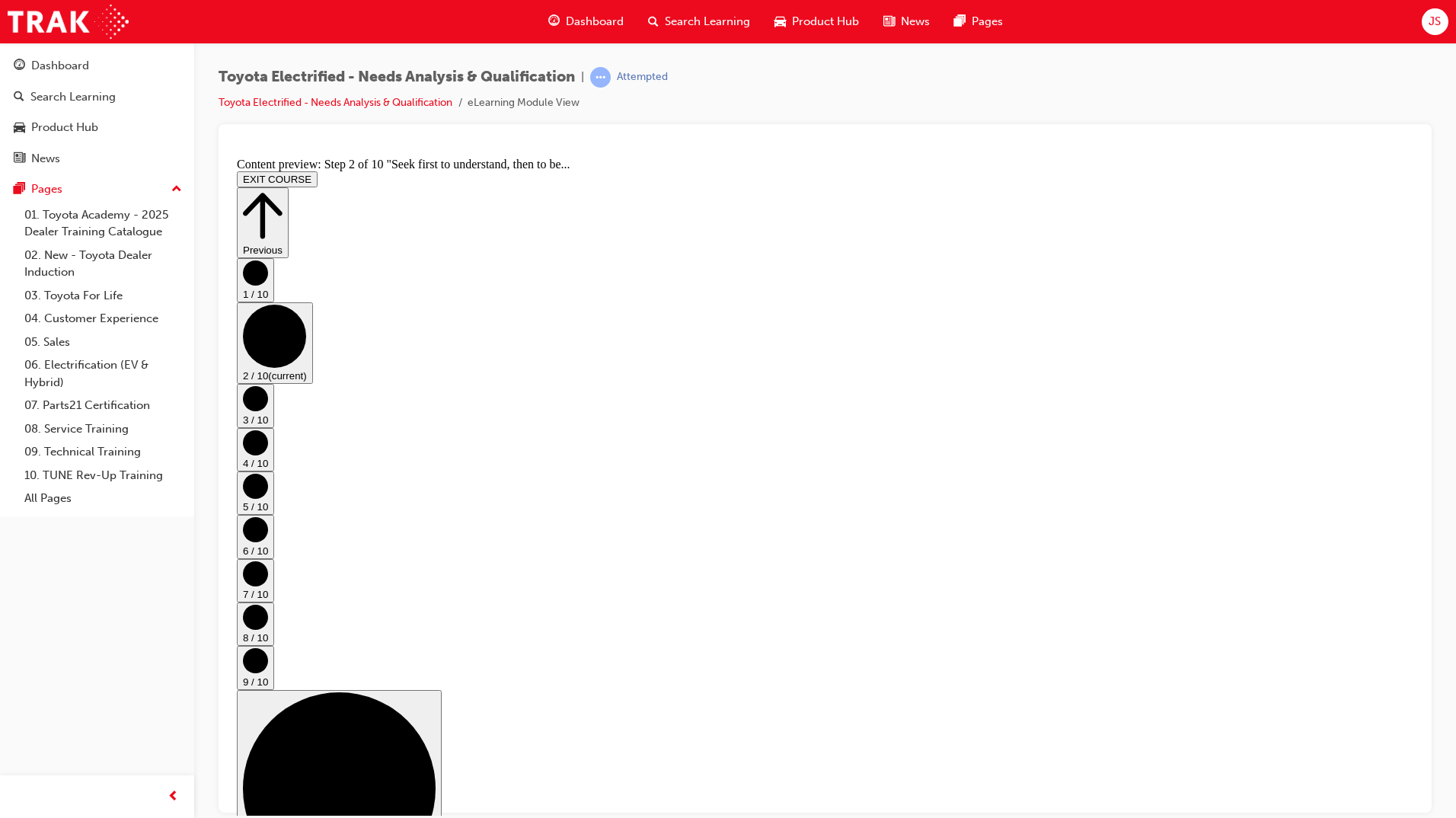
click at [275, 446] on button "4 / 10" at bounding box center [256, 449] width 37 height 43
click at [268, 473] on circle "Step controls" at bounding box center [255, 485] width 25 height 25
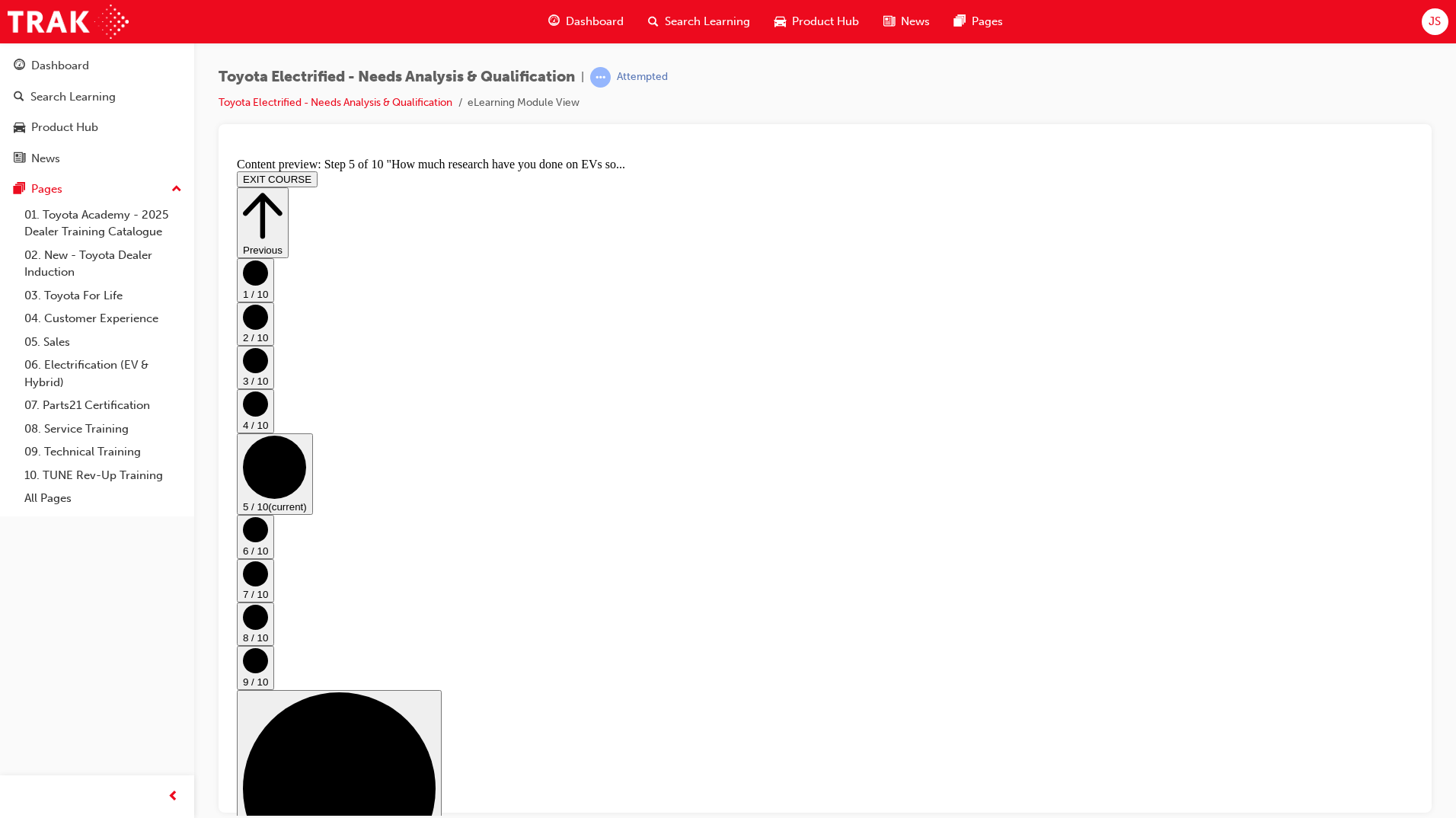
click at [275, 558] on button "7 / 10" at bounding box center [256, 580] width 37 height 43
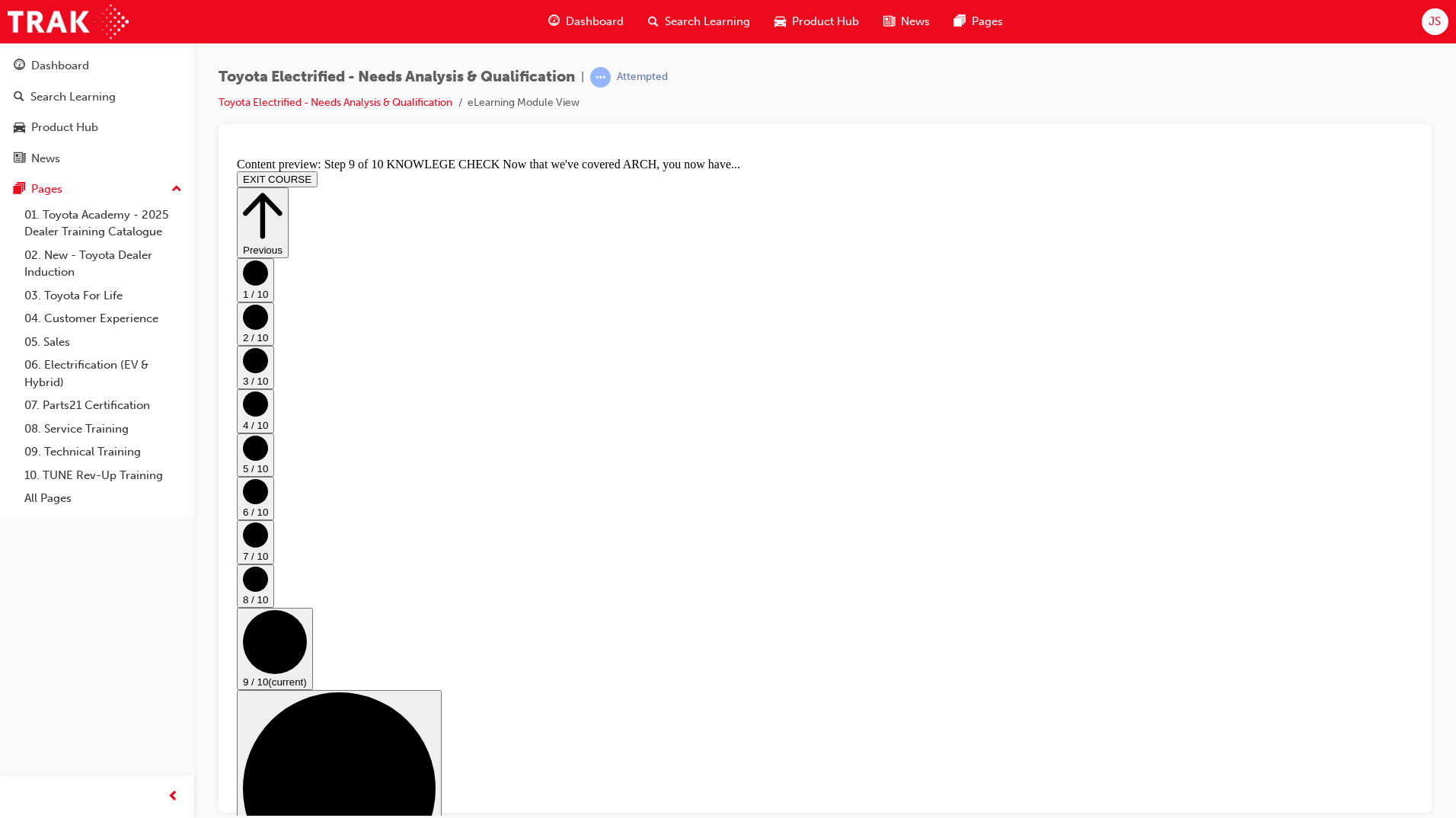
click at [441, 690] on button "10 / 10 (disabled until content is completed)" at bounding box center [339, 795] width 205 height 211
click at [237, 690] on button "10 / 10 (disabled until content is completed)" at bounding box center [339, 795] width 205 height 211
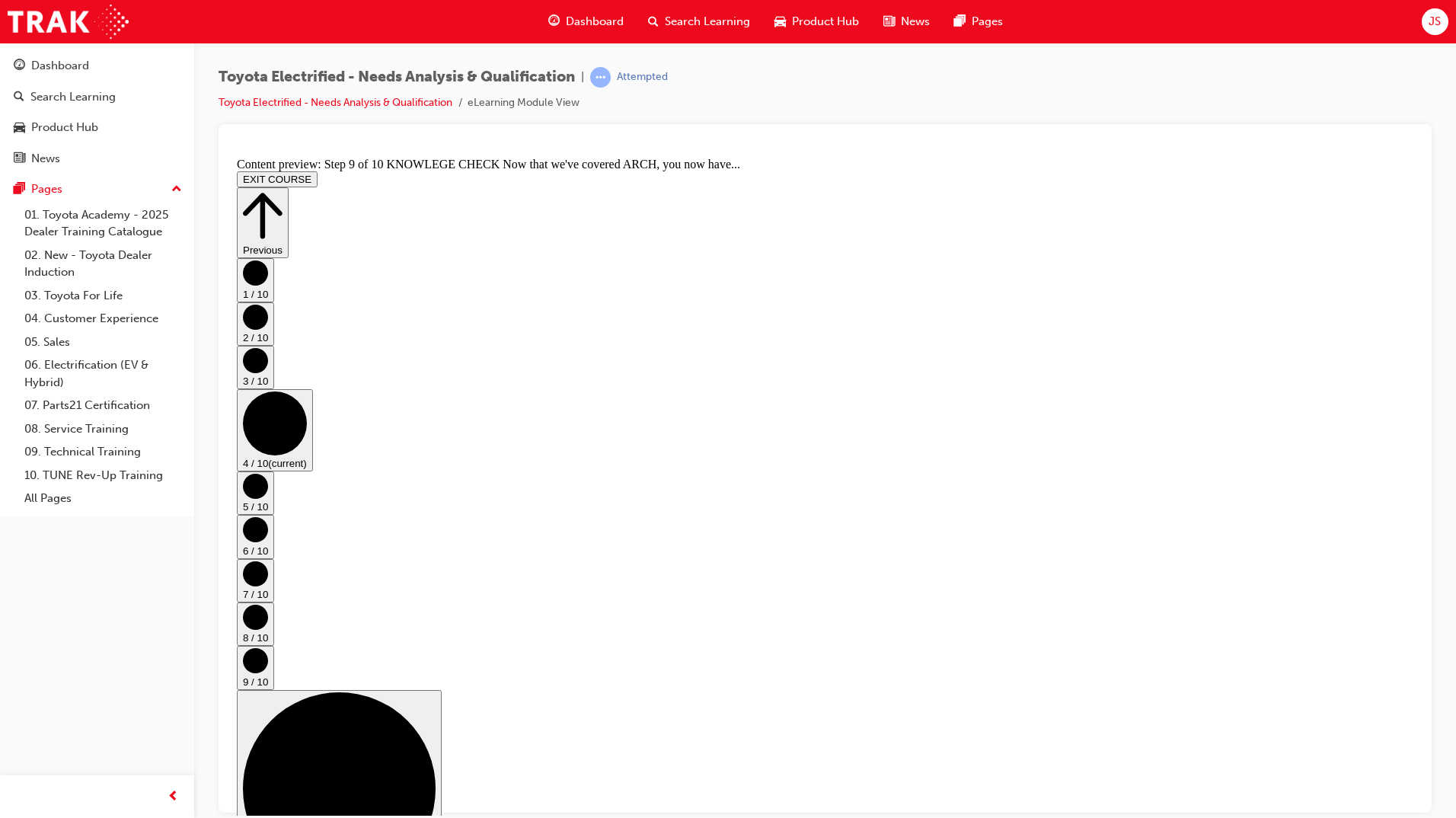
scroll to position [0, 0]
click at [275, 646] on button "9 / 10" at bounding box center [256, 667] width 37 height 43
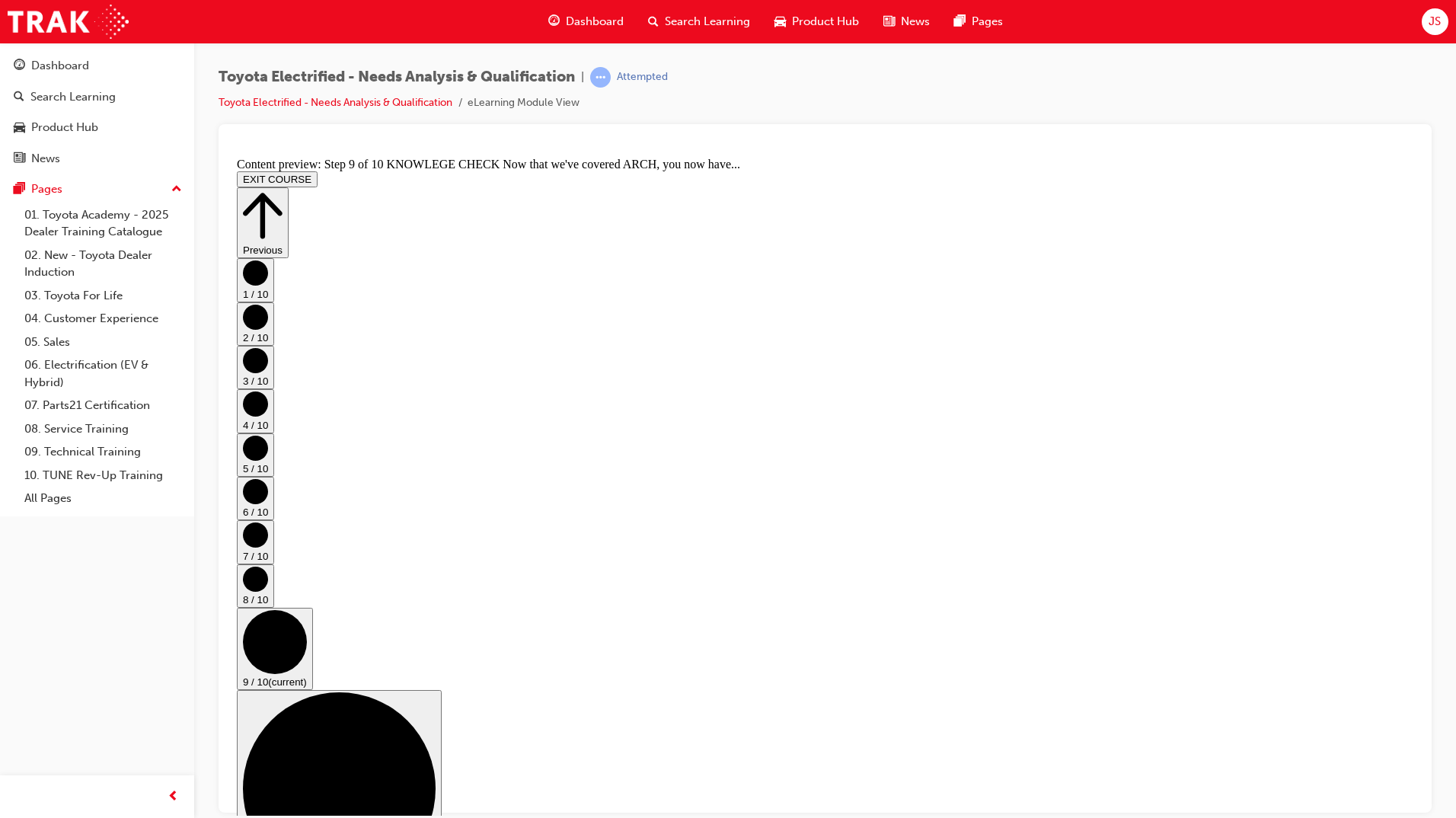
click at [441, 690] on button "10 / 10 (disabled until content is completed)" at bounding box center [339, 795] width 205 height 211
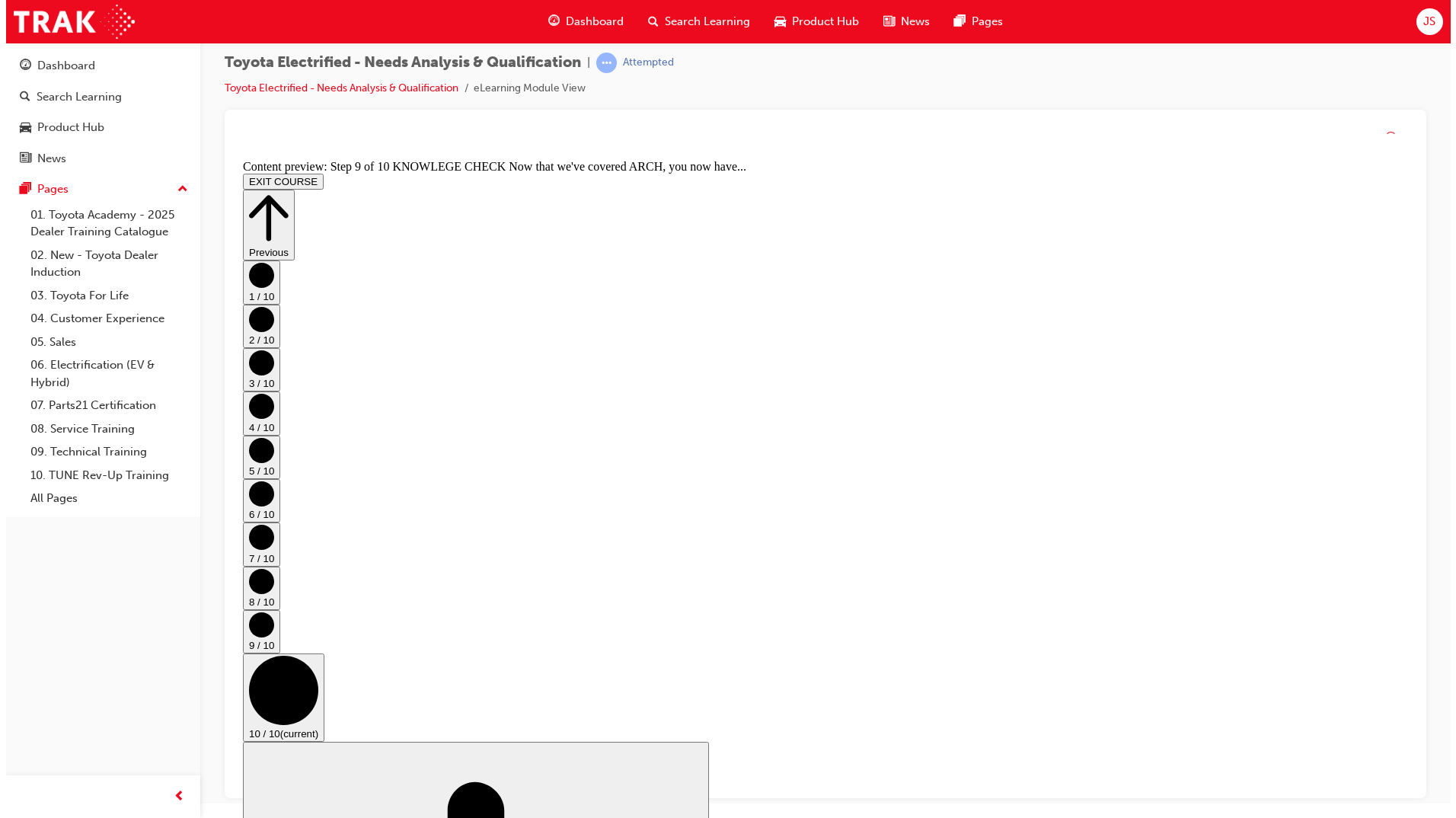
scroll to position [0, 0]
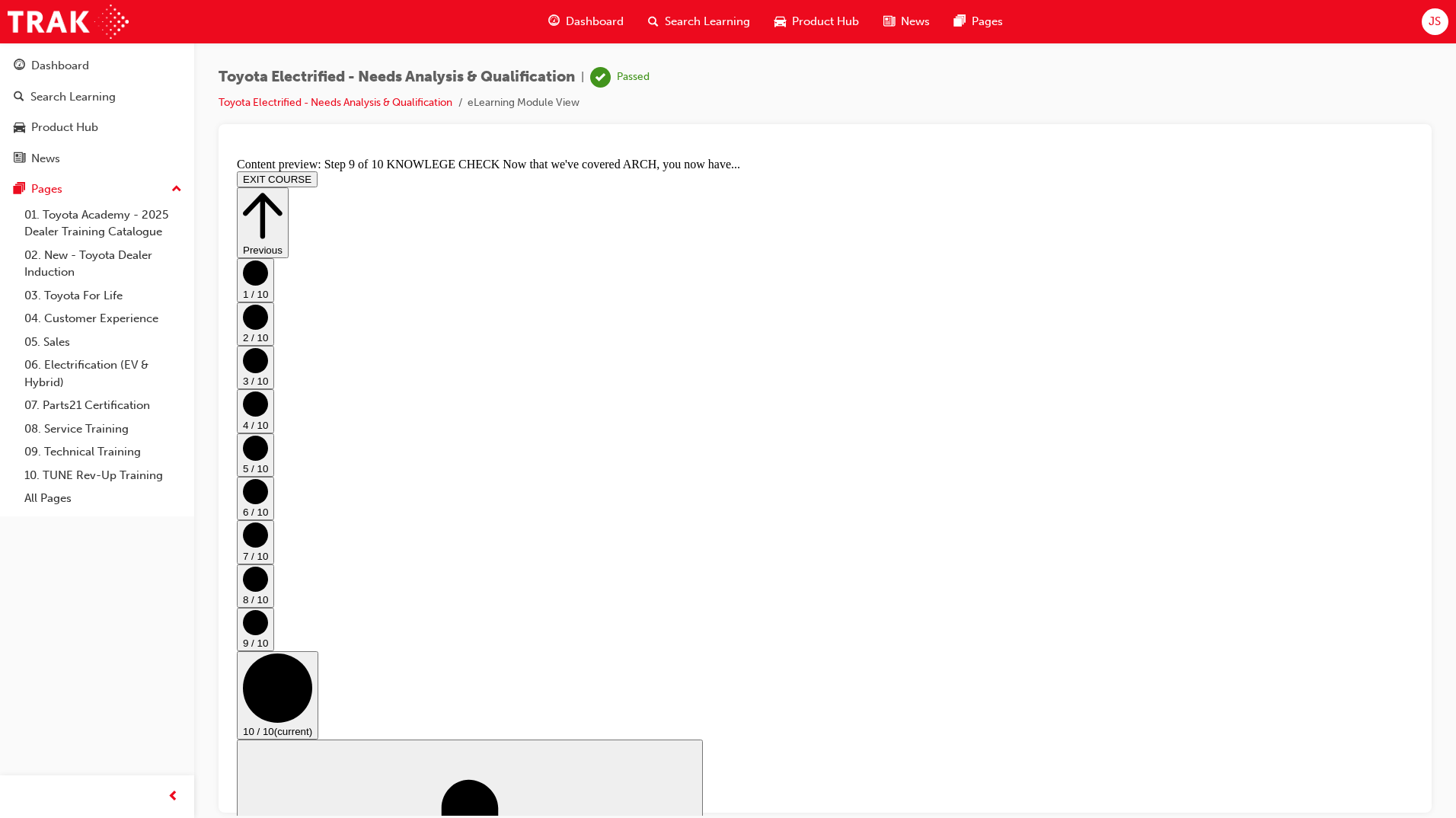
click at [318, 171] on button "EXIT COURSE" at bounding box center [277, 178] width 81 height 16
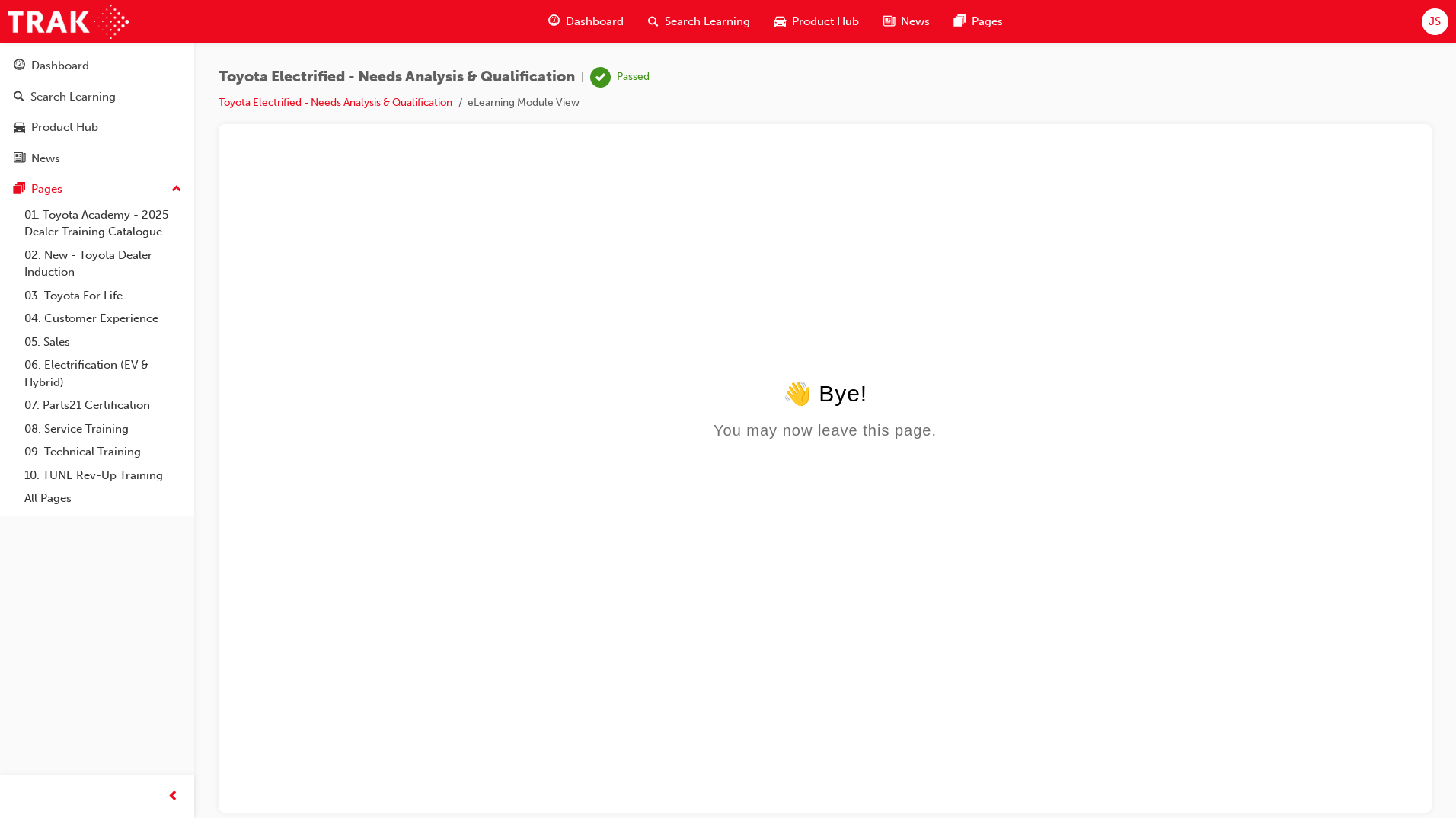
click at [848, 422] on div "👋 Bye! You may now leave this page." at bounding box center [825, 409] width 1177 height 59
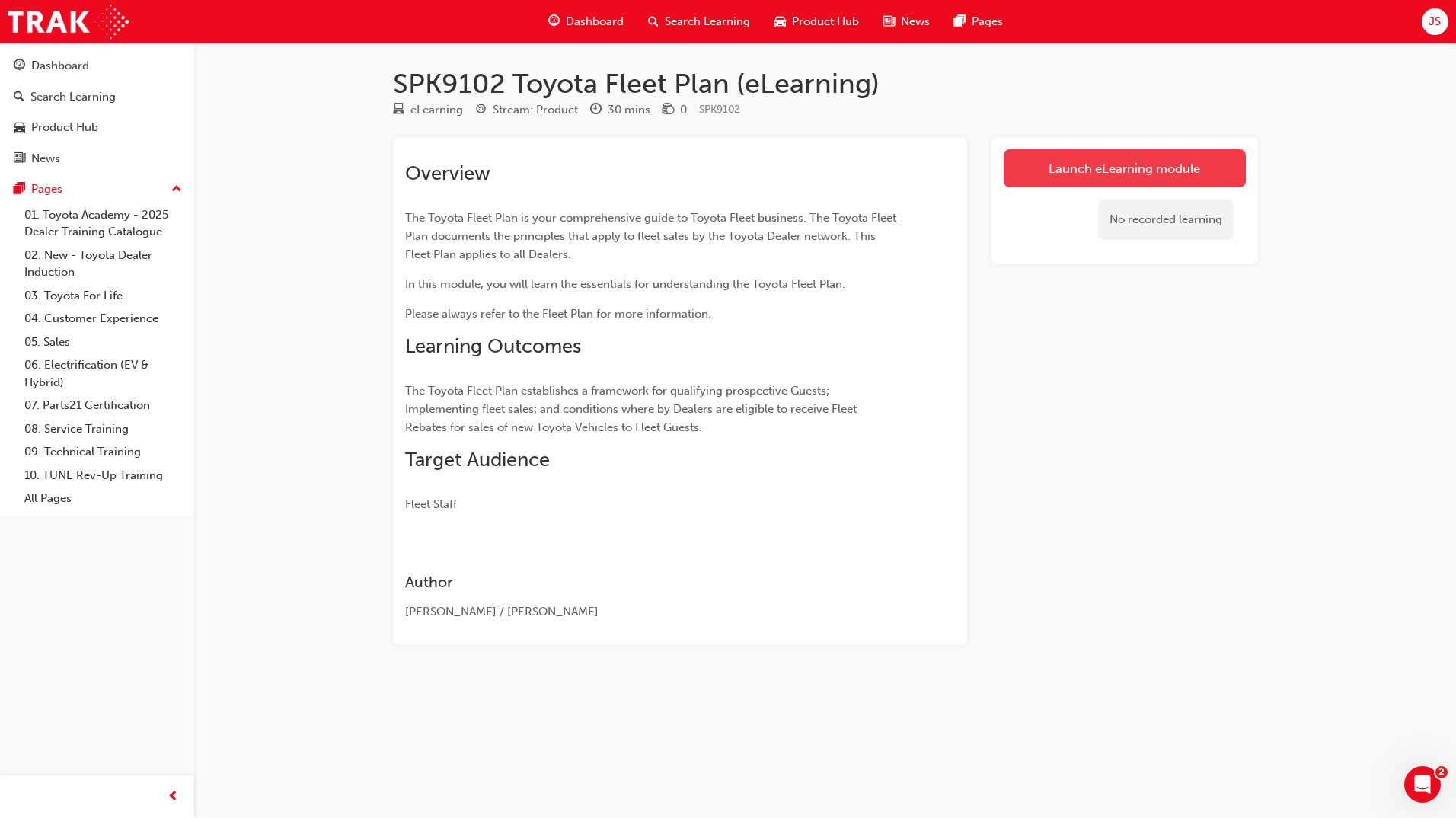
click at [1061, 170] on link "Launch eLearning module" at bounding box center [1124, 168] width 243 height 38
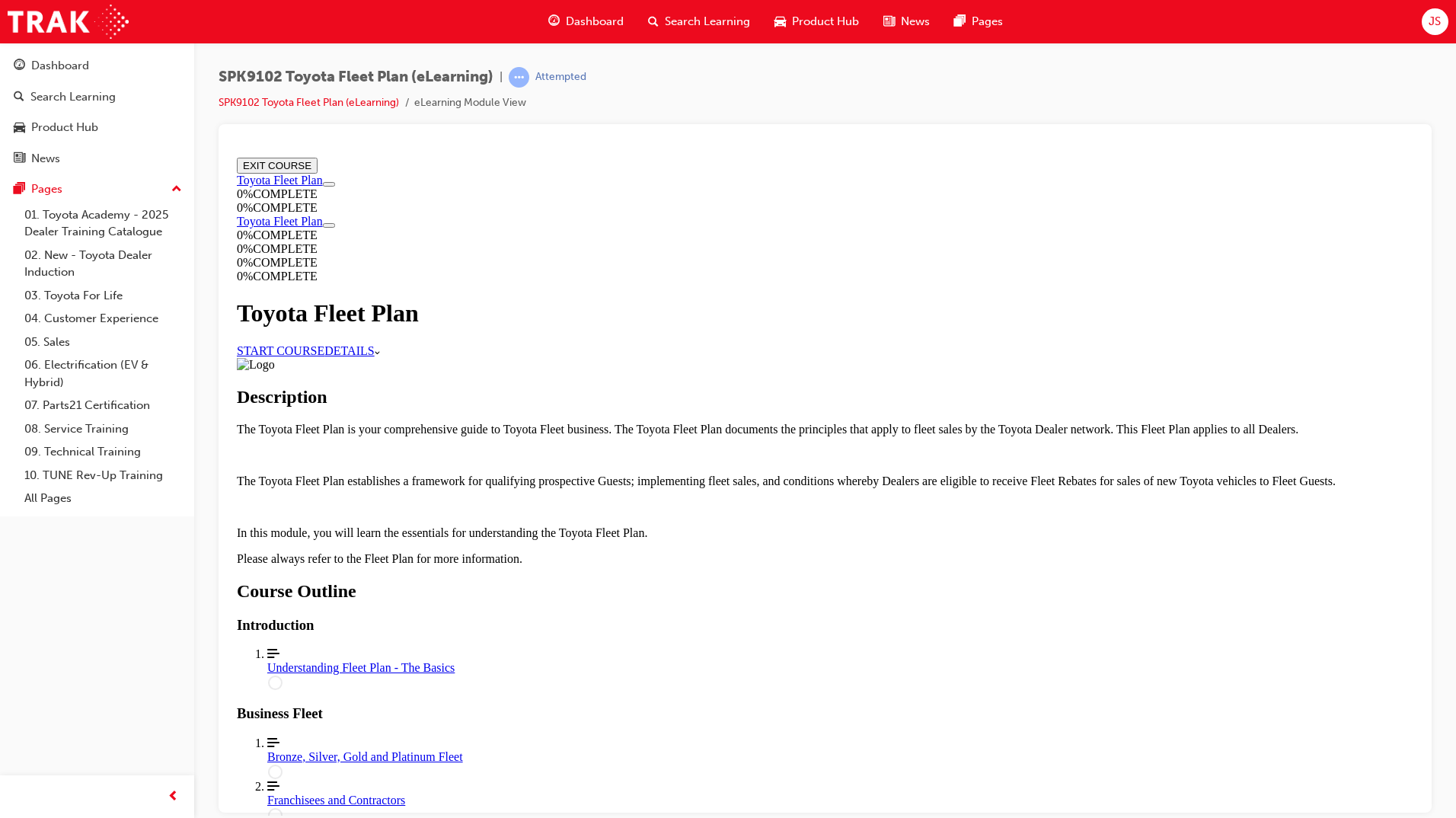
click at [324, 344] on link "START COURSE" at bounding box center [280, 350] width 87 height 13
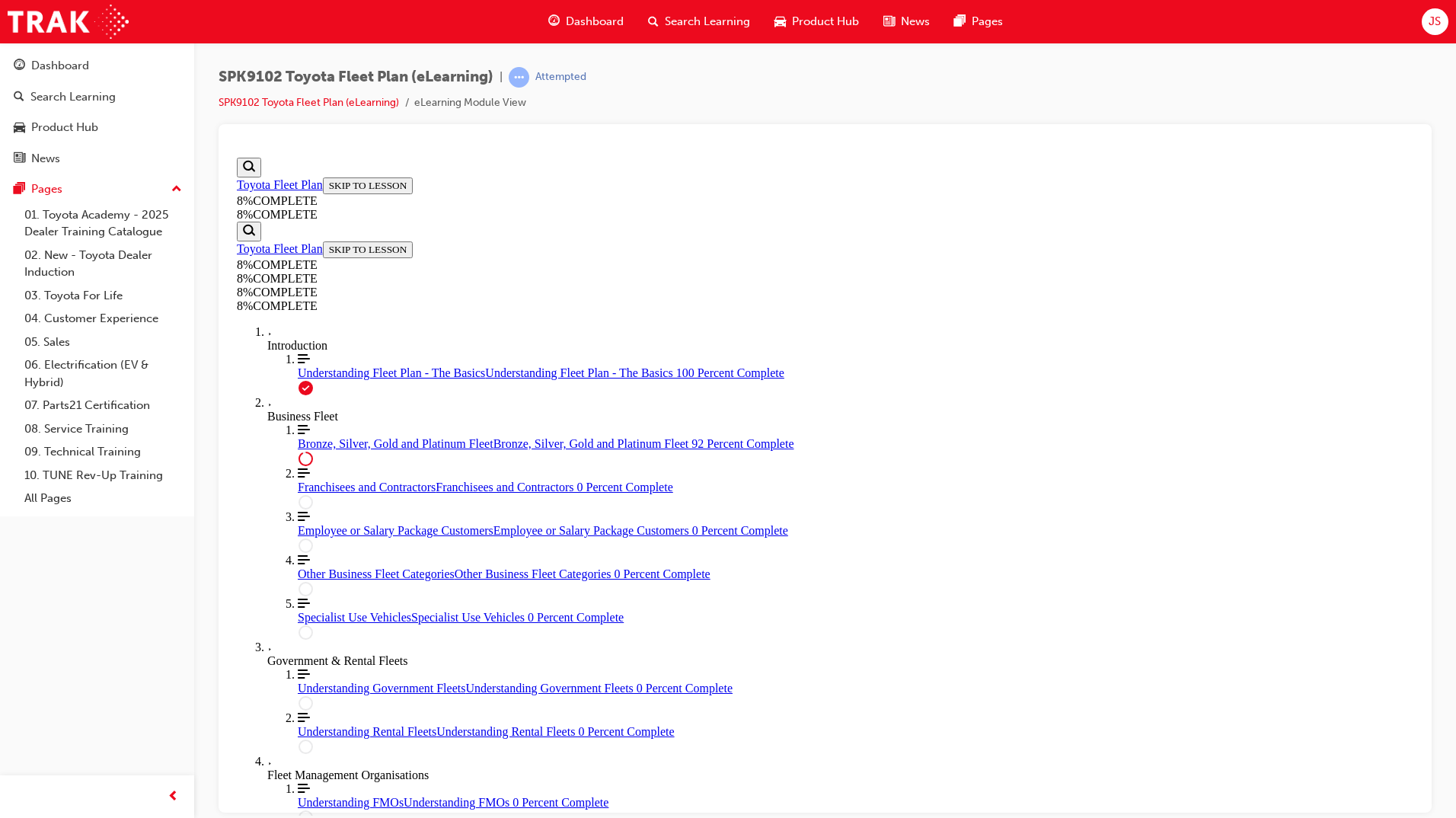
scroll to position [4737, 0]
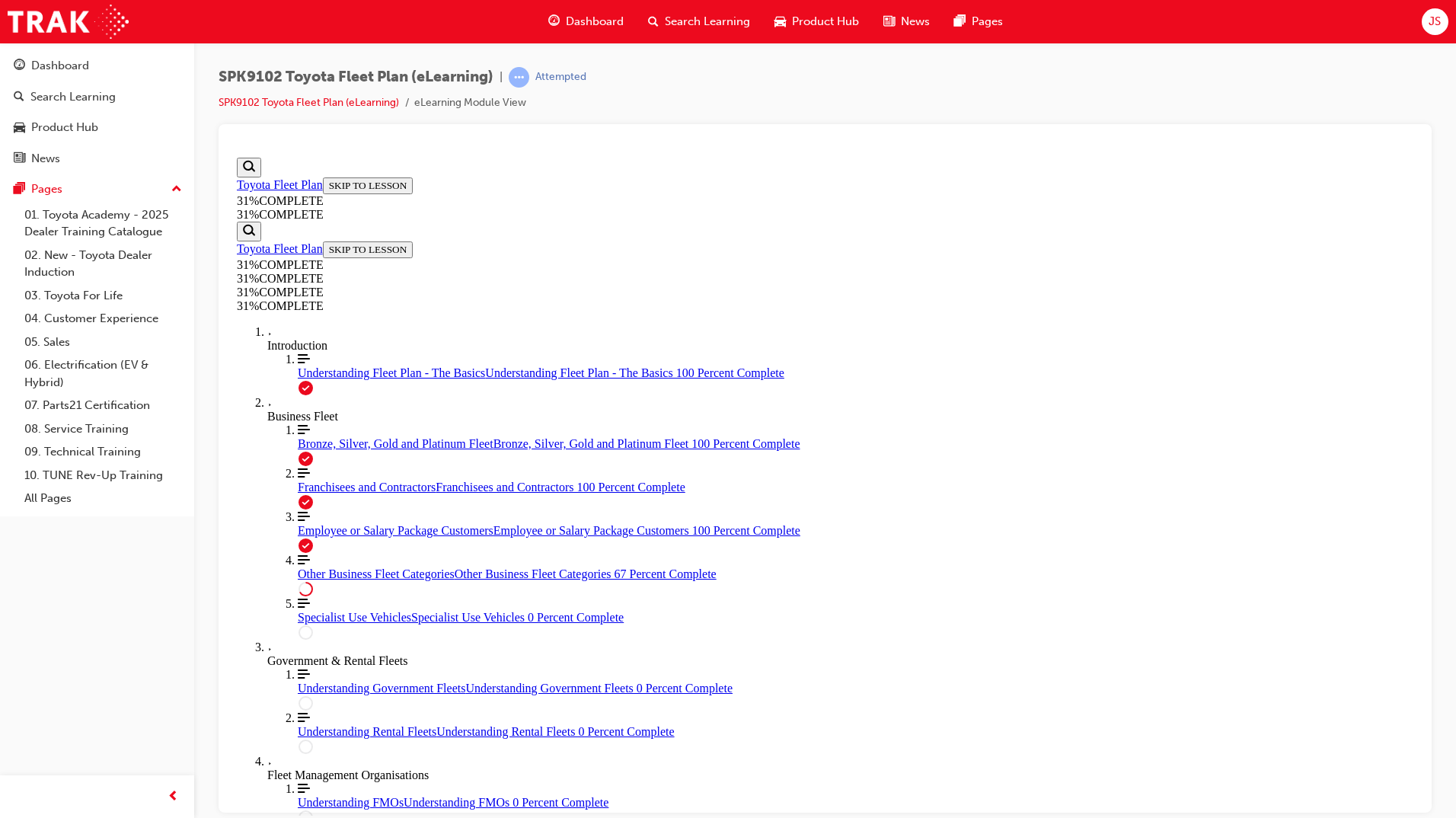
scroll to position [594, 0]
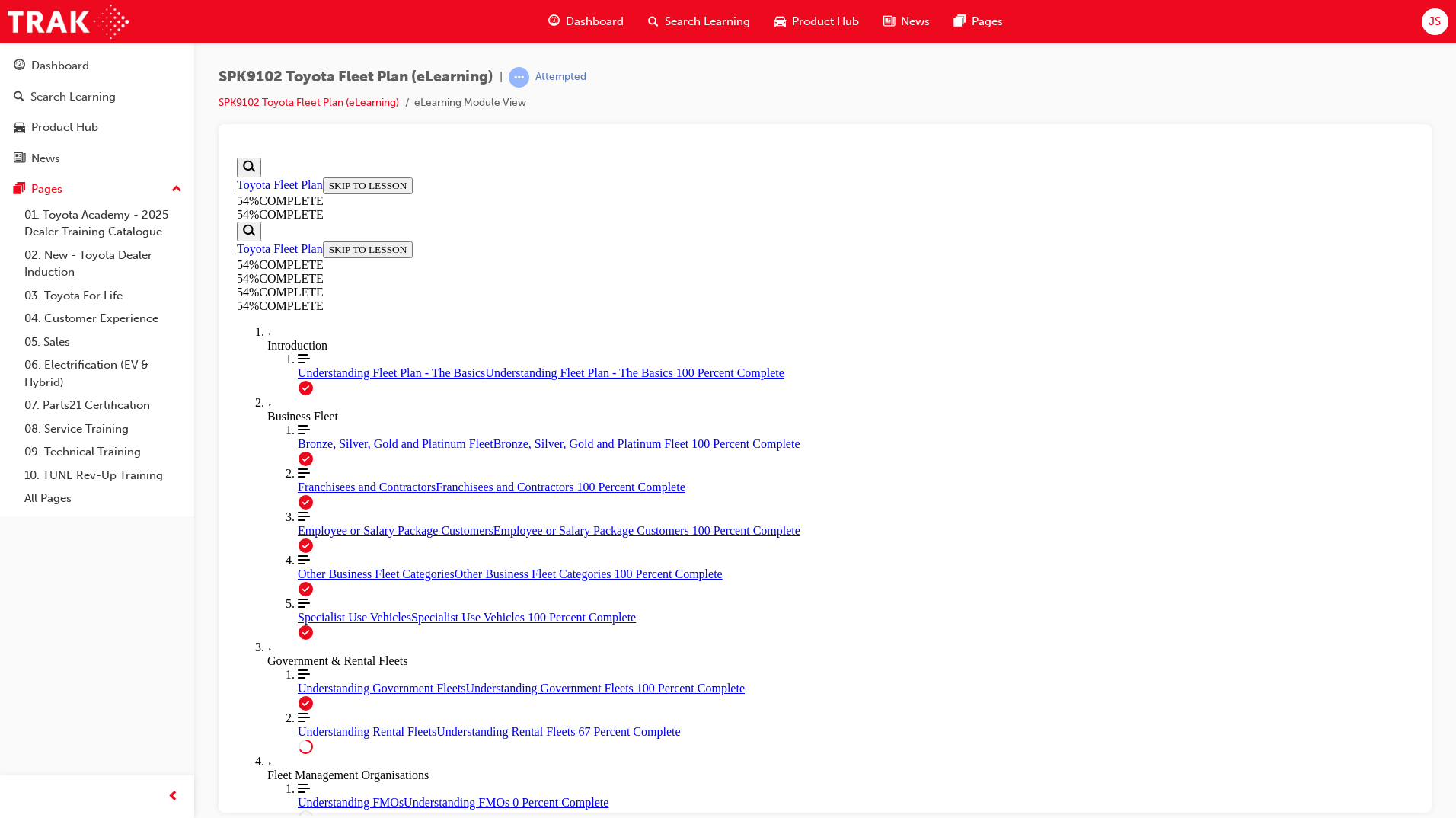
drag, startPoint x: 821, startPoint y: 704, endPoint x: 871, endPoint y: 692, distance: 51.4
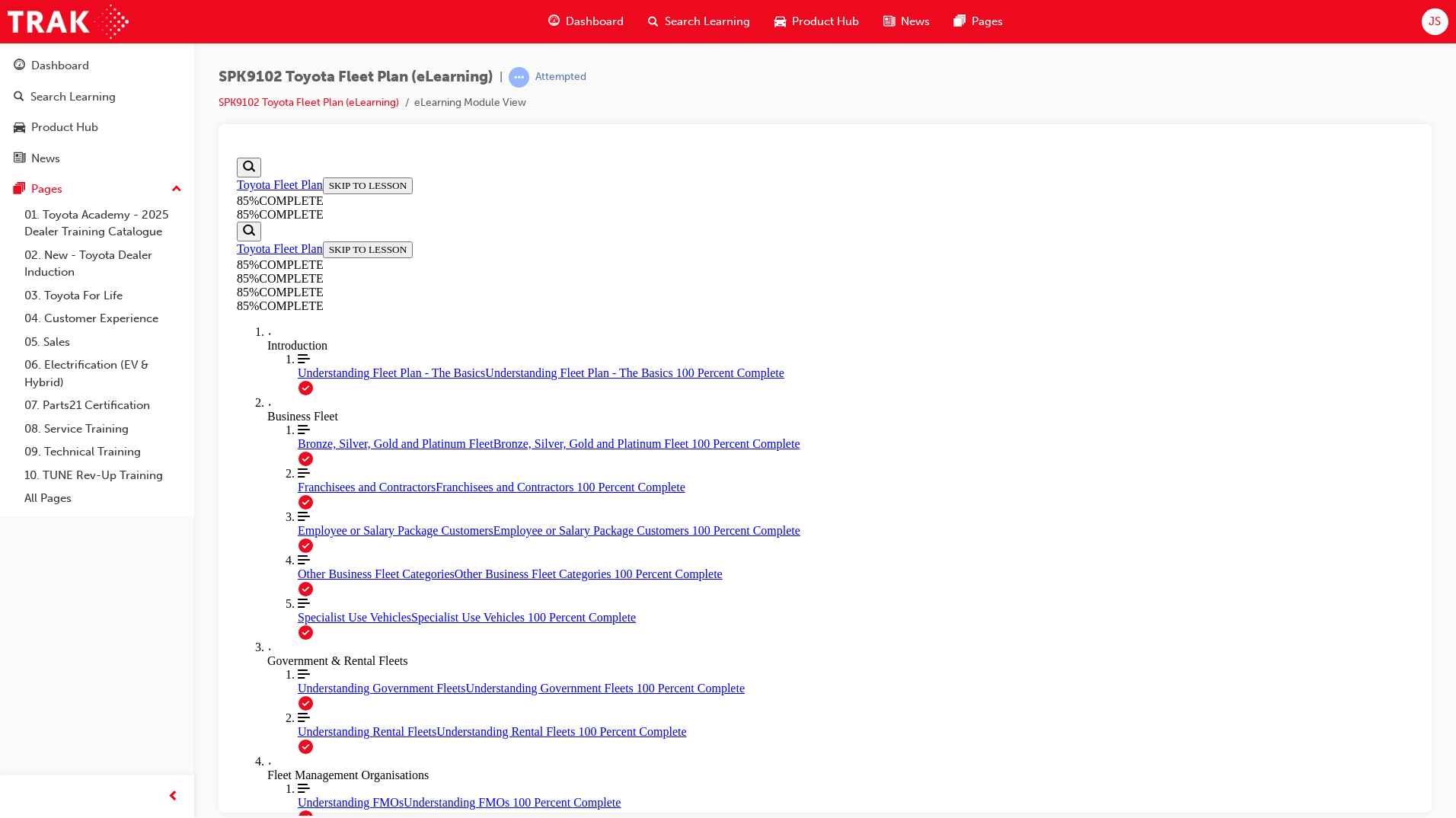
scroll to position [5409, 0]
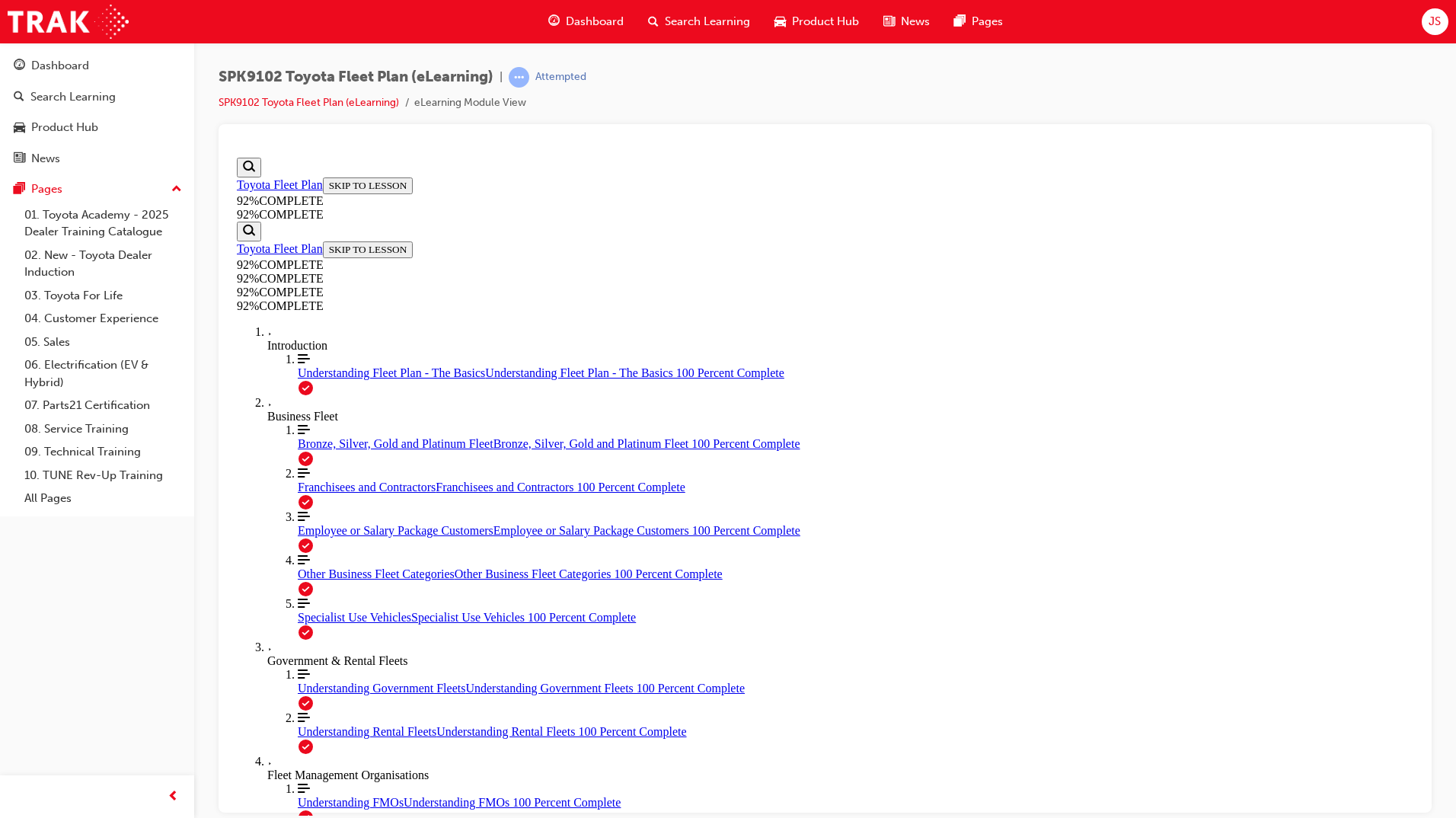
scroll to position [55, 0]
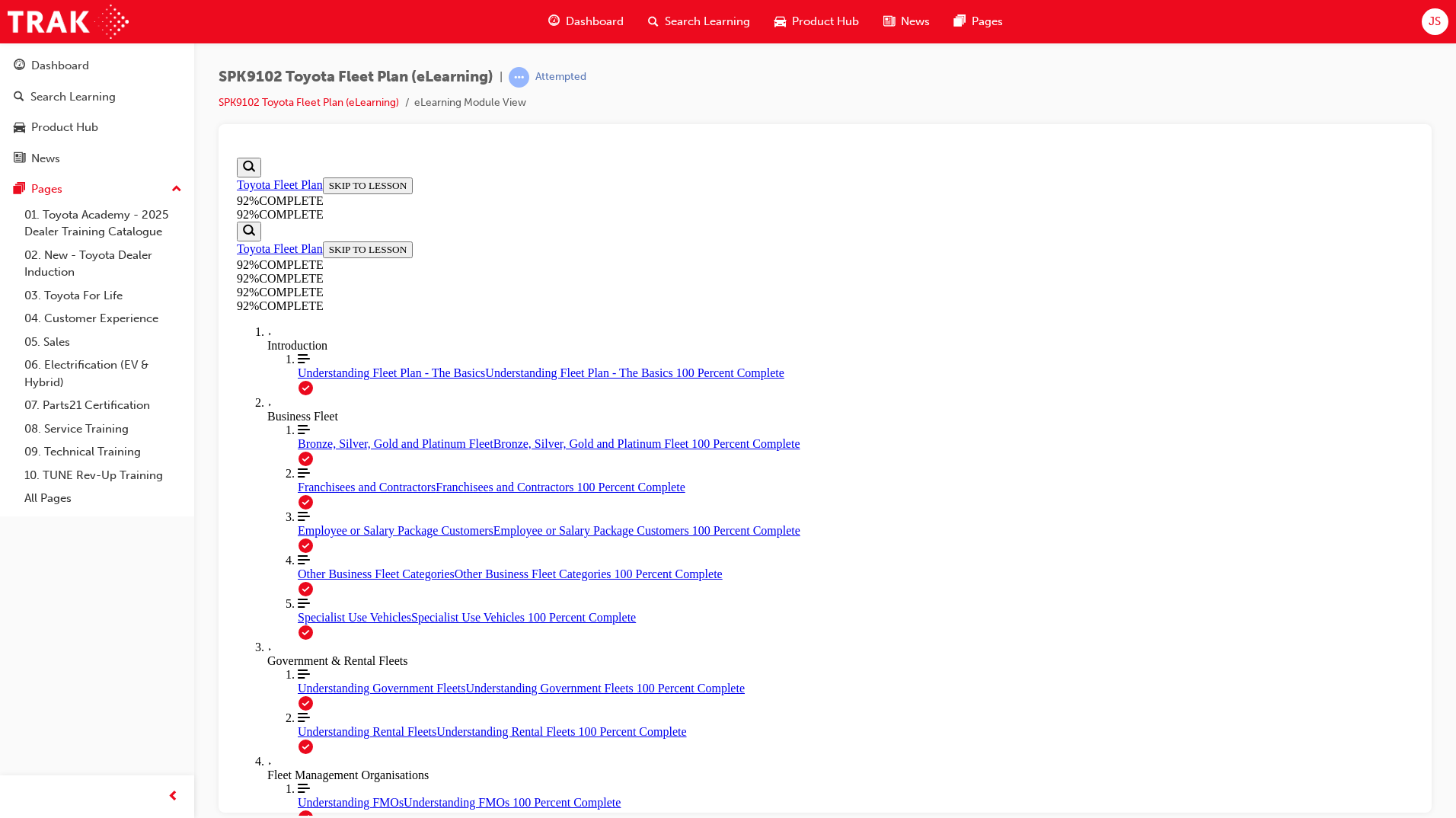
scroll to position [0, 0]
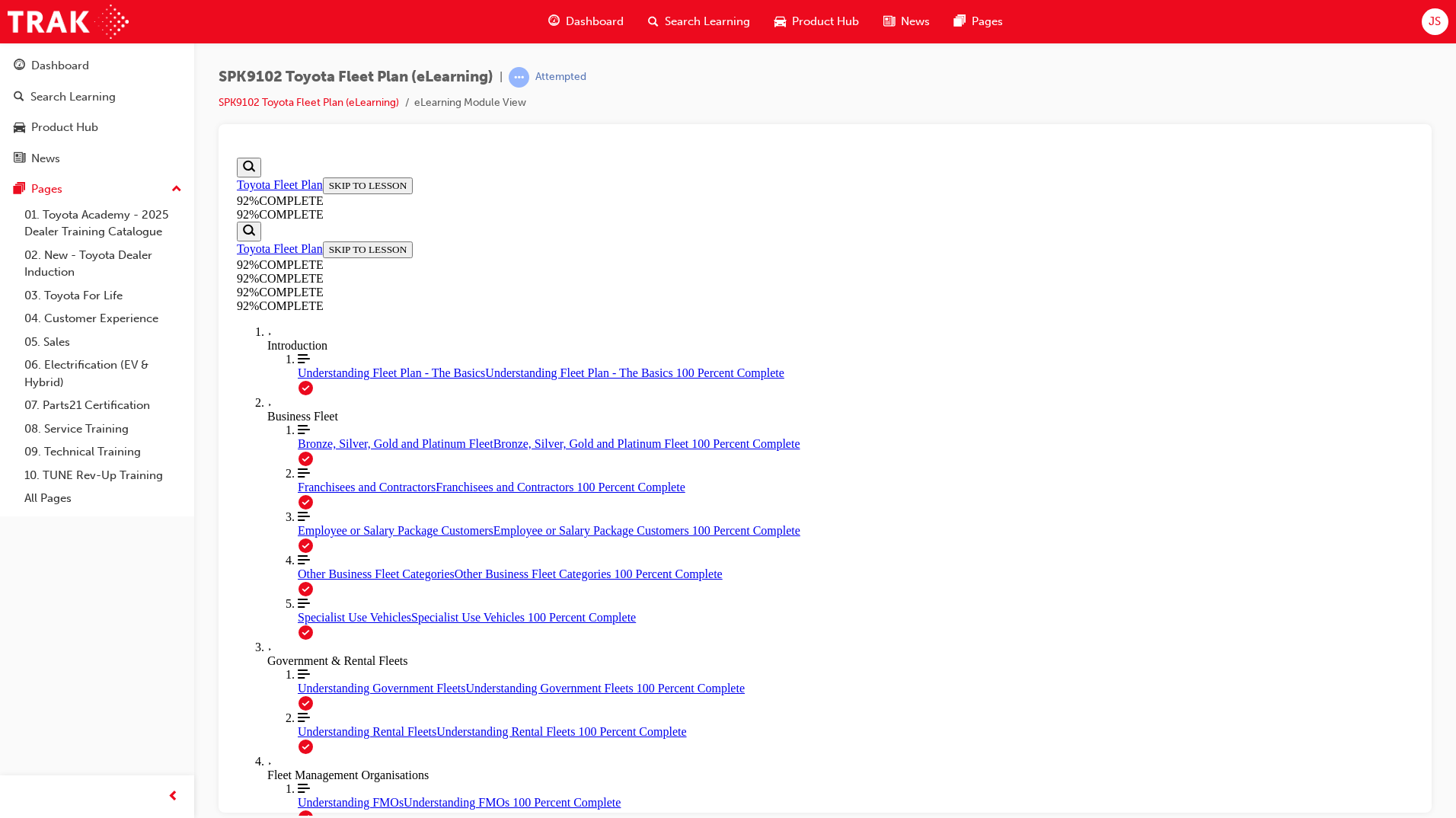
drag, startPoint x: 800, startPoint y: 497, endPoint x: 1048, endPoint y: 574, distance: 259.7
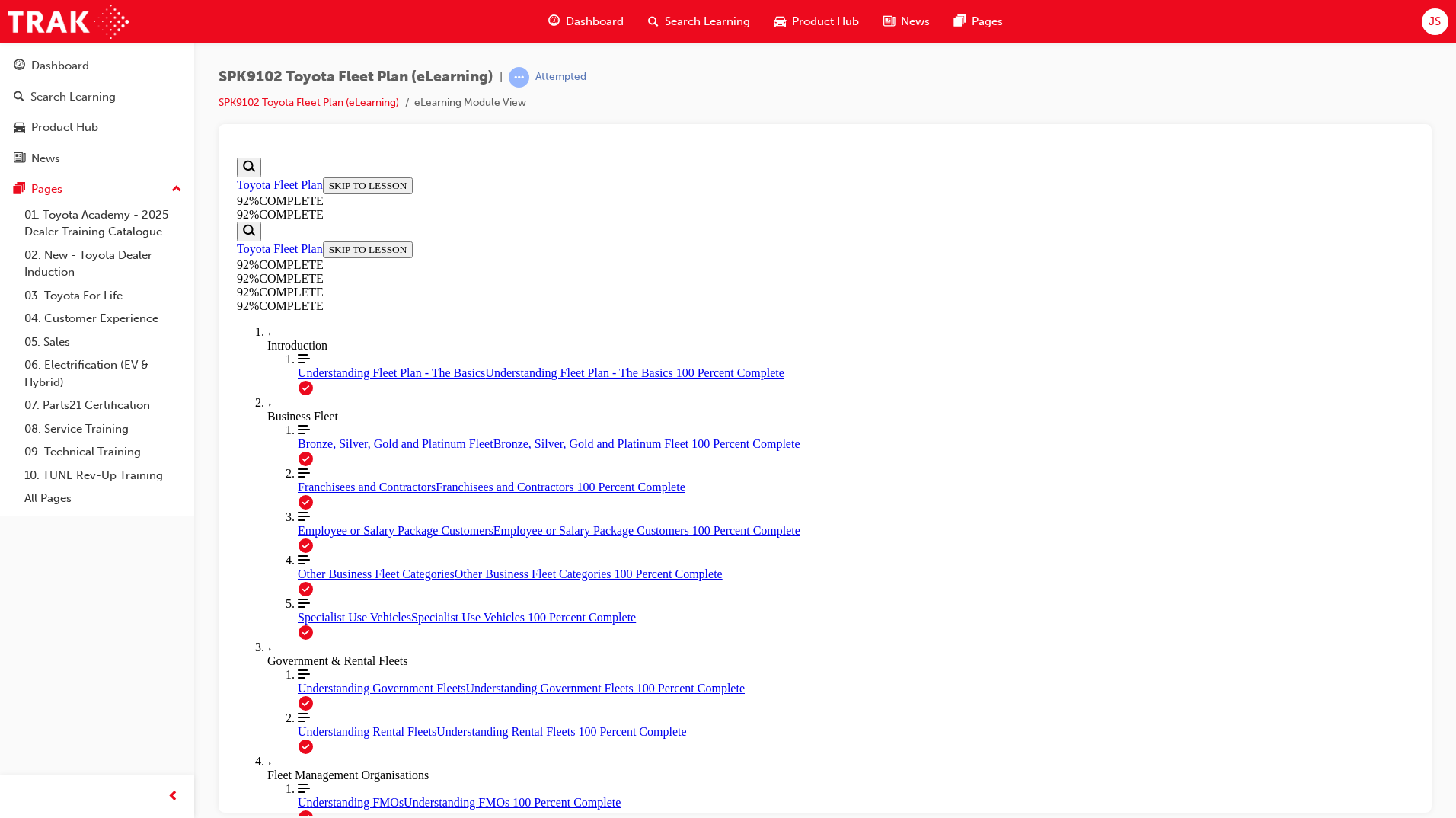
drag, startPoint x: 1007, startPoint y: 561, endPoint x: 1003, endPoint y: 573, distance: 12.6
drag, startPoint x: 878, startPoint y: 511, endPoint x: 958, endPoint y: 510, distance: 80.0
drag, startPoint x: 838, startPoint y: 637, endPoint x: 929, endPoint y: 637, distance: 91.0
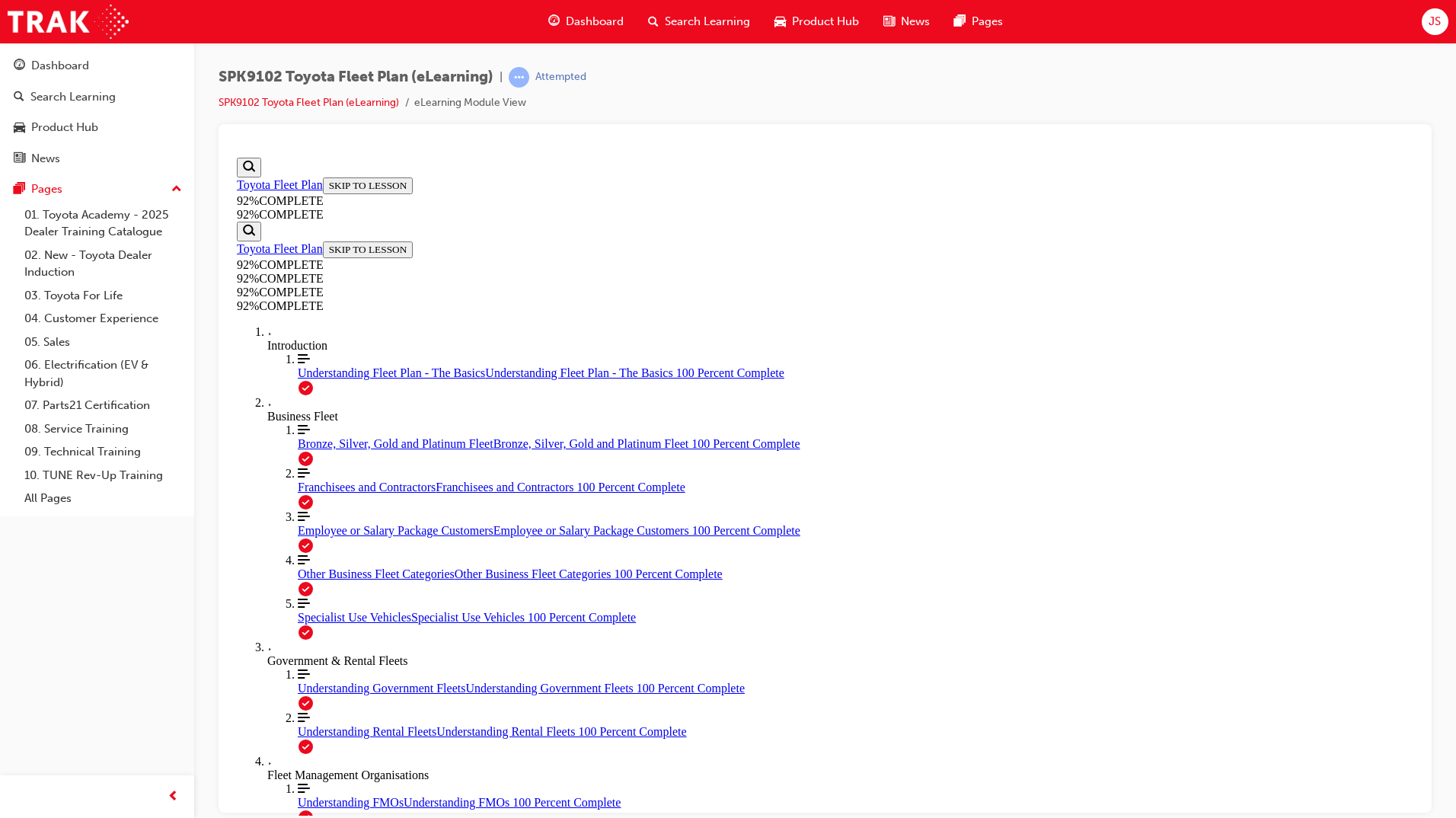
scroll to position [125, 0]
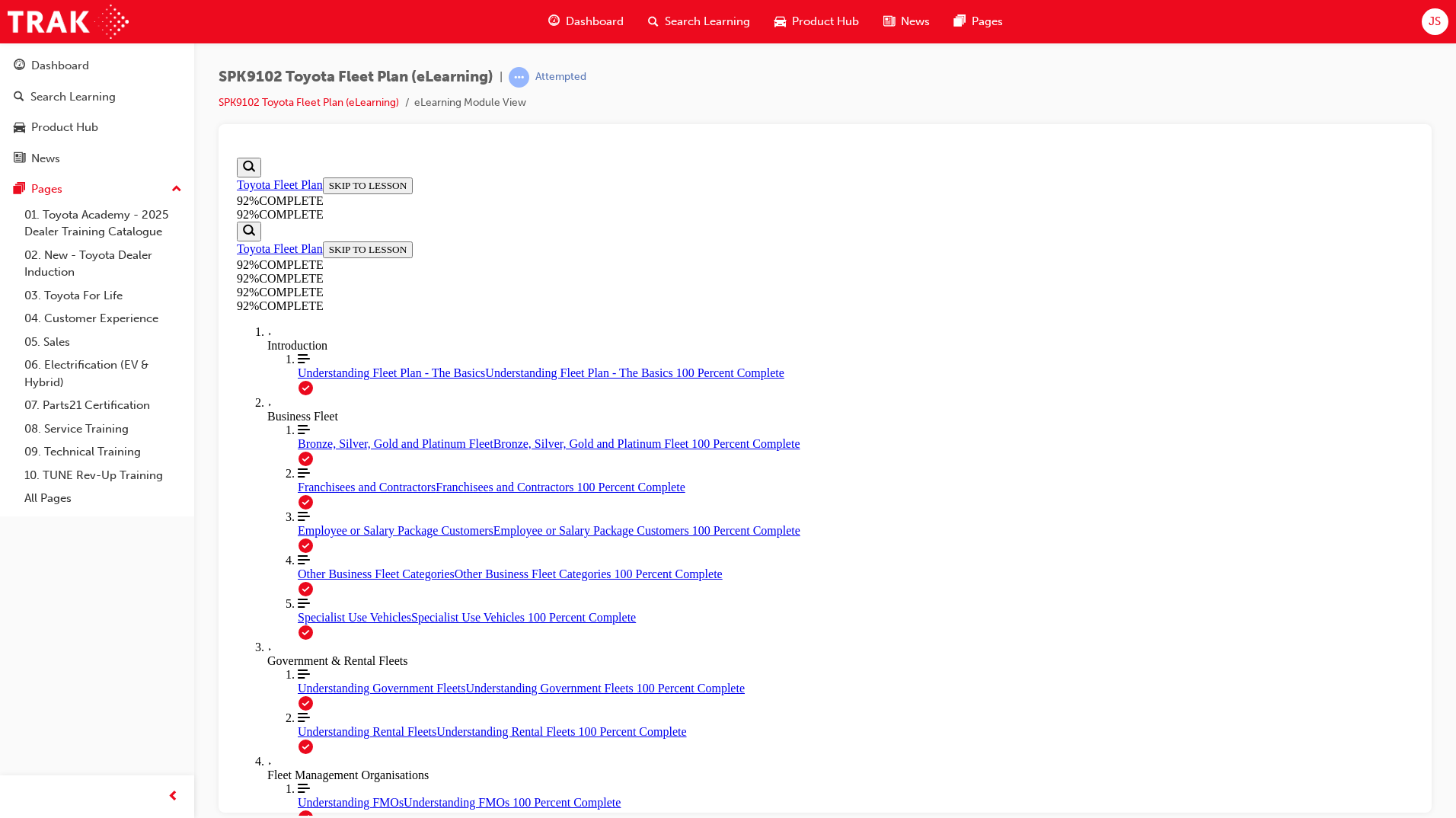
scroll to position [173, 0]
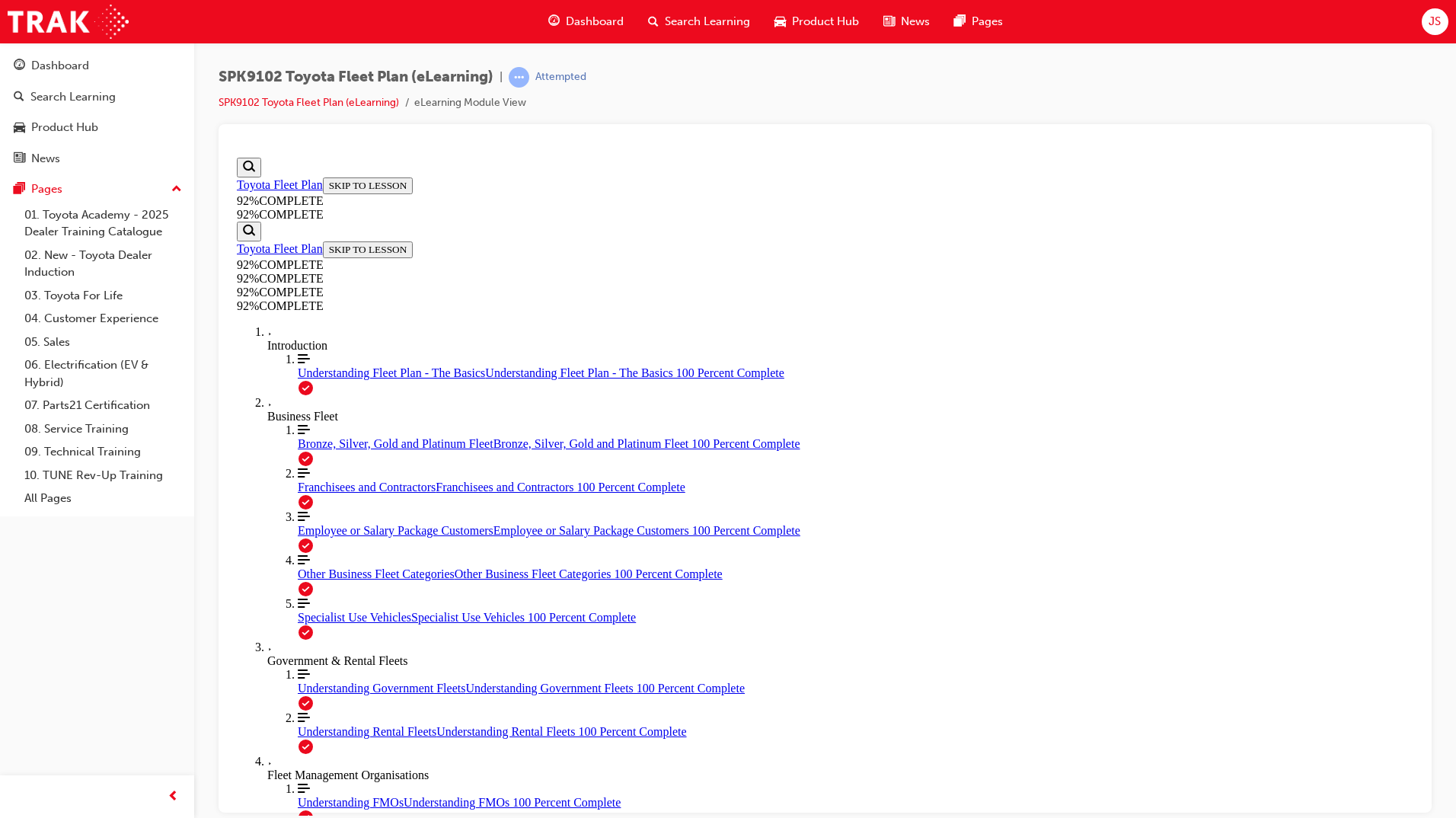
scroll to position [202, 0]
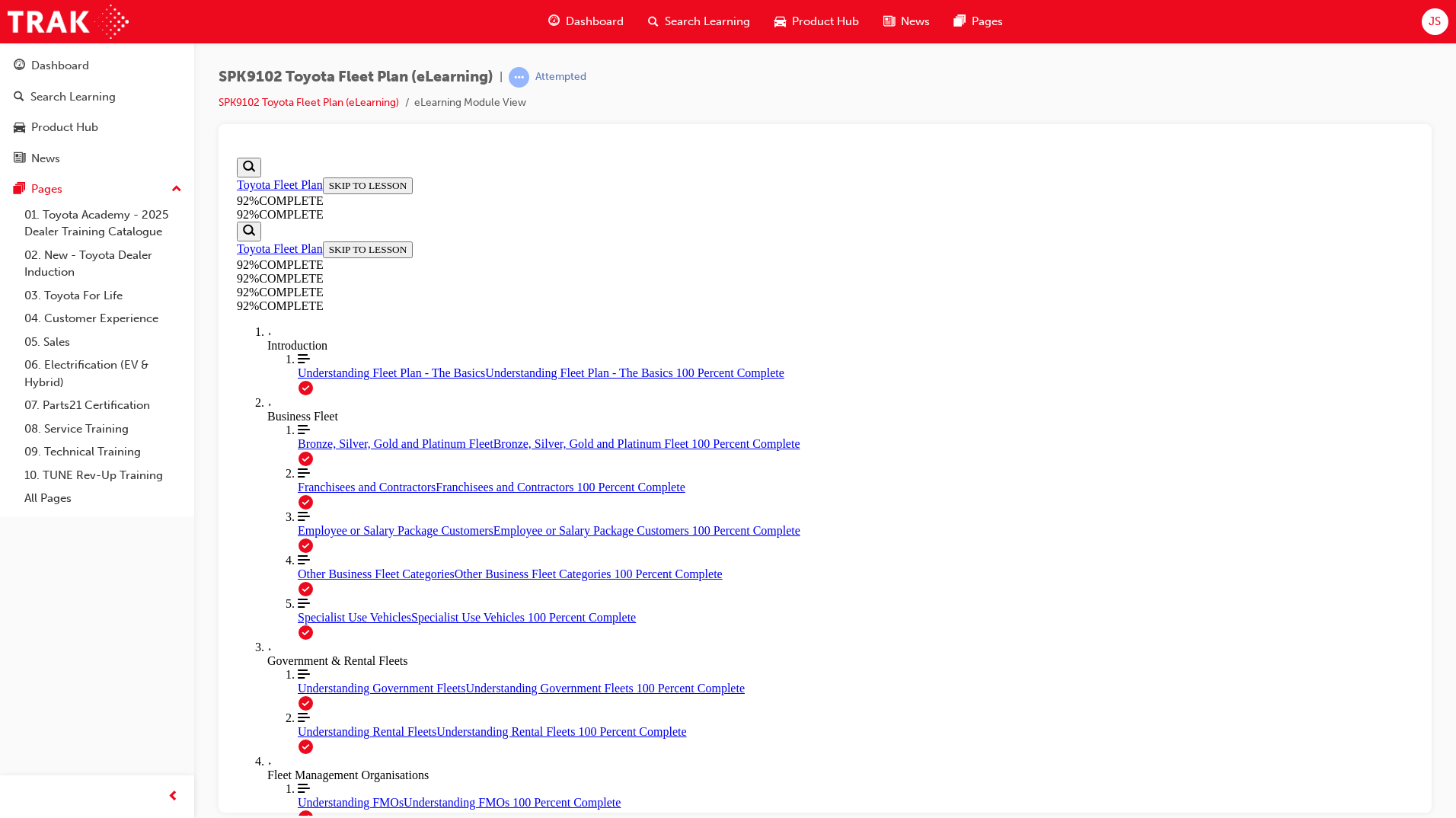
scroll to position [55, 0]
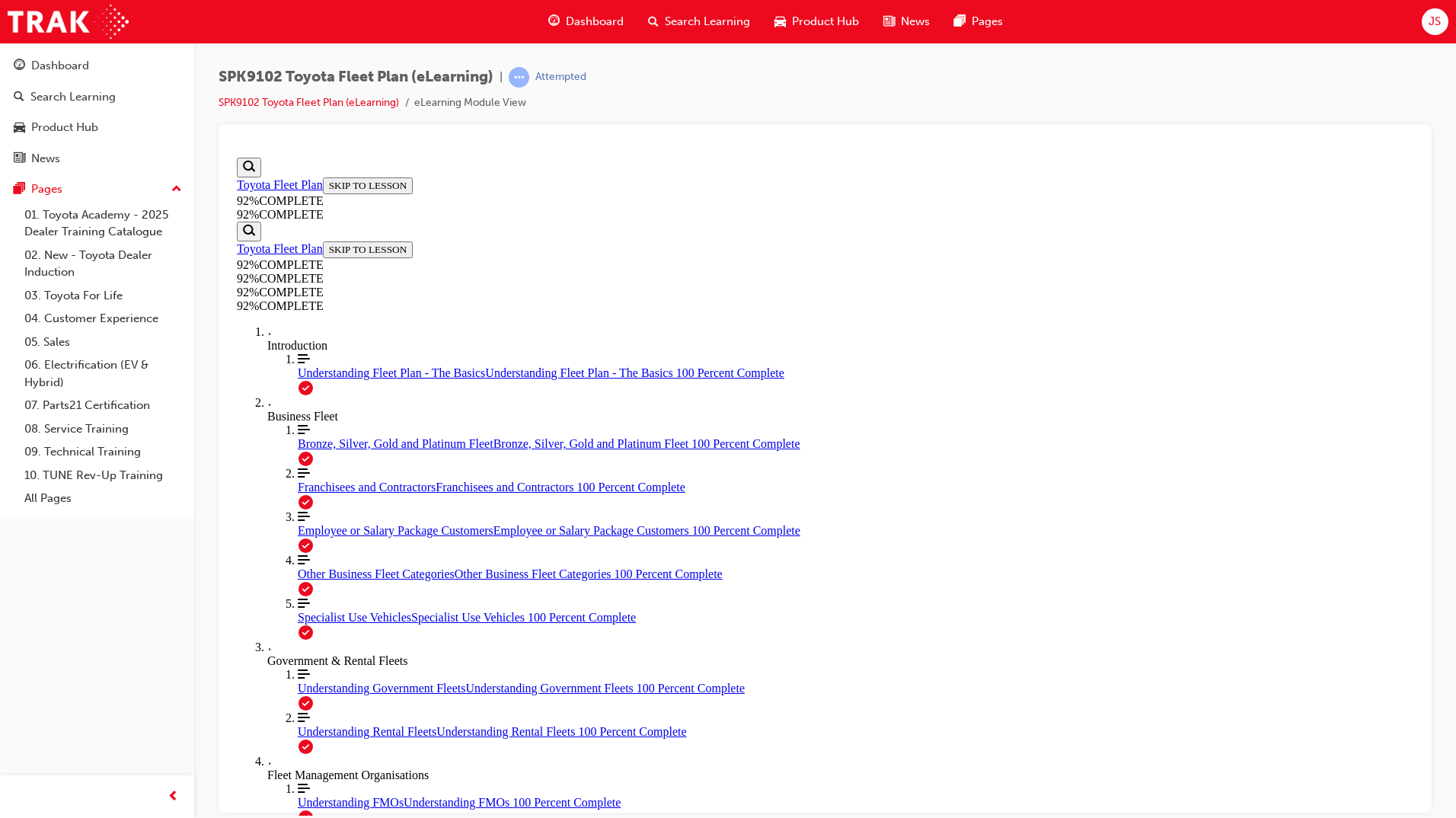
drag, startPoint x: 882, startPoint y: 580, endPoint x: 973, endPoint y: 581, distance: 91.0
drag, startPoint x: 825, startPoint y: 489, endPoint x: 970, endPoint y: 456, distance: 148.7
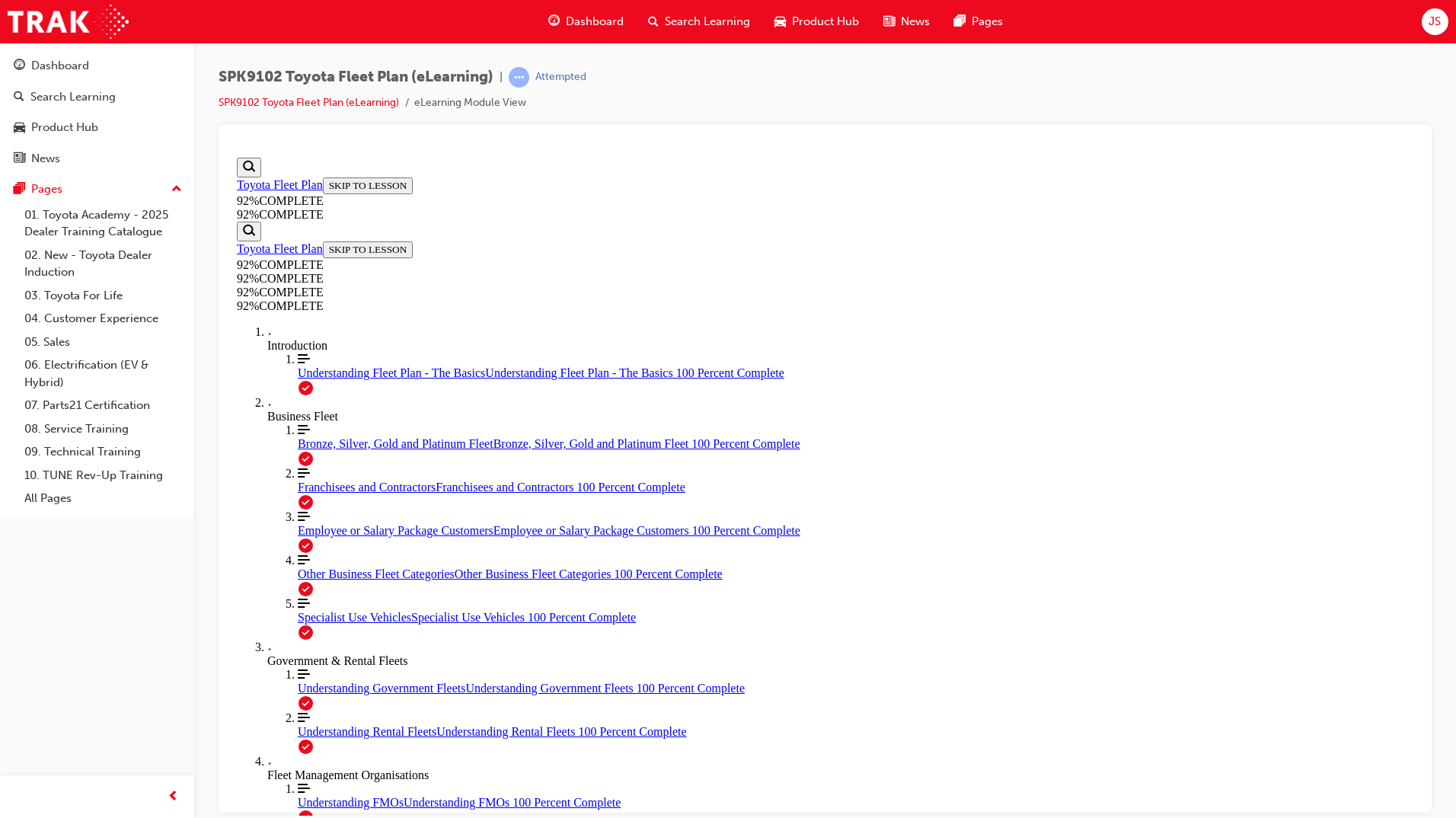
drag, startPoint x: 914, startPoint y: 503, endPoint x: 918, endPoint y: 640, distance: 137.1
drag, startPoint x: 820, startPoint y: 493, endPoint x: 913, endPoint y: 480, distance: 93.9
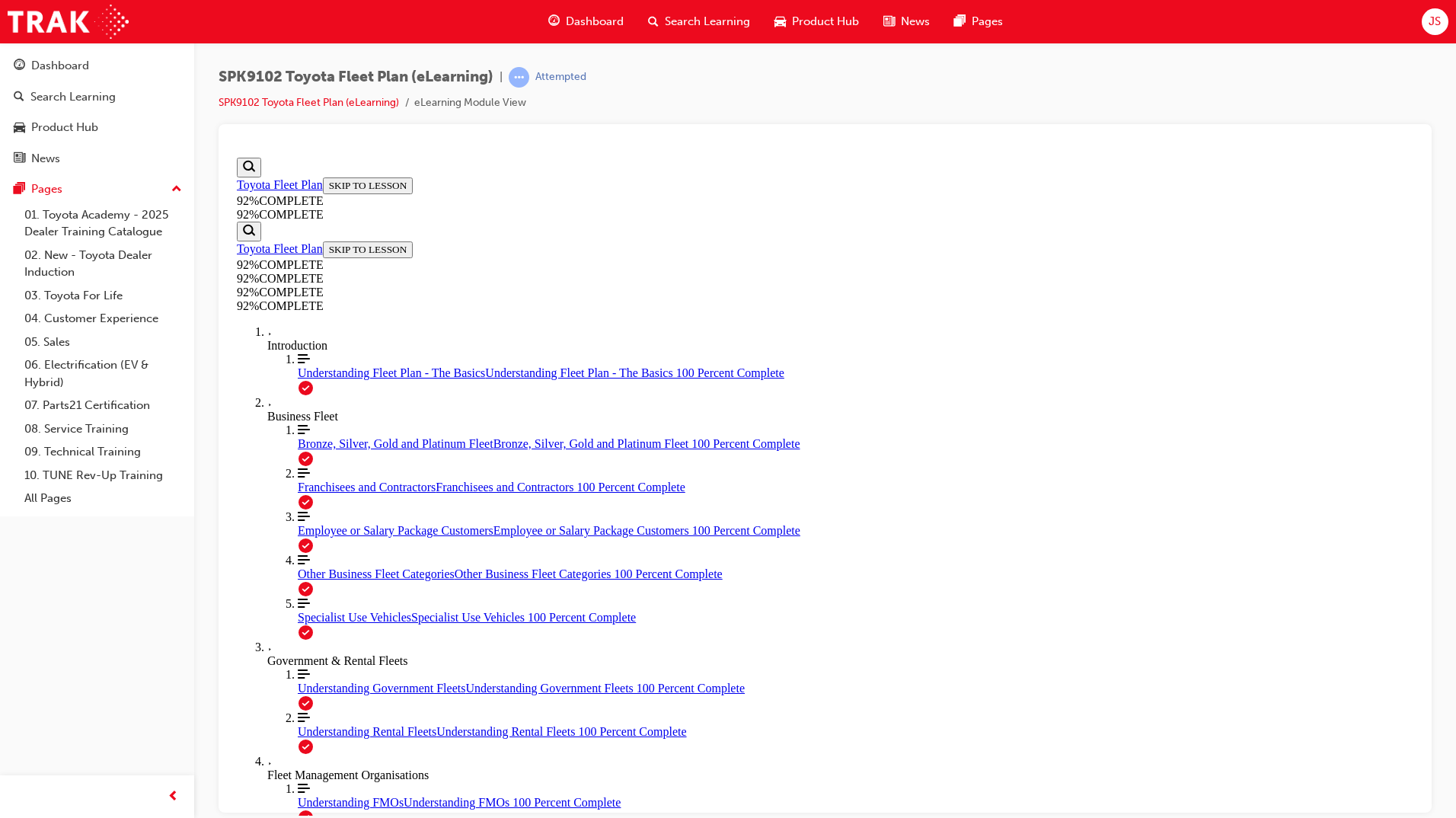
scroll to position [55, 0]
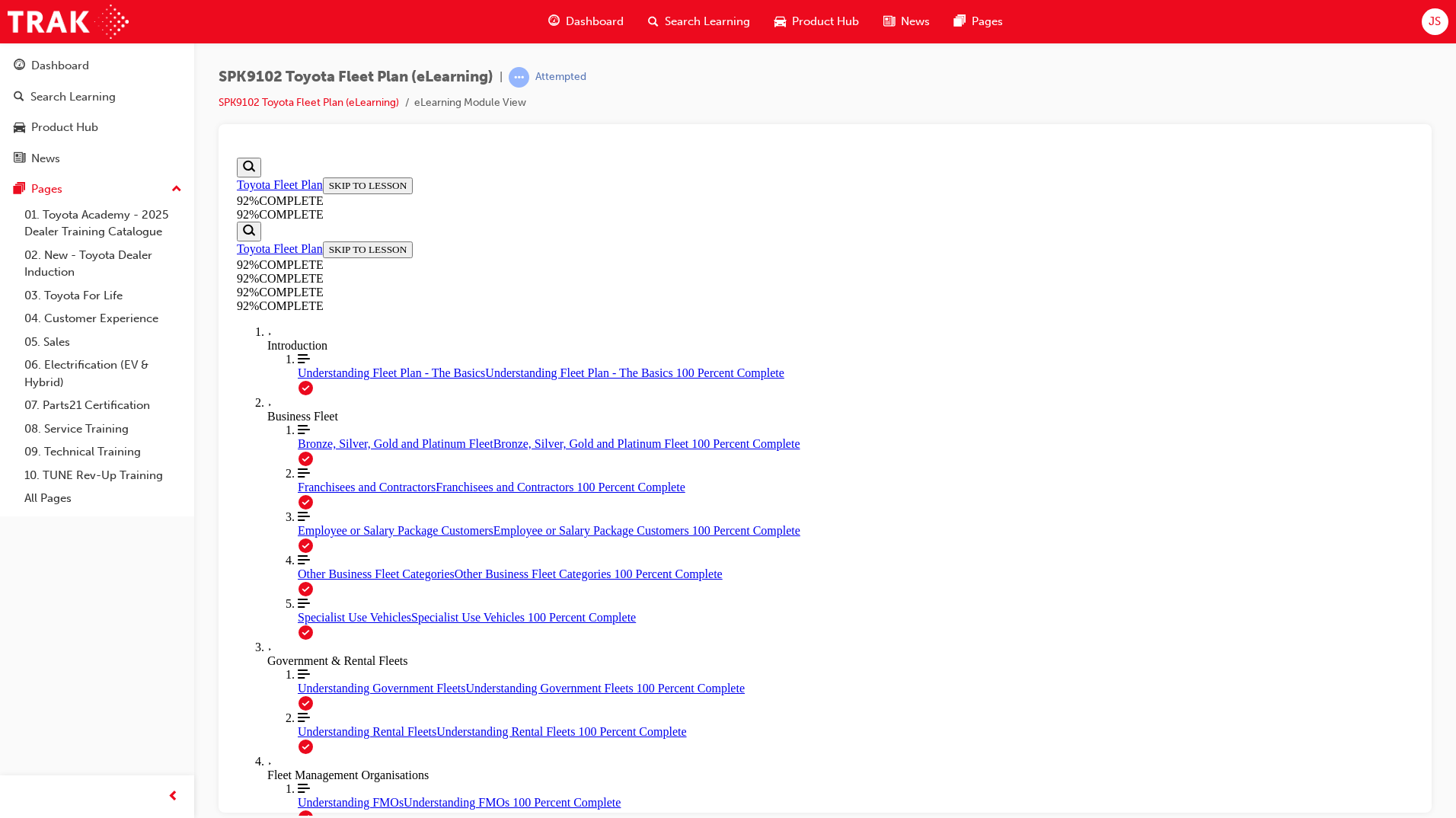
scroll to position [107, 0]
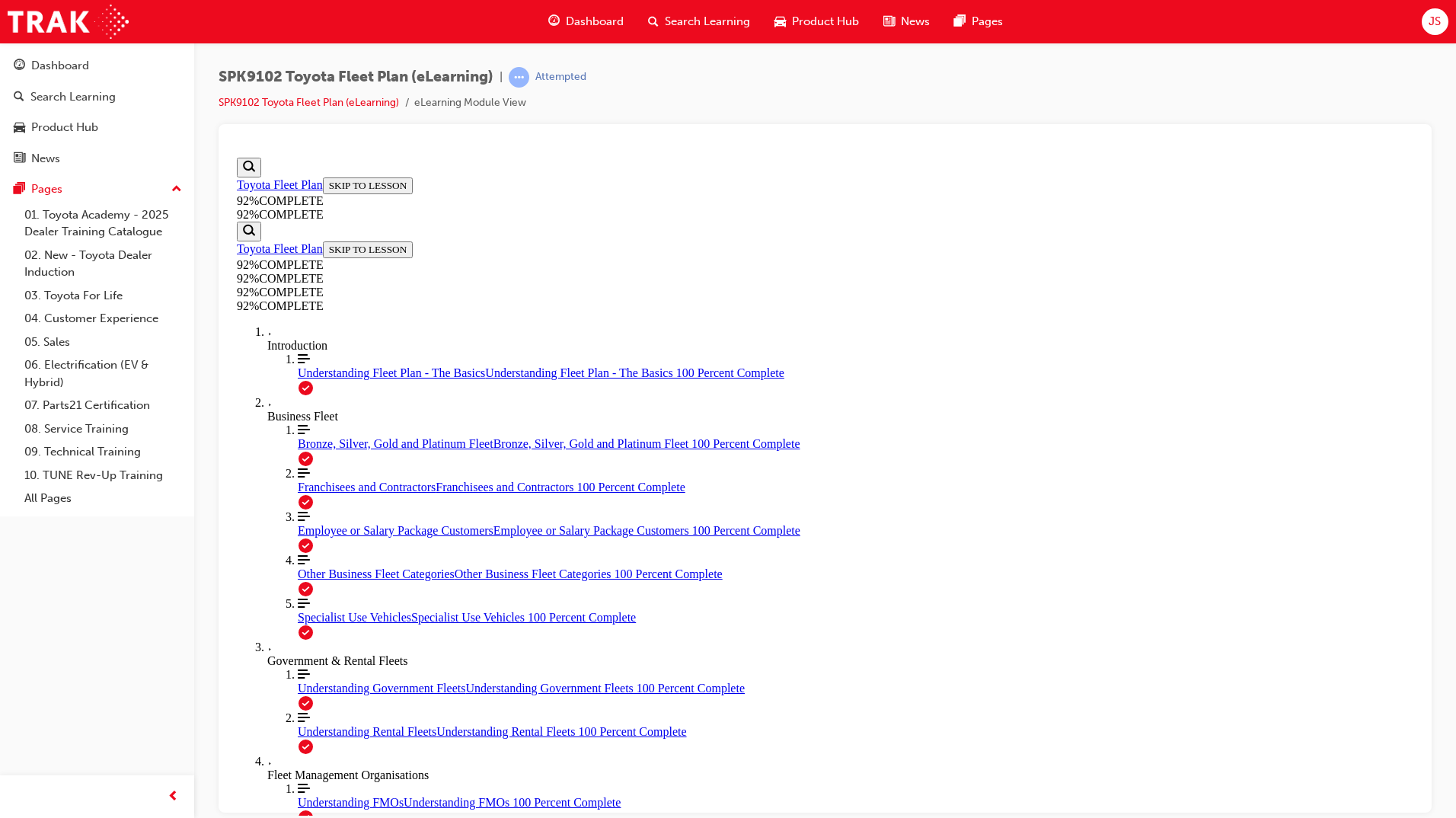
scroll to position [193, 0]
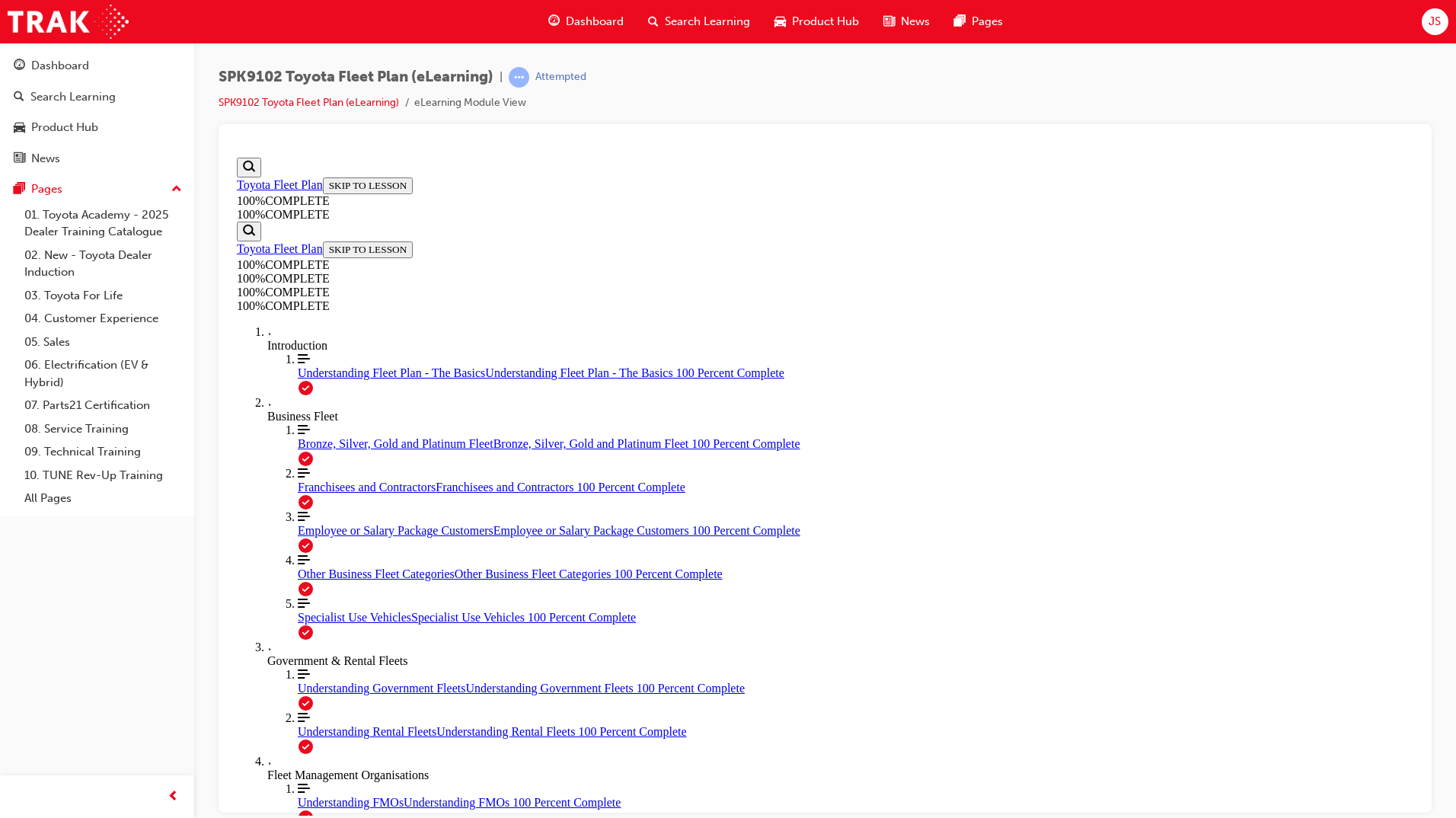
click at [523, 87] on div "SPK9102 Toyota Fleet Plan (eLearning) | Passed SPK9102 Toyota Fleet Plan (eLear…" at bounding box center [393, 90] width 349 height 45
click at [356, 108] on link "SPK9102 Toyota Fleet Plan (eLearning)" at bounding box center [308, 102] width 181 height 13
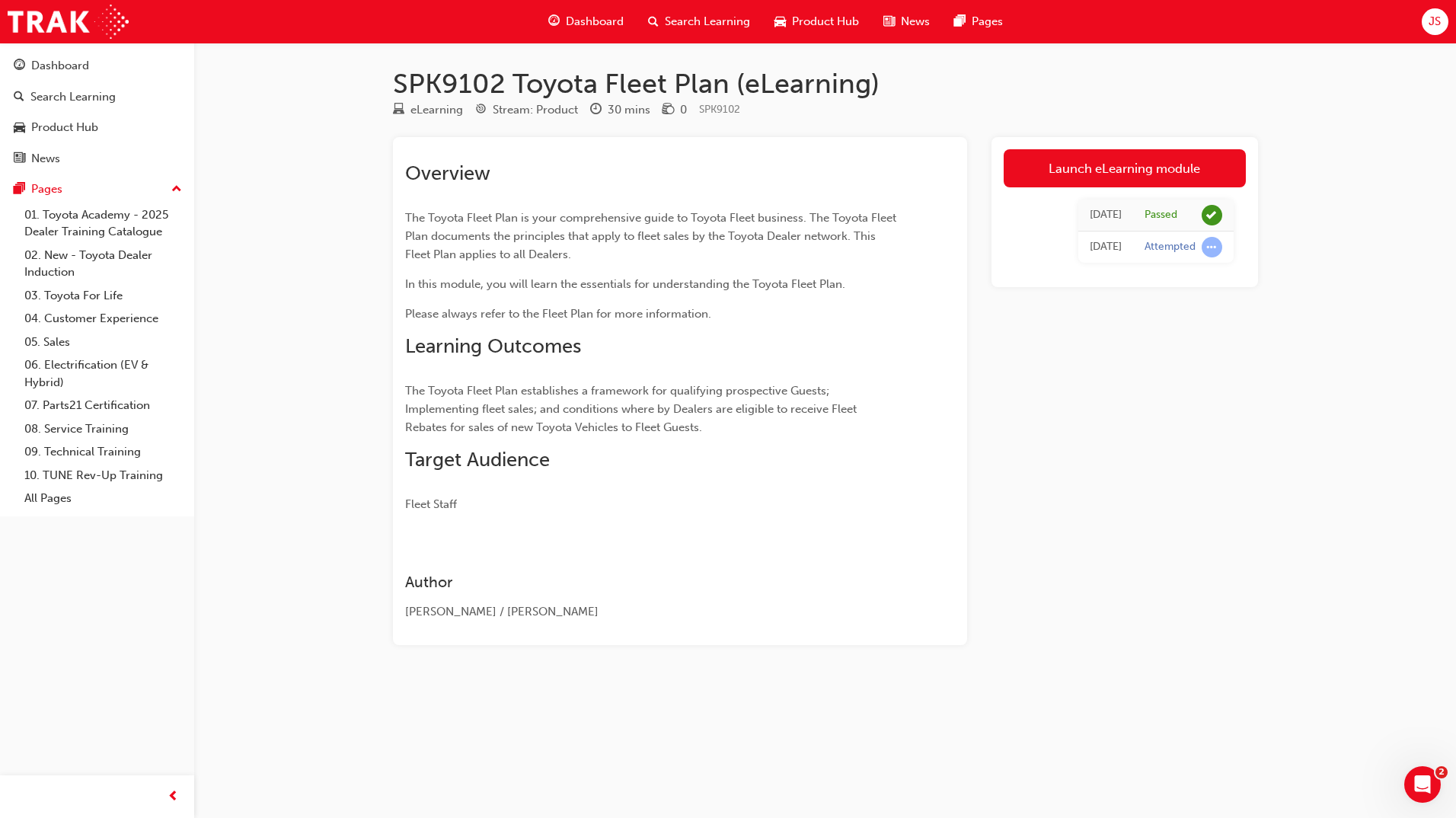
click at [959, 201] on div "Overview The Toyota Fleet Plan is your comprehensive guide to Toyota Fleet busi…" at bounding box center [679, 391] width 574 height 508
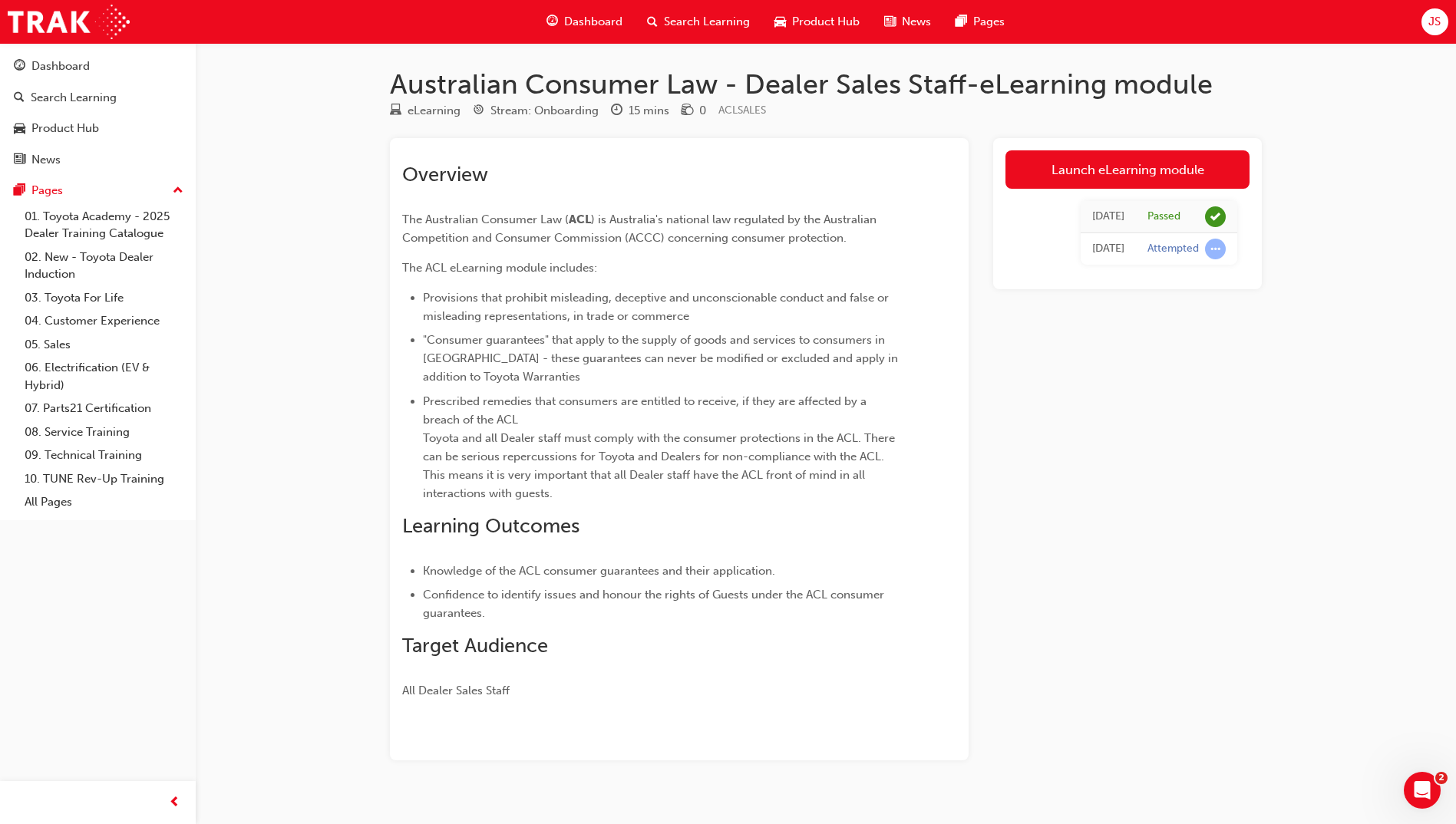
click at [1227, 277] on div "Launch eLearning module [DATE] Passed [DATE] Attempted" at bounding box center [1127, 213] width 269 height 151
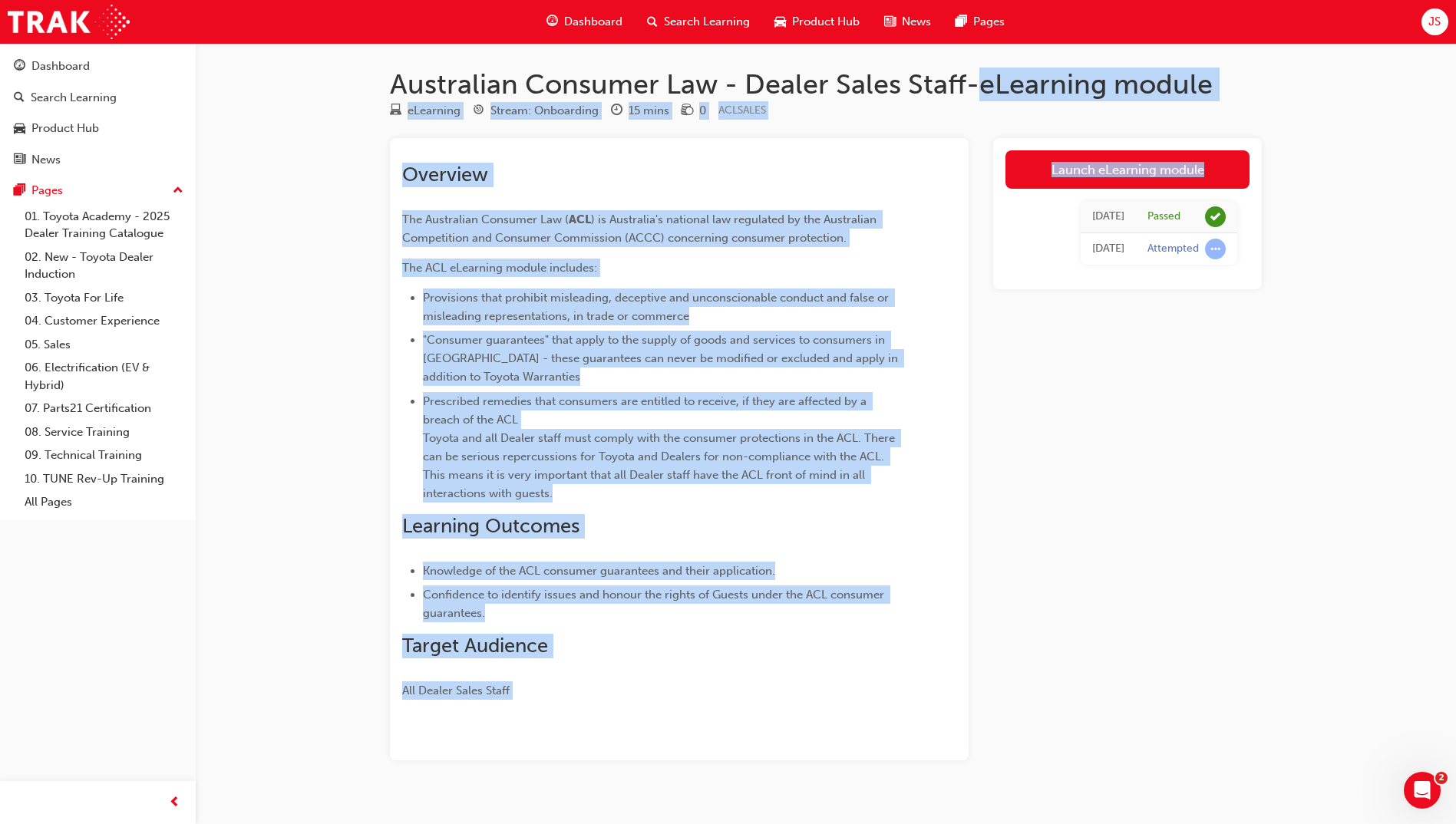
drag, startPoint x: 1261, startPoint y: 297, endPoint x: 978, endPoint y: 67, distance: 364.7
click at [978, 67] on div "Australian Consumer Law - Dealer Sales Staff-eLearning module eLearning Stream:…" at bounding box center [826, 427] width 922 height 766
drag, startPoint x: 978, startPoint y: 67, endPoint x: 1264, endPoint y: 132, distance: 293.3
click at [1264, 132] on div "Australian Consumer Law - Dealer Sales Staff-eLearning module eLearning Stream:…" at bounding box center [826, 439] width 922 height 742
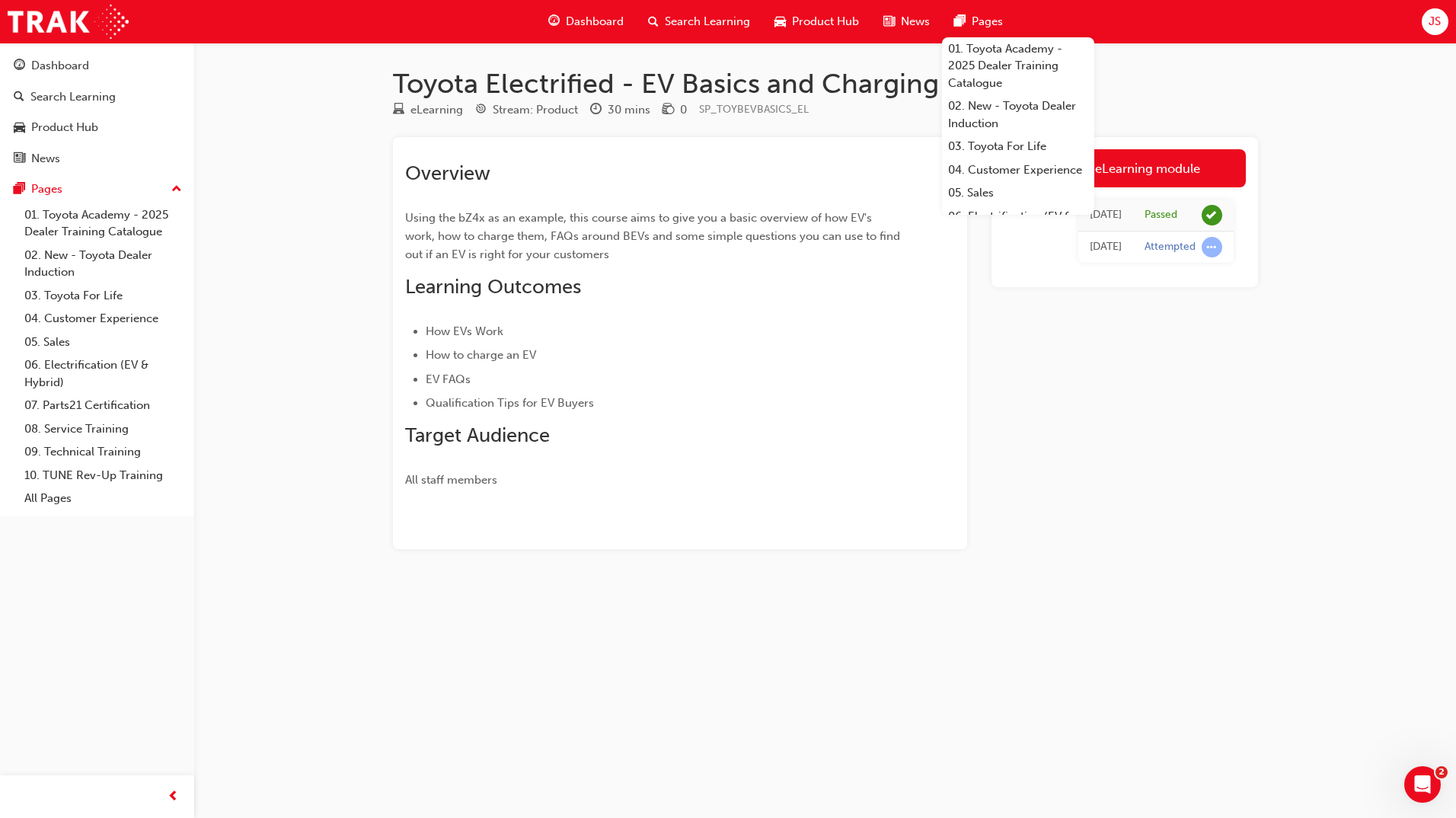
click at [747, 386] on li "EV FAQs" at bounding box center [662, 379] width 474 height 19
click at [1098, 385] on div "Launch eLearning module [DATE] Passed [DATE] Attempted" at bounding box center [1124, 343] width 267 height 412
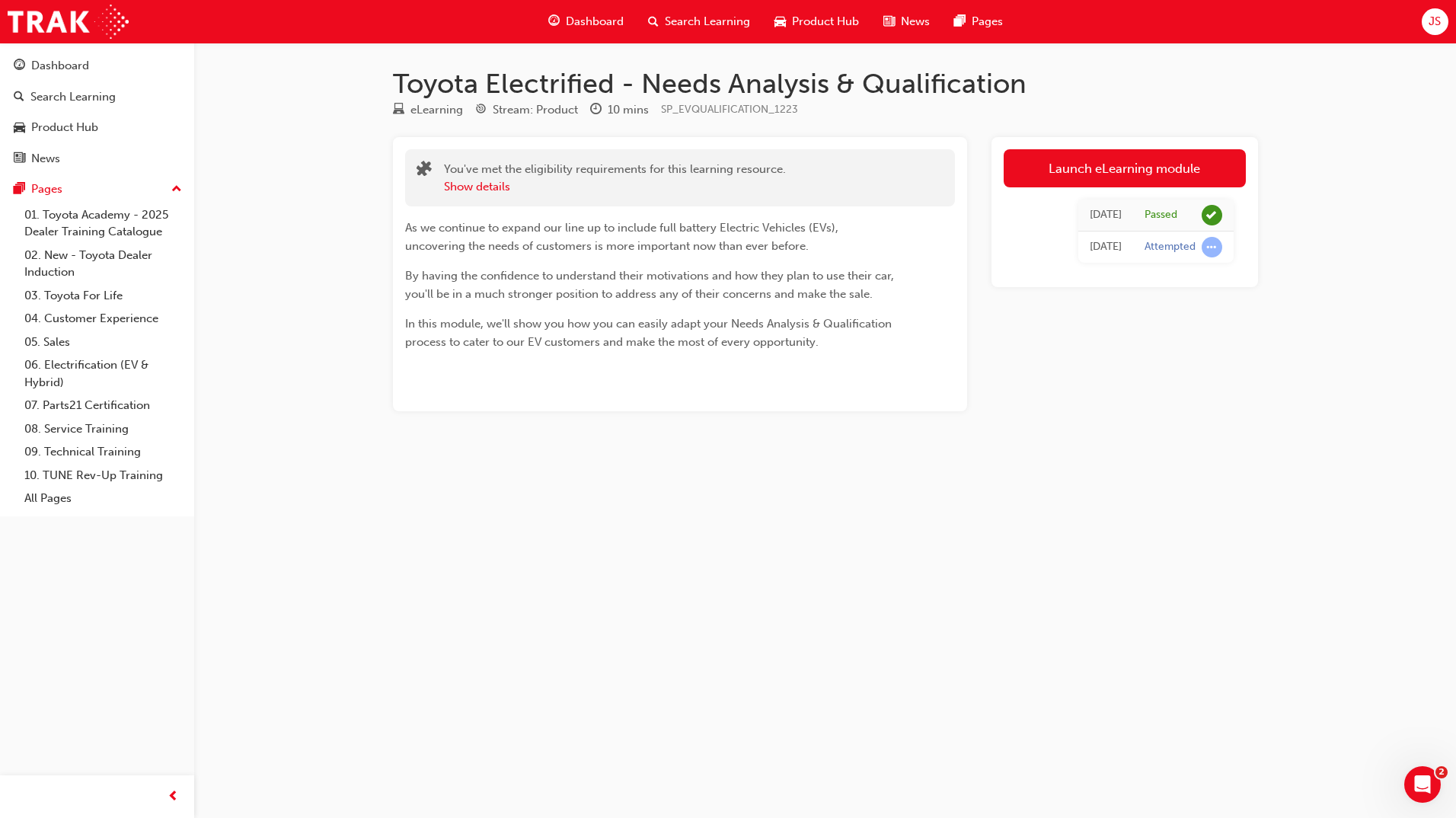
click at [1399, 128] on div "Toyota Electrified - Needs Analysis & Qualification eLearning Stream: Product 1…" at bounding box center [728, 409] width 1456 height 818
click at [1432, 348] on div "Toyota Electrified - Needs Analysis & Qualification eLearning Stream: Product 1…" at bounding box center [728, 409] width 1456 height 818
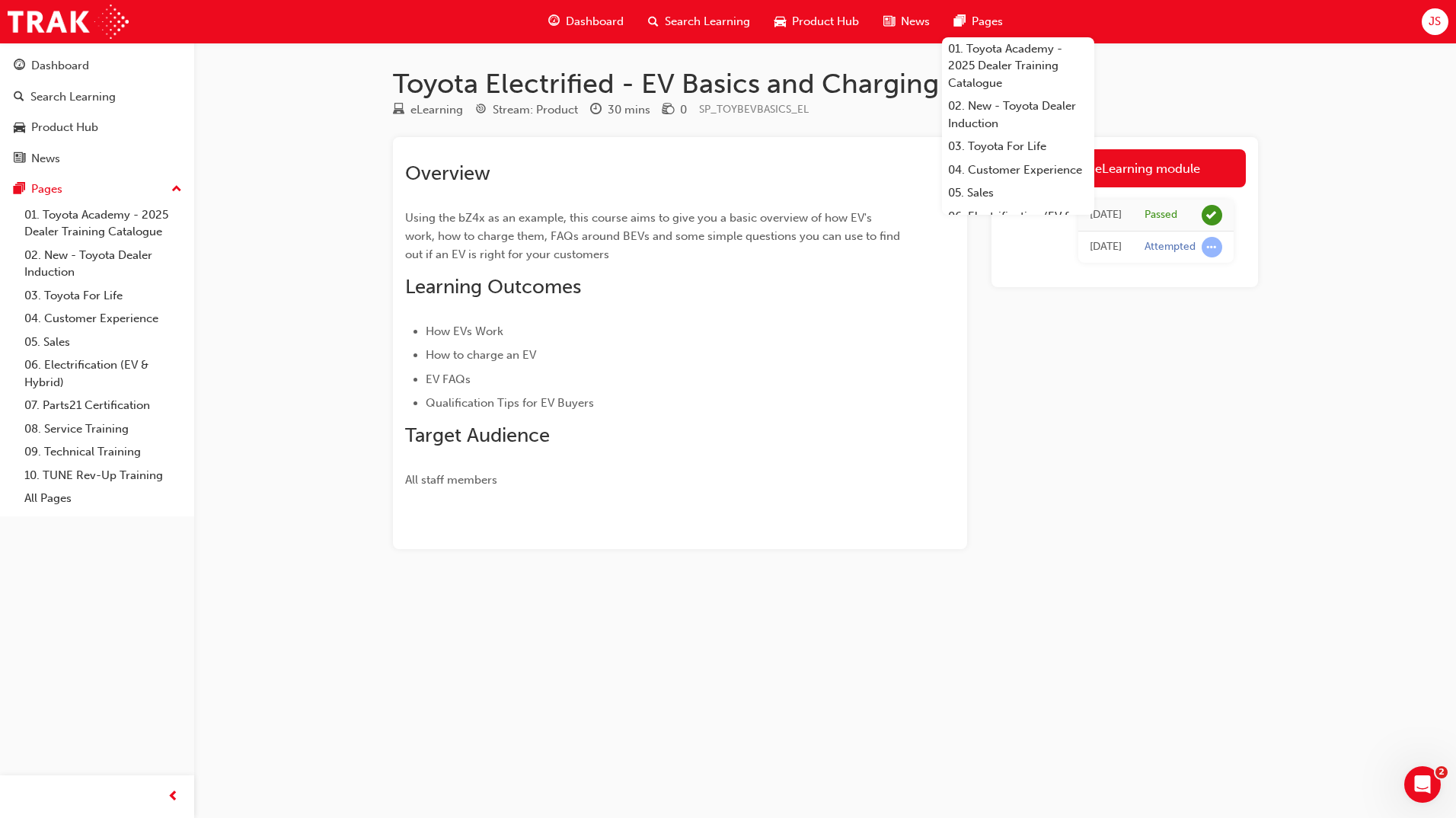
click at [1097, 777] on div "Toyota Electrified - EV Basics and Charging eLearning Stream: Product 30 mins 0…" at bounding box center [728, 409] width 1456 height 818
